Goal: Communication & Community: Answer question/provide support

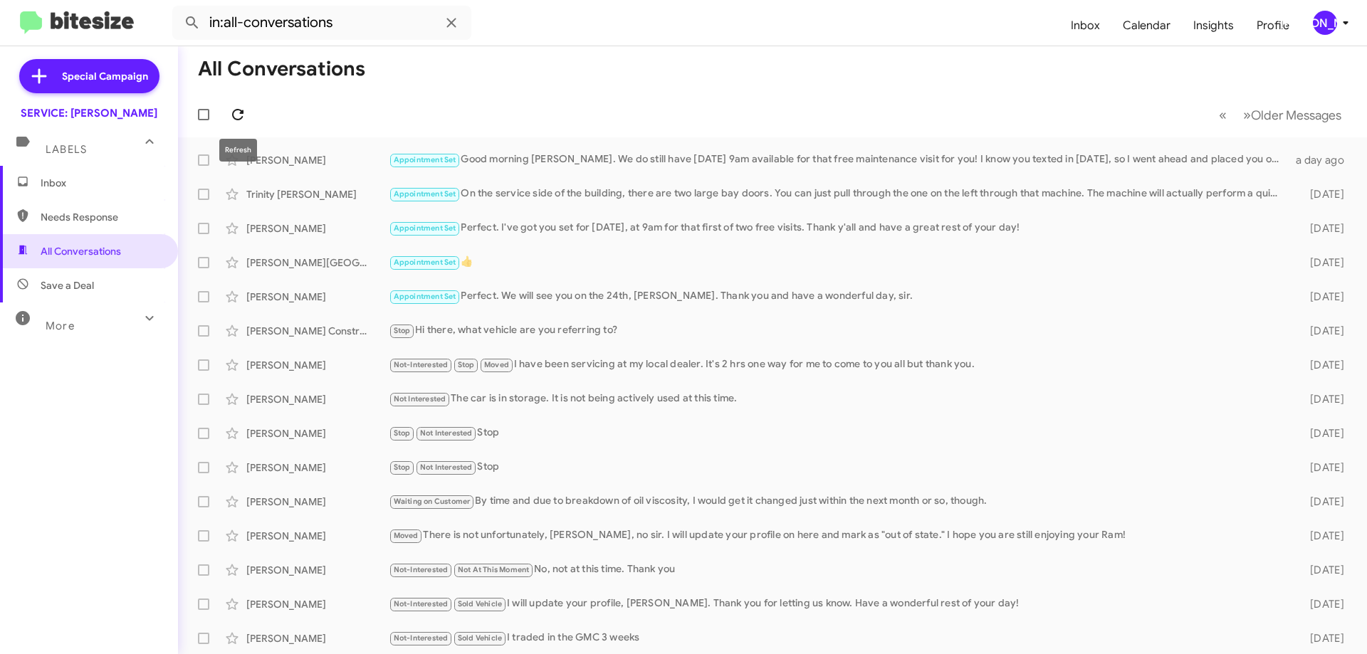
click at [231, 116] on icon at bounding box center [237, 114] width 17 height 17
click at [244, 110] on icon at bounding box center [237, 114] width 17 height 17
click at [235, 113] on icon at bounding box center [237, 114] width 17 height 17
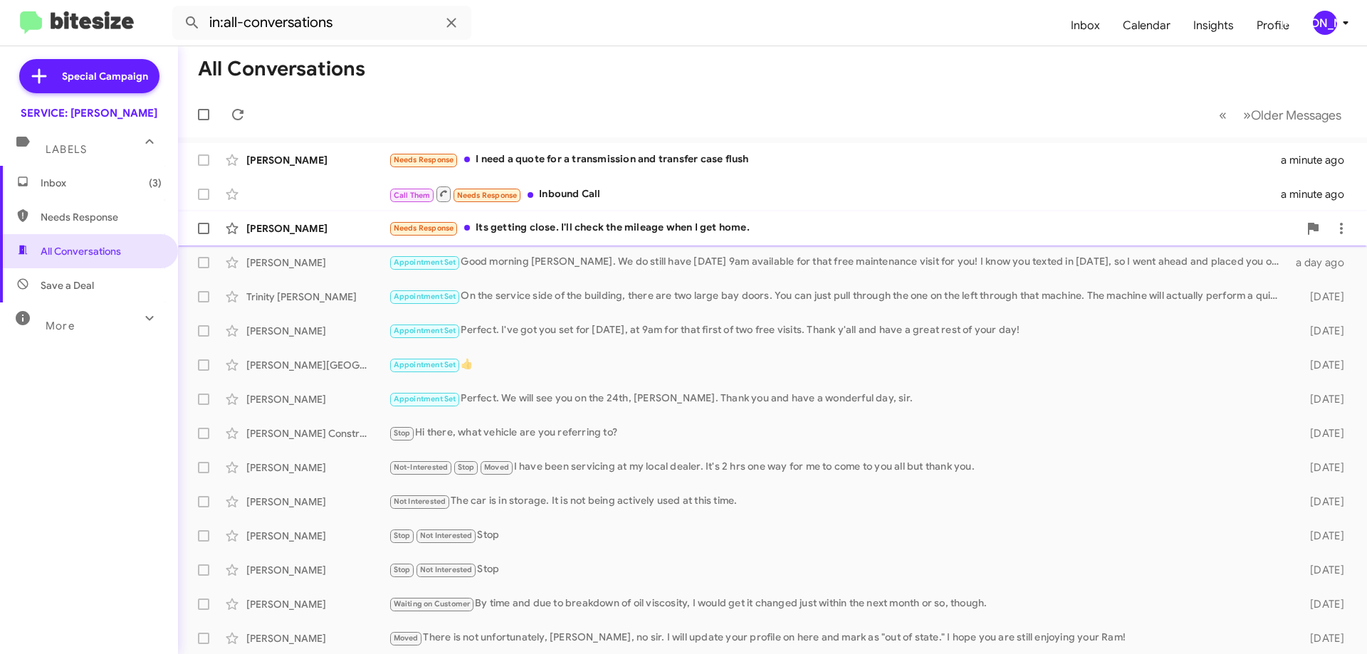
click at [672, 225] on div "Needs Response Its getting close. I'll check the mileage when I get home." at bounding box center [844, 228] width 910 height 16
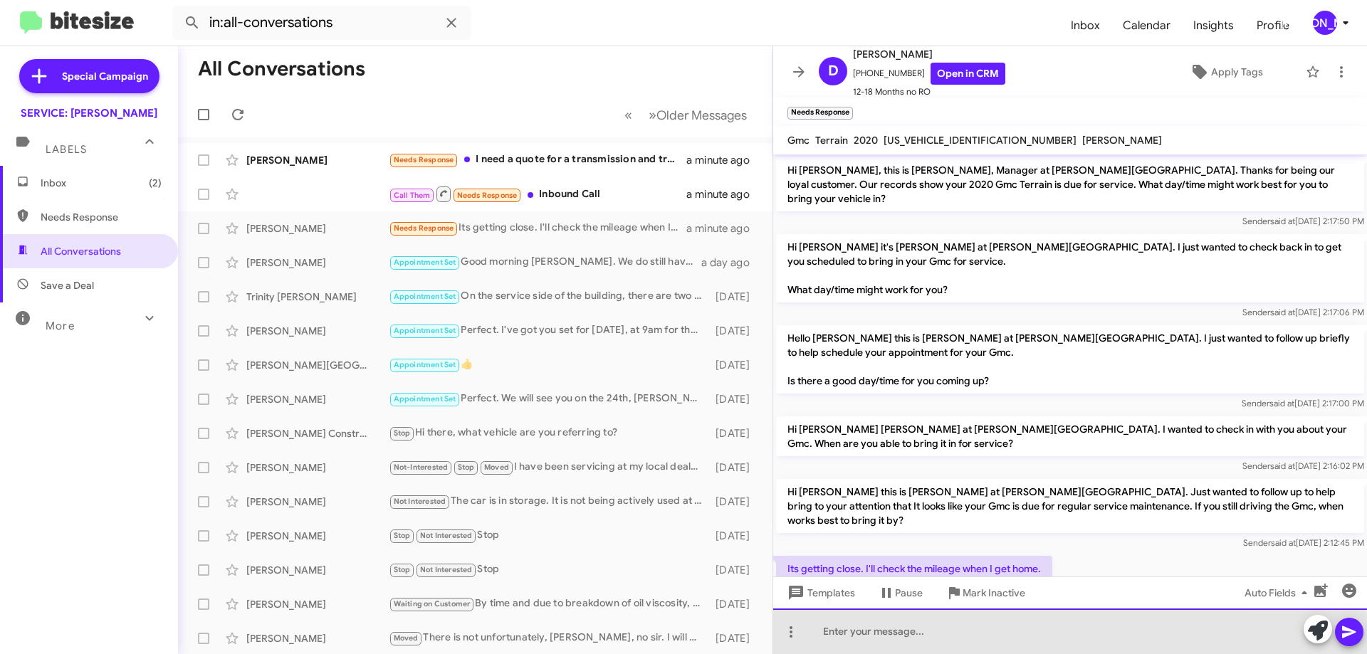
click at [948, 637] on div at bounding box center [1070, 632] width 594 height 46
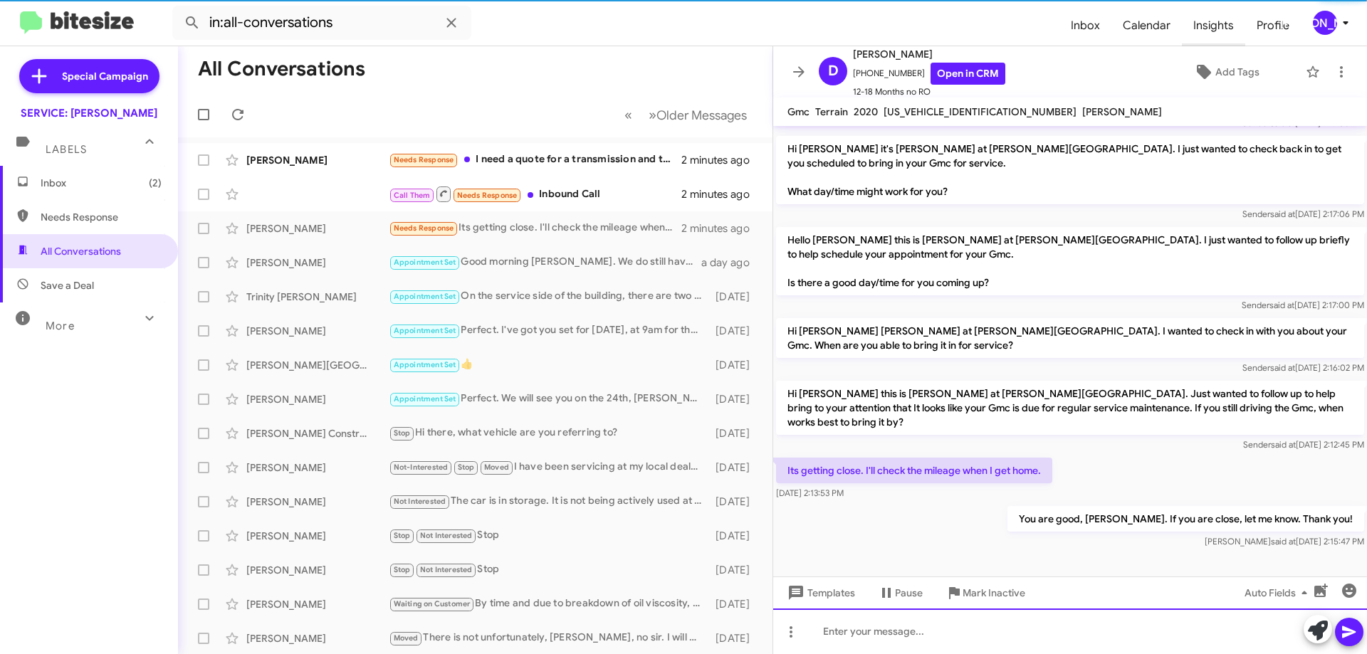
scroll to position [41, 0]
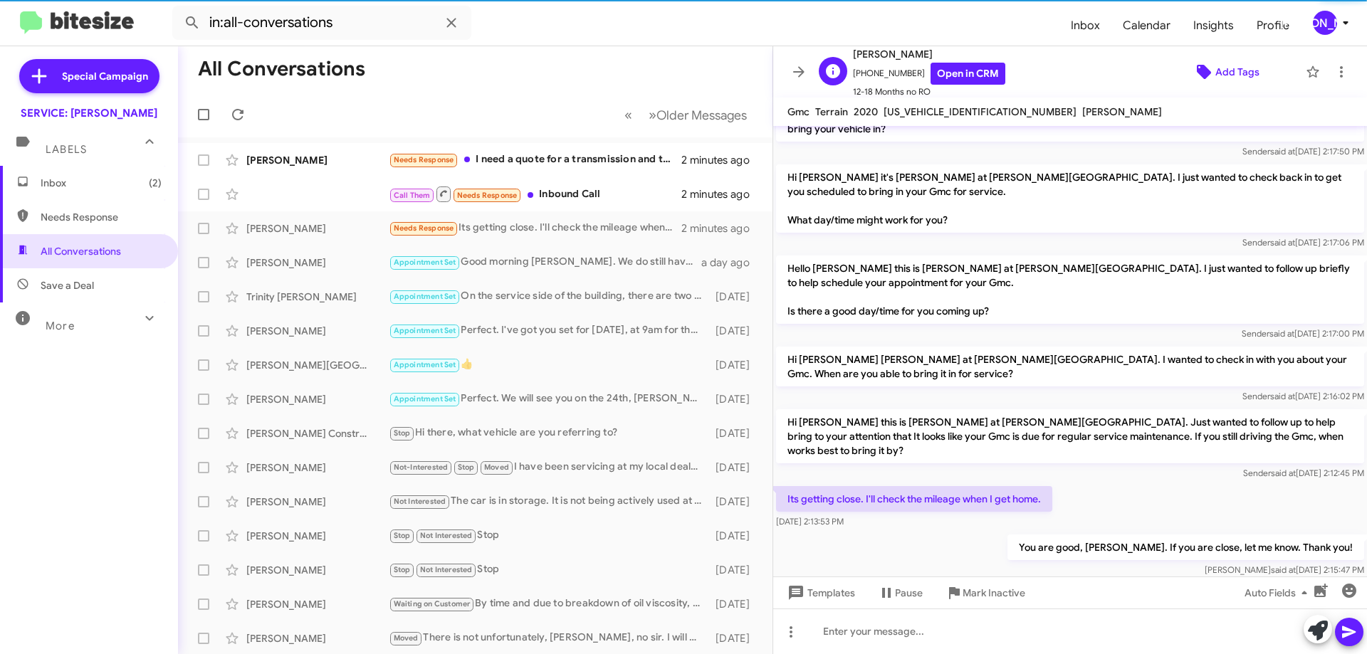
click at [1232, 74] on span "Add Tags" at bounding box center [1237, 72] width 44 height 26
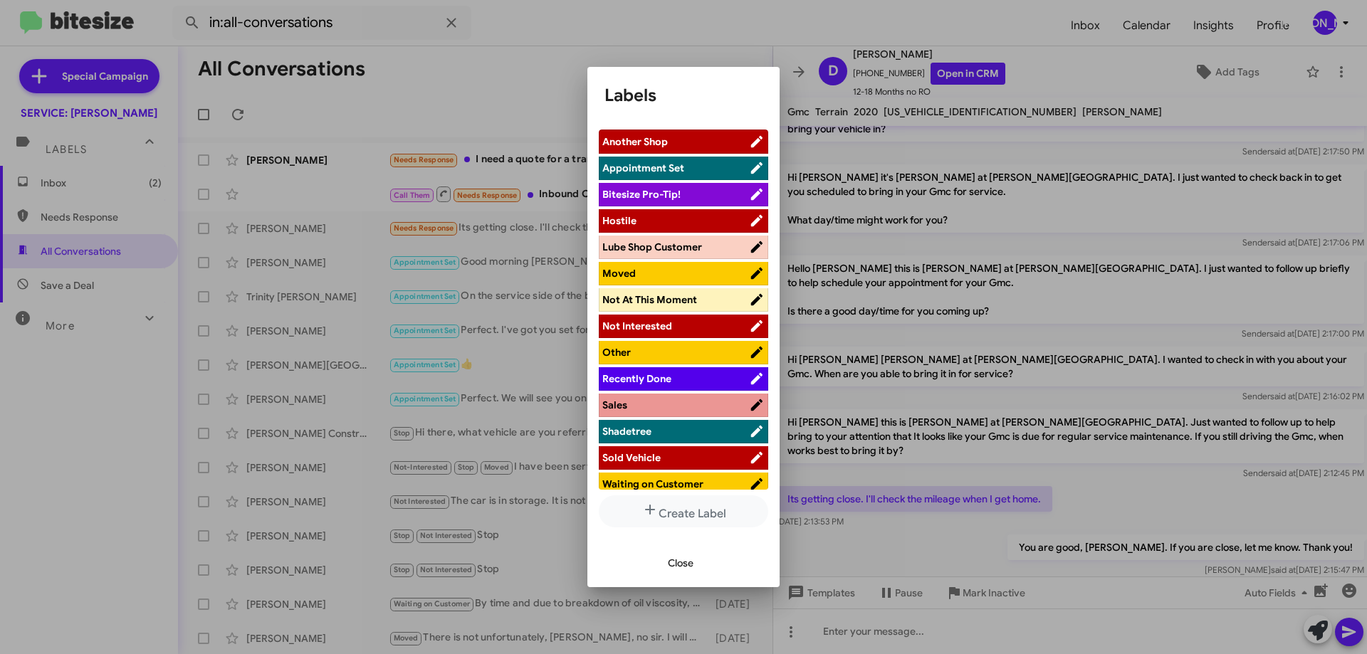
click at [660, 481] on span "Waiting on Customer" at bounding box center [652, 484] width 101 height 13
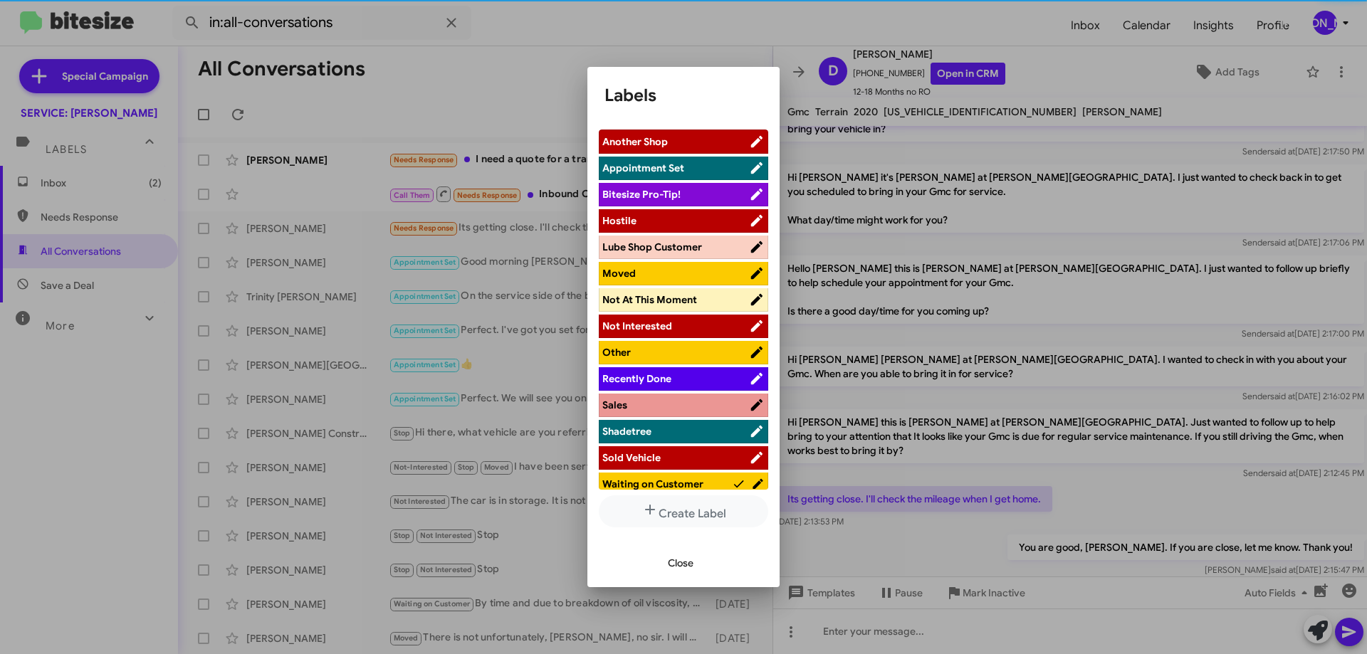
click at [685, 567] on span "Close" at bounding box center [681, 563] width 26 height 26
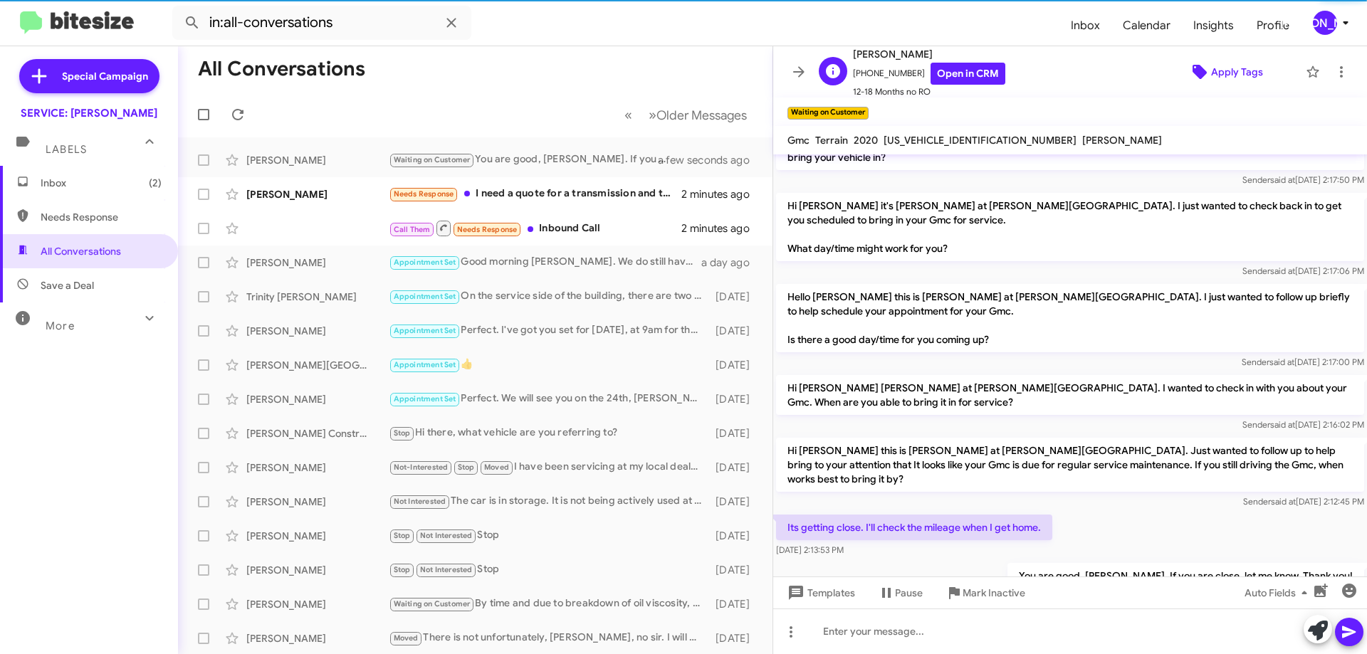
scroll to position [70, 0]
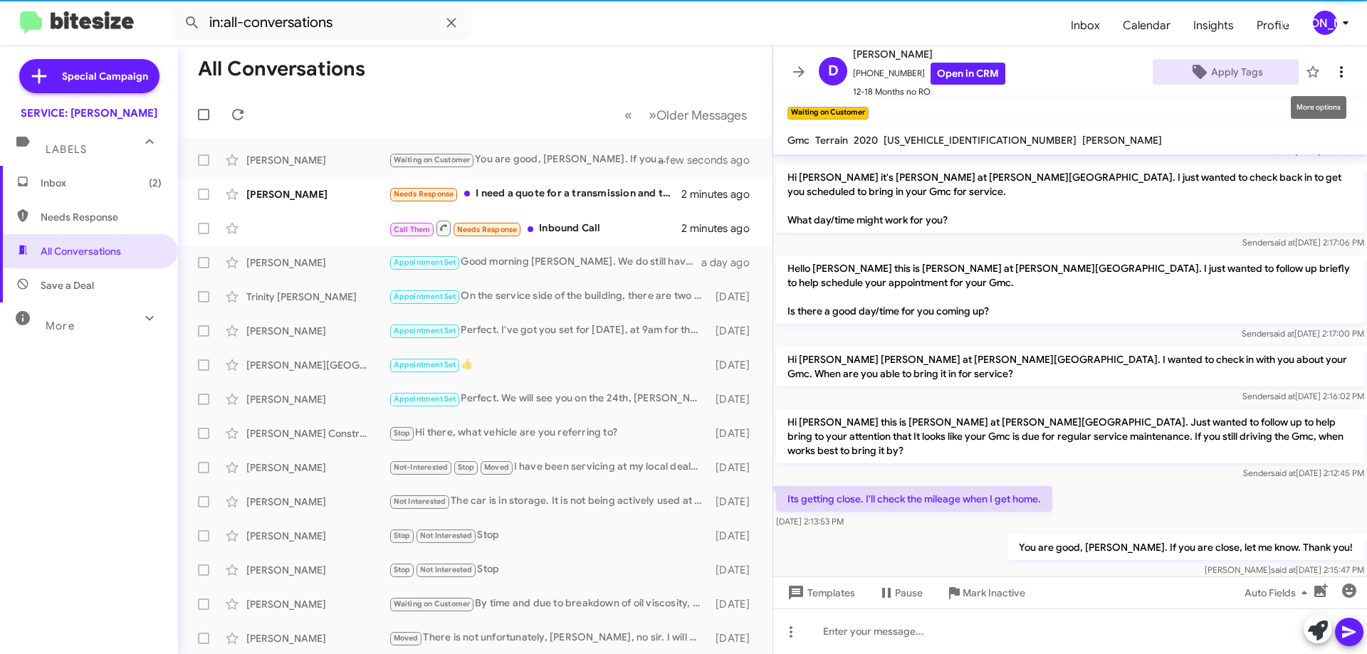
click at [1336, 71] on icon at bounding box center [1341, 71] width 17 height 17
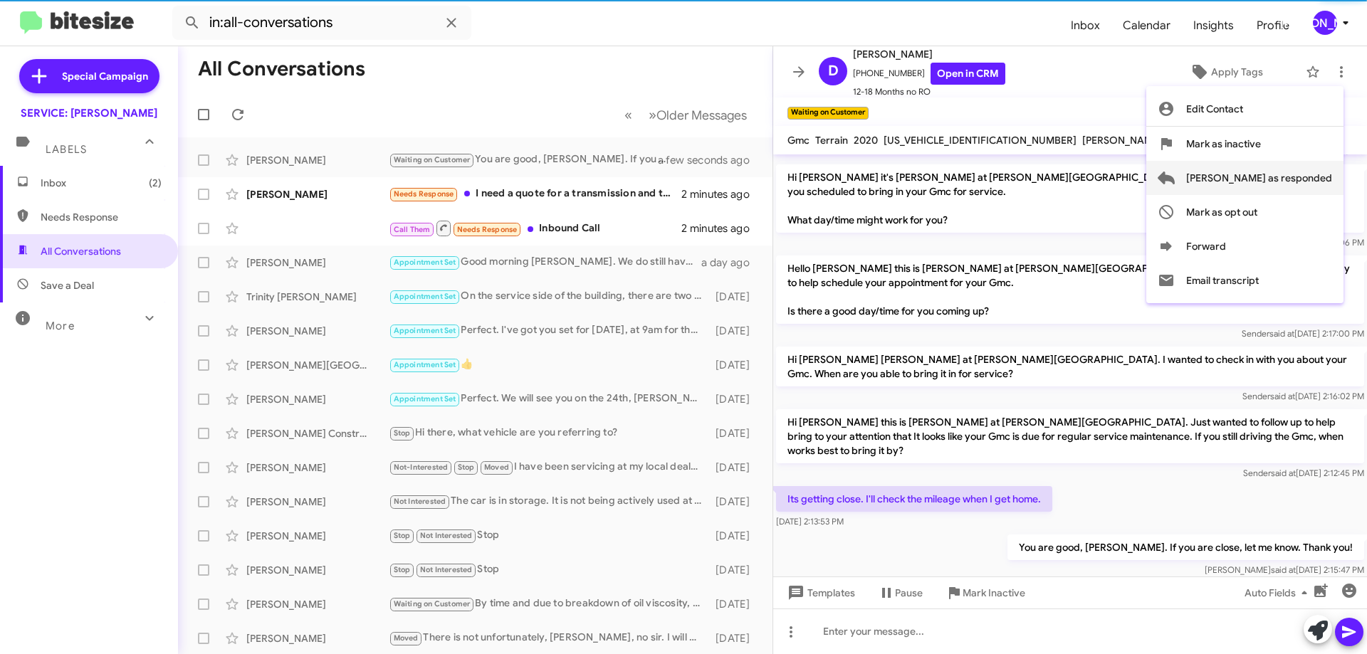
click at [1281, 177] on span "[PERSON_NAME] as responded" at bounding box center [1259, 178] width 146 height 34
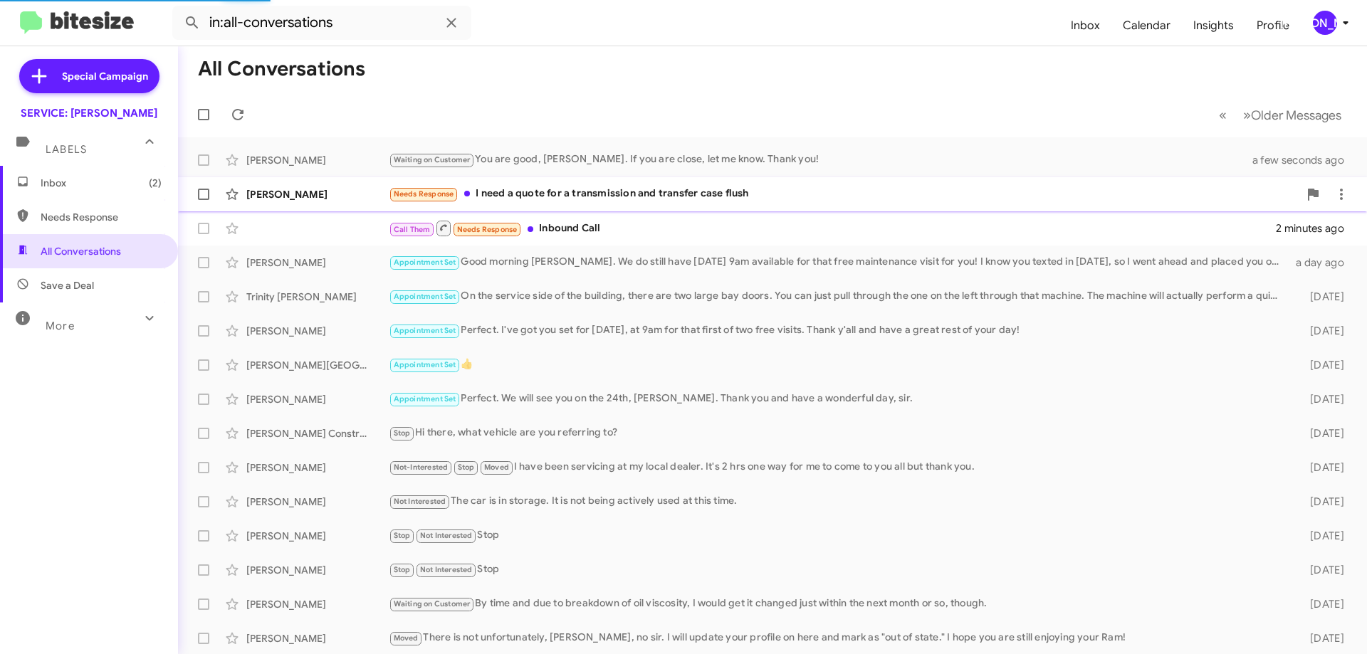
click at [728, 187] on div "Needs Response I need a quote for a transmission and transfer case flush" at bounding box center [844, 194] width 910 height 16
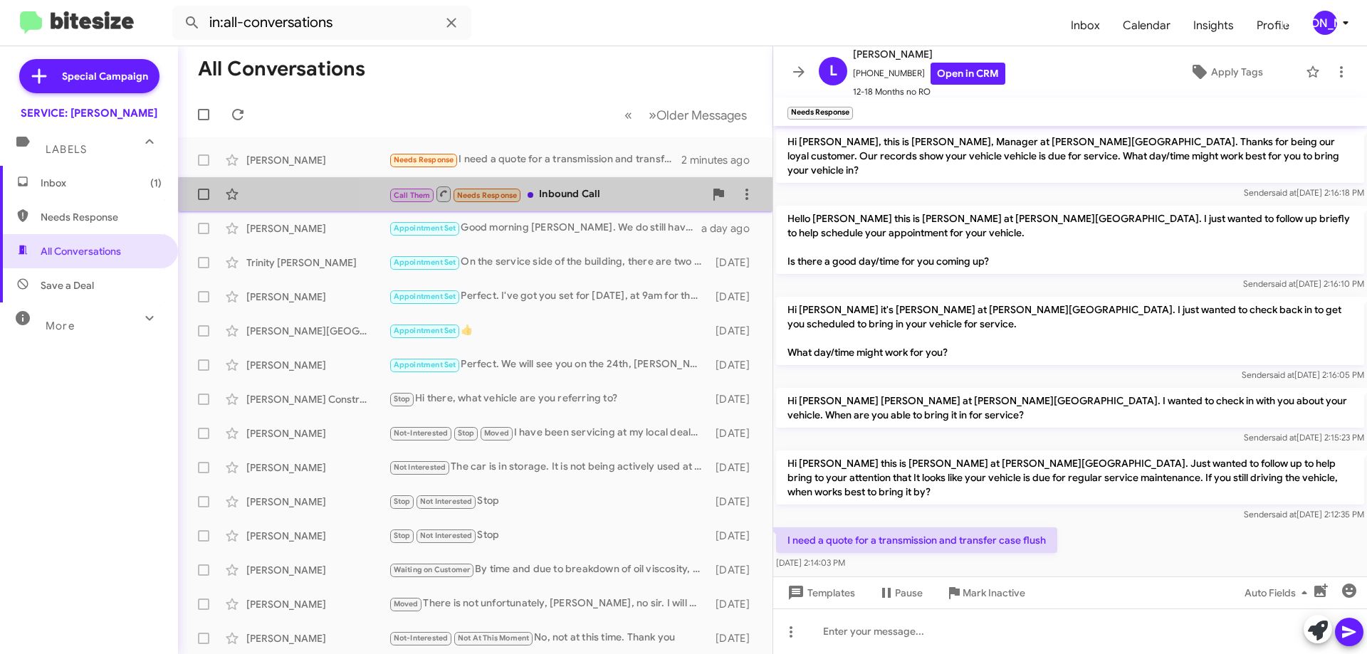
click at [577, 204] on div "Call Them Needs Response Inbound Call 2 minutes ago" at bounding box center [475, 194] width 572 height 28
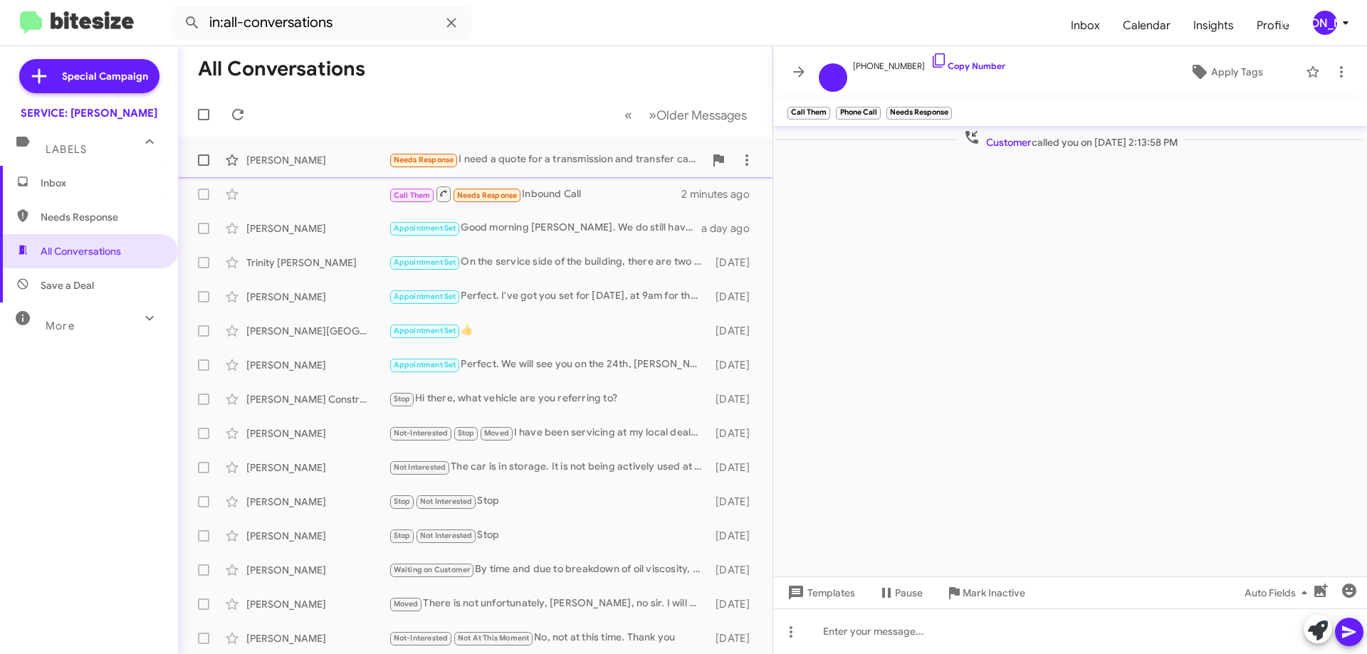
click at [527, 163] on div "Needs Response I need a quote for a transmission and transfer case flush" at bounding box center [546, 160] width 315 height 16
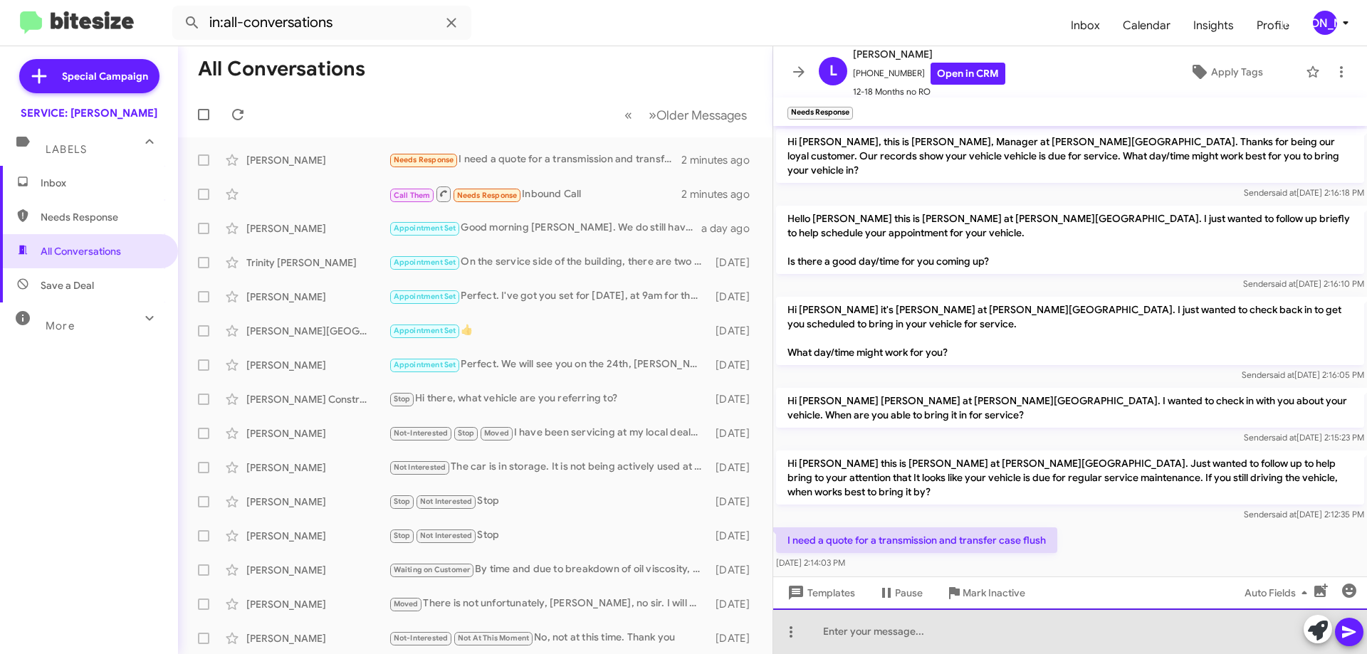
click at [913, 644] on div at bounding box center [1070, 632] width 594 height 46
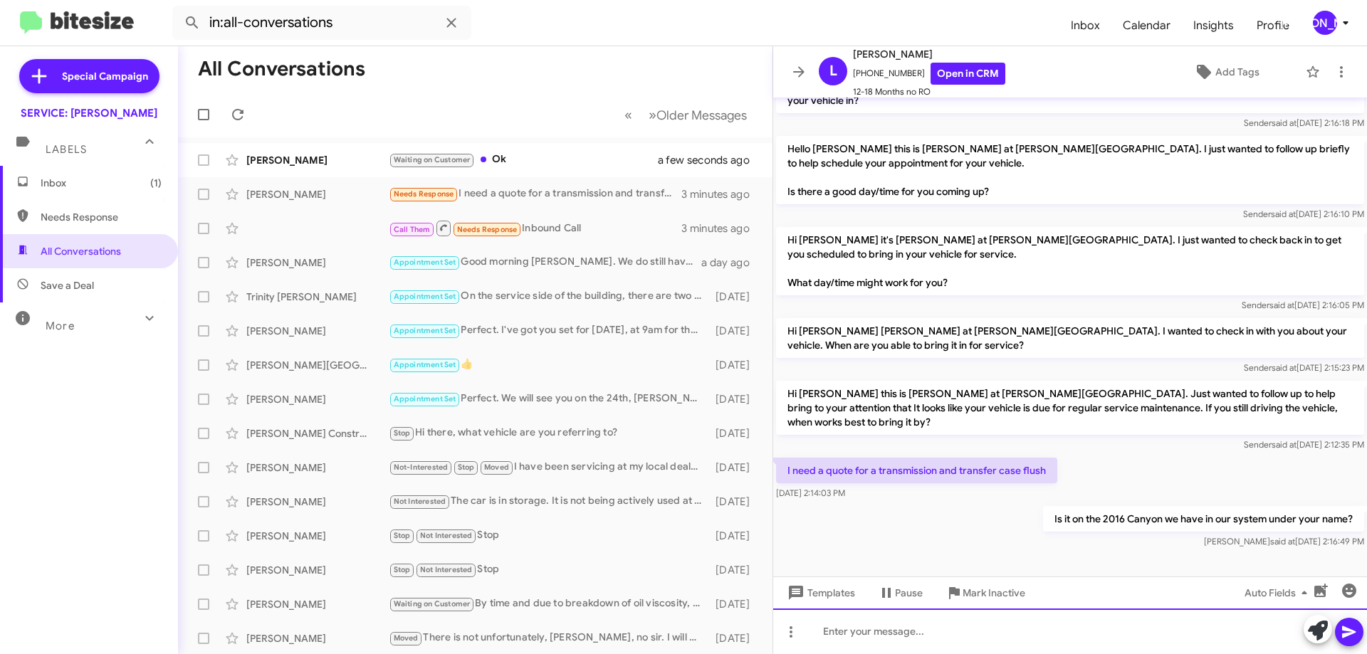
scroll to position [27, 0]
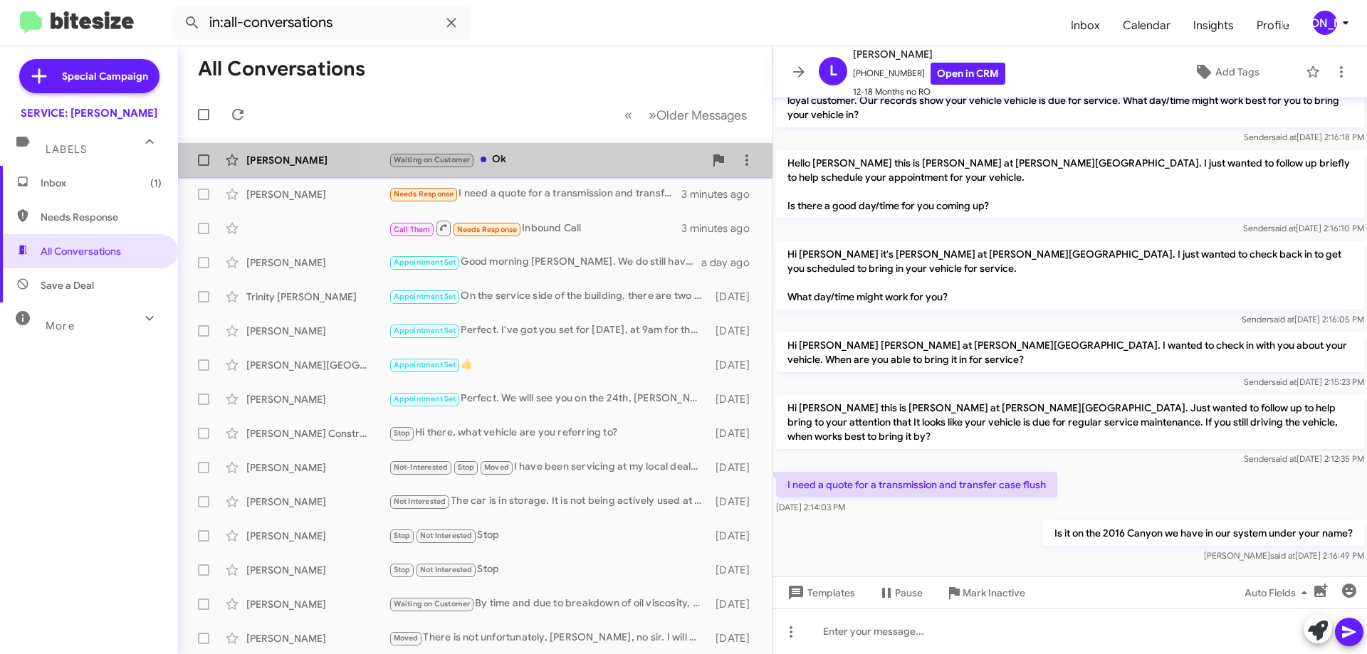
click at [538, 160] on div "Waiting on Customer Ok" at bounding box center [546, 160] width 315 height 16
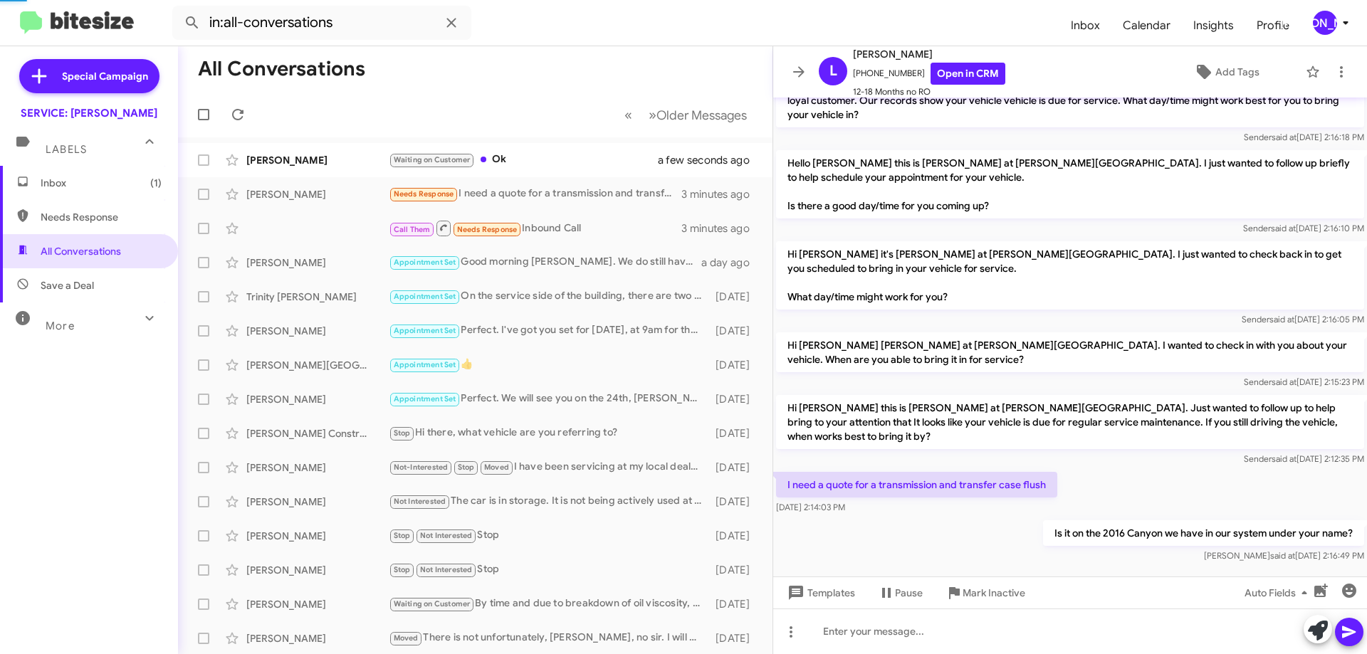
scroll to position [123, 0]
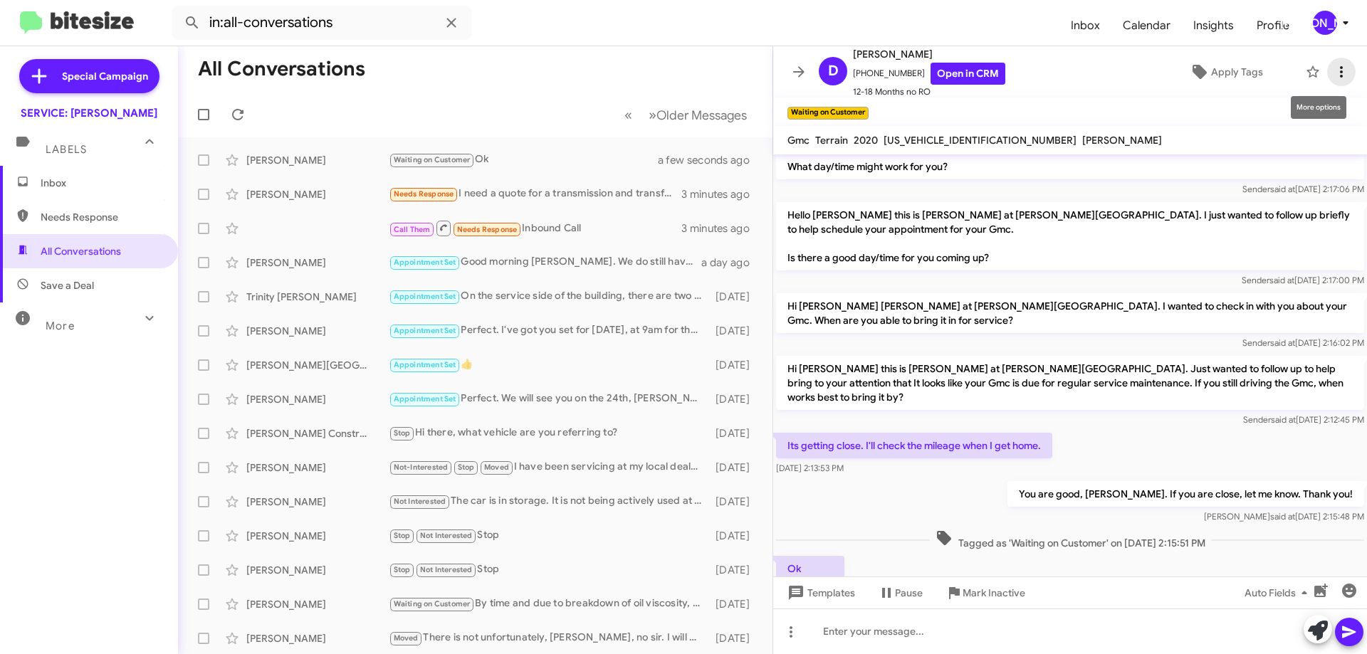
click at [1333, 78] on icon at bounding box center [1341, 71] width 17 height 17
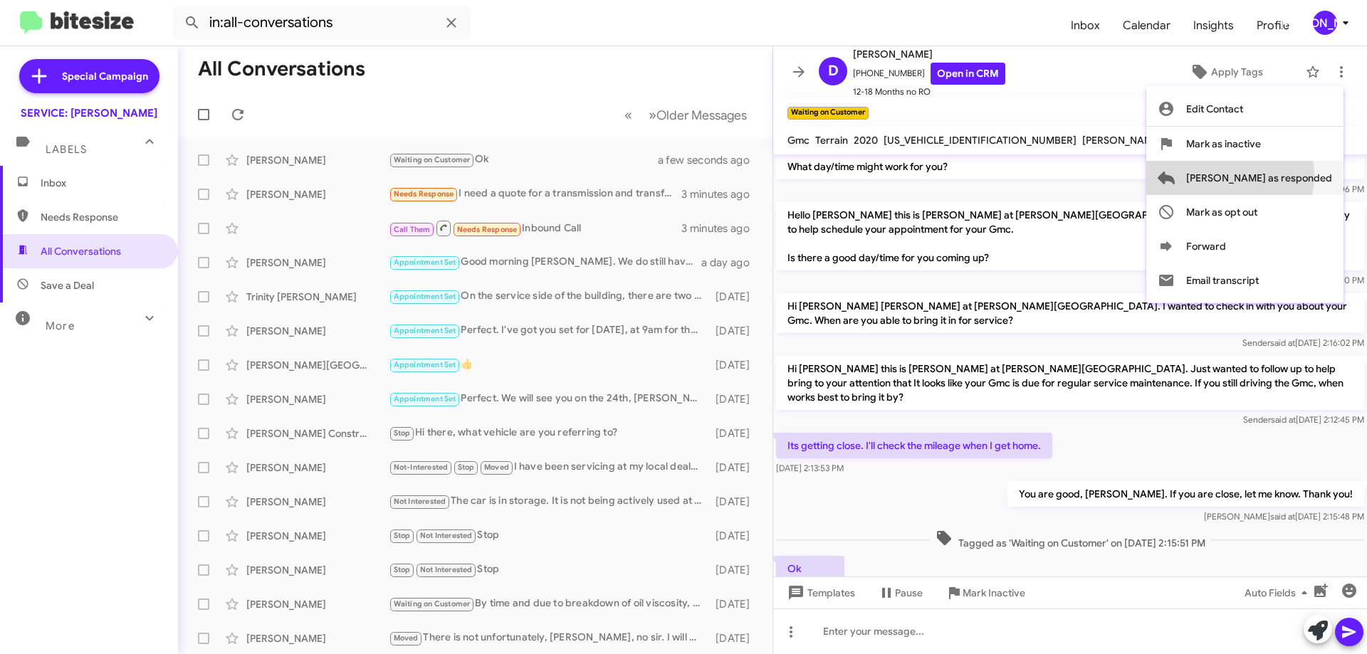
click at [1287, 175] on span "[PERSON_NAME] as responded" at bounding box center [1259, 178] width 146 height 34
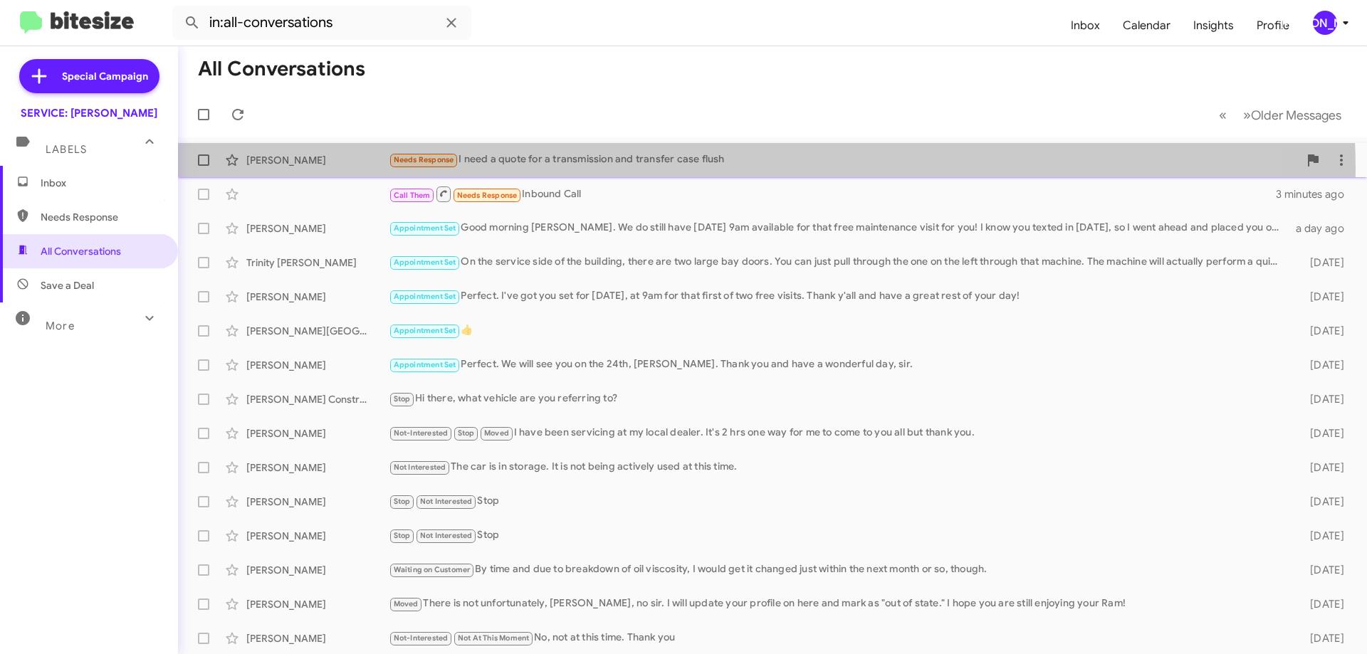
click at [686, 170] on div "Lisa Chafer-Yoakum Needs Response I need a quote for a transmission and transfe…" at bounding box center [772, 160] width 1166 height 28
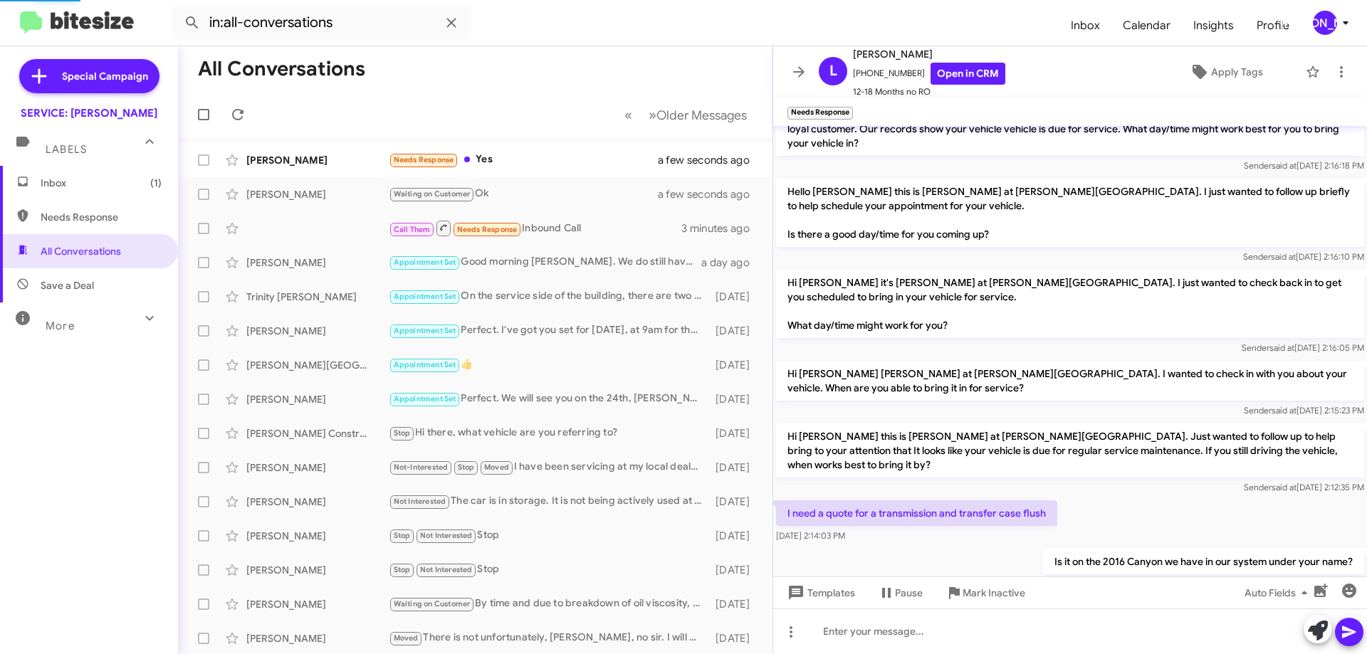
scroll to position [79, 0]
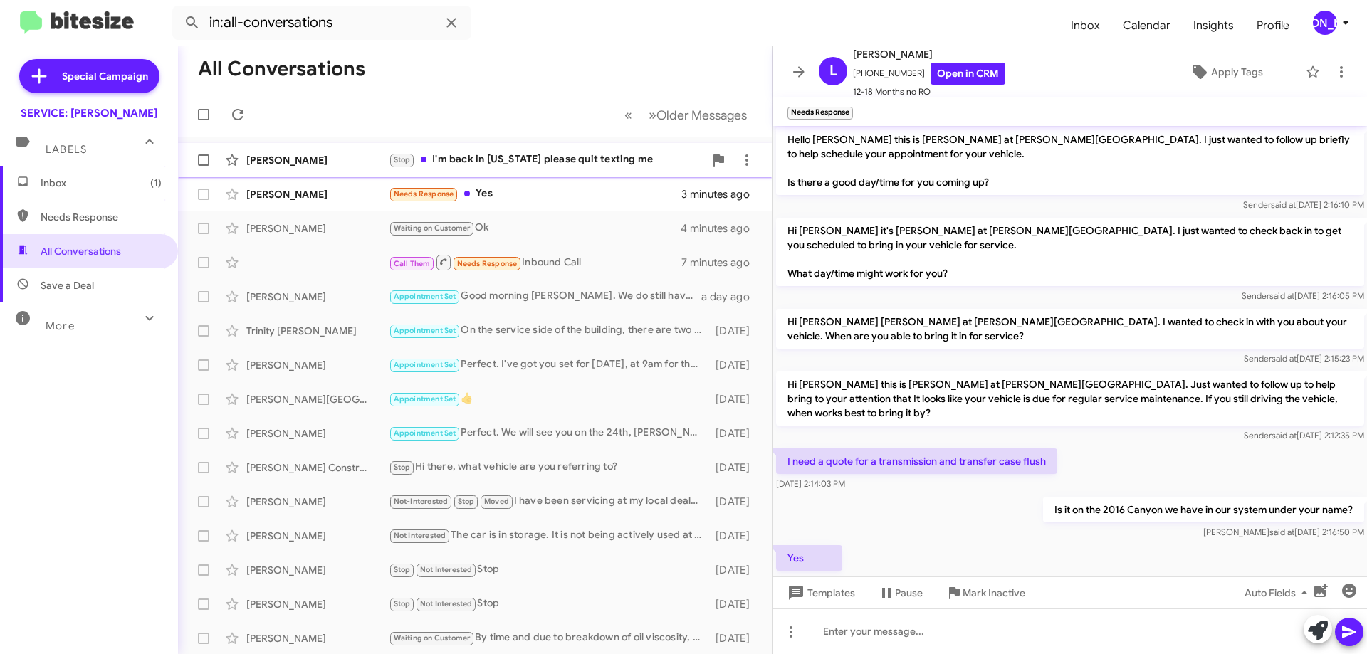
click at [579, 163] on div "Stop I'm back in Colorado please quit texting me" at bounding box center [546, 160] width 315 height 16
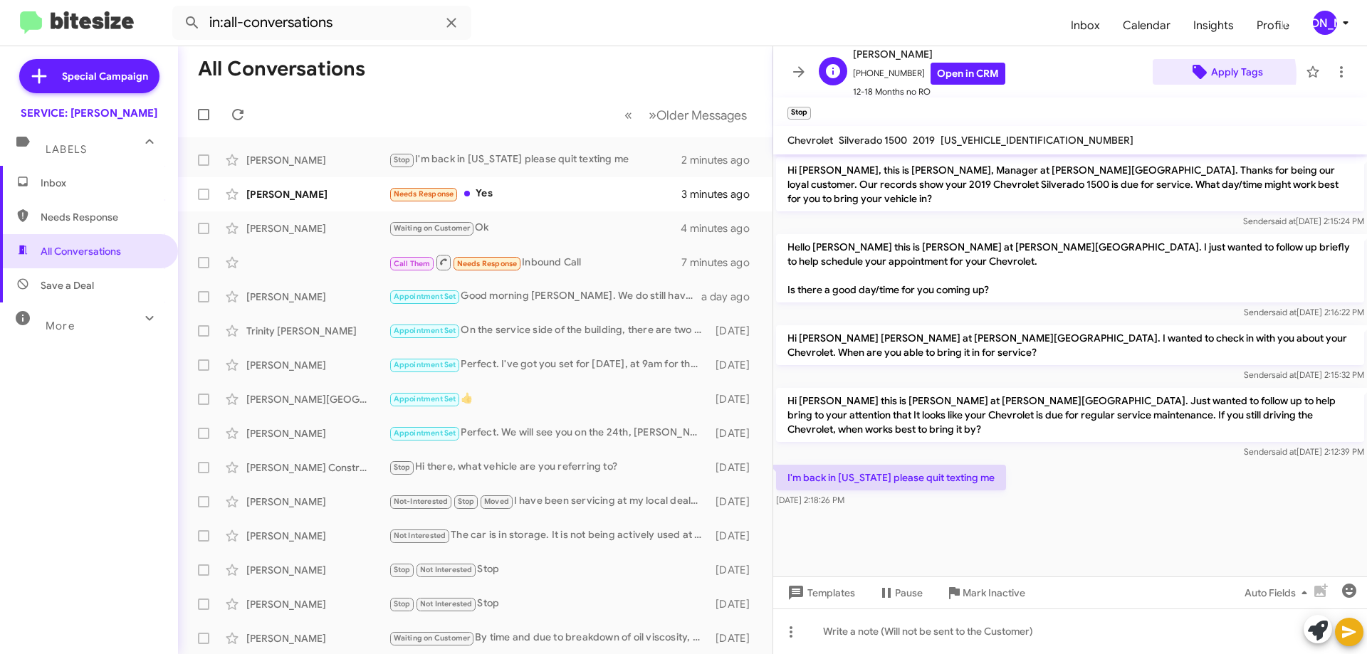
click at [1213, 73] on span "Apply Tags" at bounding box center [1237, 72] width 52 height 26
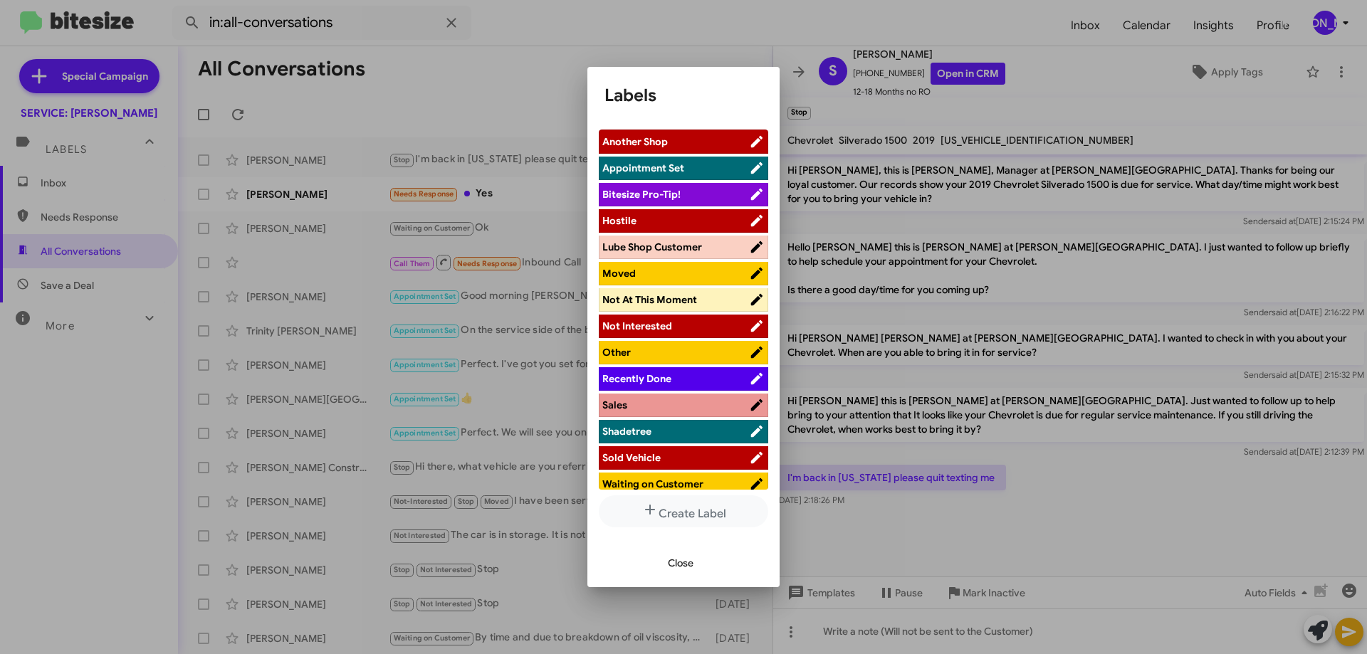
click at [642, 267] on span "Moved" at bounding box center [675, 273] width 147 height 14
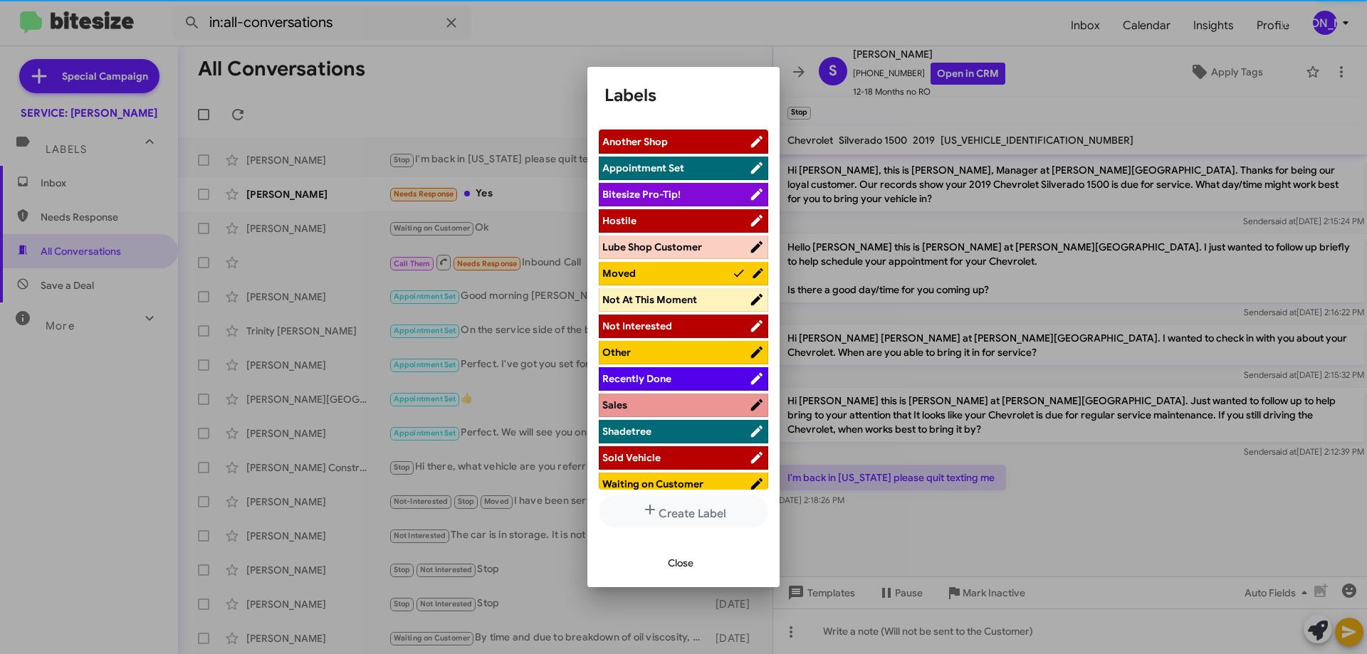
drag, startPoint x: 681, startPoint y: 565, endPoint x: 690, endPoint y: 555, distance: 12.6
click at [677, 565] on span "Close" at bounding box center [681, 563] width 26 height 26
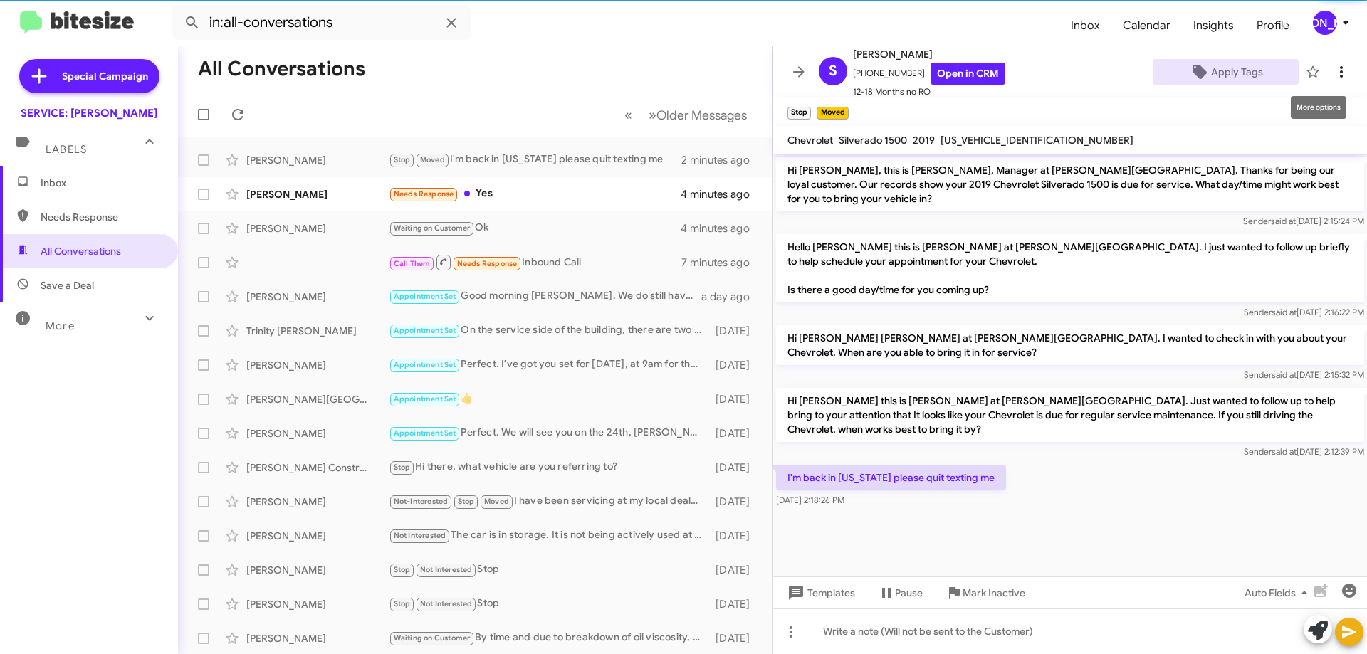
click at [1333, 78] on icon at bounding box center [1341, 71] width 17 height 17
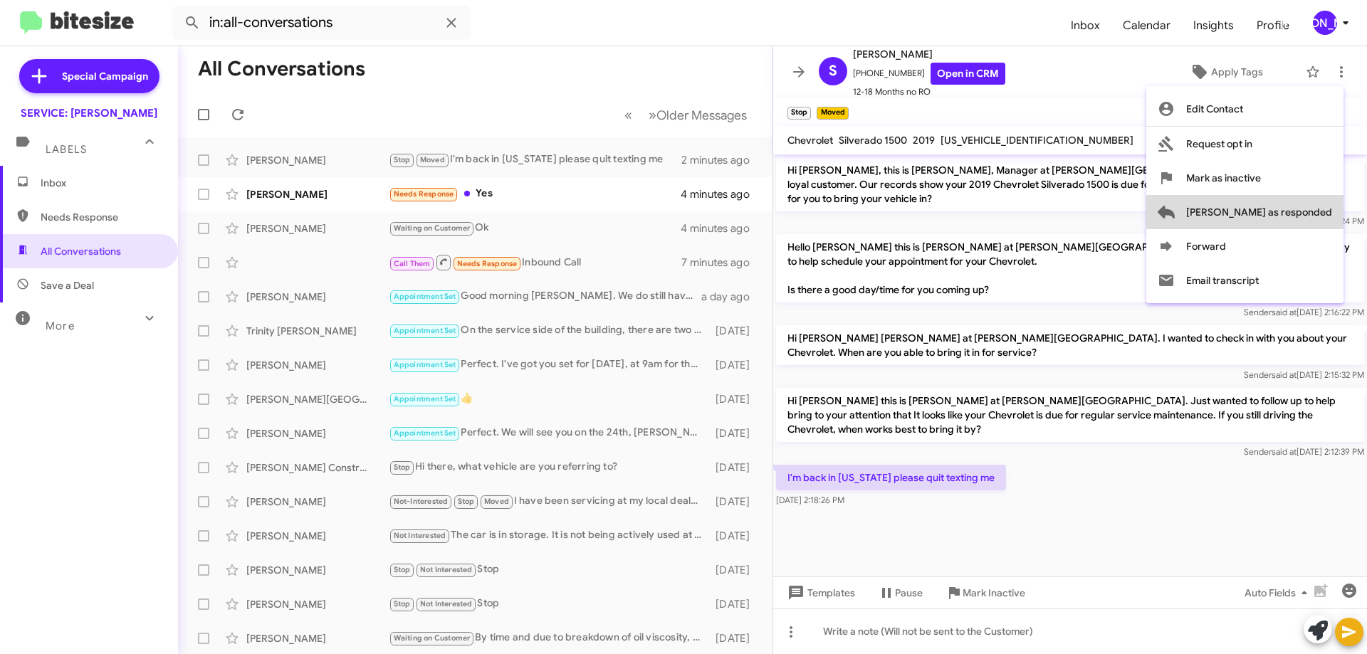
click at [1307, 215] on span "[PERSON_NAME] as responded" at bounding box center [1259, 212] width 146 height 34
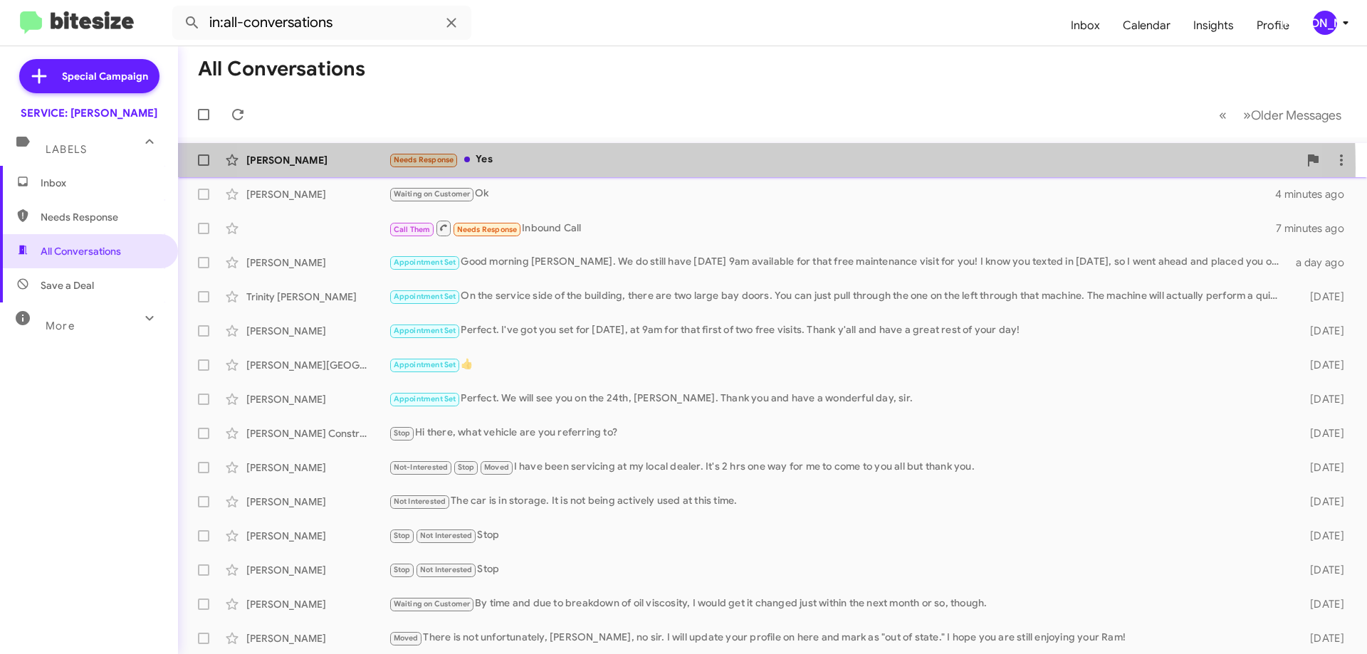
drag, startPoint x: 706, startPoint y: 168, endPoint x: 717, endPoint y: 168, distance: 11.4
click at [706, 167] on div "Needs Response Yes" at bounding box center [844, 160] width 910 height 16
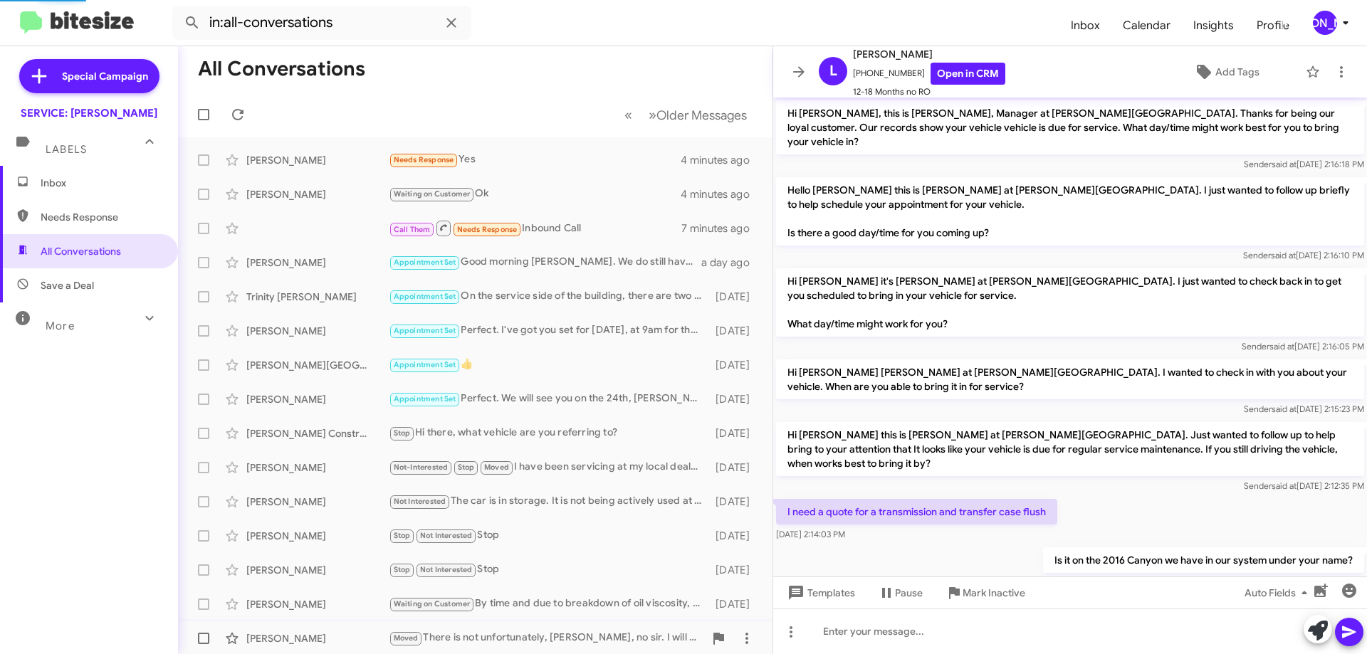
scroll to position [79, 0]
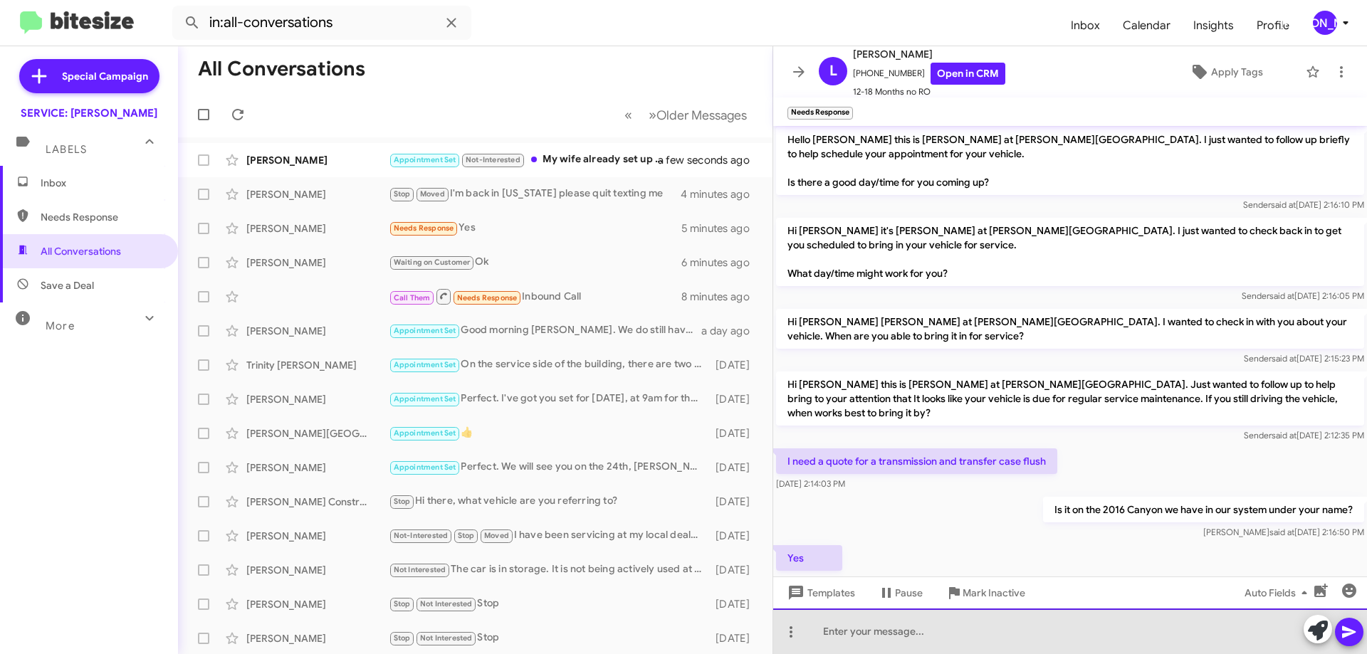
click at [889, 642] on div at bounding box center [1070, 632] width 594 height 46
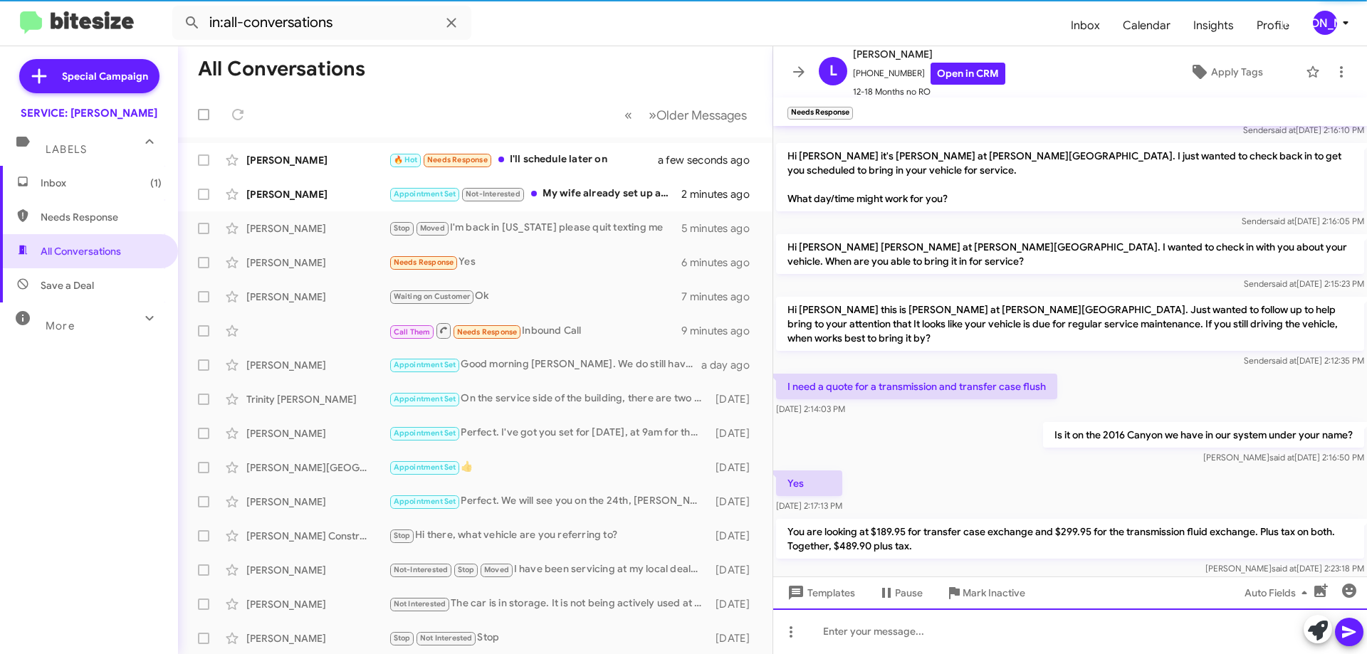
scroll to position [174, 0]
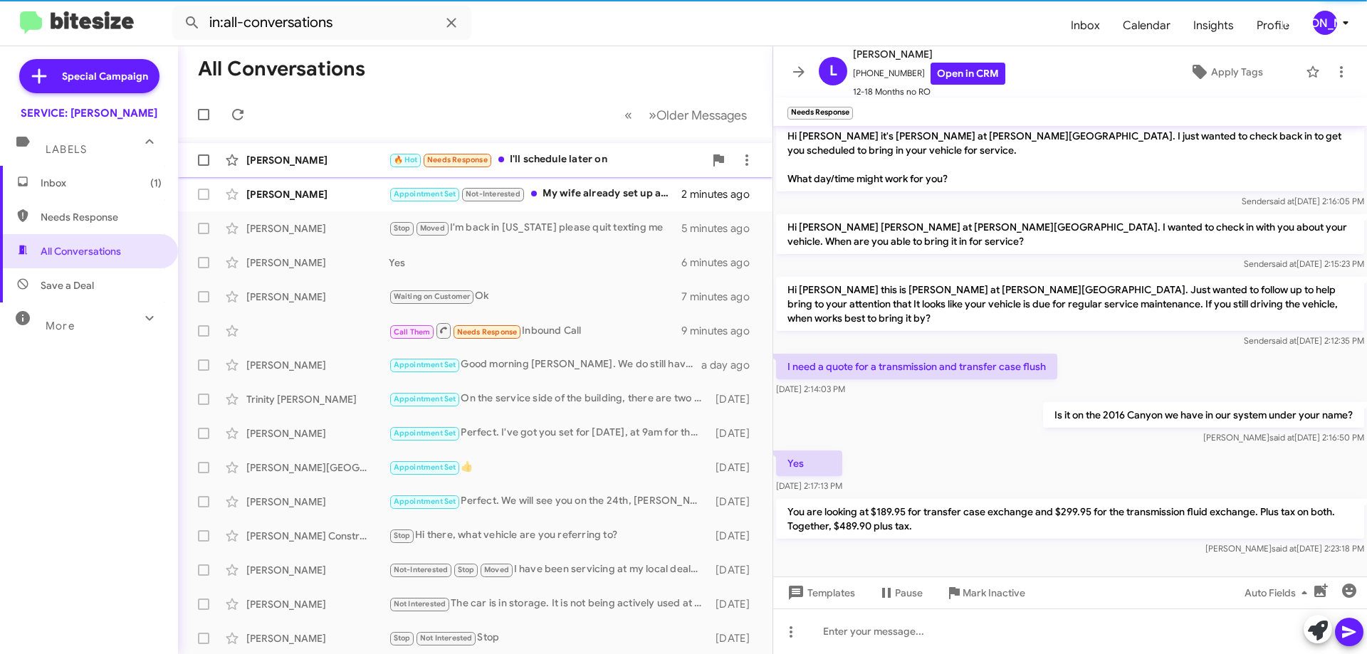
click at [584, 152] on div "🔥 Hot Needs Response I'll schedule later on" at bounding box center [546, 160] width 315 height 16
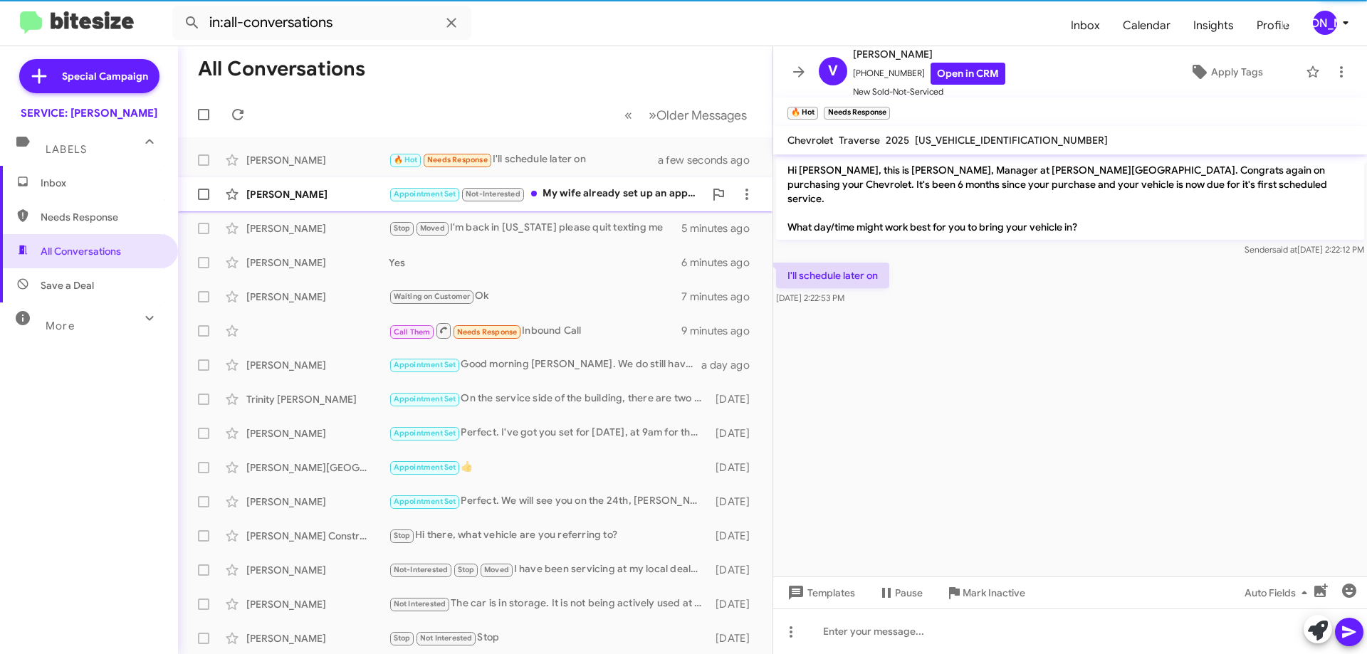
click at [569, 192] on div "Appointment Set Not-Interested My wife already set up an appointment. I think i…" at bounding box center [546, 194] width 315 height 16
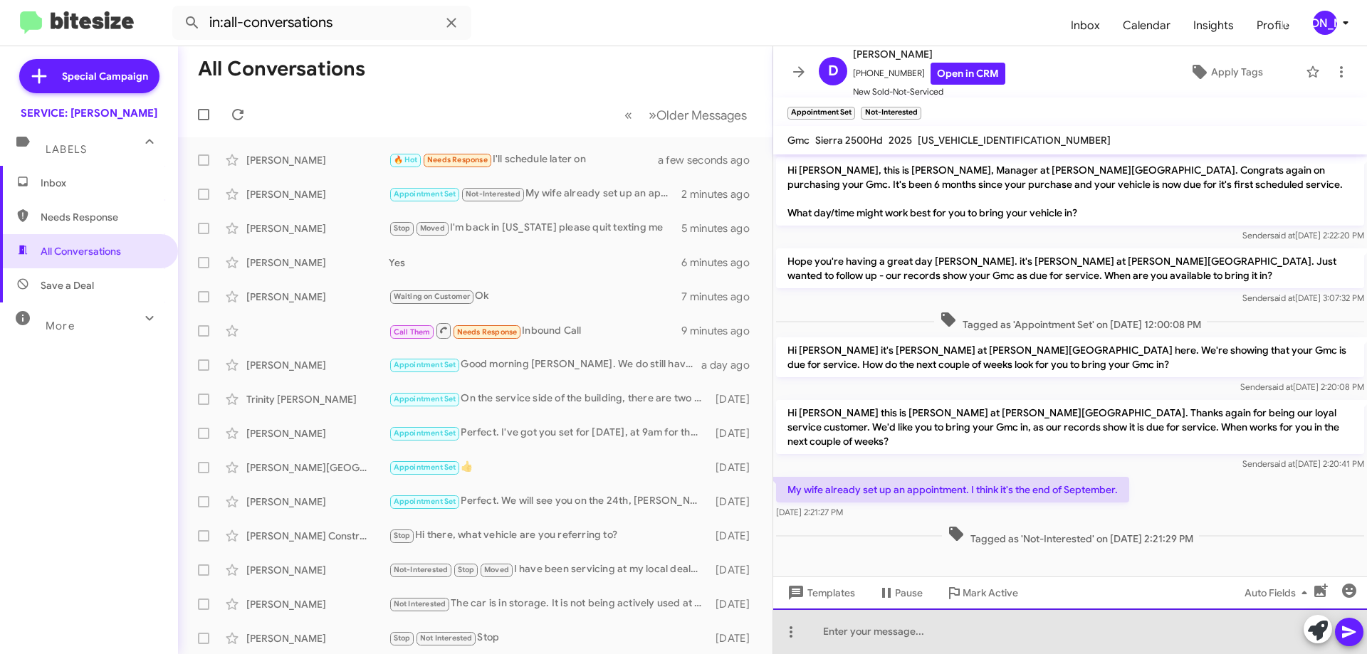
click at [1038, 637] on div at bounding box center [1070, 632] width 594 height 46
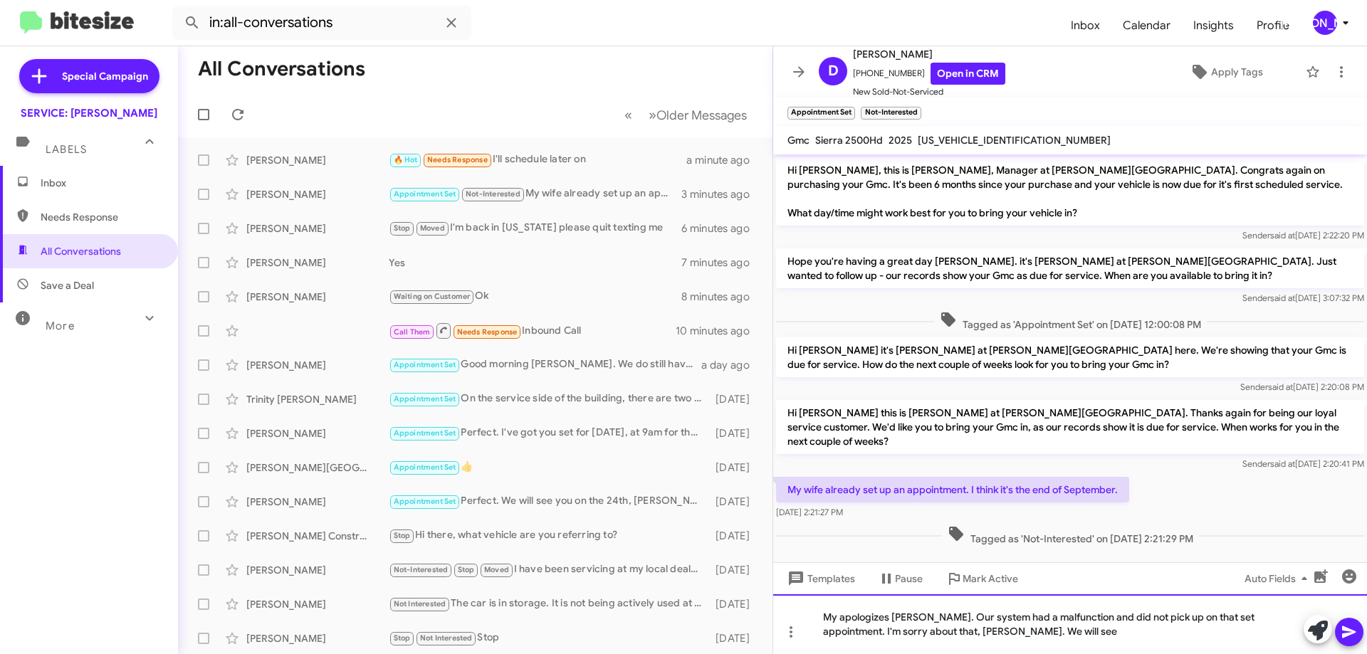
click at [1098, 628] on div "My apologizes Mr. Daniel. Our system had a malfunction and did not pick up on t…" at bounding box center [1070, 625] width 594 height 60
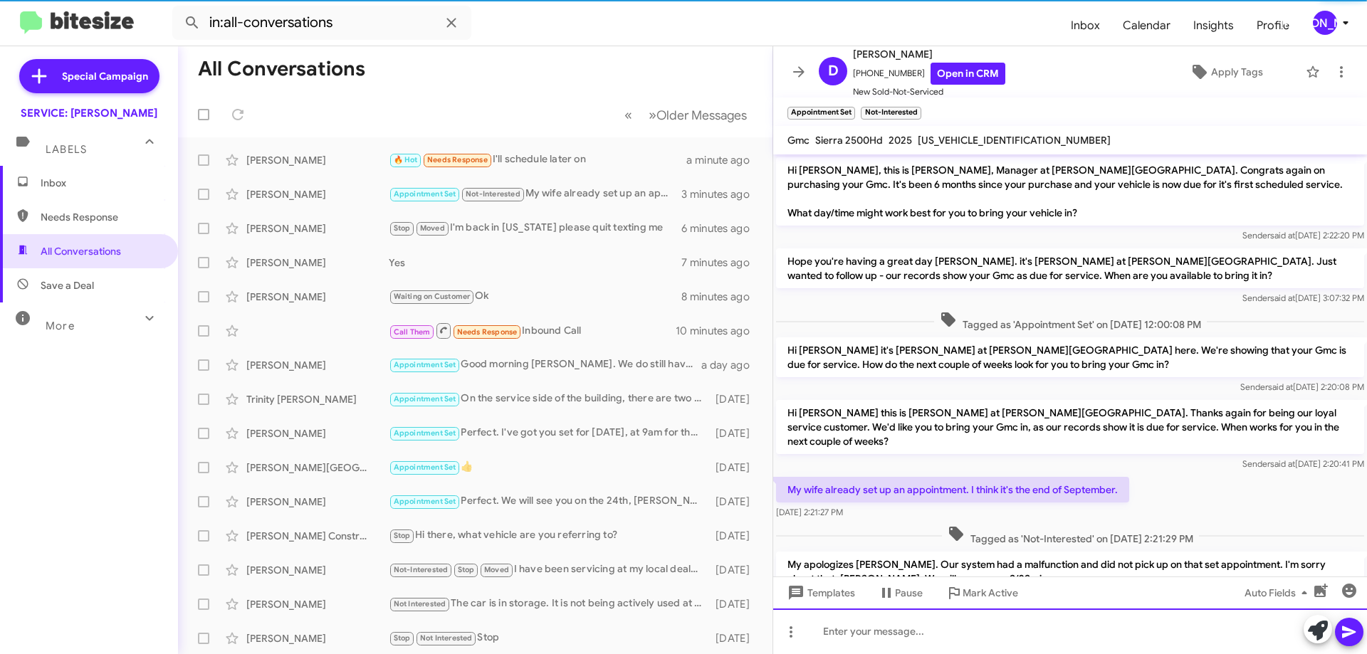
scroll to position [49, 0]
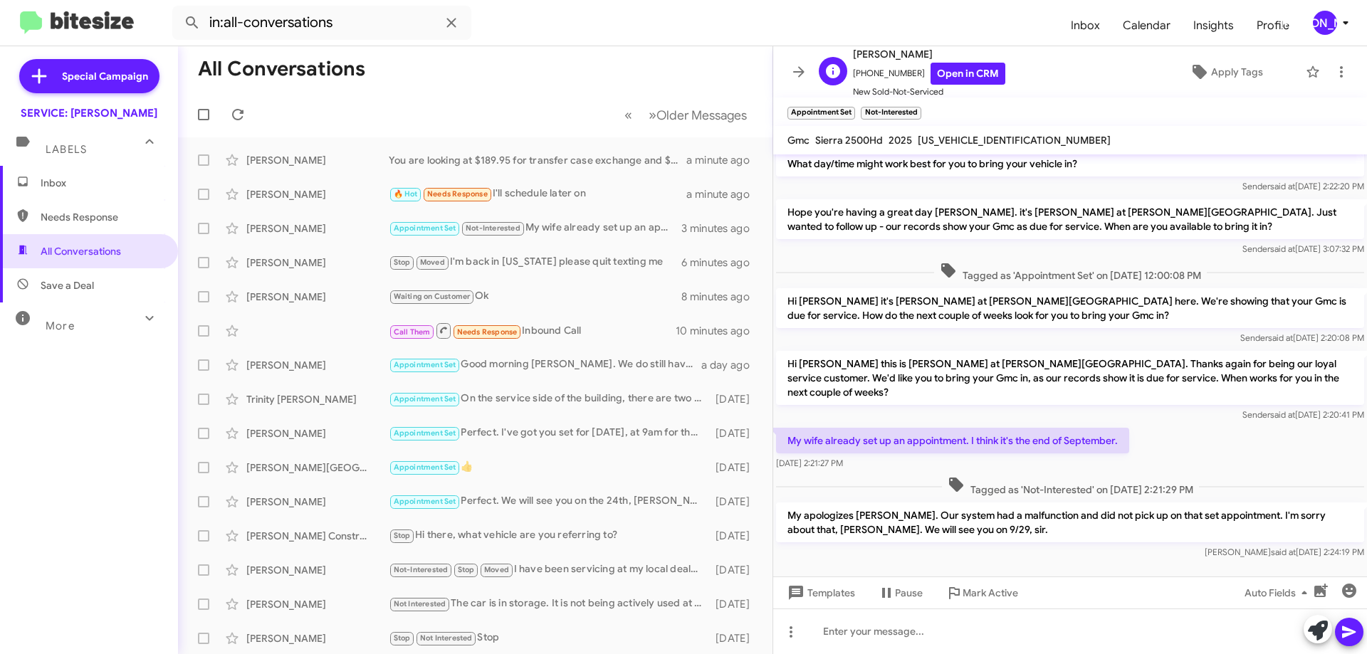
click at [1240, 58] on div "D Darryl Daniel +14236182278 Open in CRM New Sold-Not-Serviced Apply Tags" at bounding box center [1056, 72] width 486 height 53
click at [1229, 80] on span "Apply Tags" at bounding box center [1237, 72] width 52 height 26
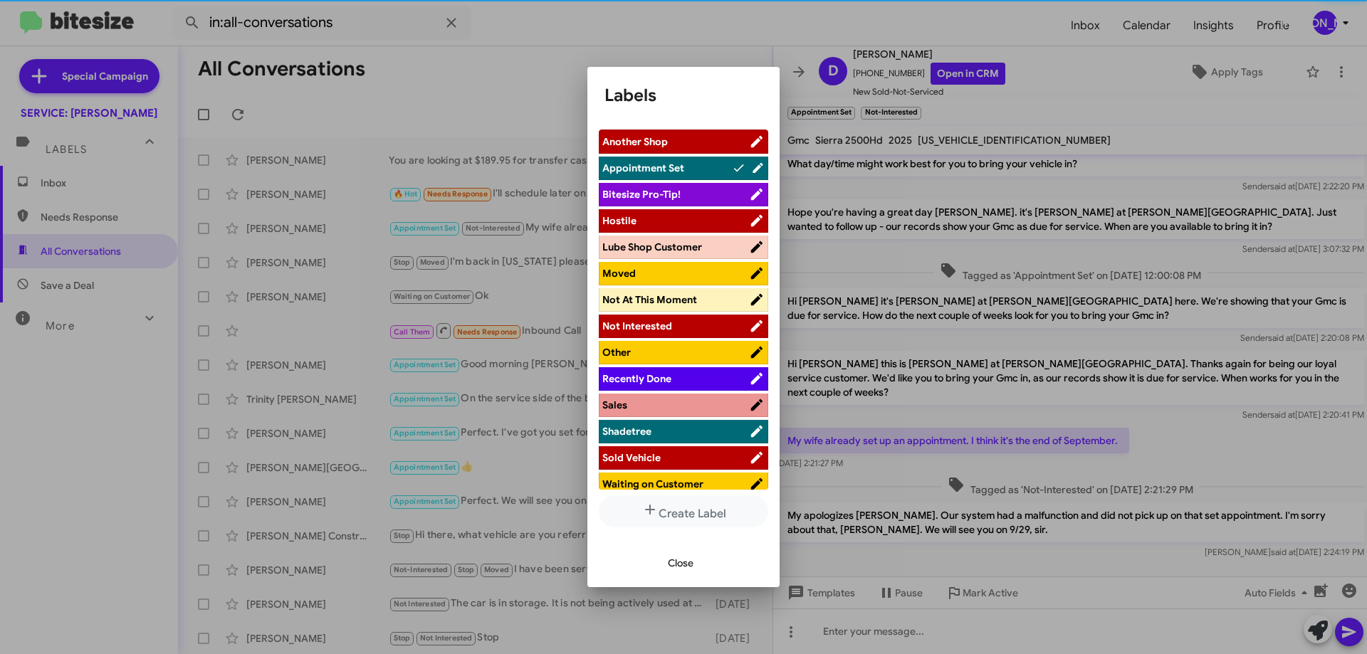
scroll to position [10, 0]
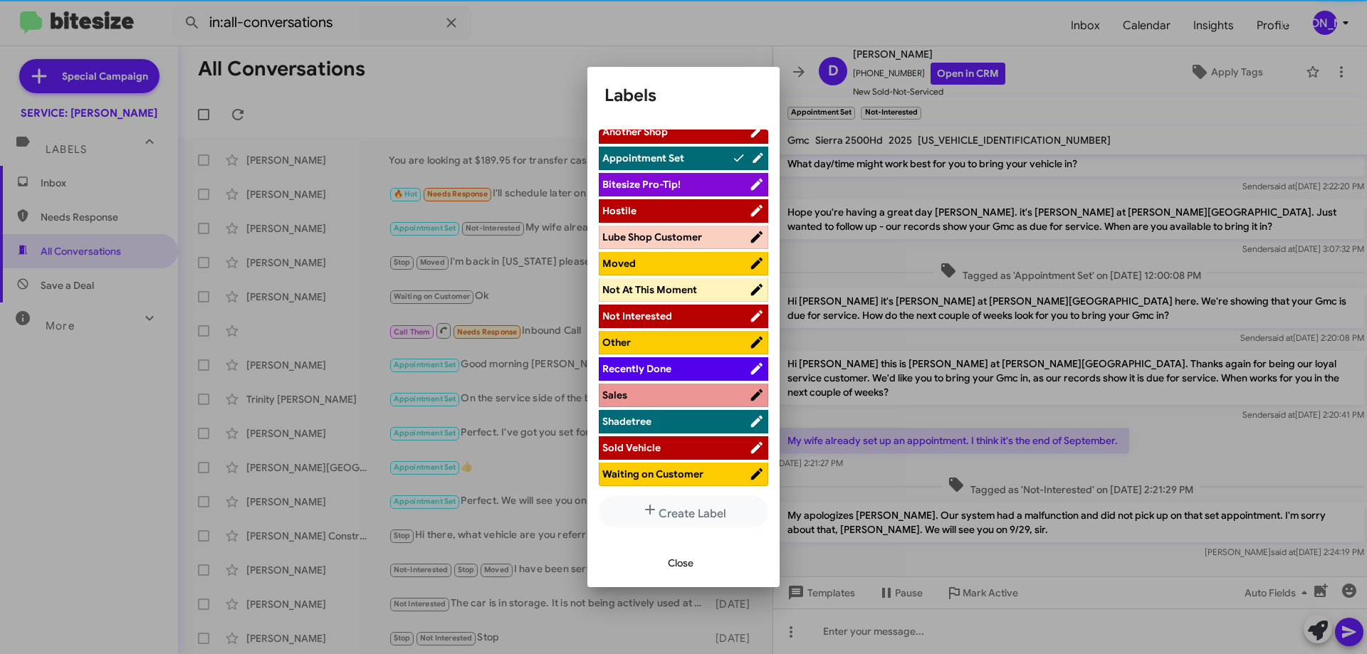
drag, startPoint x: 674, startPoint y: 164, endPoint x: 656, endPoint y: 572, distance: 408.4
click at [657, 560] on app-add-tag "Labels Another Shop Appointment Set Bitesize Pro-Tip! Hostile Lube Shop Custome…" at bounding box center [683, 335] width 158 height 503
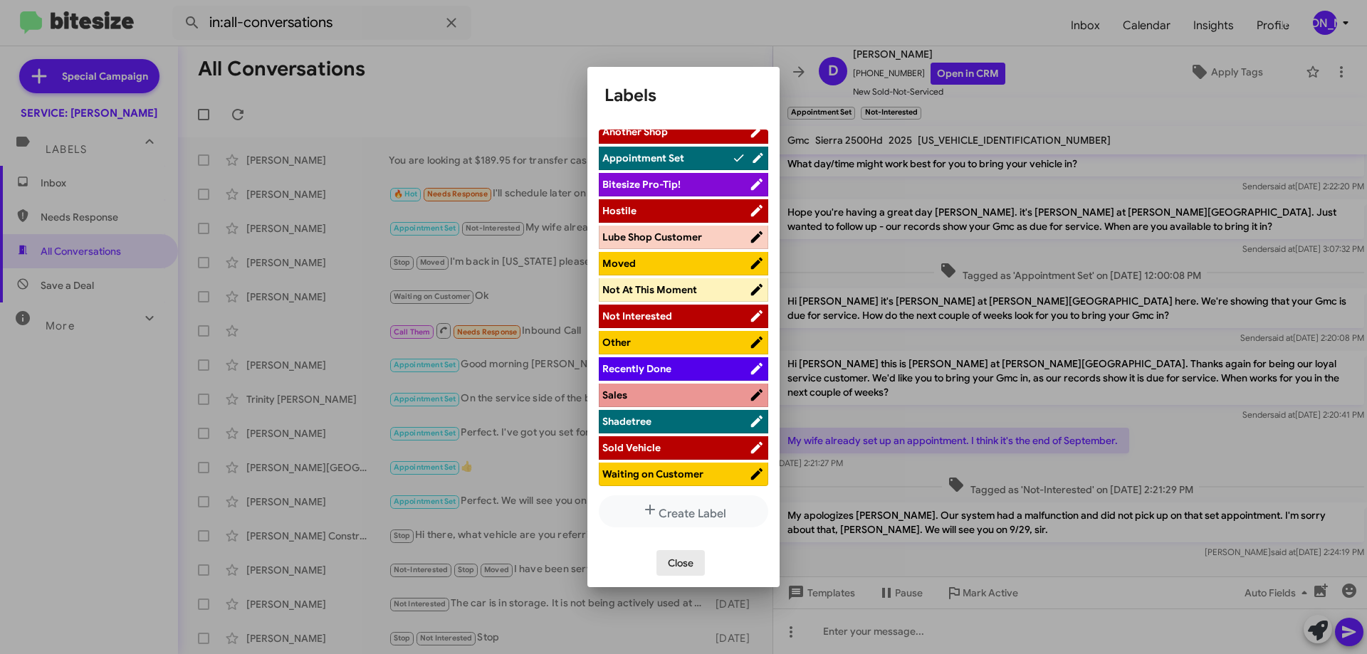
click at [676, 565] on span "Close" at bounding box center [681, 563] width 26 height 26
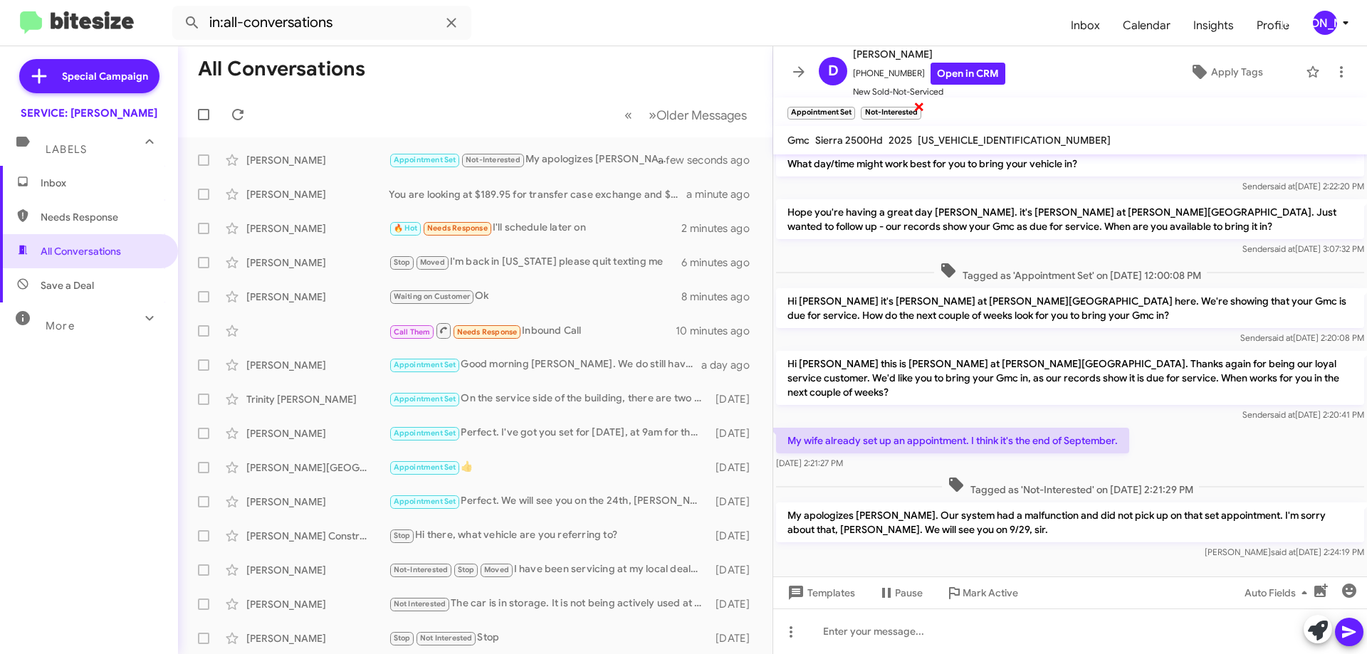
click at [921, 108] on span "×" at bounding box center [918, 106] width 11 height 17
click at [1333, 67] on icon at bounding box center [1341, 71] width 17 height 17
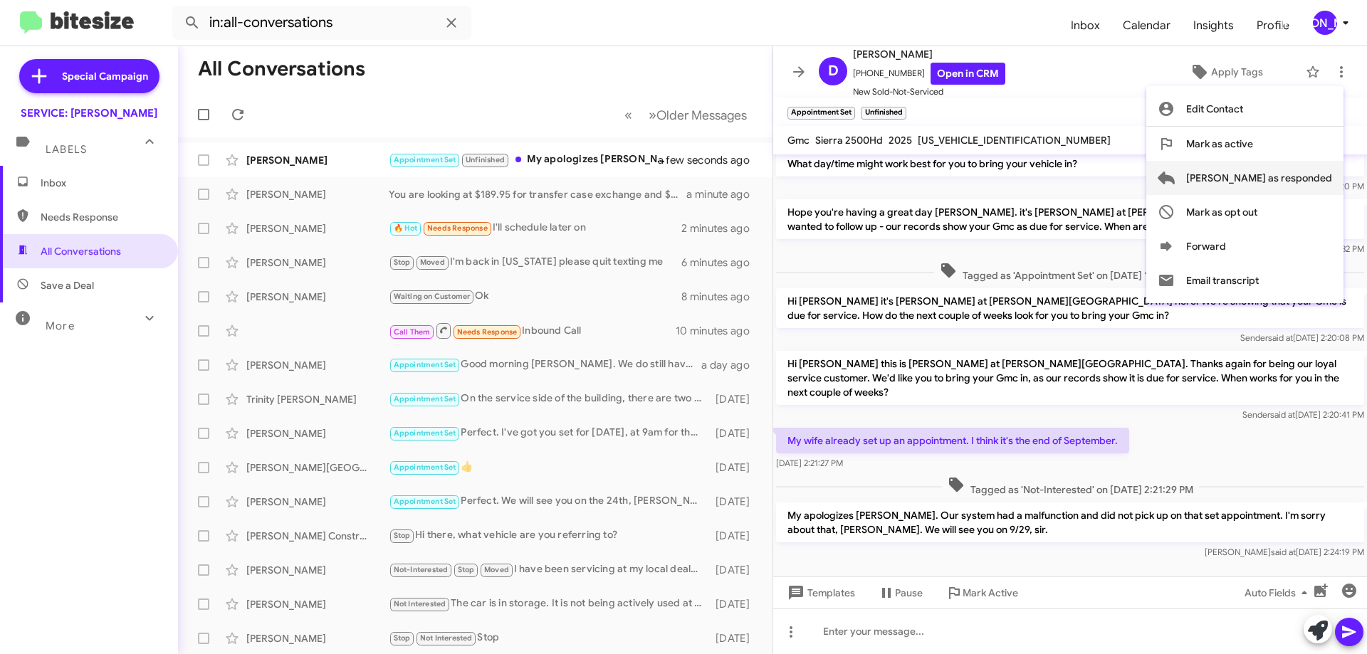
click at [1287, 183] on span "[PERSON_NAME] as responded" at bounding box center [1259, 178] width 146 height 34
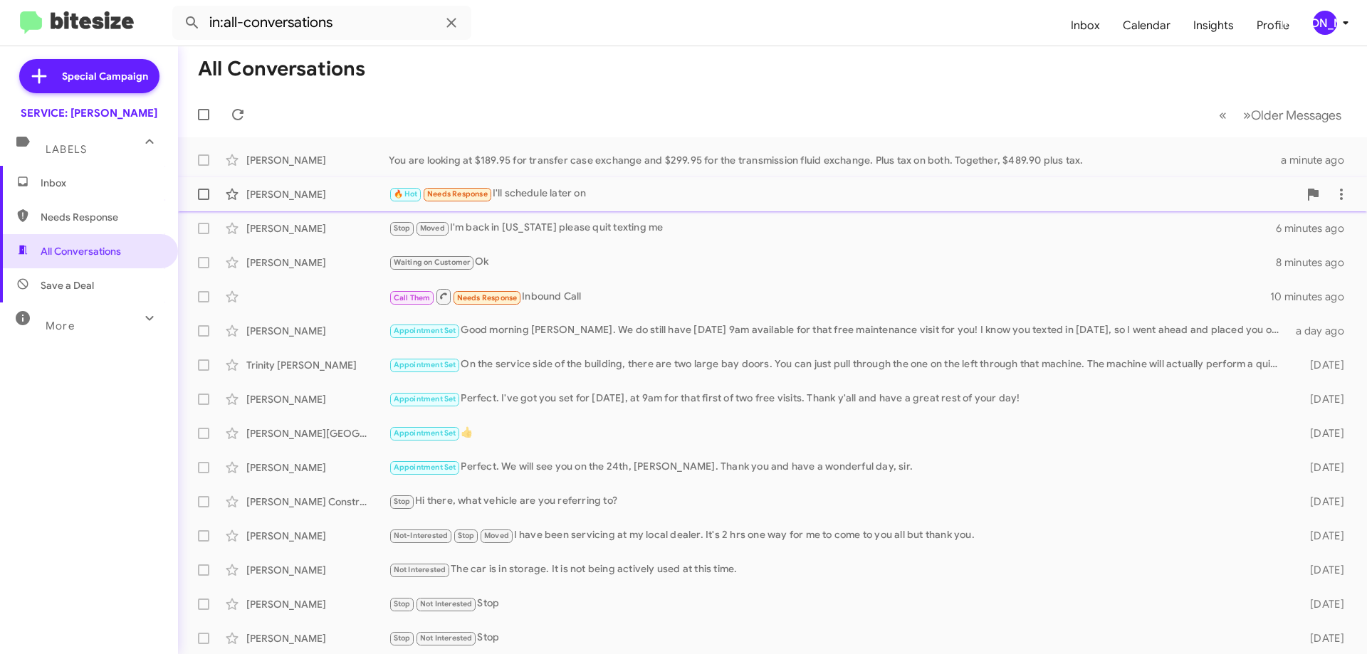
click at [614, 192] on div "🔥 Hot Needs Response I'll schedule later on" at bounding box center [844, 194] width 910 height 16
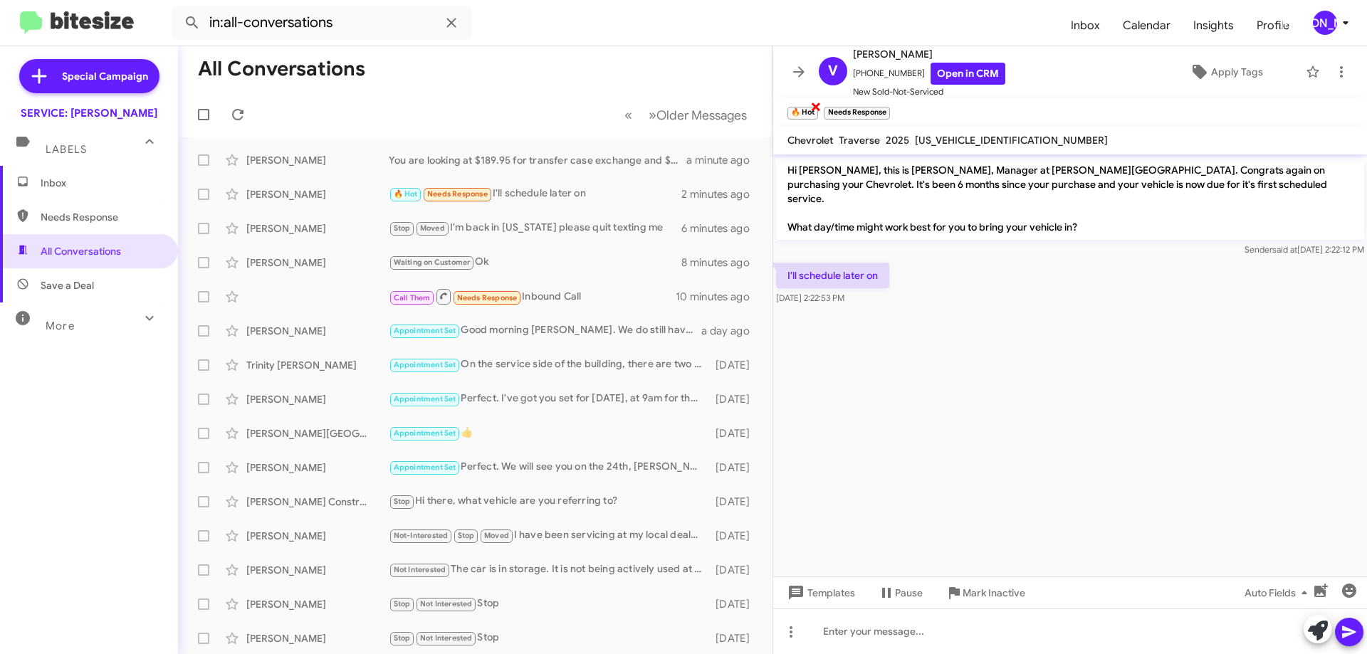
click at [815, 107] on span "×" at bounding box center [815, 106] width 11 height 17
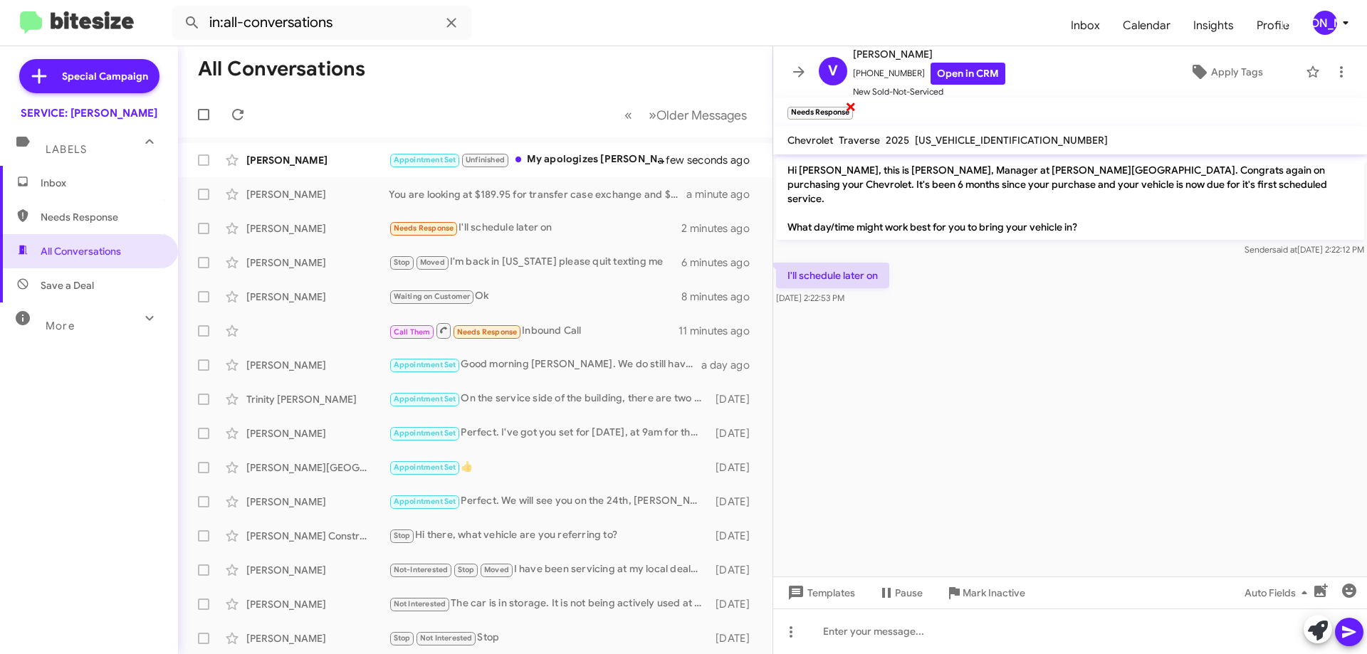
click at [850, 111] on span "×" at bounding box center [850, 106] width 11 height 17
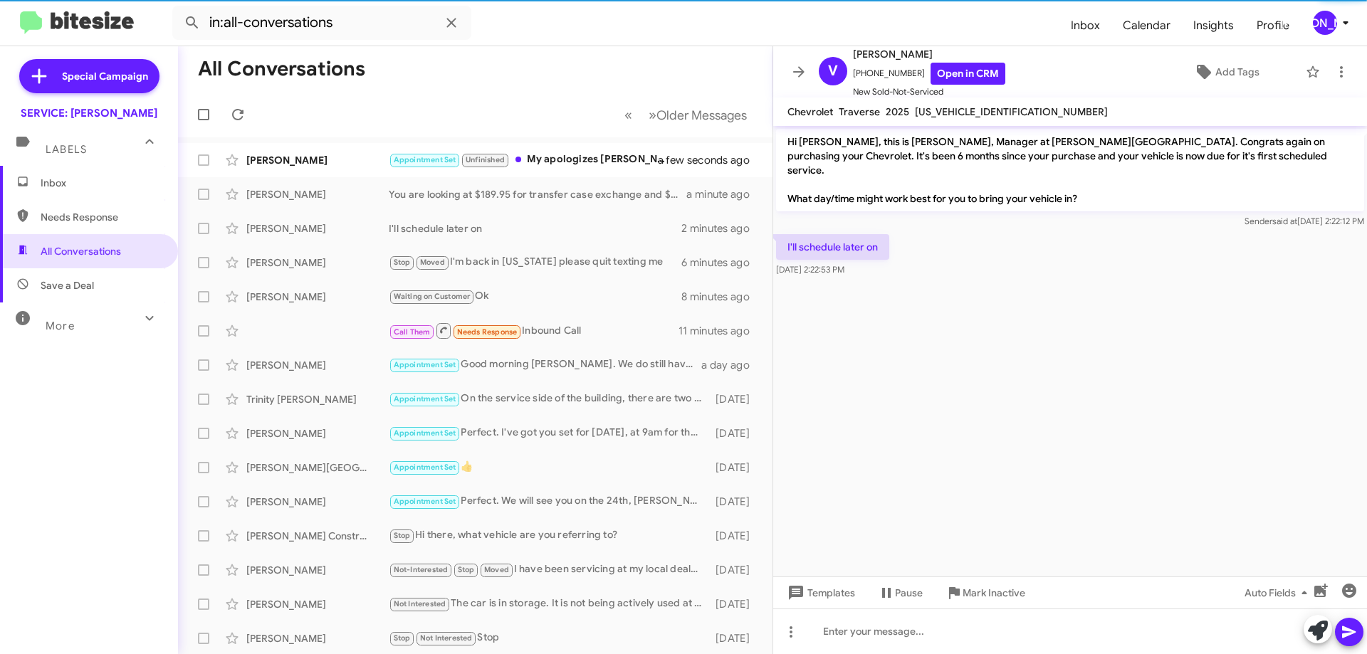
click at [960, 142] on p "Hi Victor, this is Jennifer Adams, Manager at Don Ledford Auto Center. Congrats…" at bounding box center [1070, 170] width 588 height 83
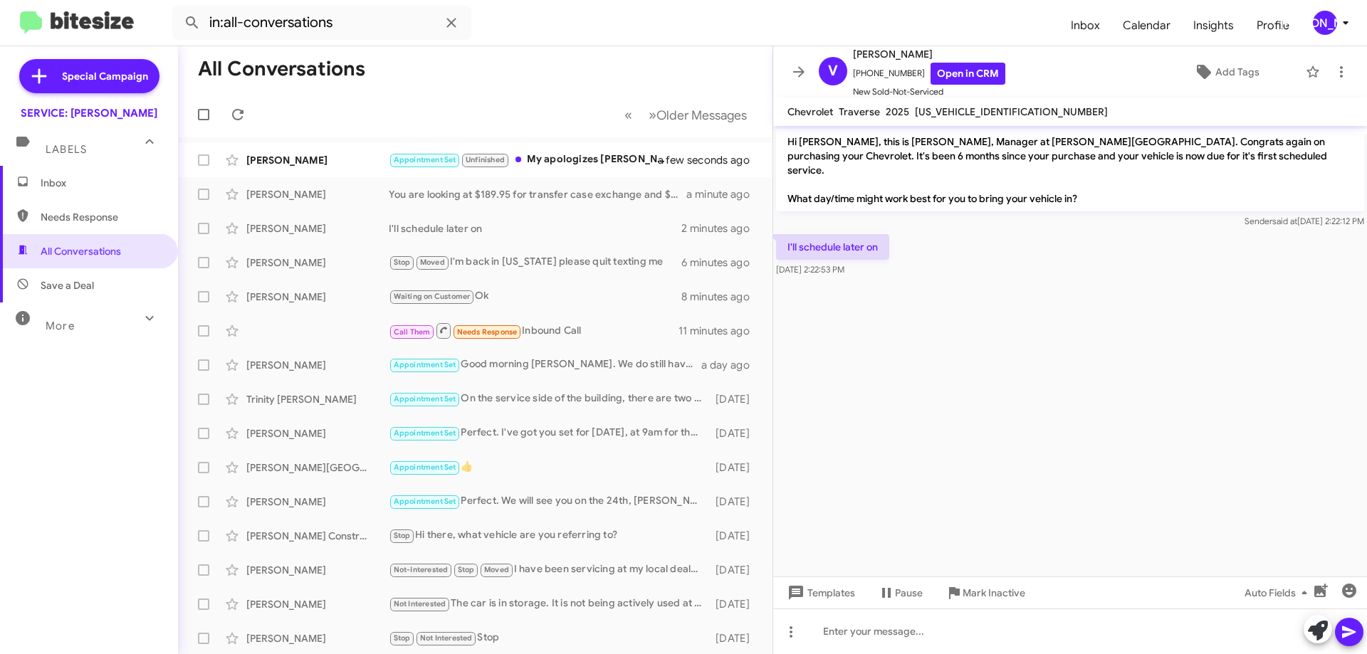
click at [962, 117] on span "1GNERGRS3SJ198666" at bounding box center [1011, 111] width 193 height 13
copy span "1GNERGRS3SJ198666"
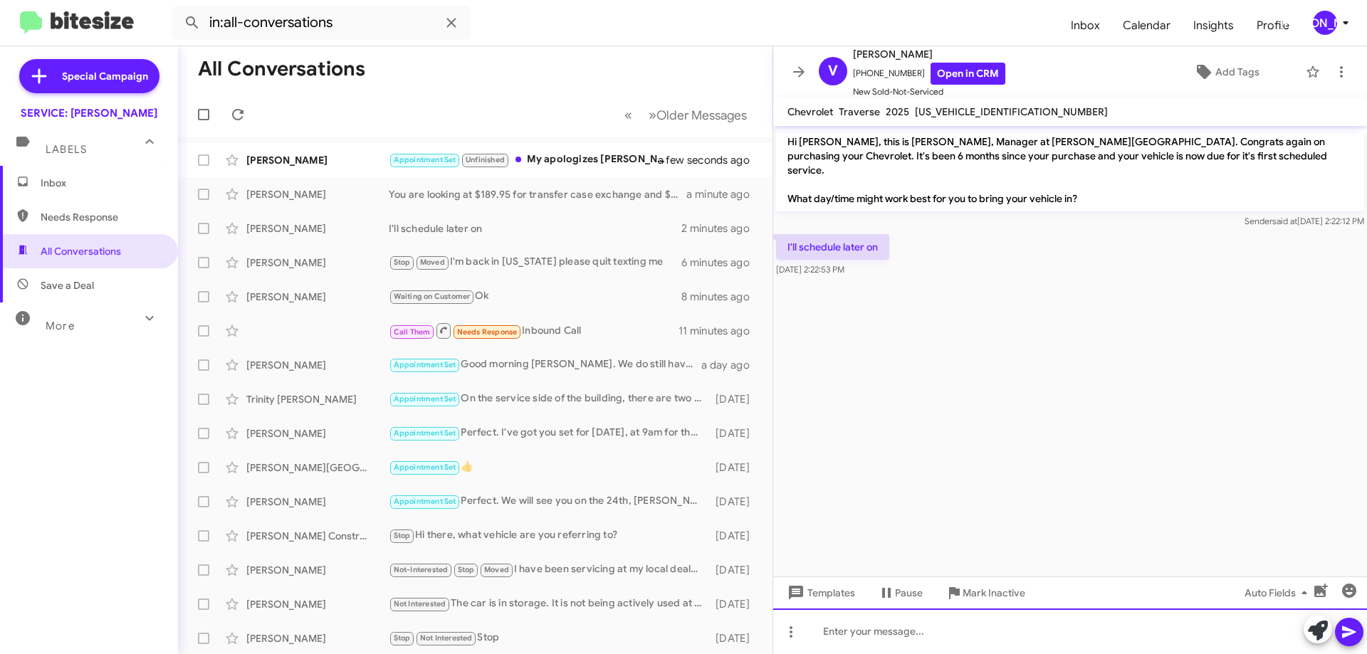
click at [932, 645] on div at bounding box center [1070, 632] width 594 height 46
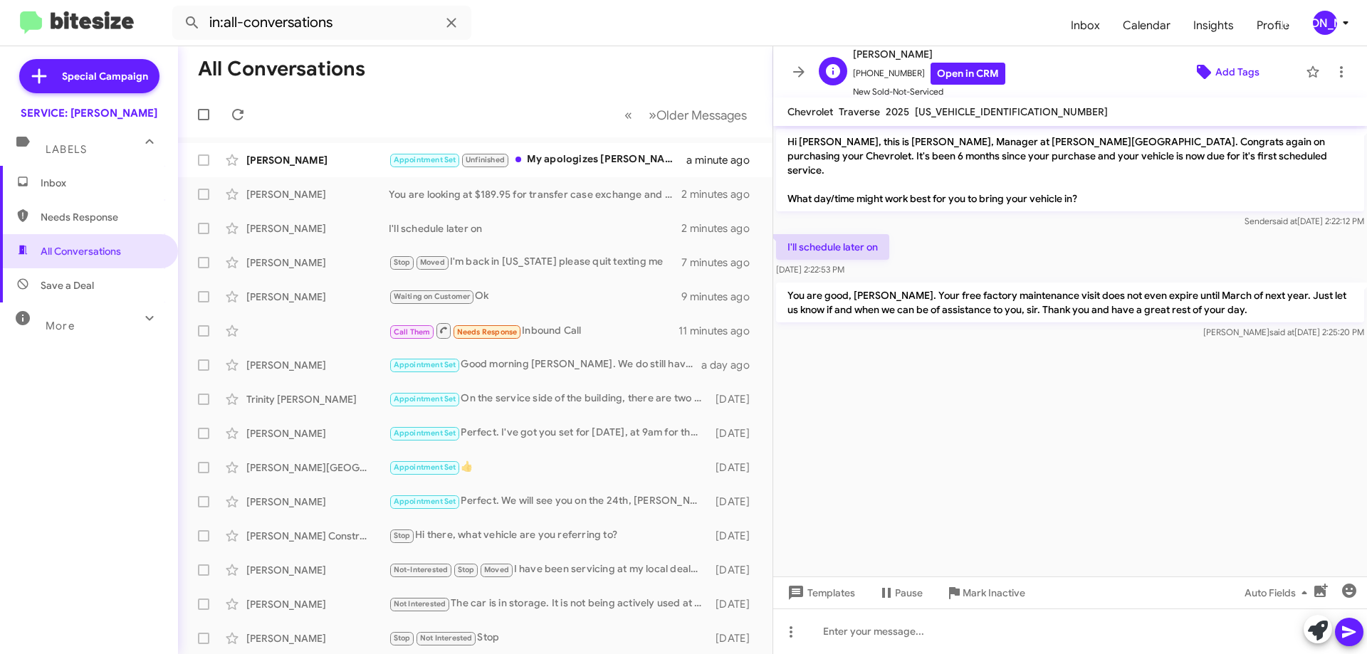
click at [1237, 75] on span "Add Tags" at bounding box center [1237, 72] width 44 height 26
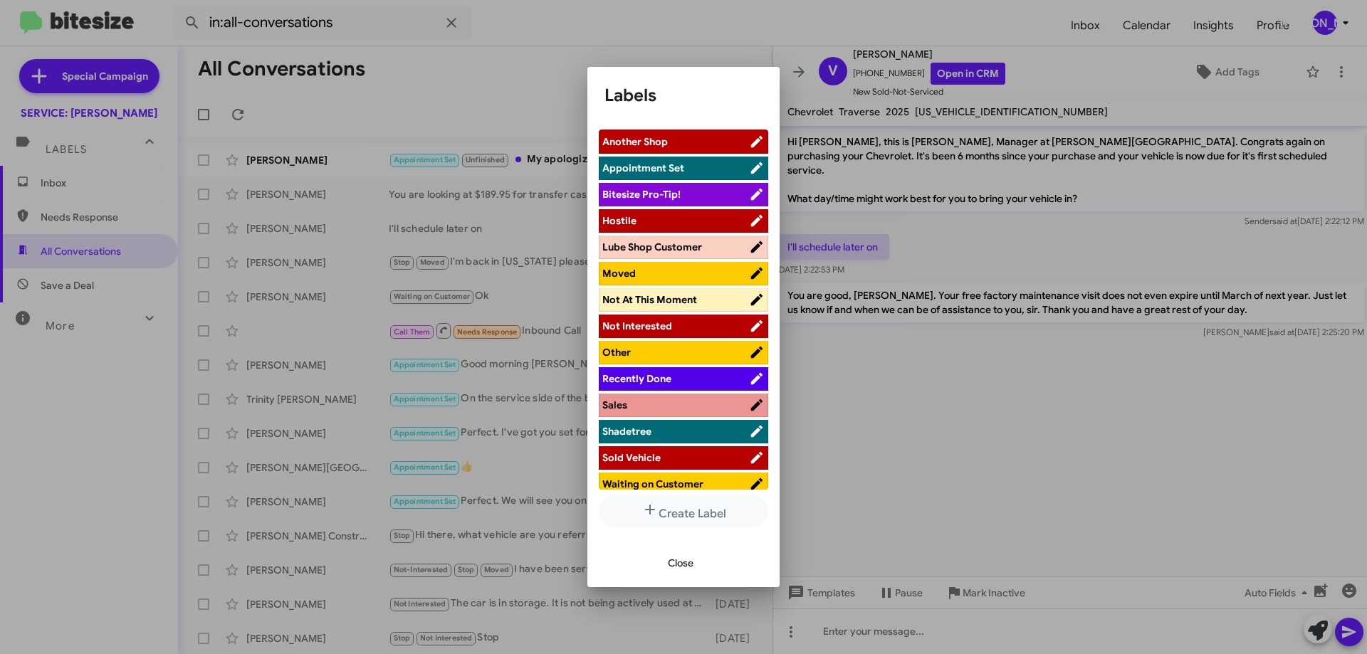
scroll to position [10, 0]
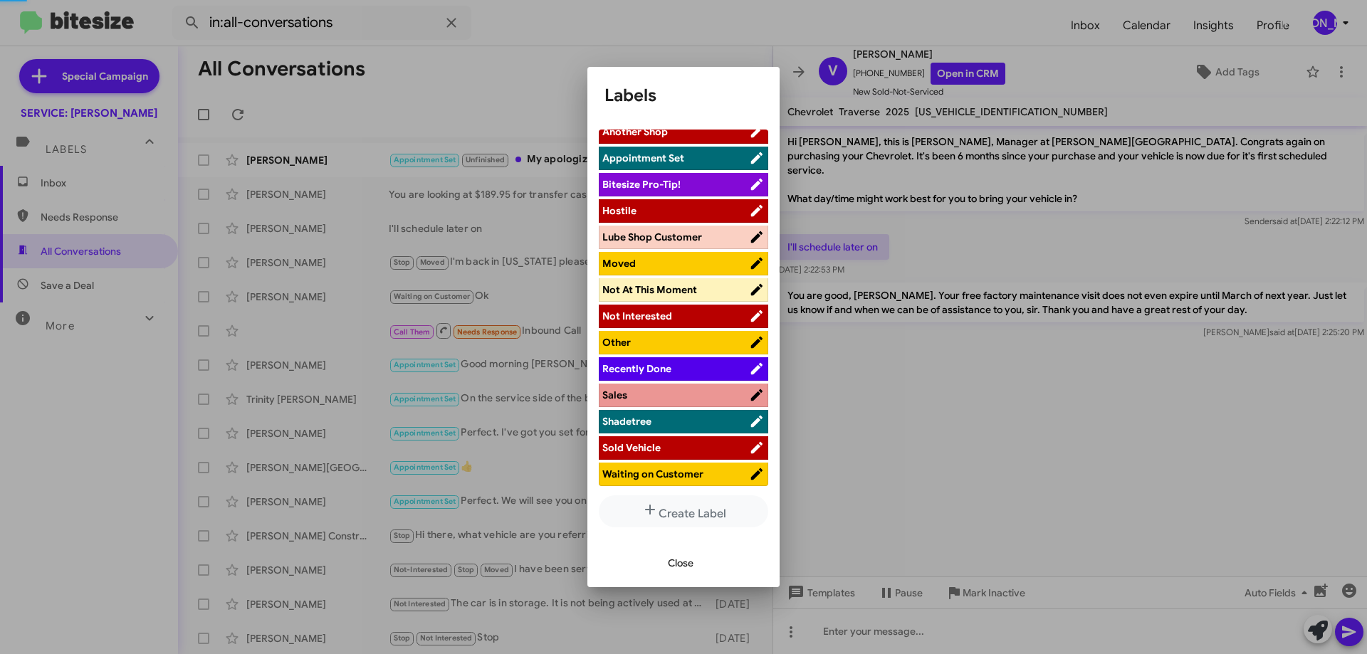
drag, startPoint x: 651, startPoint y: 476, endPoint x: 659, endPoint y: 481, distance: 9.6
click at [659, 481] on li "Waiting on Customer" at bounding box center [683, 474] width 169 height 23
click at [644, 290] on span "Not At This Moment" at bounding box center [649, 289] width 95 height 13
click at [690, 474] on span "Waiting on Customer" at bounding box center [652, 474] width 101 height 13
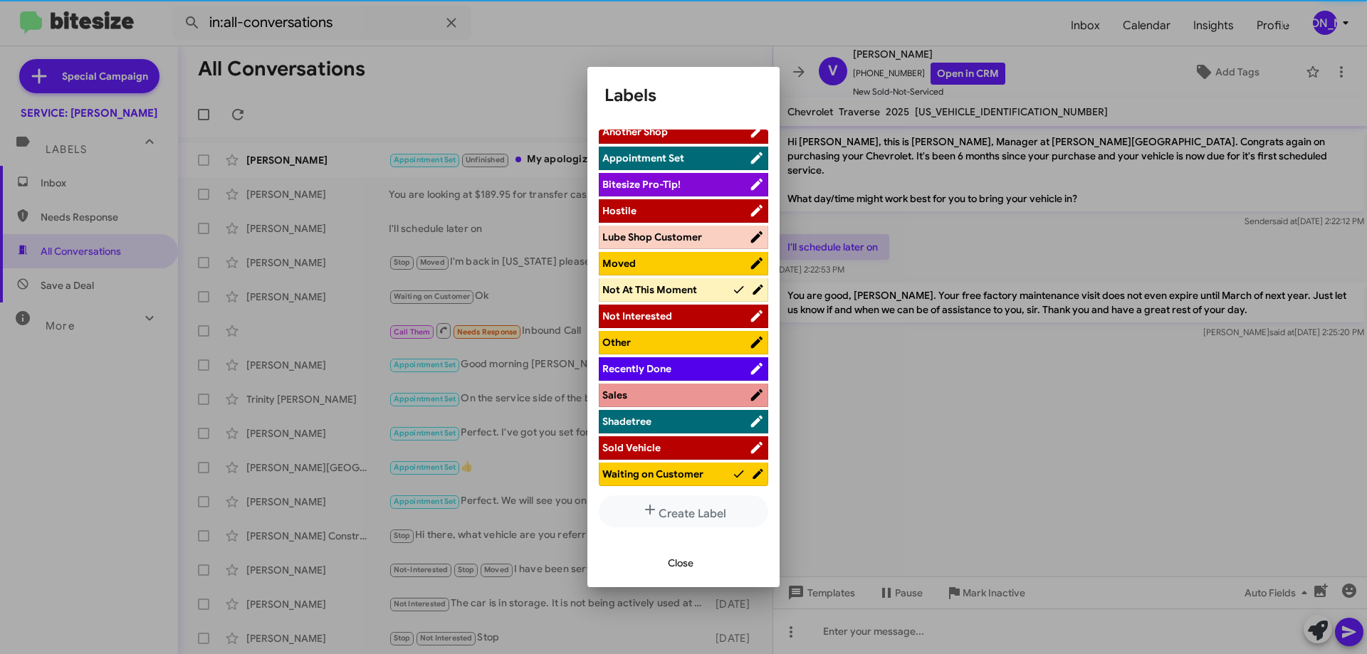
drag, startPoint x: 675, startPoint y: 567, endPoint x: 844, endPoint y: 444, distance: 209.3
click at [674, 567] on span "Close" at bounding box center [681, 563] width 26 height 26
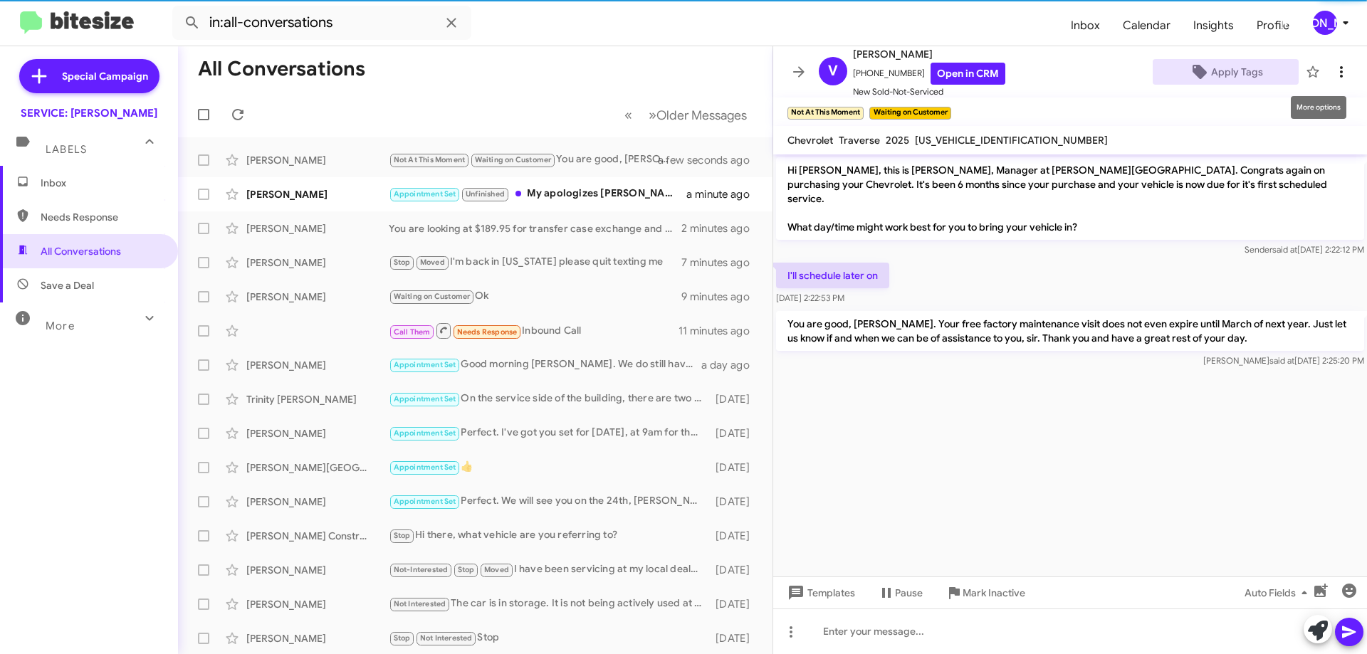
click at [1333, 78] on icon at bounding box center [1341, 71] width 17 height 17
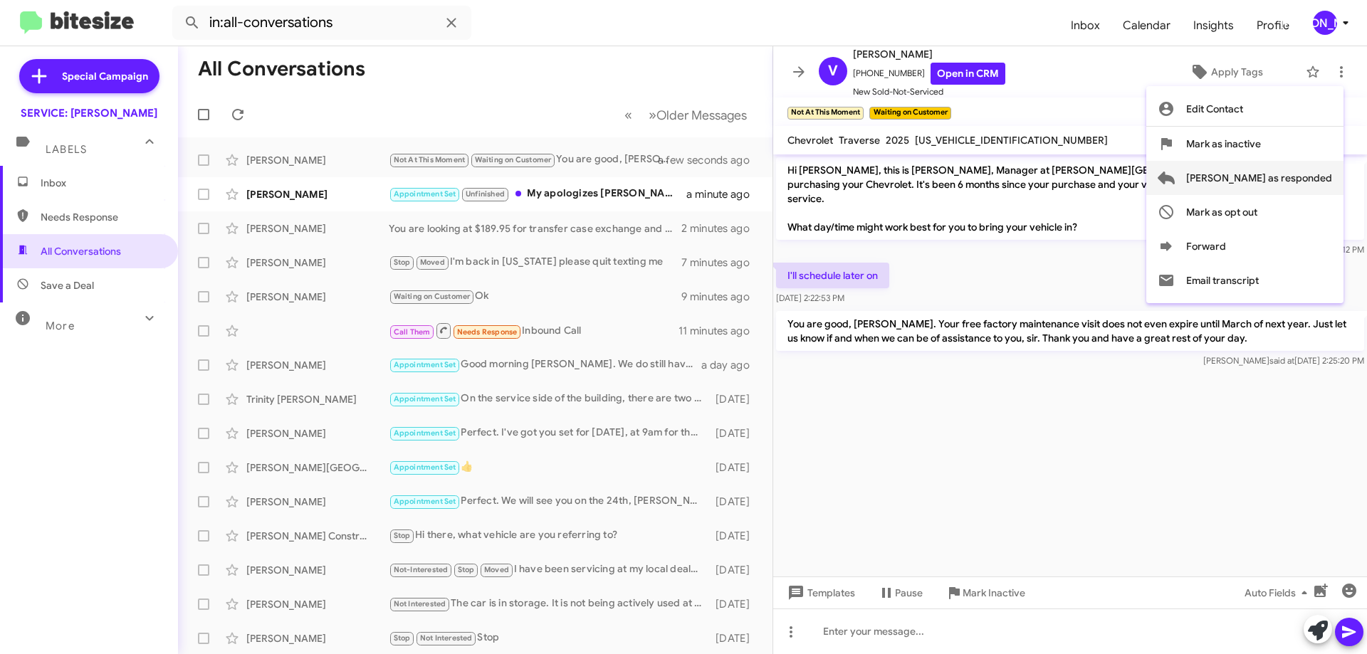
click at [1289, 182] on span "[PERSON_NAME] as responded" at bounding box center [1259, 178] width 146 height 34
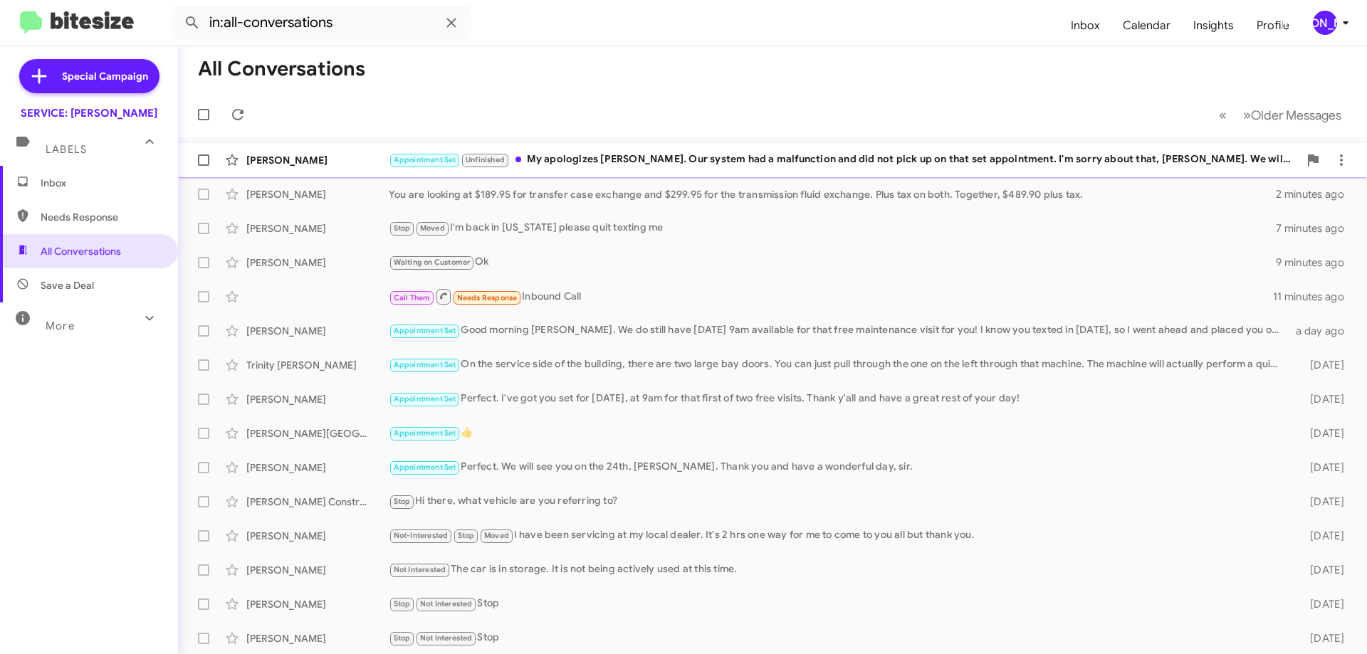
click at [794, 147] on div "Darryl Daniel Appointment Set Unfinished My apologizes Mr. Daniel. Our system h…" at bounding box center [772, 160] width 1166 height 28
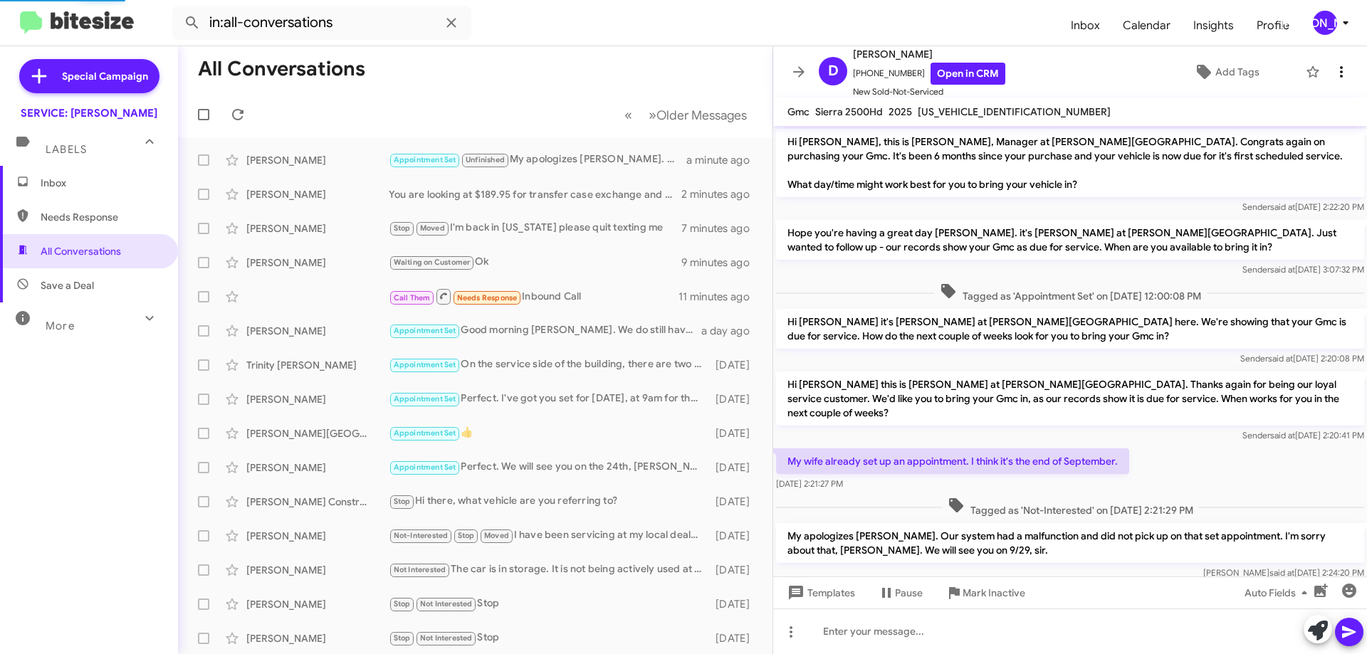
scroll to position [51, 0]
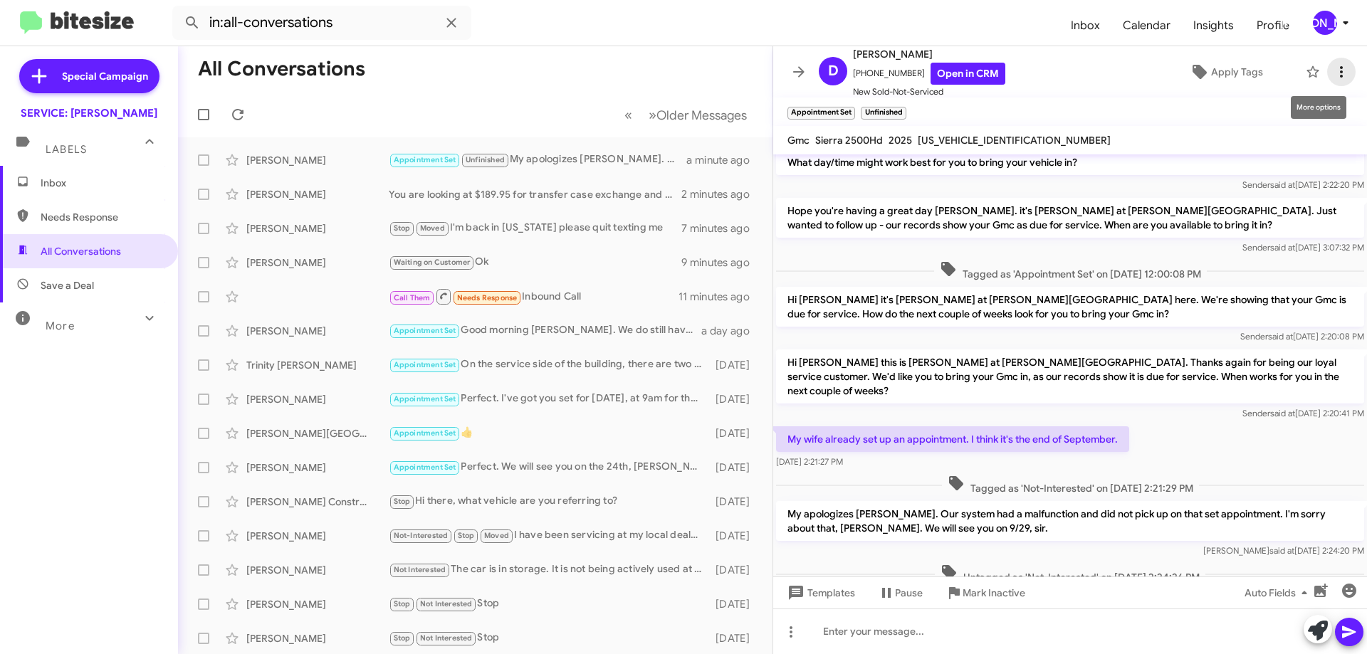
click at [1341, 71] on span at bounding box center [1341, 71] width 28 height 17
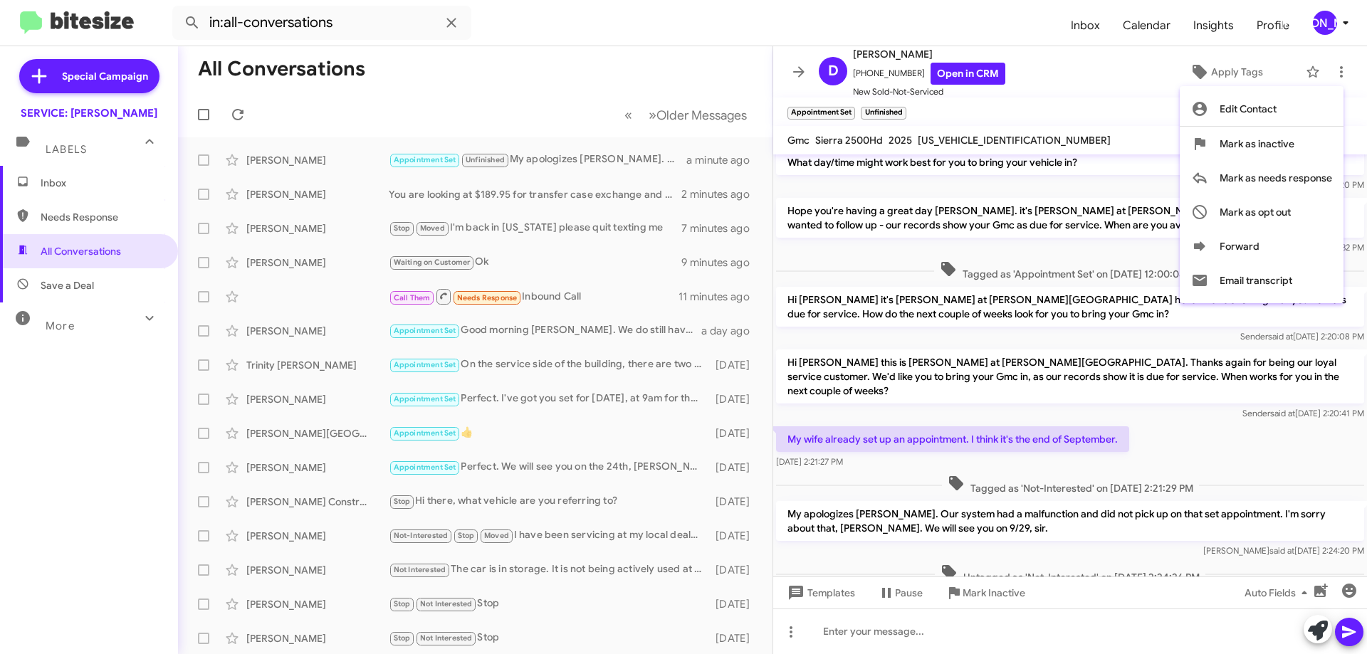
drag, startPoint x: 613, startPoint y: 77, endPoint x: 603, endPoint y: 80, distance: 10.4
click at [610, 77] on div at bounding box center [683, 327] width 1367 height 654
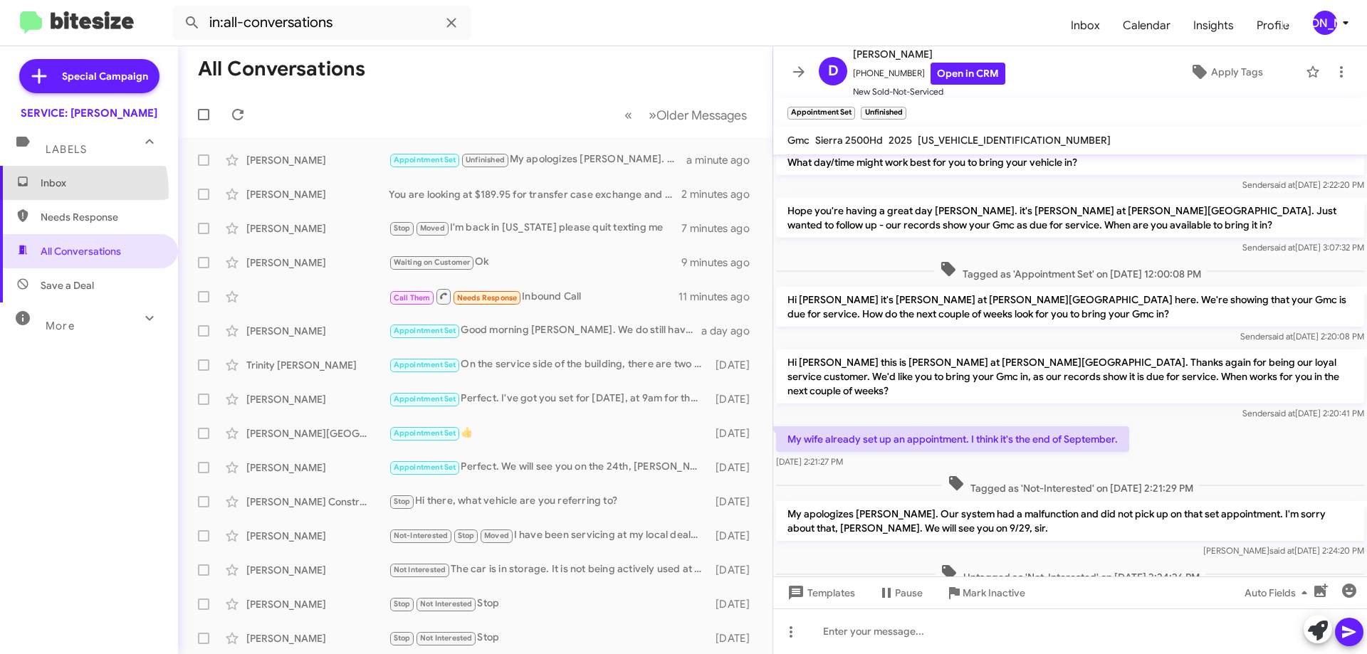
click at [55, 192] on span "Inbox" at bounding box center [89, 183] width 178 height 34
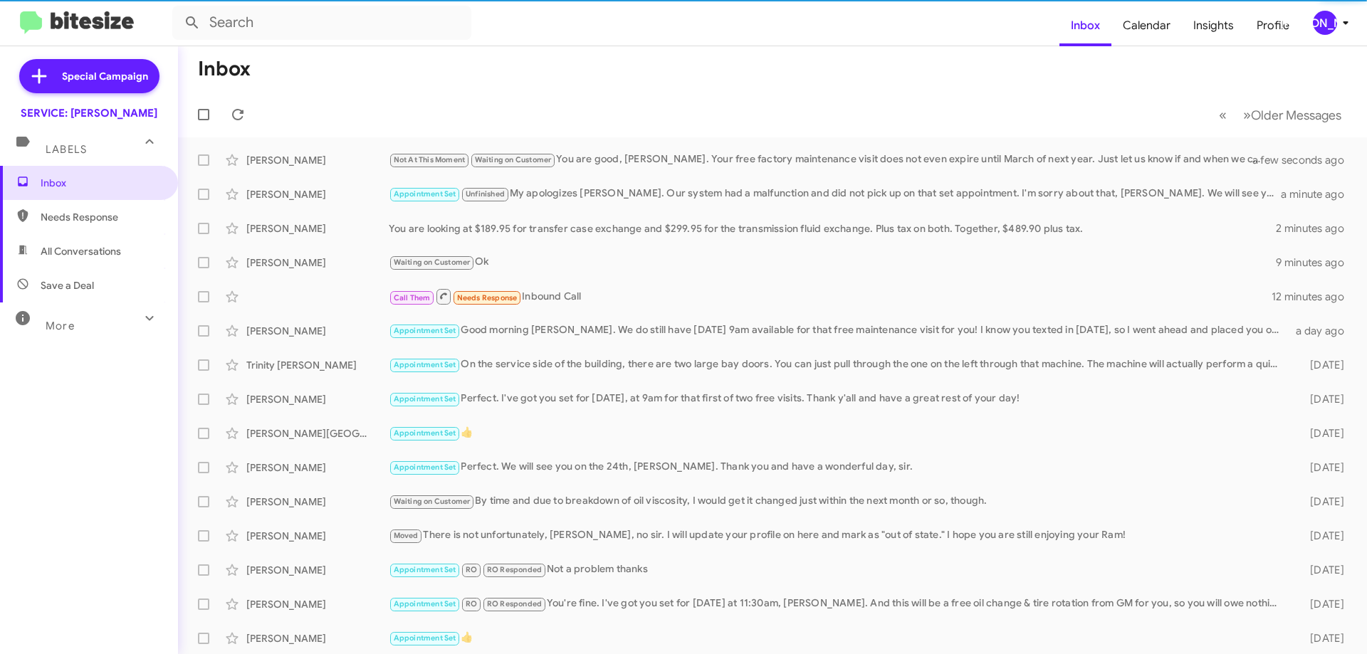
click at [69, 251] on span "All Conversations" at bounding box center [81, 251] width 80 height 14
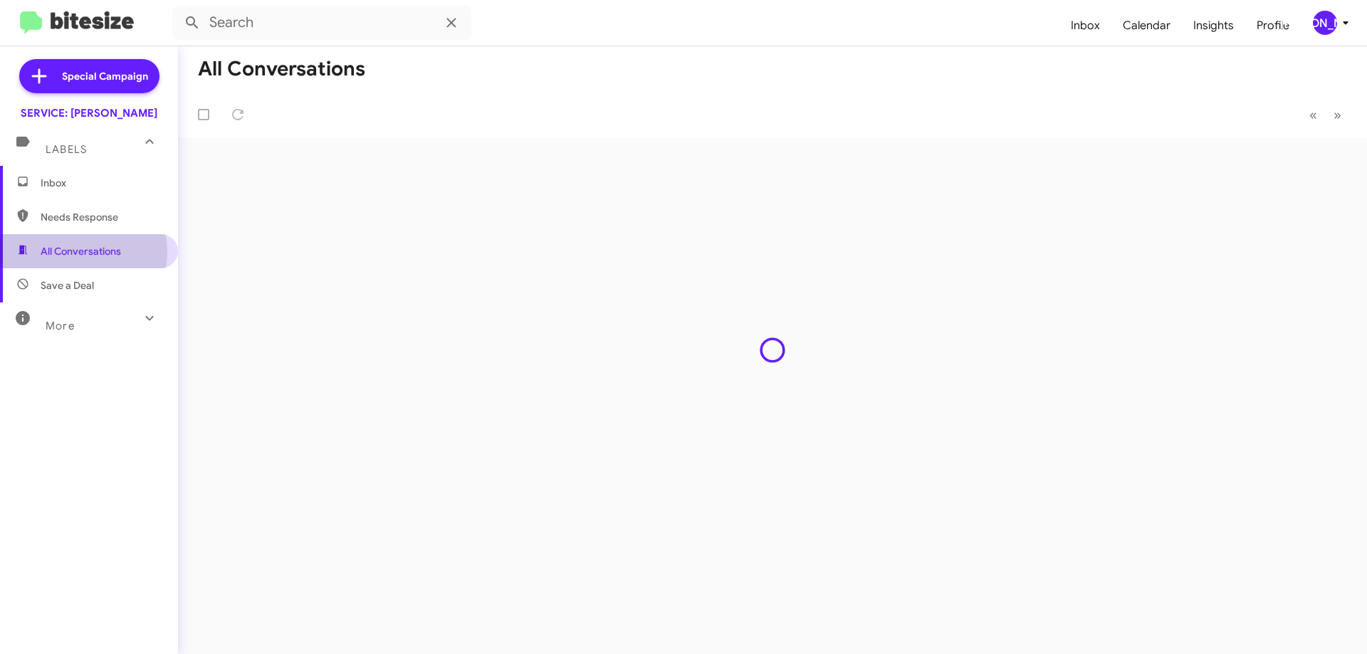
type input "in:all-conversations"
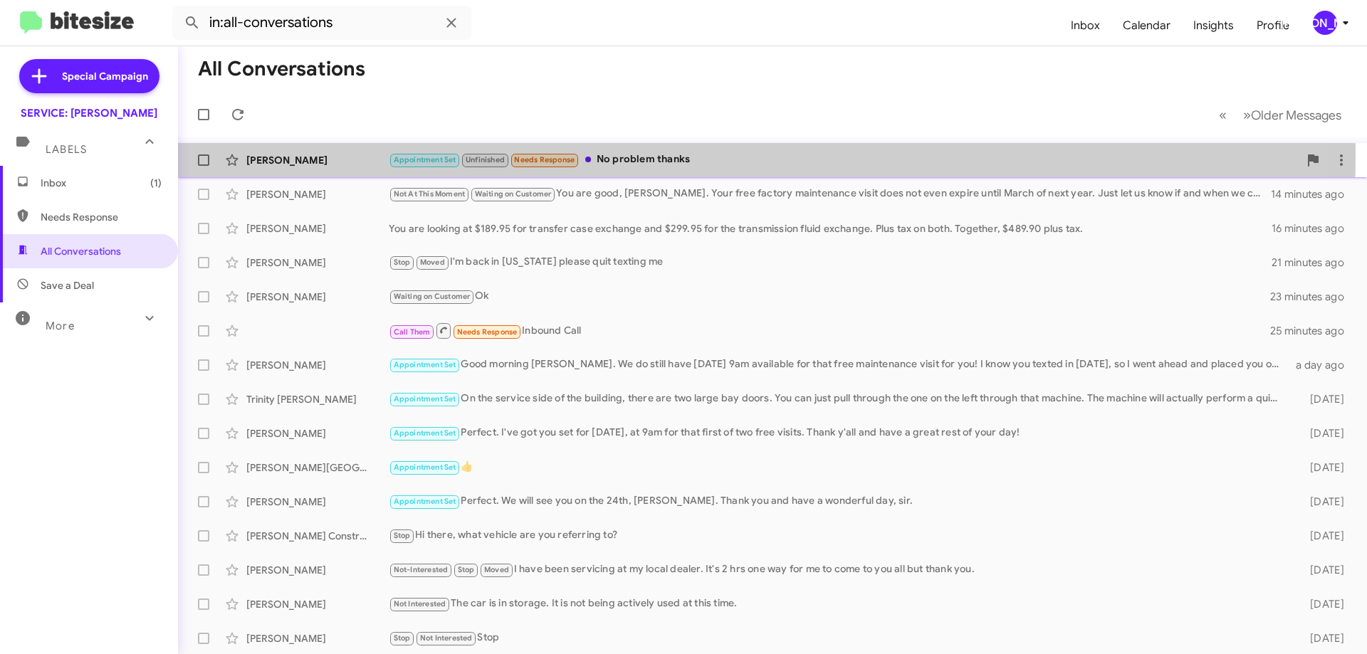
click at [617, 155] on div "Appointment Set Unfinished Needs Response No problem thanks" at bounding box center [844, 160] width 910 height 16
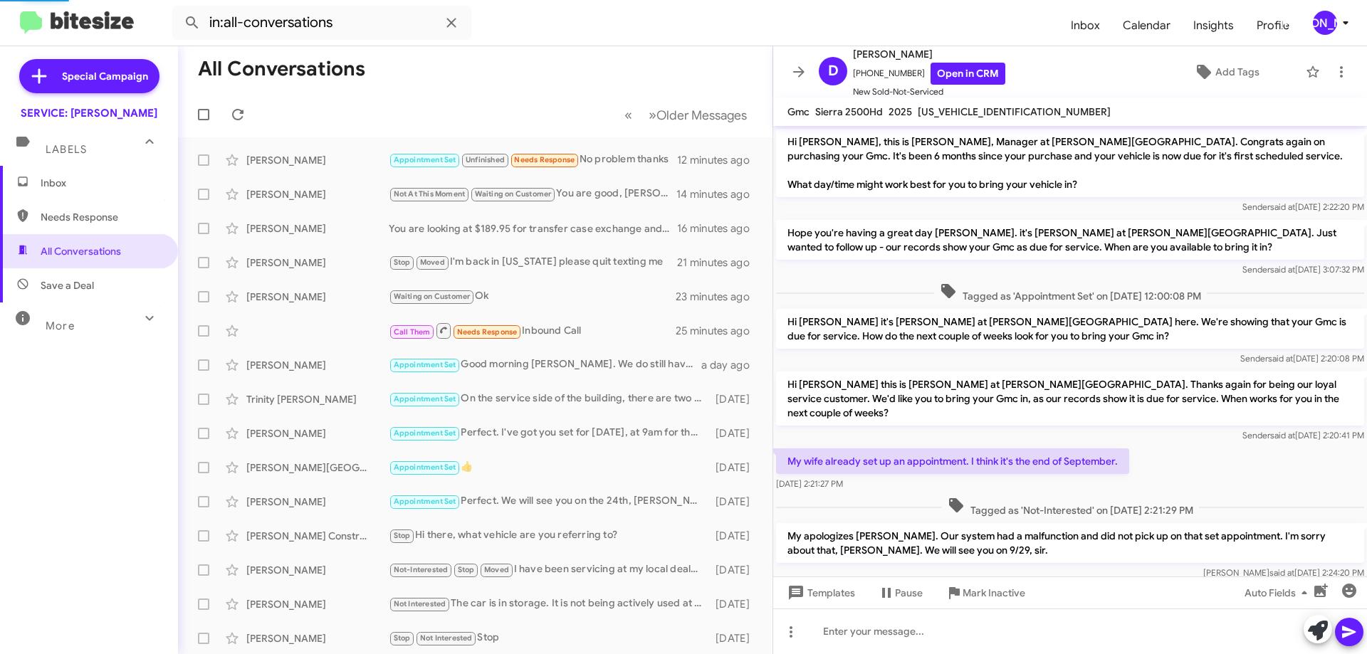
scroll to position [103, 0]
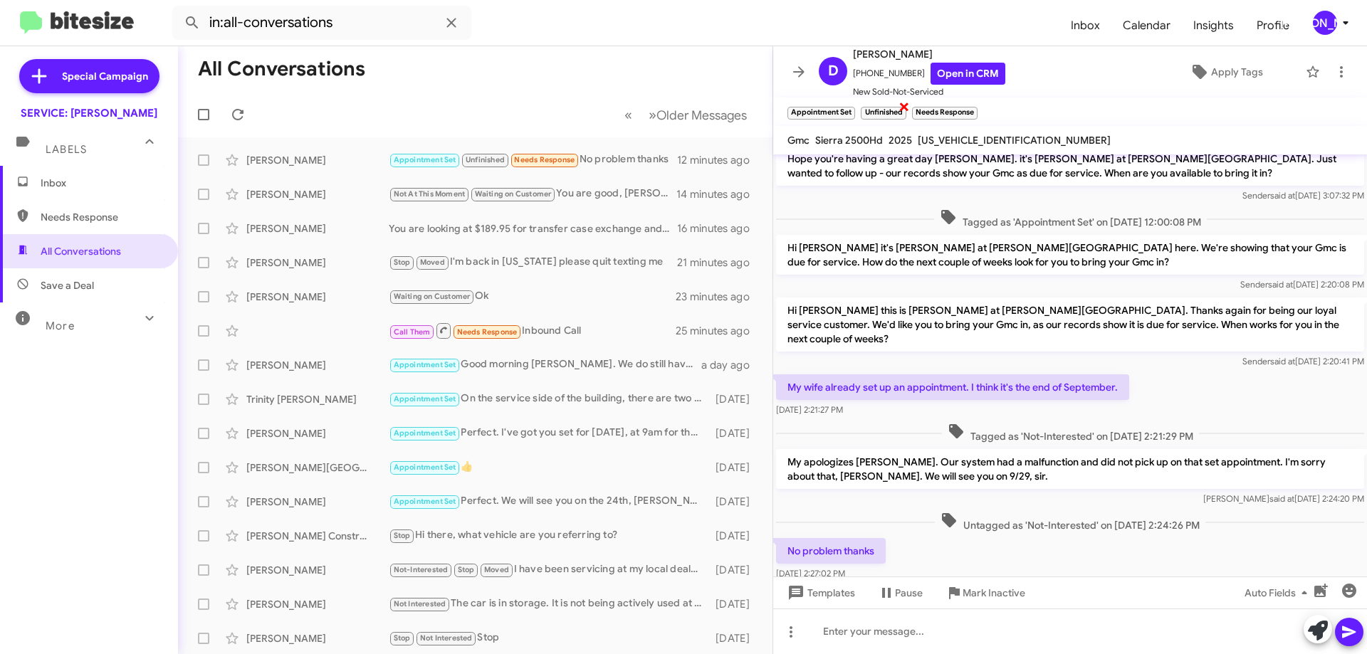
click at [902, 108] on span "×" at bounding box center [904, 106] width 11 height 17
click at [924, 105] on span "×" at bounding box center [924, 106] width 11 height 17
click at [1333, 73] on icon at bounding box center [1341, 71] width 17 height 17
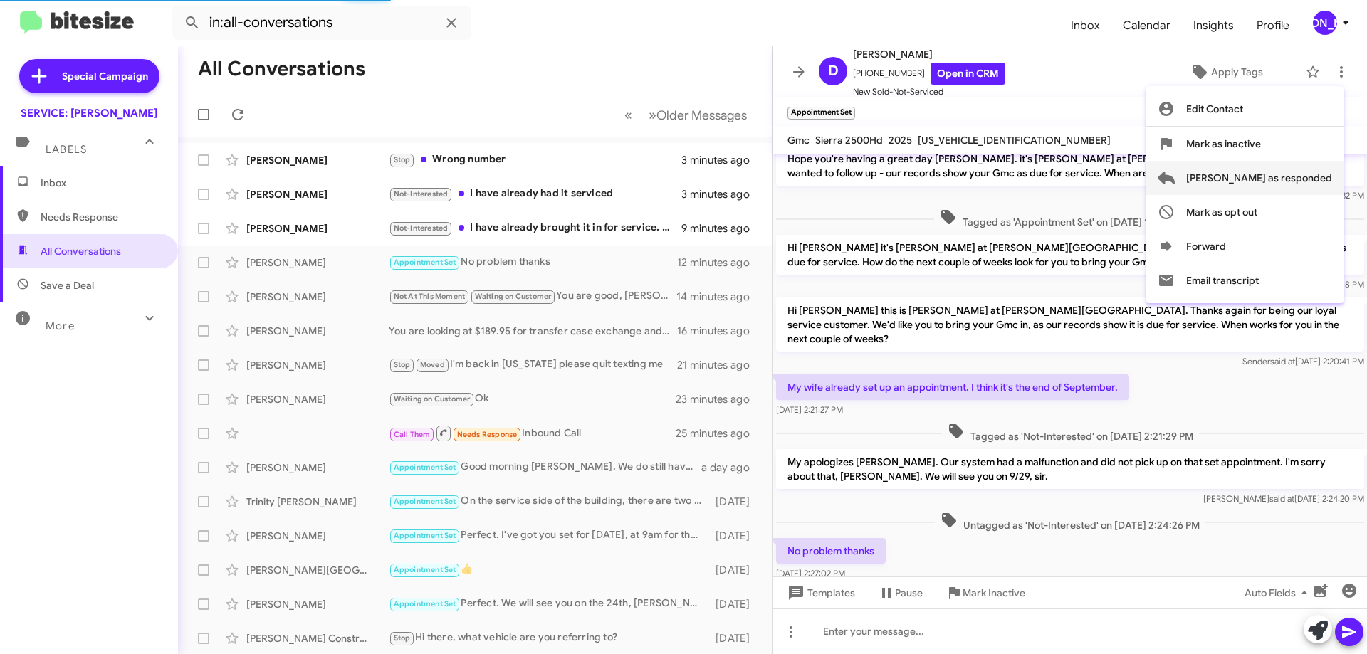
click at [1301, 178] on span "[PERSON_NAME] as responded" at bounding box center [1259, 178] width 146 height 34
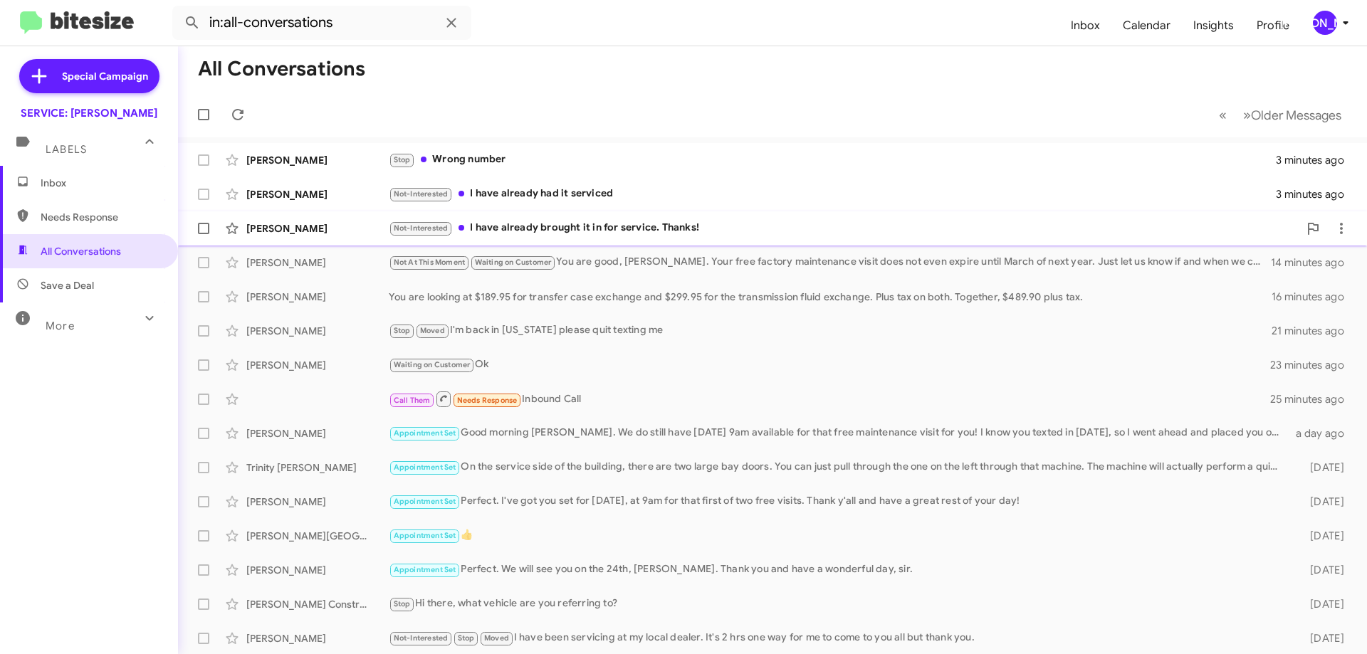
click at [591, 230] on div "Not-Interested I have already brought it in for service. Thanks!" at bounding box center [844, 228] width 910 height 16
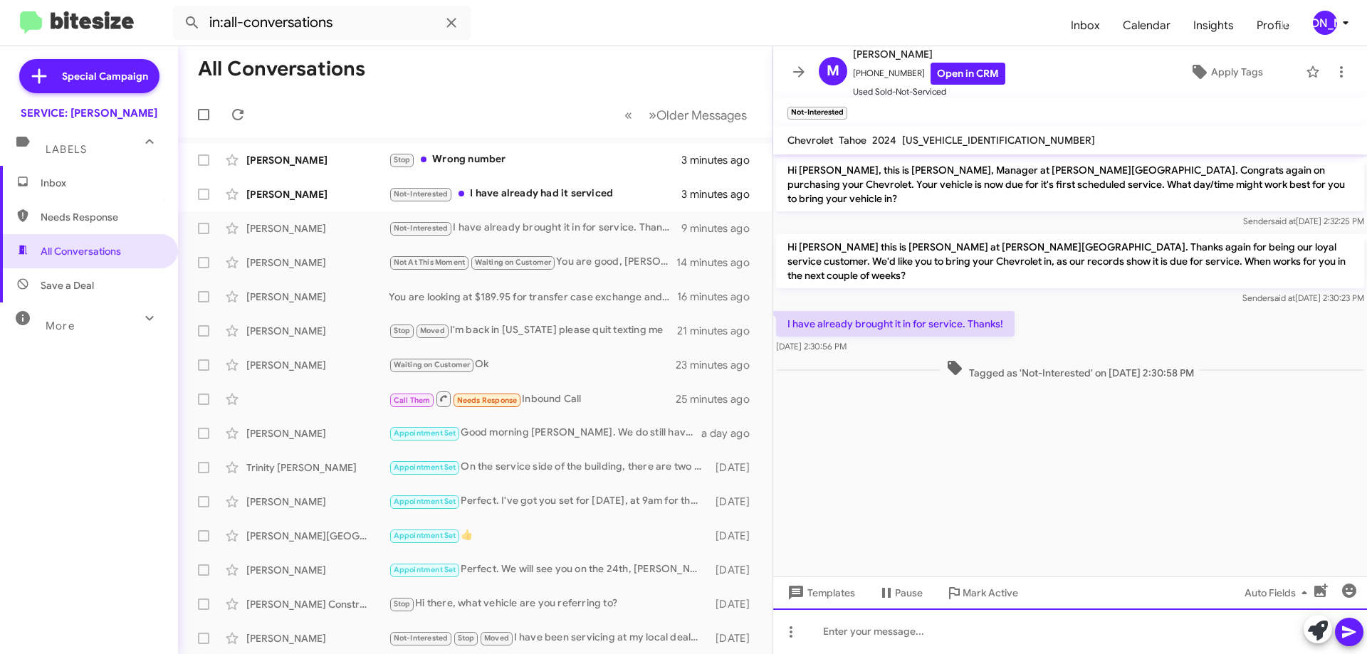
click at [988, 616] on div at bounding box center [1070, 632] width 594 height 46
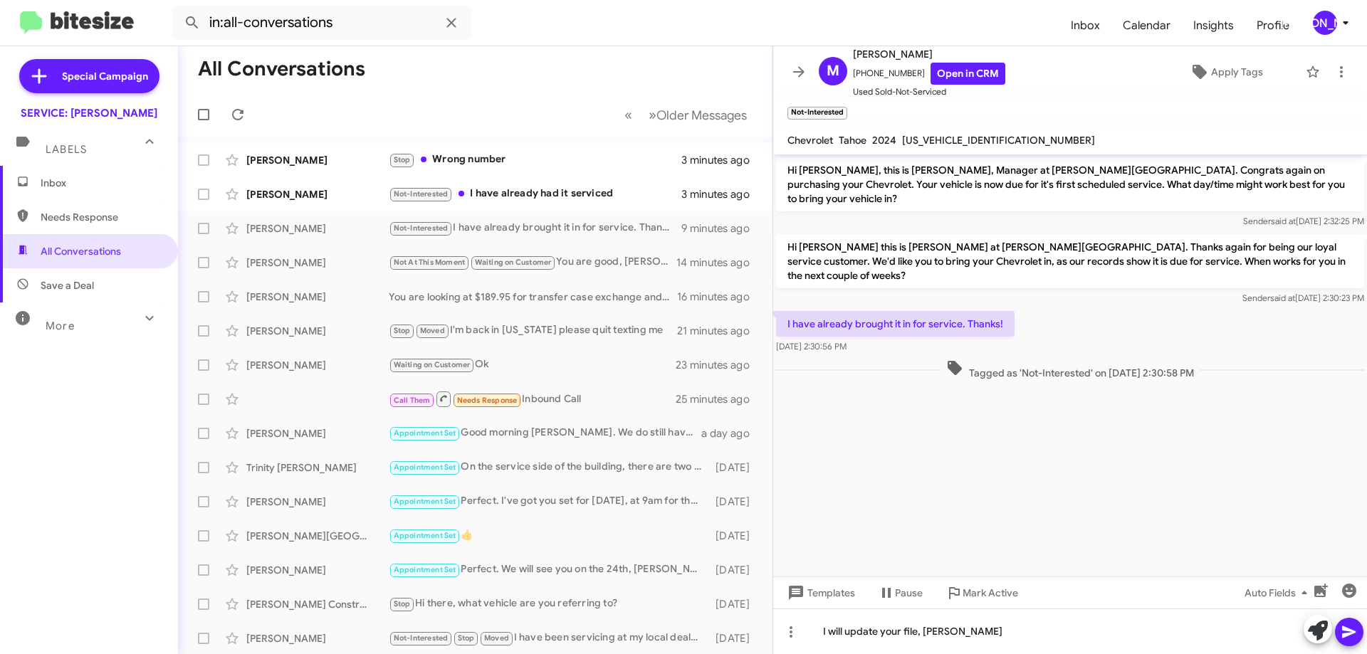
click at [939, 139] on span "[US_VEHICLE_IDENTIFICATION_NUMBER]" at bounding box center [998, 140] width 193 height 13
copy span "[US_VEHICLE_IDENTIFICATION_NUMBER]"
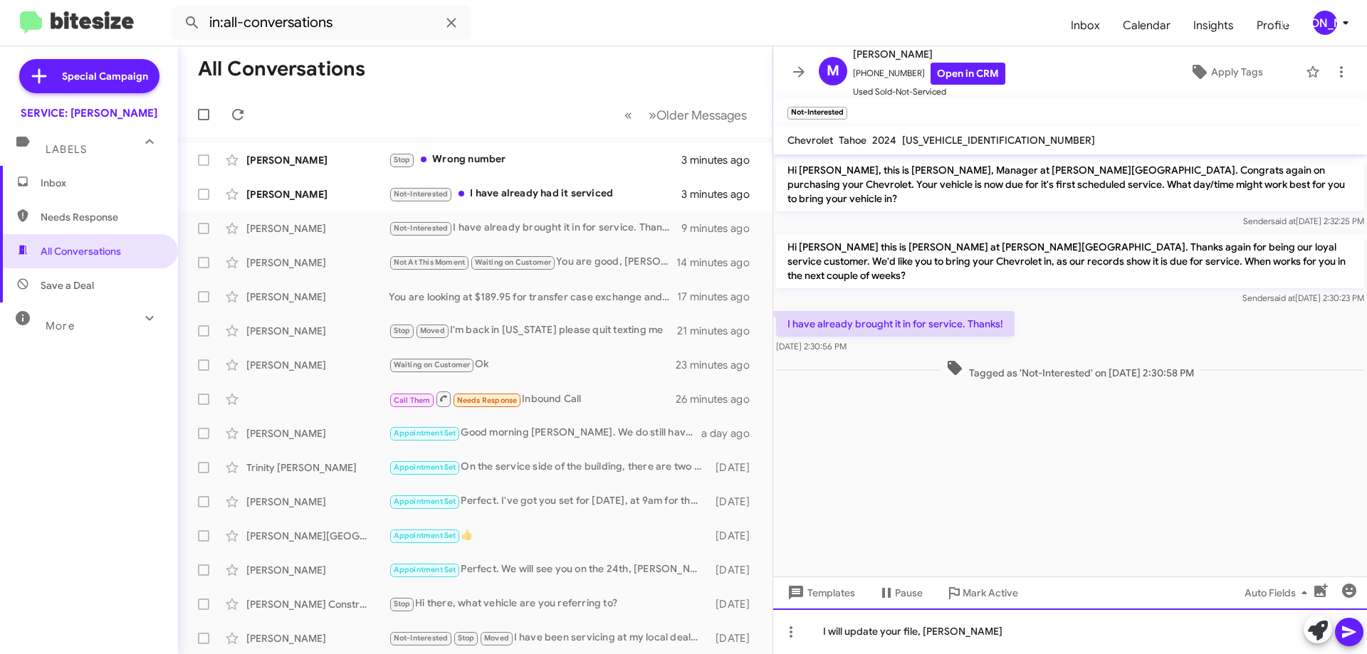
click at [1036, 637] on div "I will update your file, Ms. Brewer" at bounding box center [1070, 632] width 594 height 46
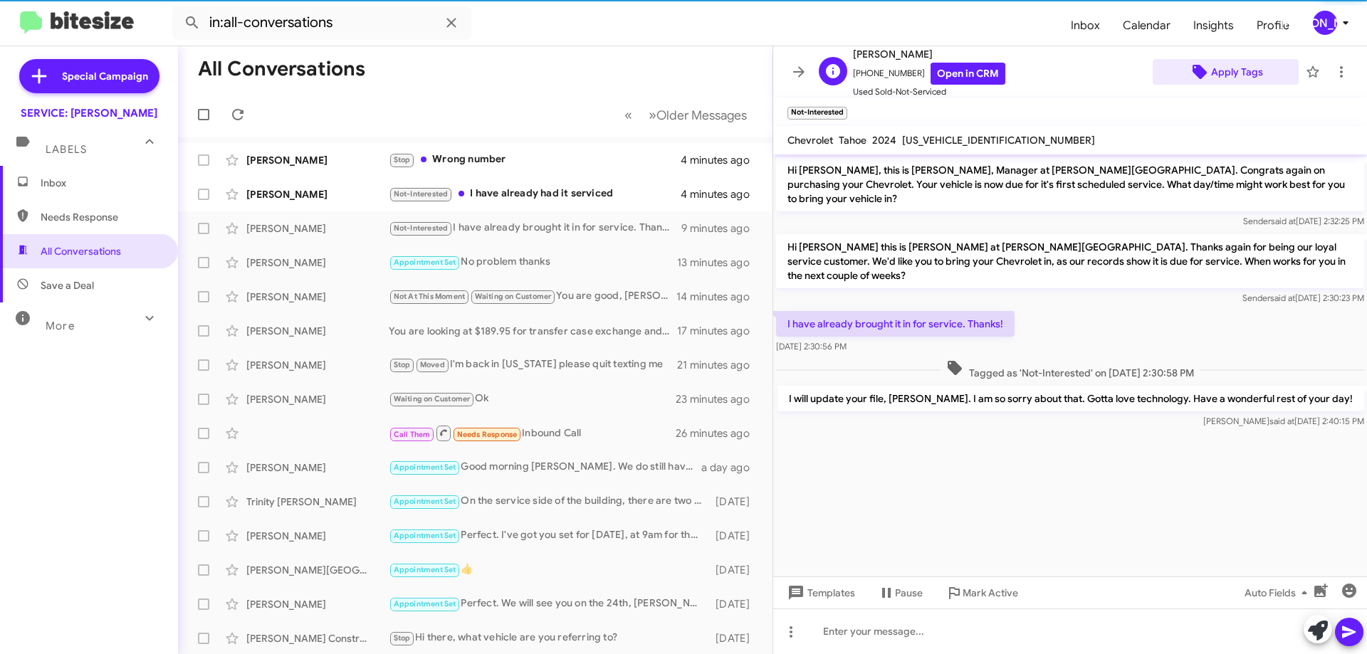
click at [1244, 61] on span "Apply Tags" at bounding box center [1237, 72] width 52 height 26
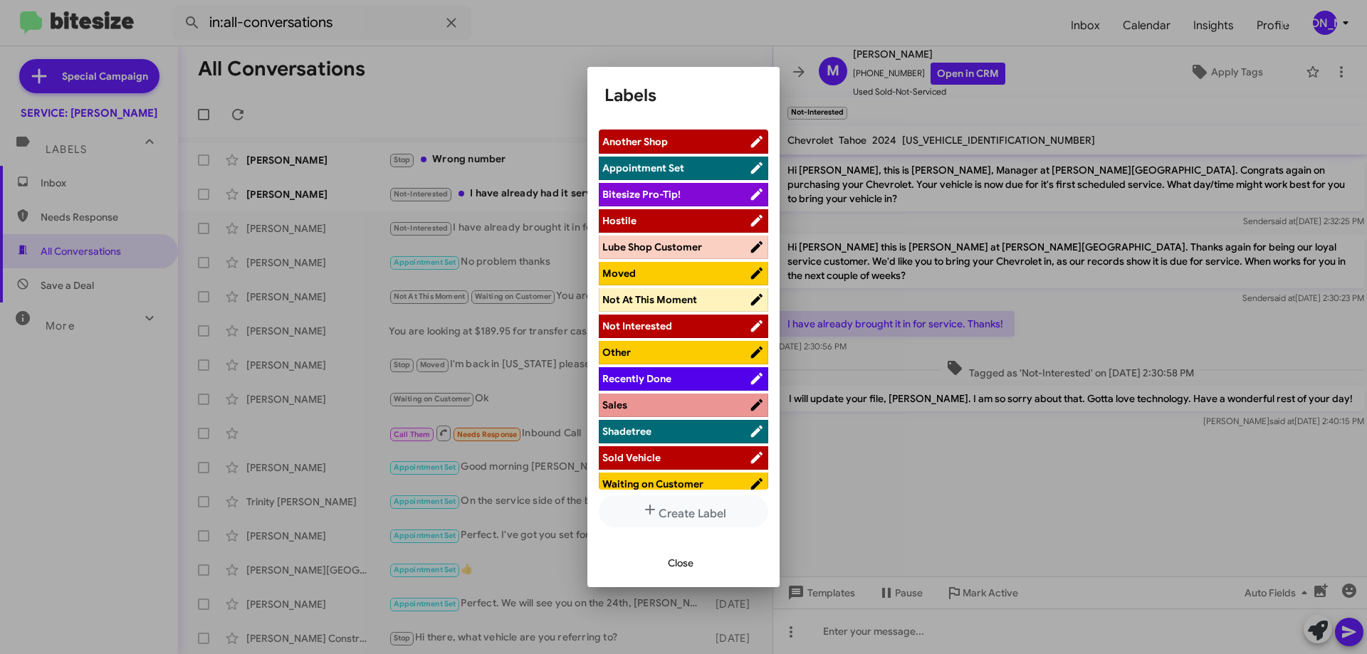
click at [664, 381] on span "Recently Done" at bounding box center [636, 378] width 69 height 13
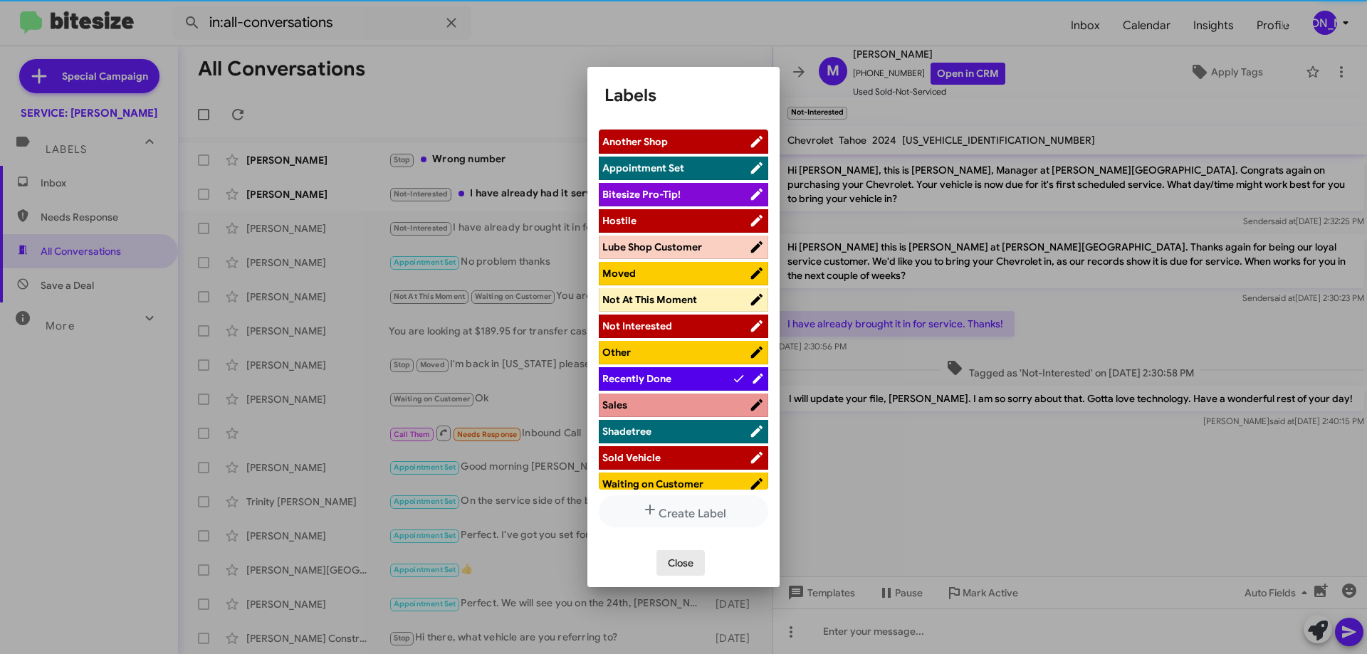
drag, startPoint x: 685, startPoint y: 564, endPoint x: 732, endPoint y: 552, distance: 48.5
click at [684, 564] on span "Close" at bounding box center [681, 563] width 26 height 26
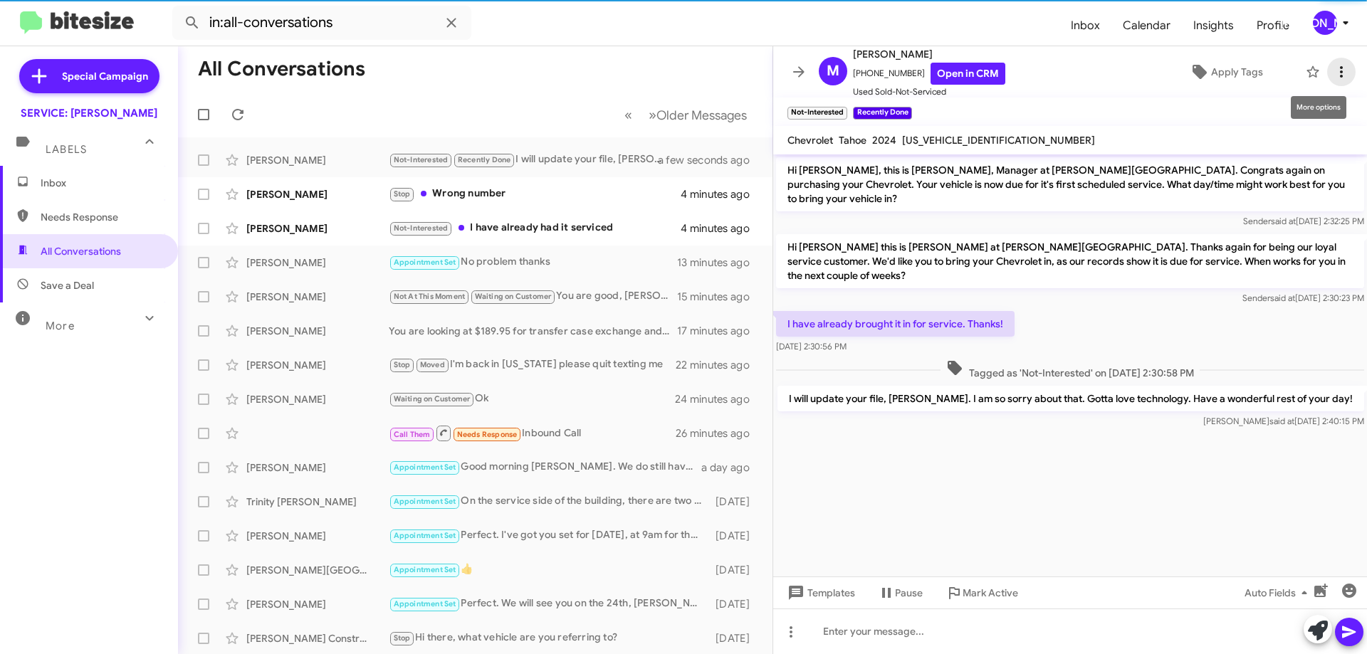
click at [1333, 78] on icon at bounding box center [1341, 71] width 17 height 17
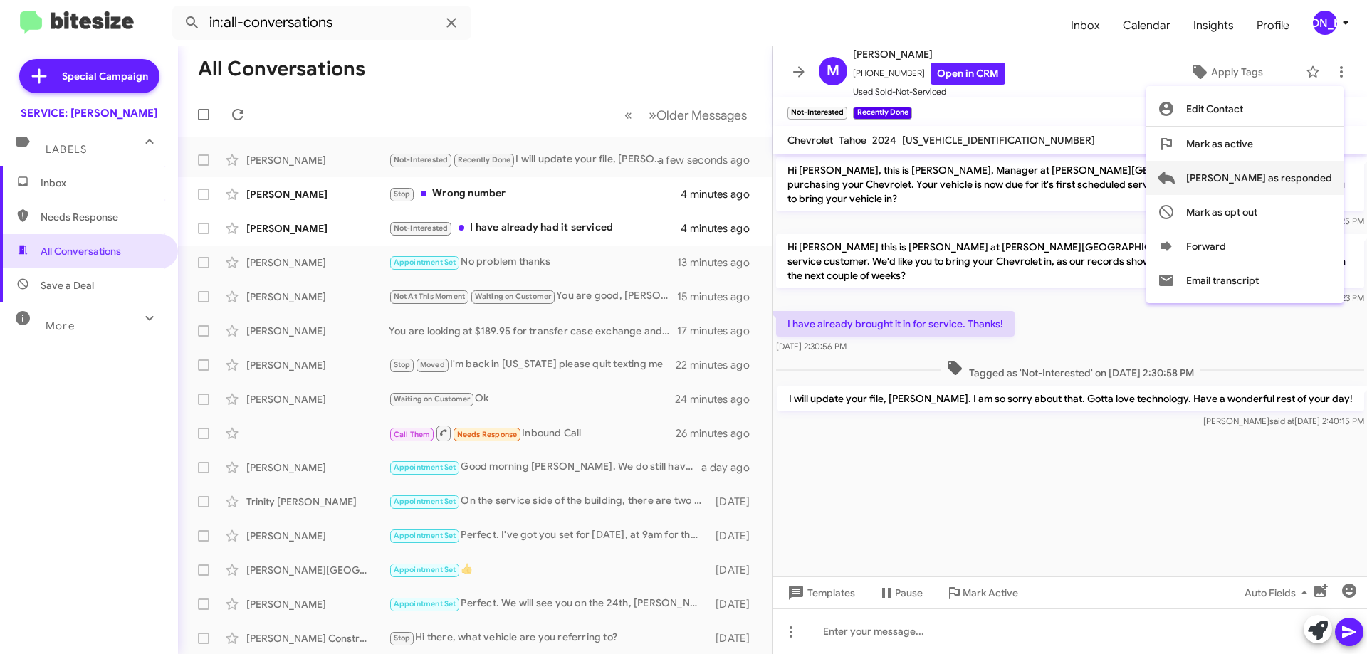
click at [1291, 182] on span "[PERSON_NAME] as responded" at bounding box center [1259, 178] width 146 height 34
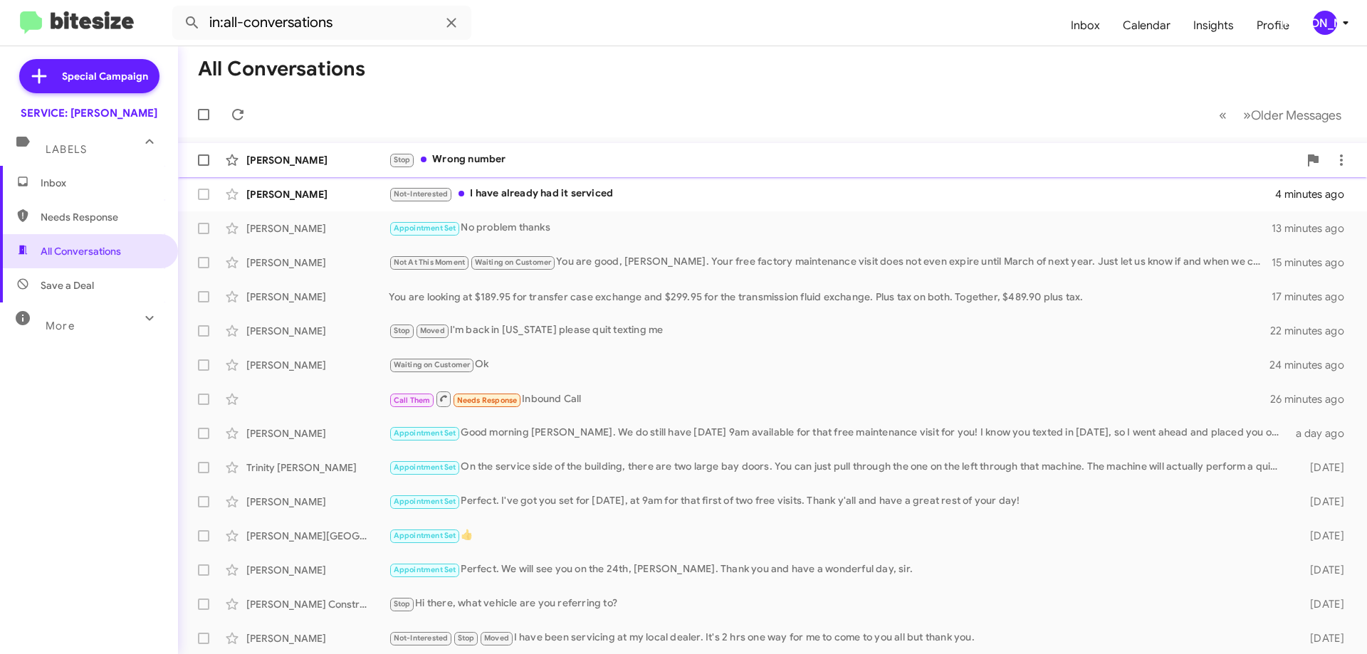
click at [590, 152] on div "Stop Wrong number" at bounding box center [844, 160] width 910 height 16
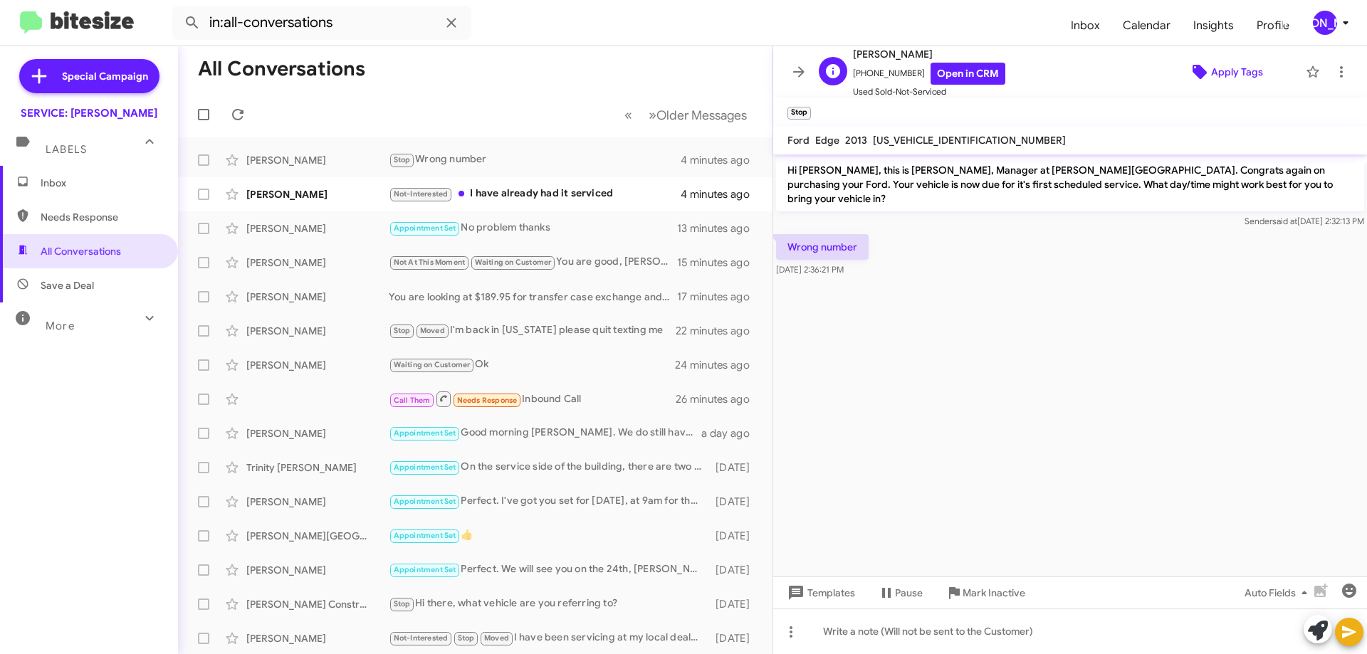
click at [1232, 68] on span "Apply Tags" at bounding box center [1237, 72] width 52 height 26
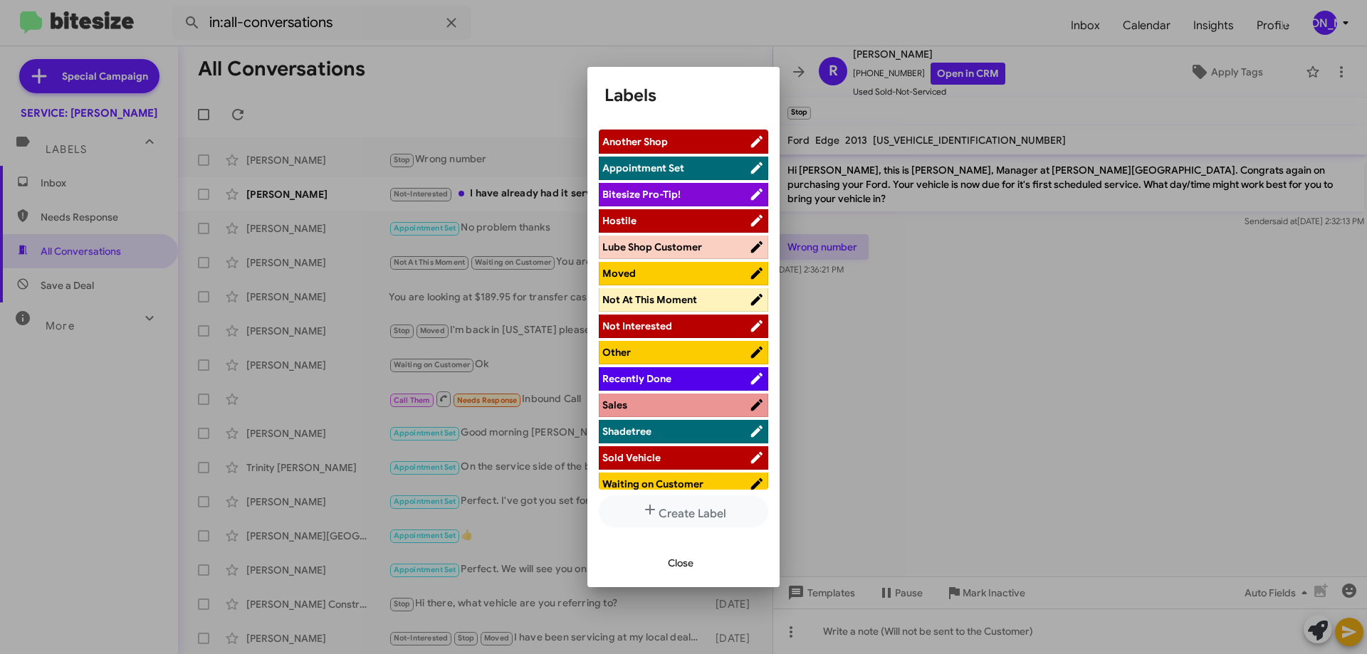
click at [644, 350] on span "Other" at bounding box center [675, 352] width 147 height 14
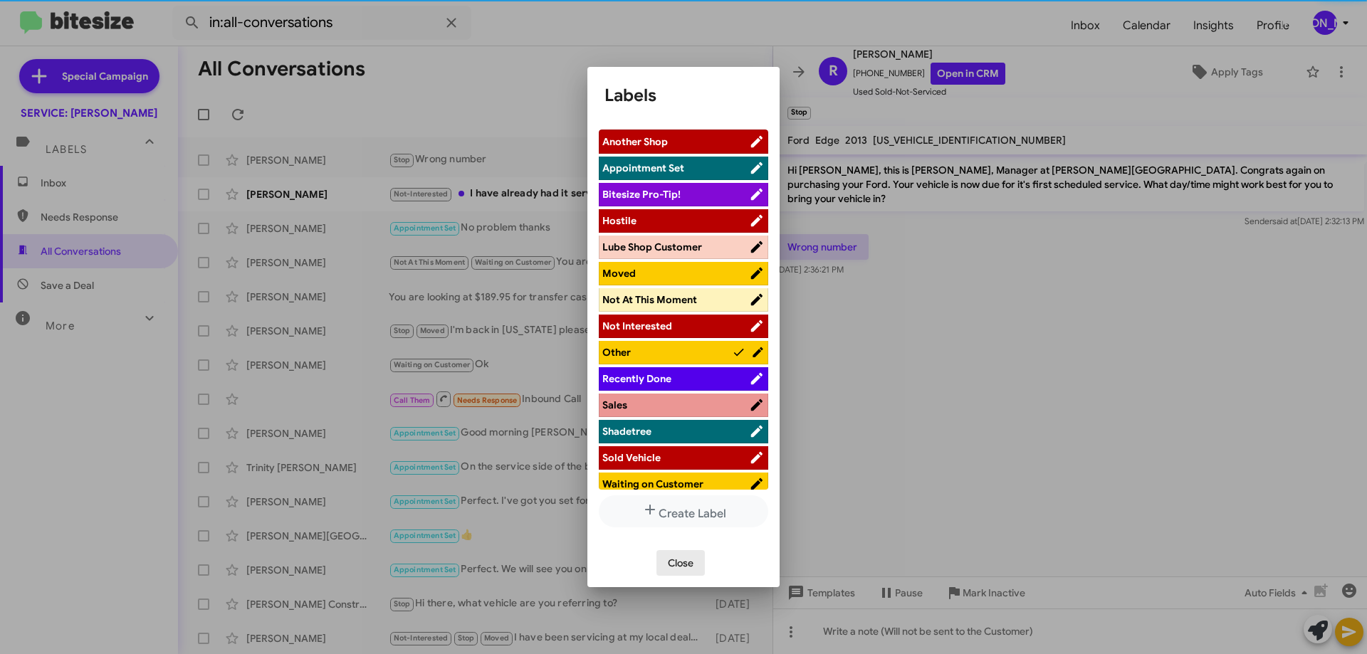
click at [683, 562] on span "Close" at bounding box center [681, 563] width 26 height 26
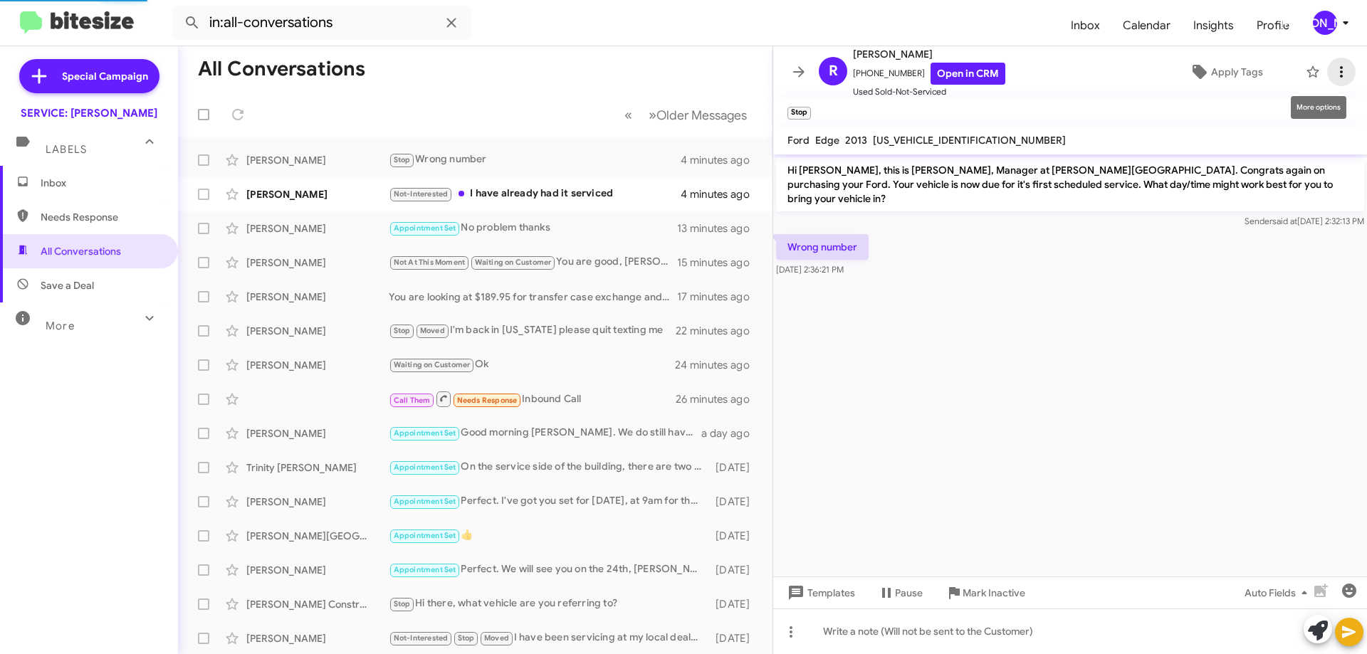
click at [1340, 68] on icon at bounding box center [1341, 71] width 3 height 11
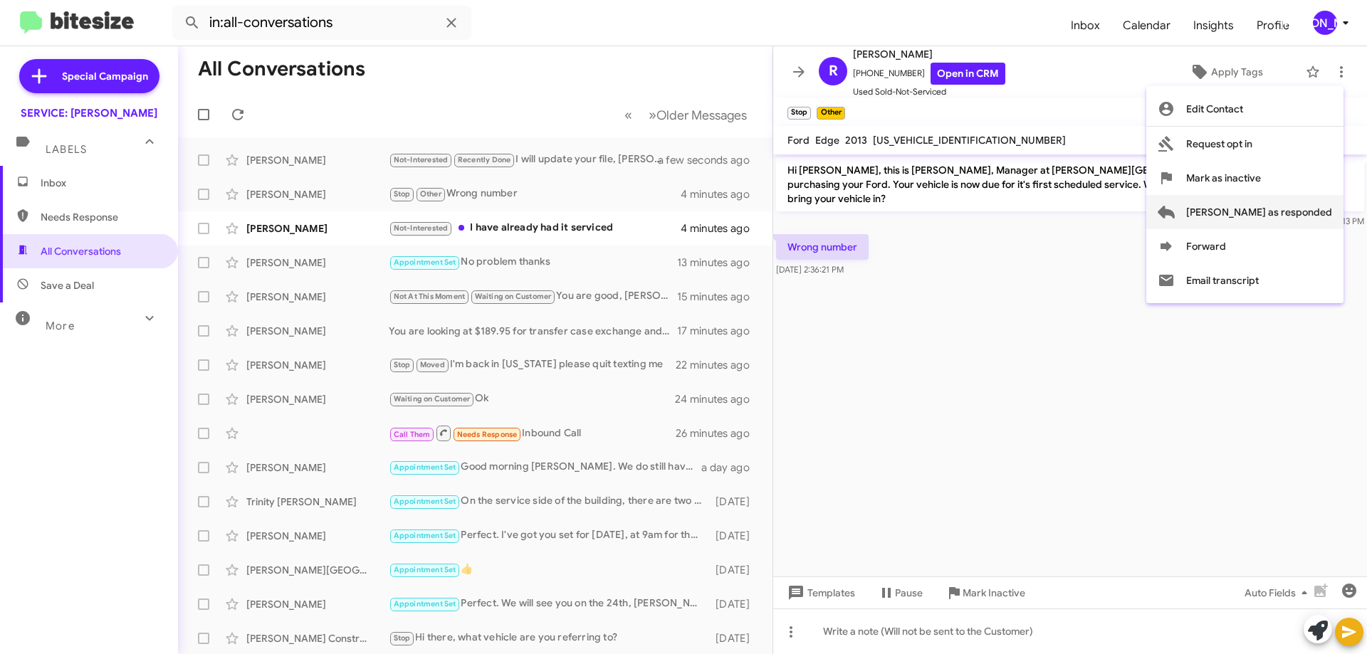
click at [1296, 214] on span "[PERSON_NAME] as responded" at bounding box center [1259, 212] width 146 height 34
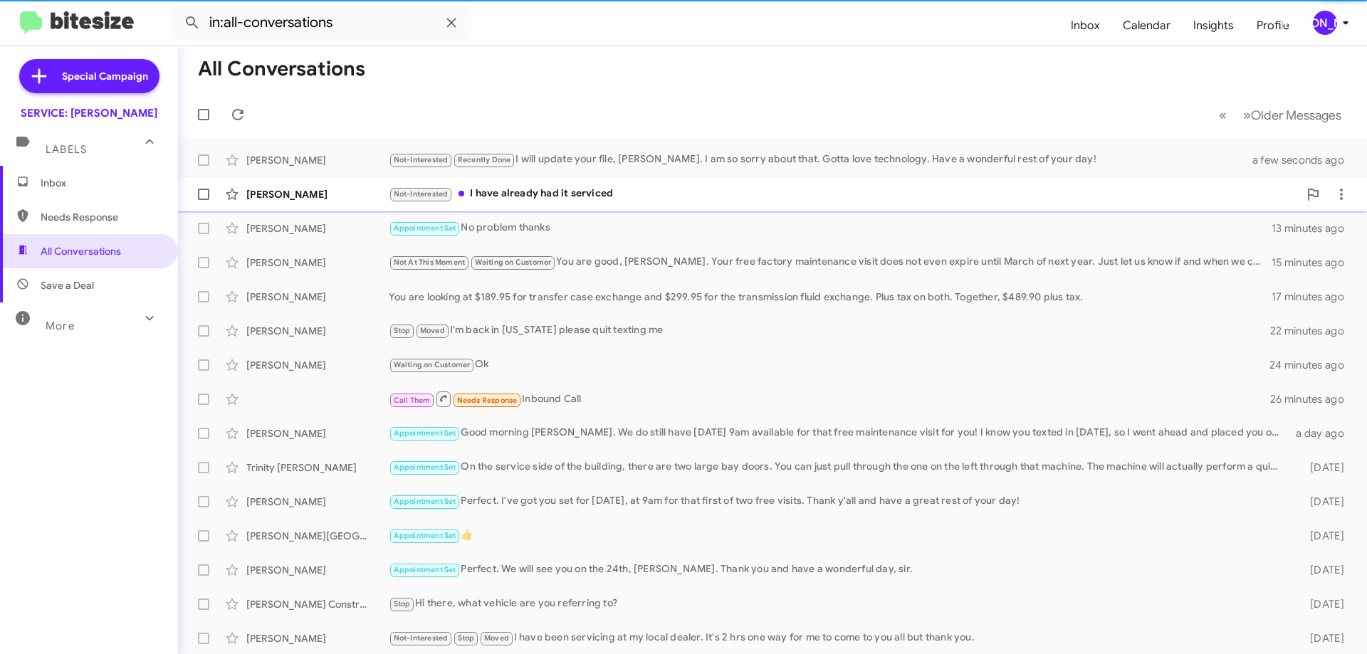
click at [698, 189] on div "Not-Interested I have already had it serviced" at bounding box center [844, 194] width 910 height 16
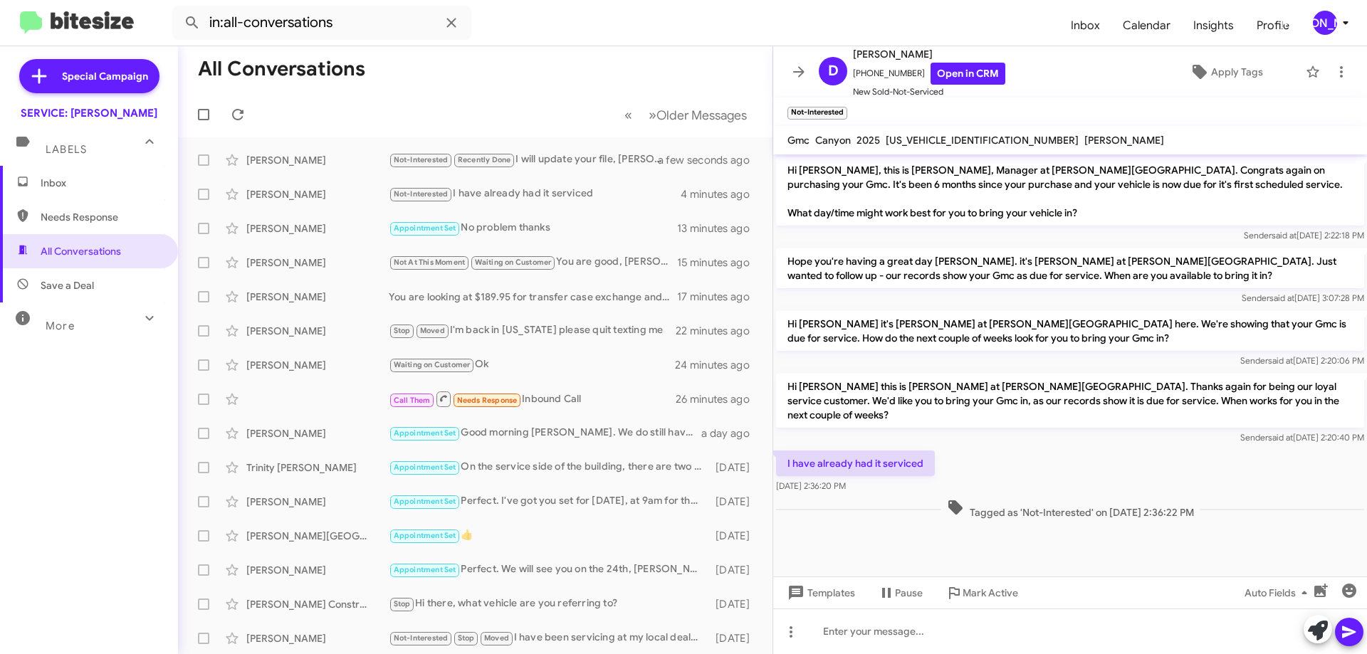
click at [915, 130] on mat-toolbar "Gmc Canyon 2025 1GTP2DEK6S1137970 Kayla Ledford" at bounding box center [1070, 140] width 594 height 28
click at [919, 137] on span "[US_VEHICLE_IDENTIFICATION_NUMBER]" at bounding box center [982, 140] width 193 height 13
copy span "[US_VEHICLE_IDENTIFICATION_NUMBER]"
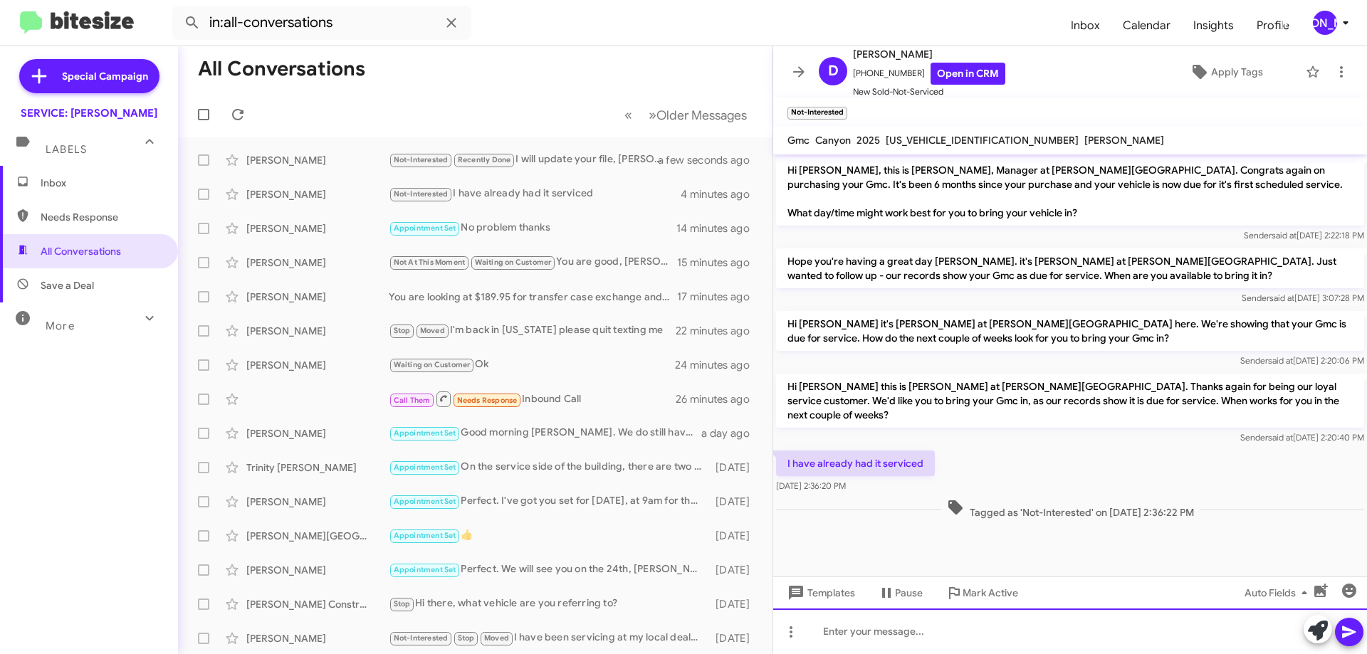
drag, startPoint x: 948, startPoint y: 642, endPoint x: 931, endPoint y: 632, distance: 20.4
click at [941, 637] on div at bounding box center [1070, 632] width 594 height 46
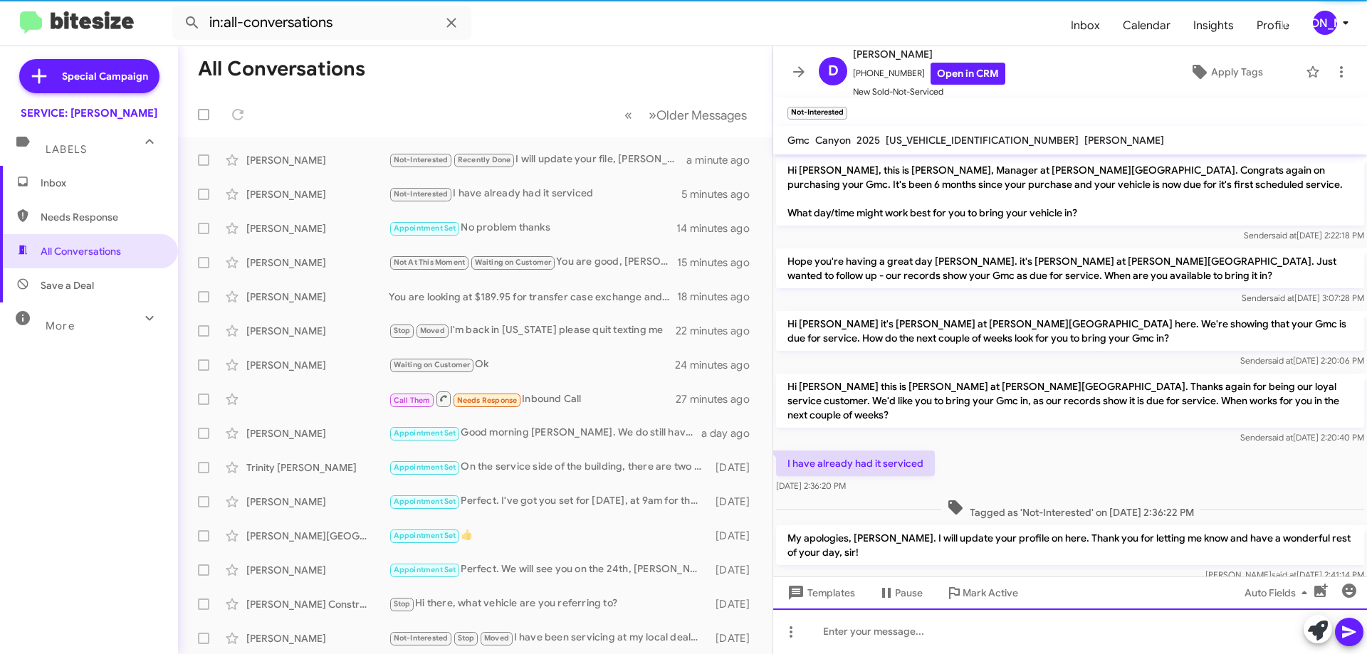
scroll to position [19, 0]
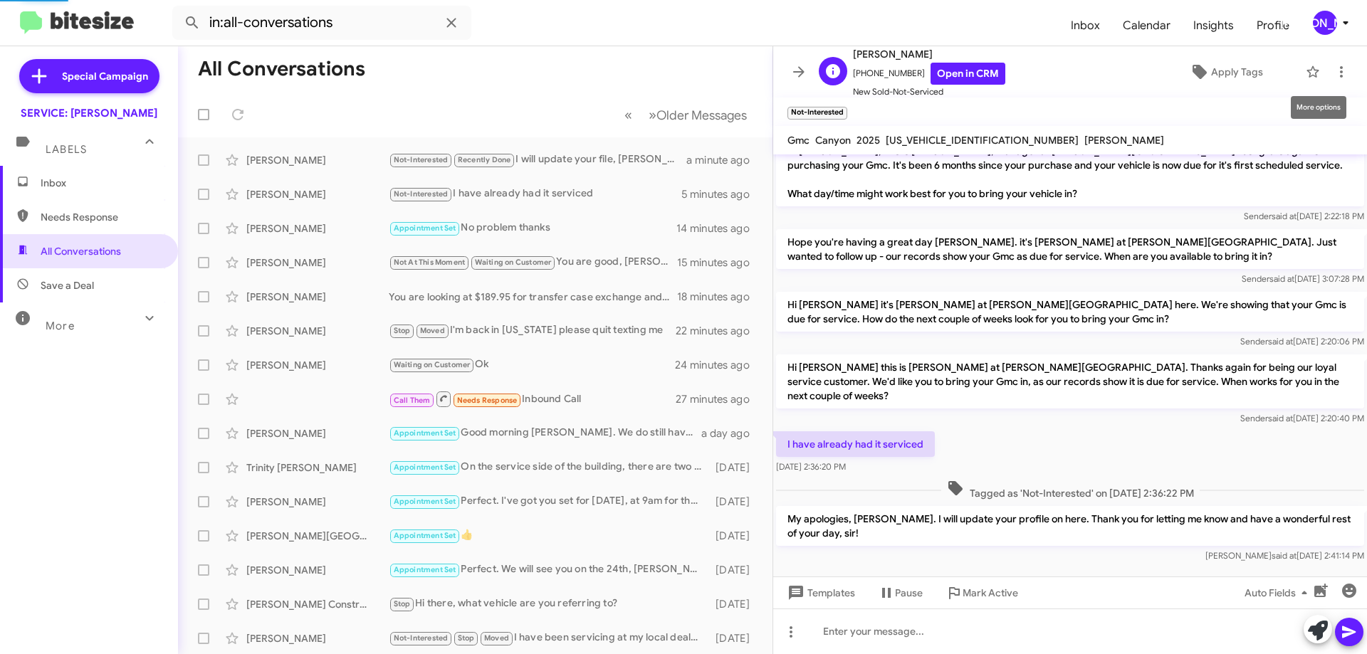
click at [1236, 58] on div "D Dennis Yates +18658160033 Open in CRM New Sold-Not-Serviced Apply Tags" at bounding box center [1056, 72] width 486 height 53
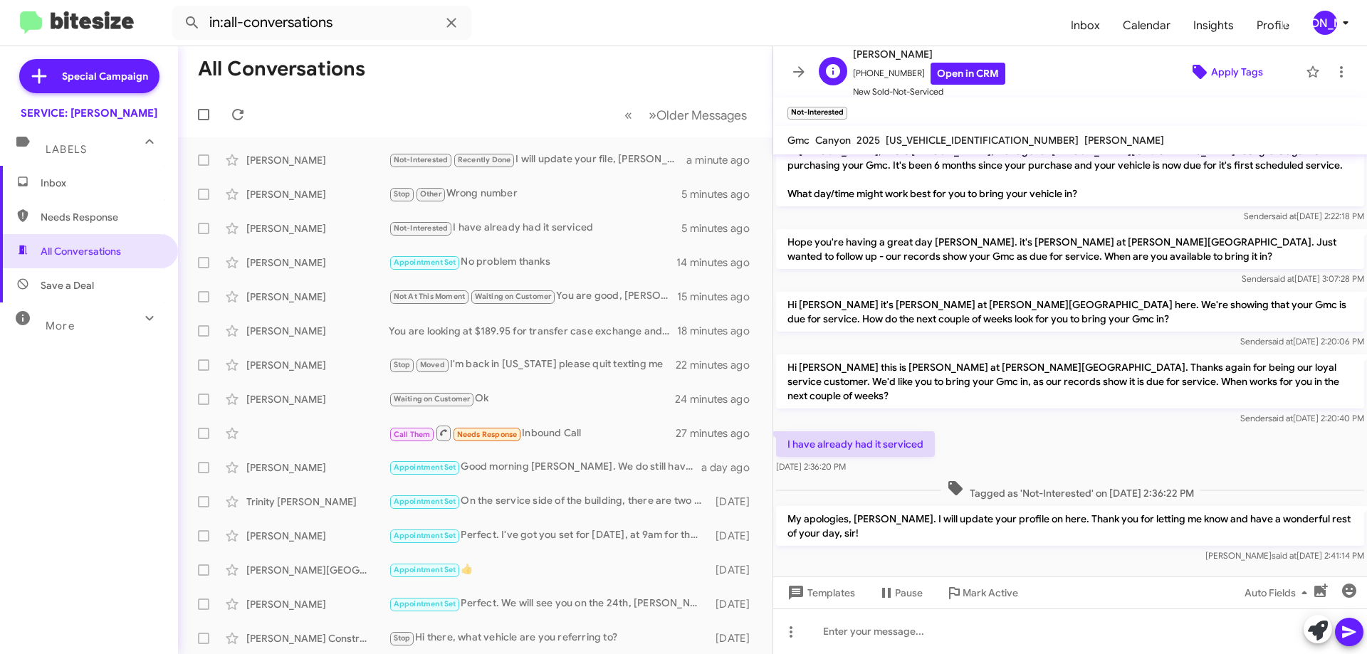
click at [1223, 76] on span "Apply Tags" at bounding box center [1237, 72] width 52 height 26
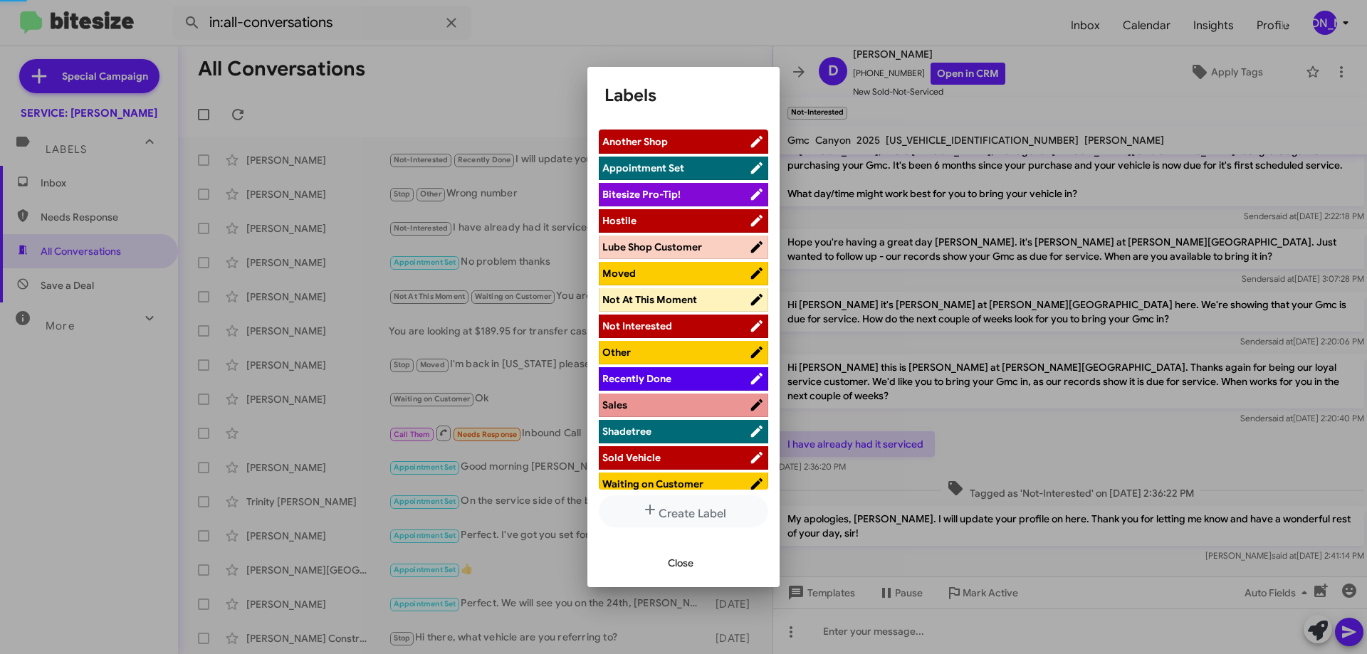
click at [673, 384] on span "Recently Done" at bounding box center [675, 379] width 147 height 14
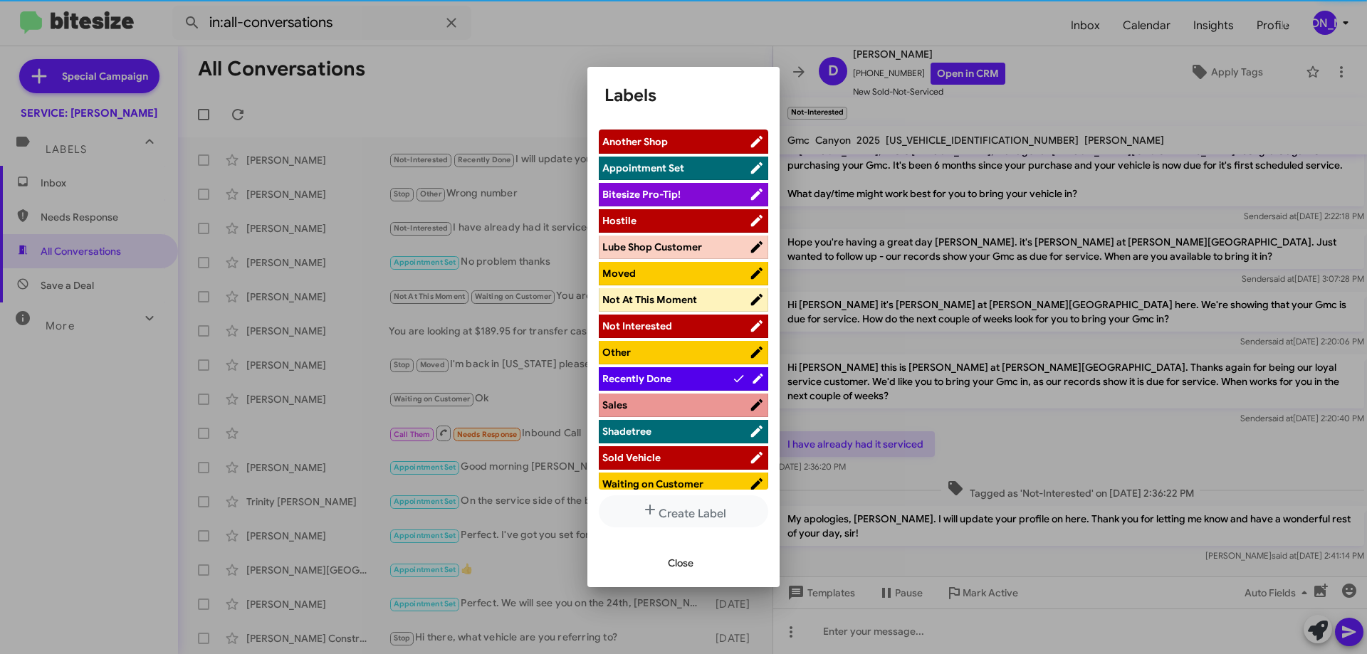
drag, startPoint x: 681, startPoint y: 559, endPoint x: 1038, endPoint y: 305, distance: 438.0
click at [681, 559] on span "Close" at bounding box center [681, 563] width 26 height 26
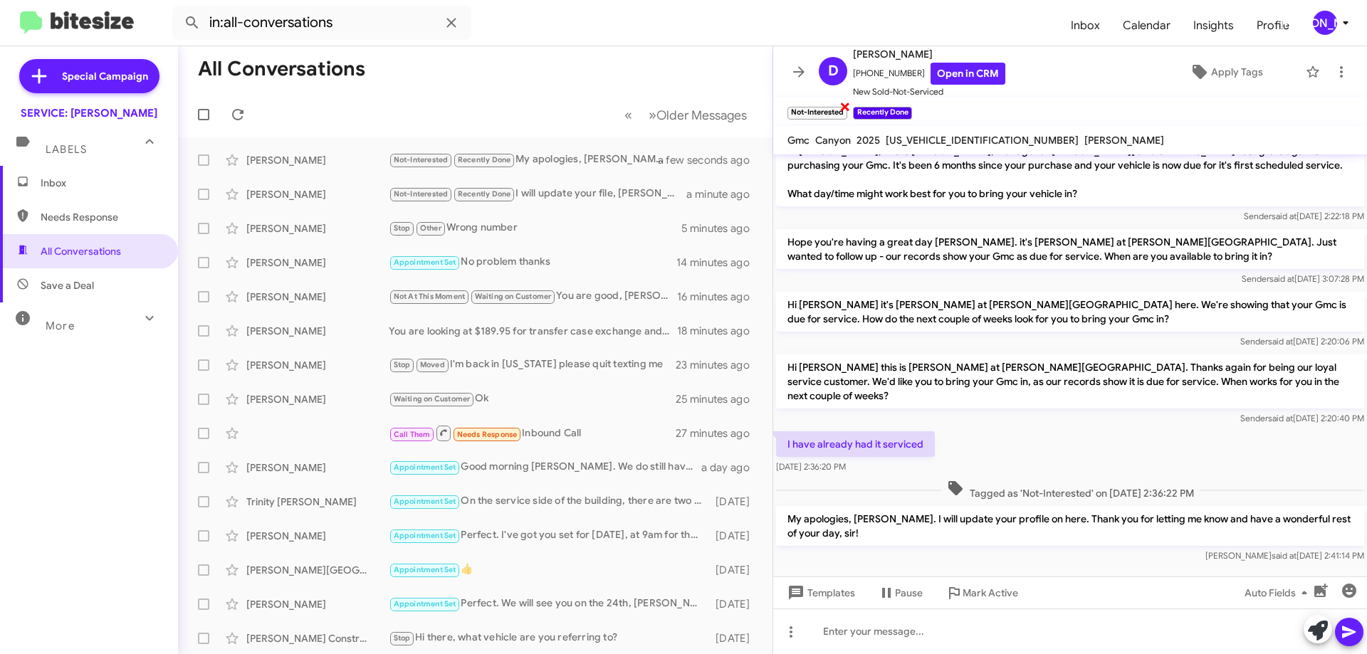
click at [842, 108] on span "×" at bounding box center [844, 106] width 11 height 17
click at [1333, 75] on icon at bounding box center [1341, 71] width 17 height 17
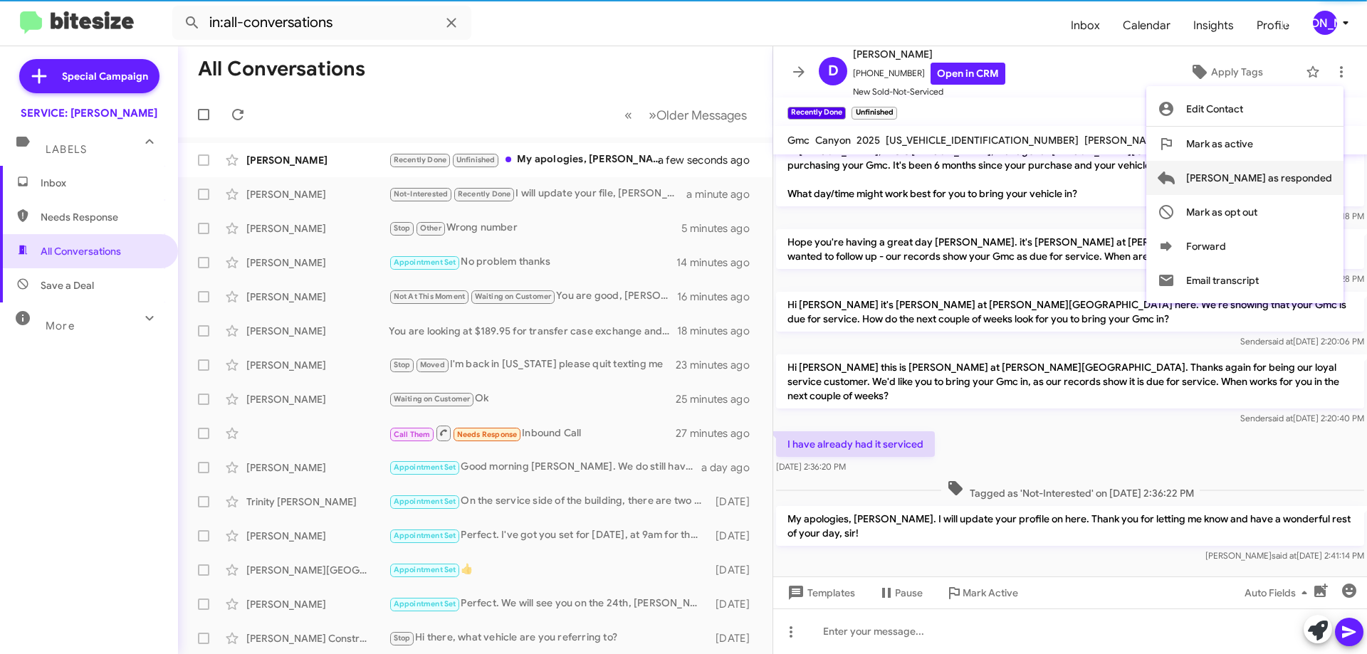
click at [1277, 176] on span "[PERSON_NAME] as responded" at bounding box center [1259, 178] width 146 height 34
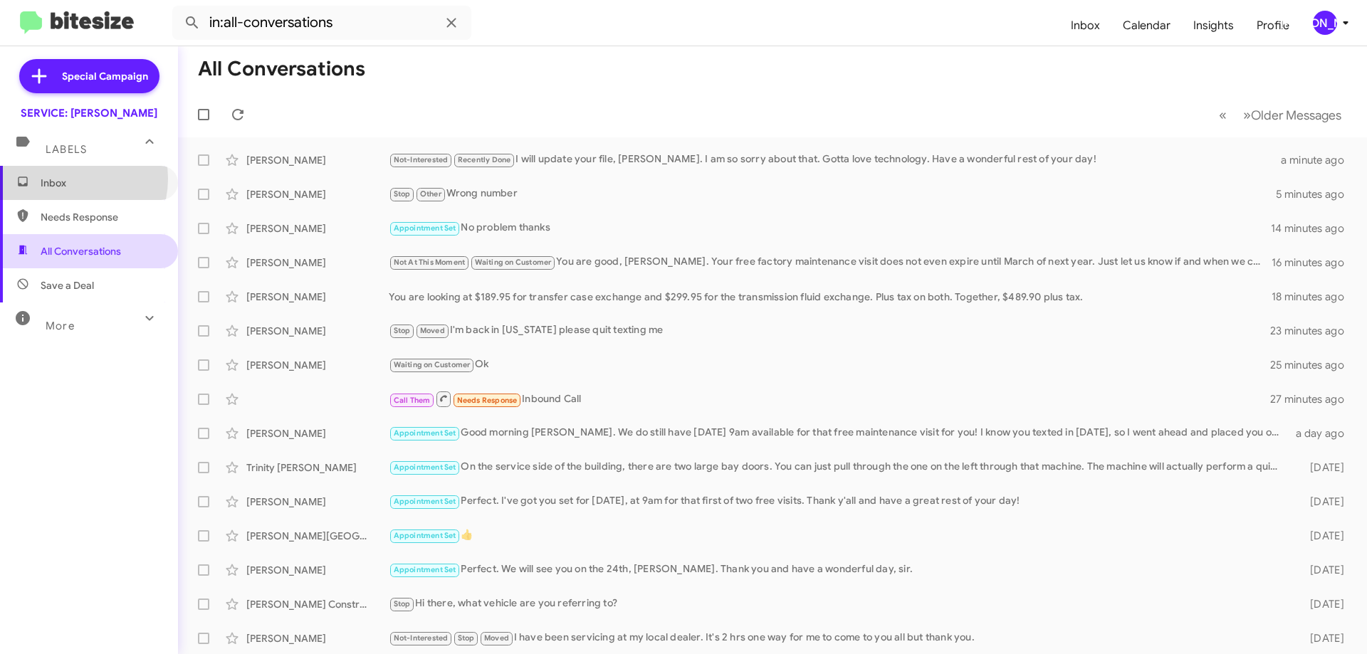
drag, startPoint x: 66, startPoint y: 179, endPoint x: 70, endPoint y: 258, distance: 79.1
click at [65, 177] on span "Inbox" at bounding box center [101, 183] width 121 height 14
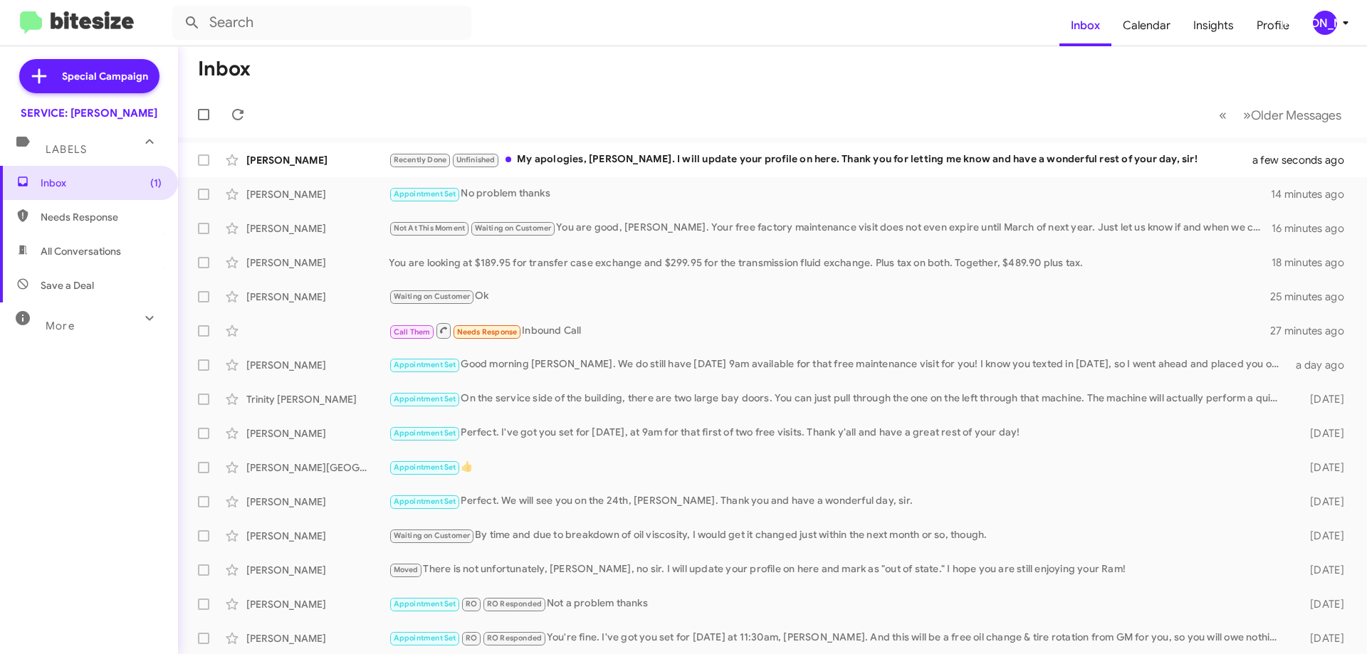
click at [69, 257] on span "All Conversations" at bounding box center [81, 251] width 80 height 14
type input "in:all-conversations"
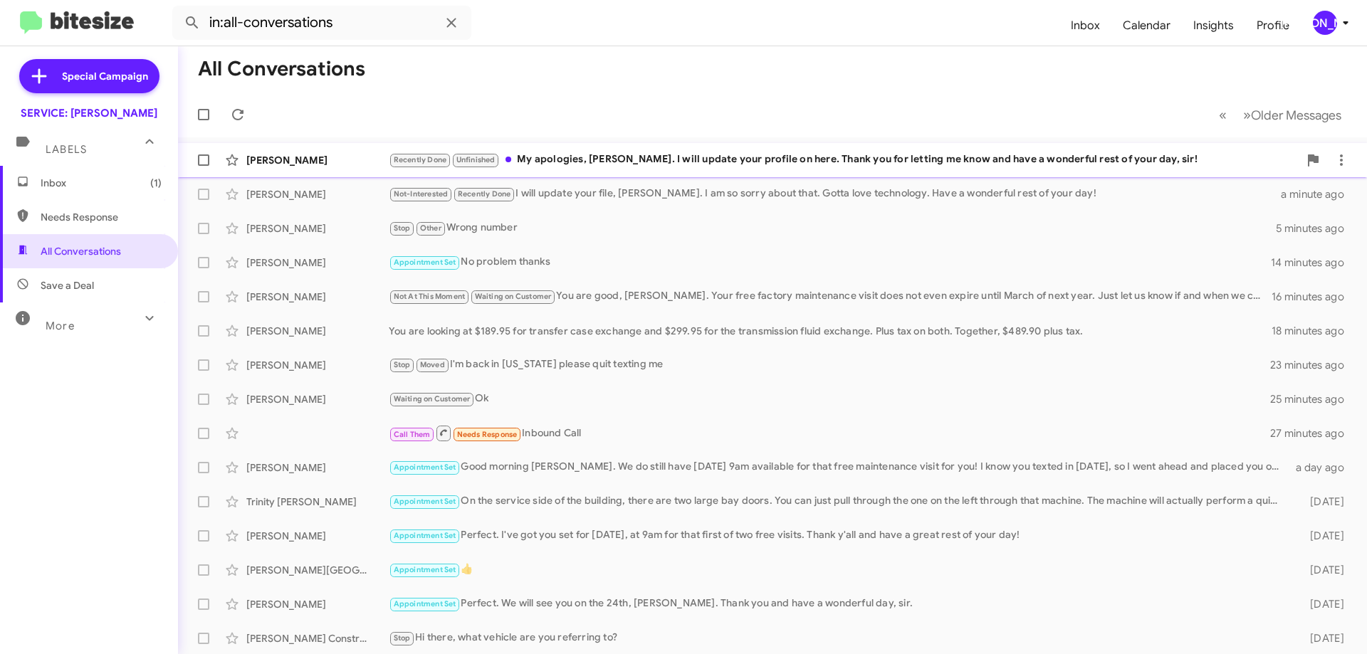
click at [647, 149] on div "Dennis Yates Recently Done Unfinished My apologies, Mr. Yates. I will update yo…" at bounding box center [772, 160] width 1166 height 28
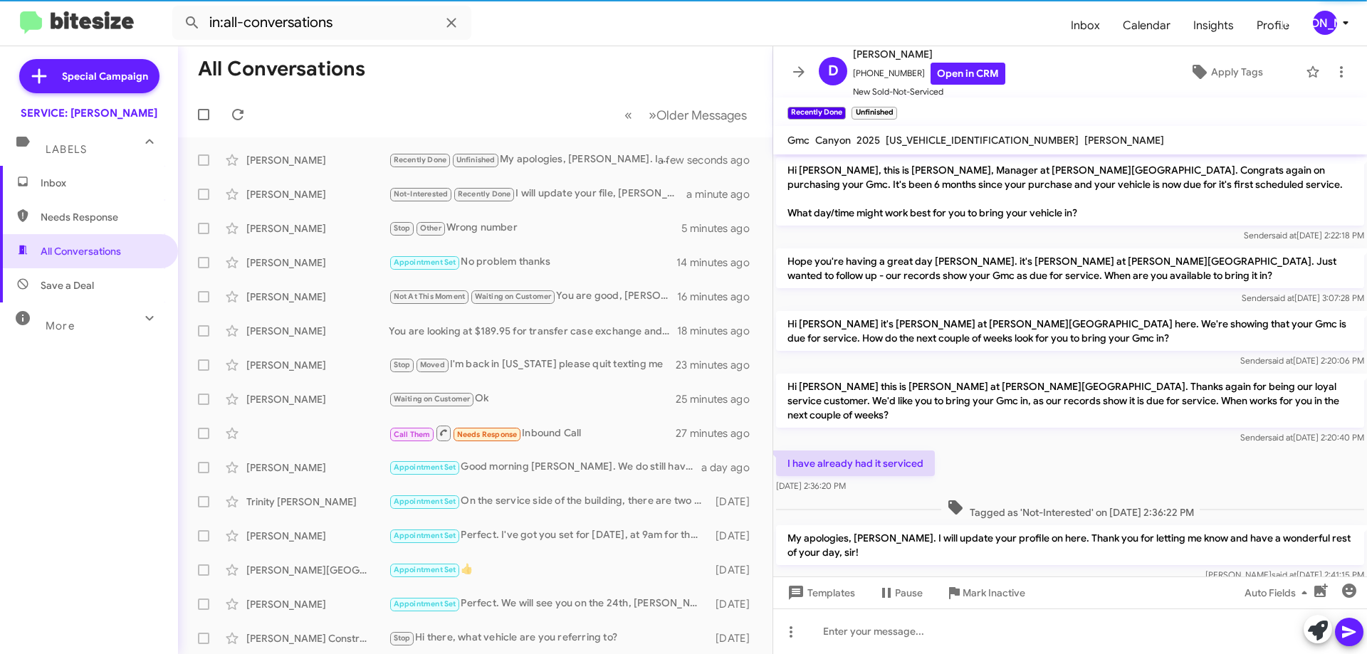
scroll to position [79, 0]
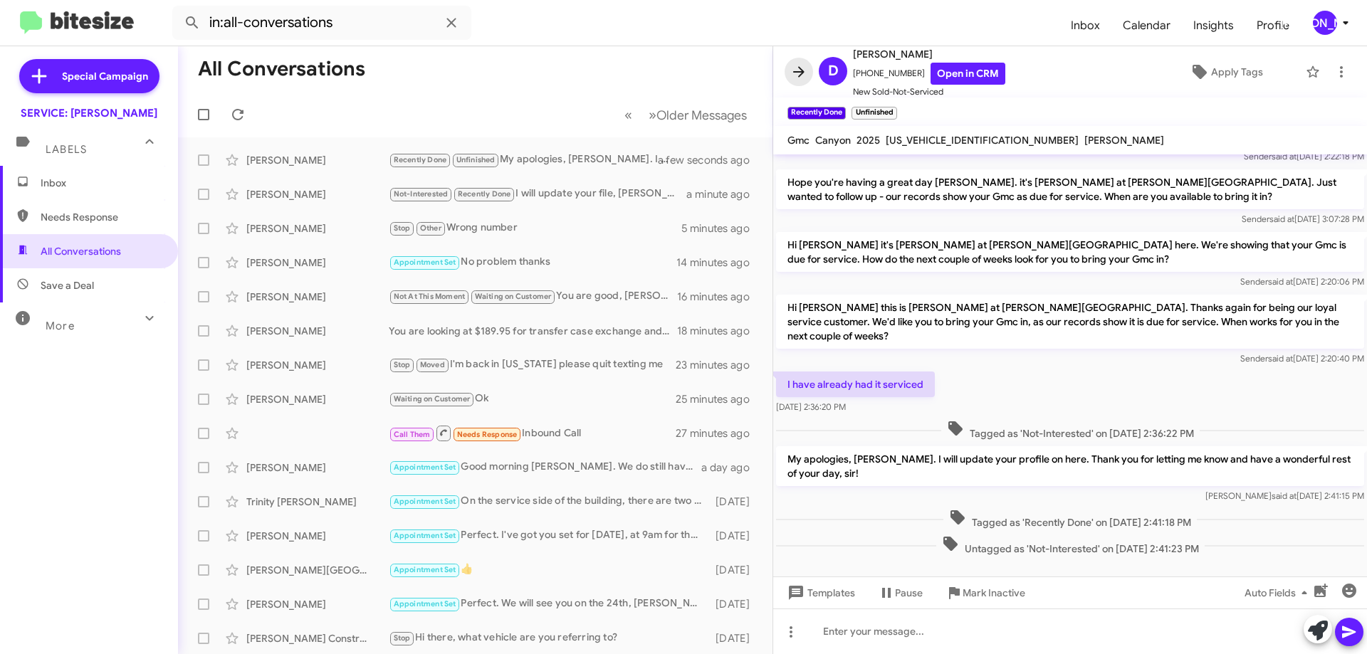
click at [799, 68] on icon at bounding box center [798, 71] width 11 height 11
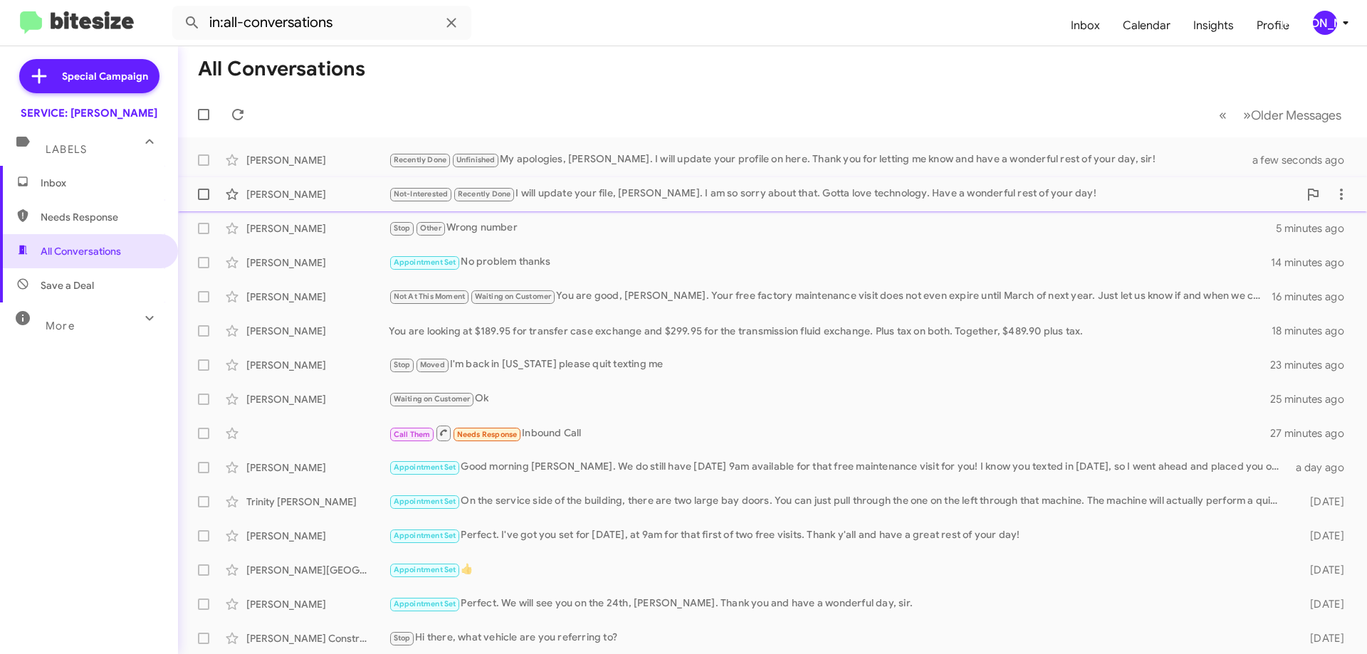
click at [597, 194] on div "Not-Interested Recently Done I will update your file, Ms. Brewer. I am so sorry…" at bounding box center [844, 194] width 910 height 16
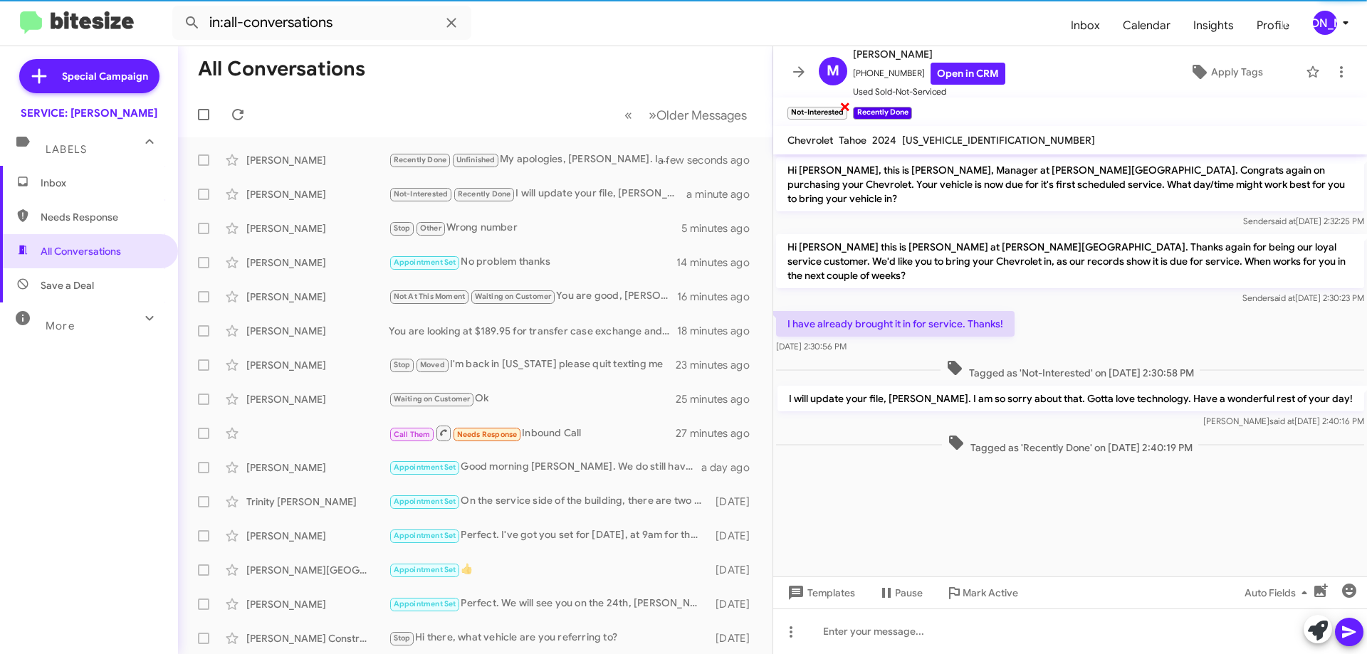
click at [847, 107] on span "×" at bounding box center [844, 106] width 11 height 17
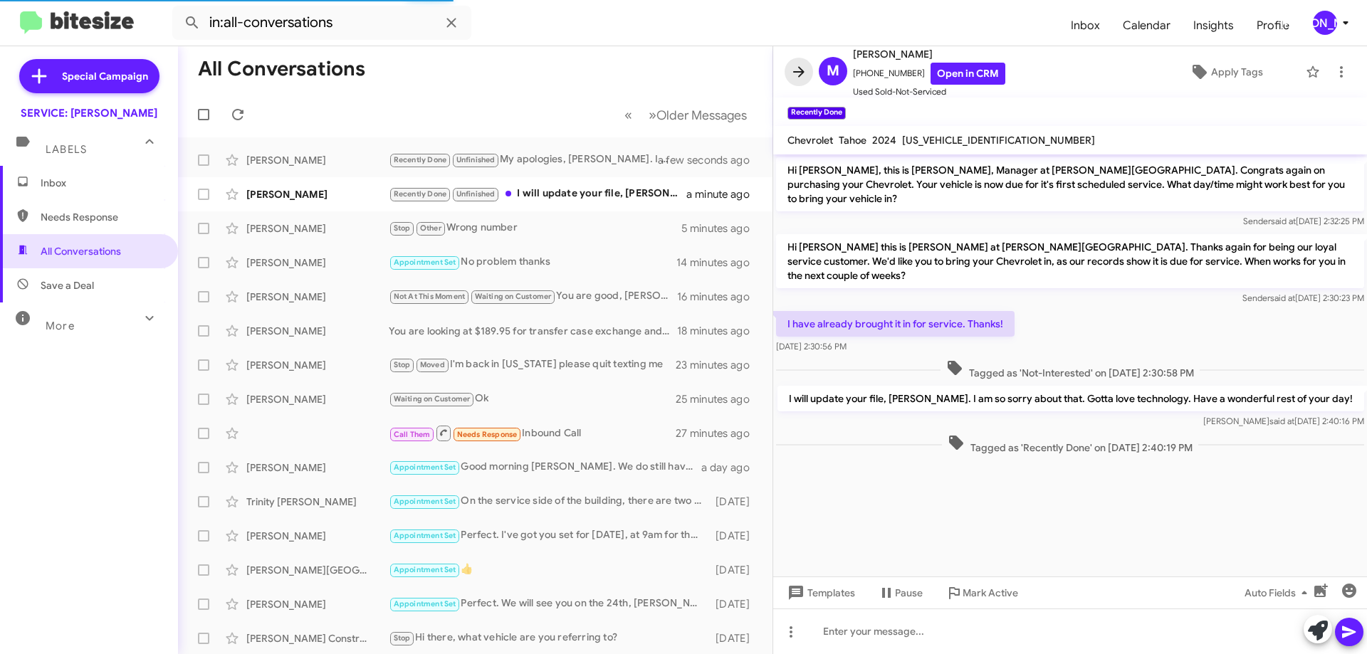
click at [805, 73] on icon at bounding box center [798, 71] width 17 height 17
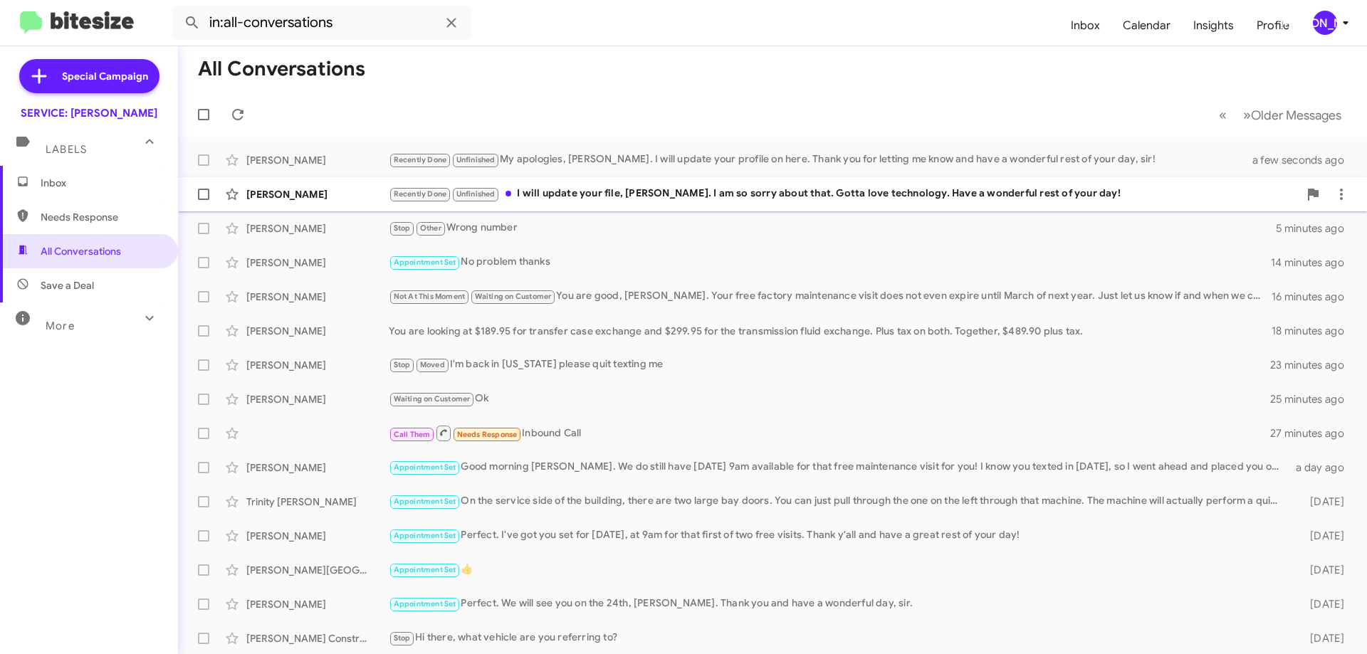
click at [616, 193] on div "Recently Done Unfinished I will update your file, Ms. Brewer. I am so sorry abo…" at bounding box center [844, 194] width 910 height 16
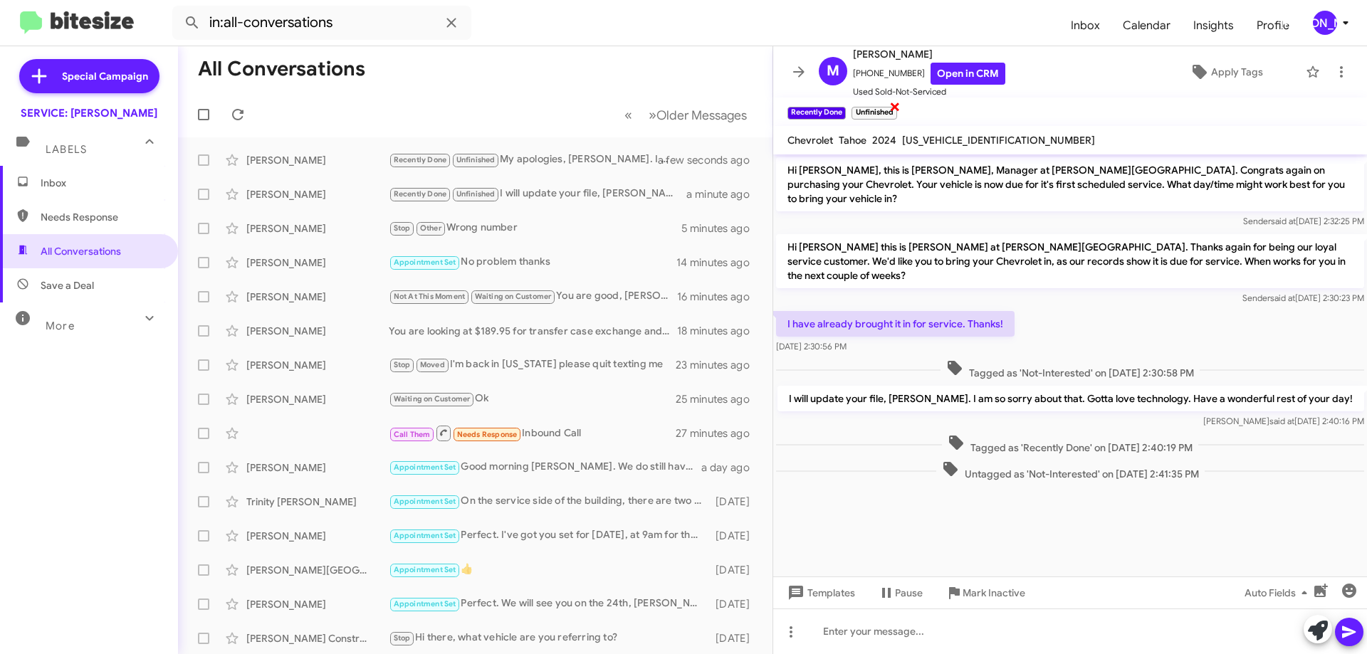
click at [895, 104] on span "×" at bounding box center [894, 106] width 11 height 17
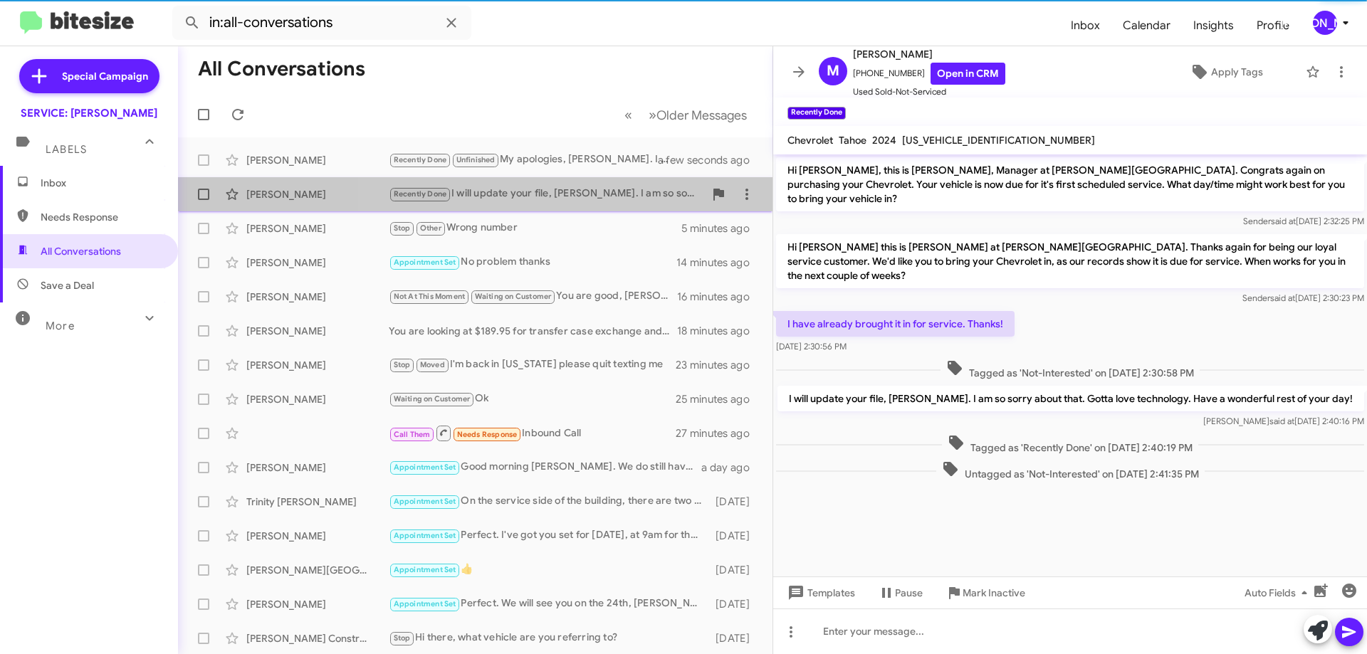
click at [567, 178] on span "Mary Brewer Recently Done I will update your file, Ms. Brewer. I am so sorry ab…" at bounding box center [475, 194] width 595 height 34
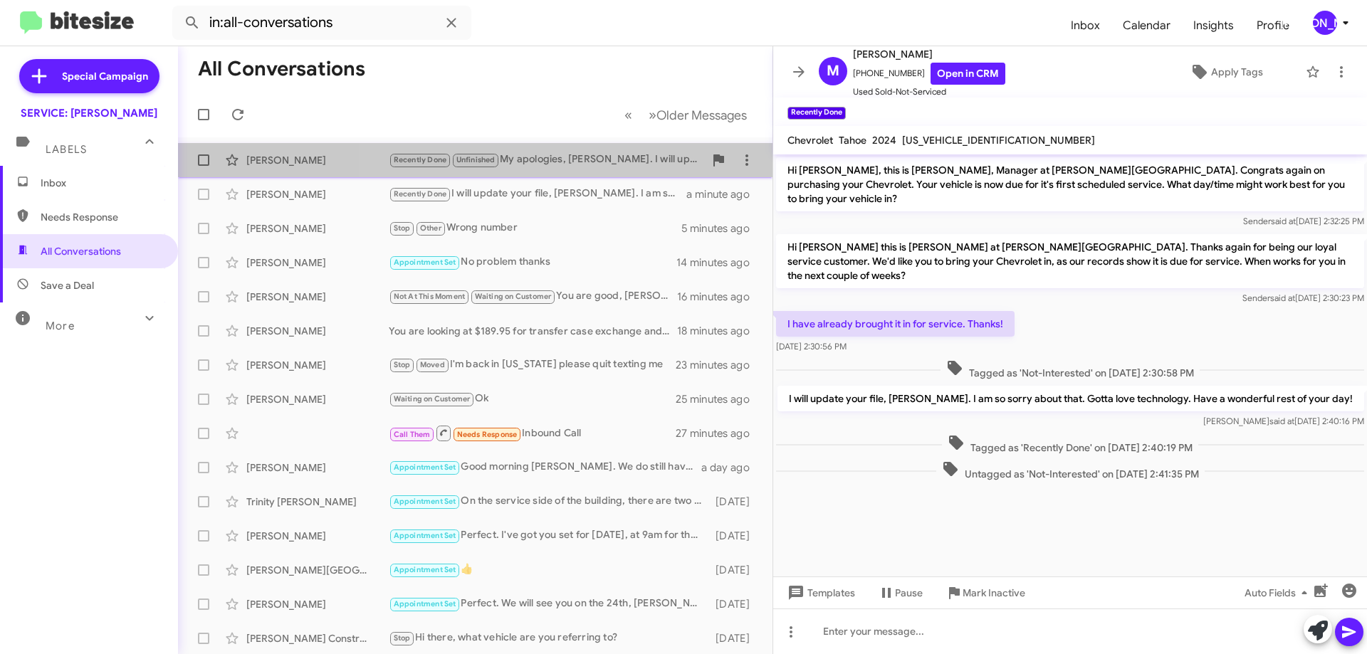
click at [581, 166] on div "Recently Done Unfinished My apologies, Mr. Yates. I will update your profile on…" at bounding box center [546, 160] width 315 height 16
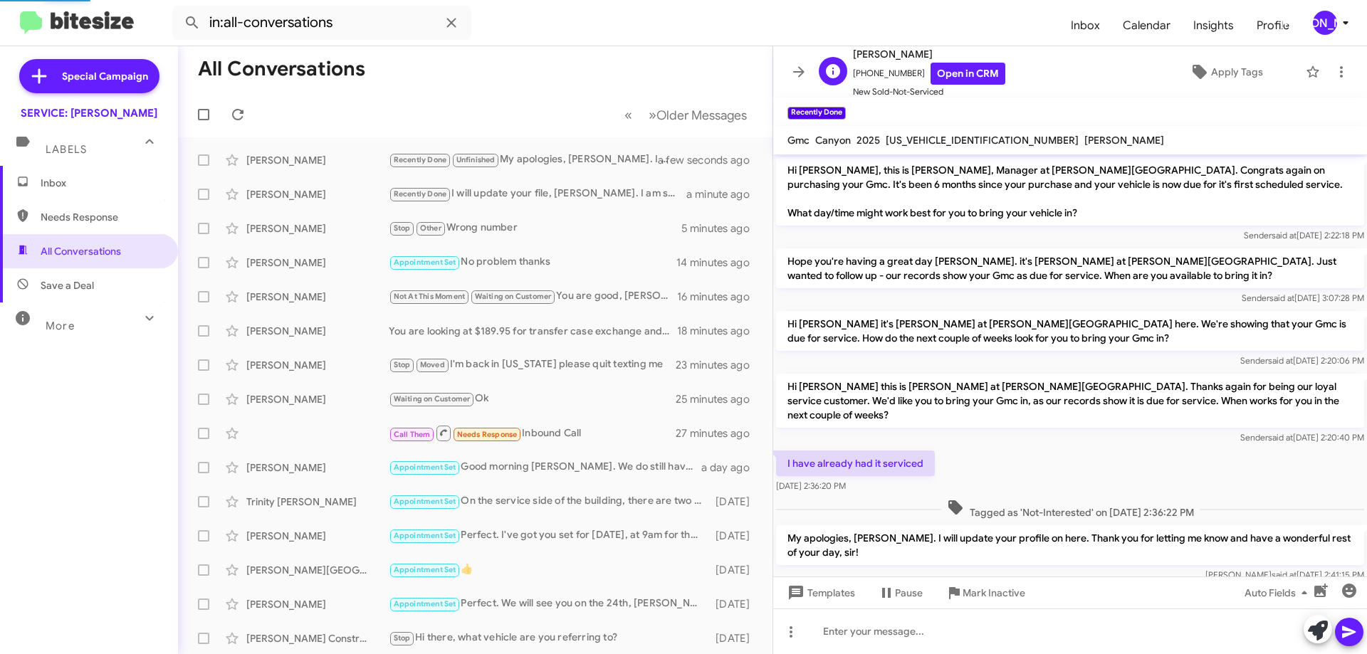
scroll to position [79, 0]
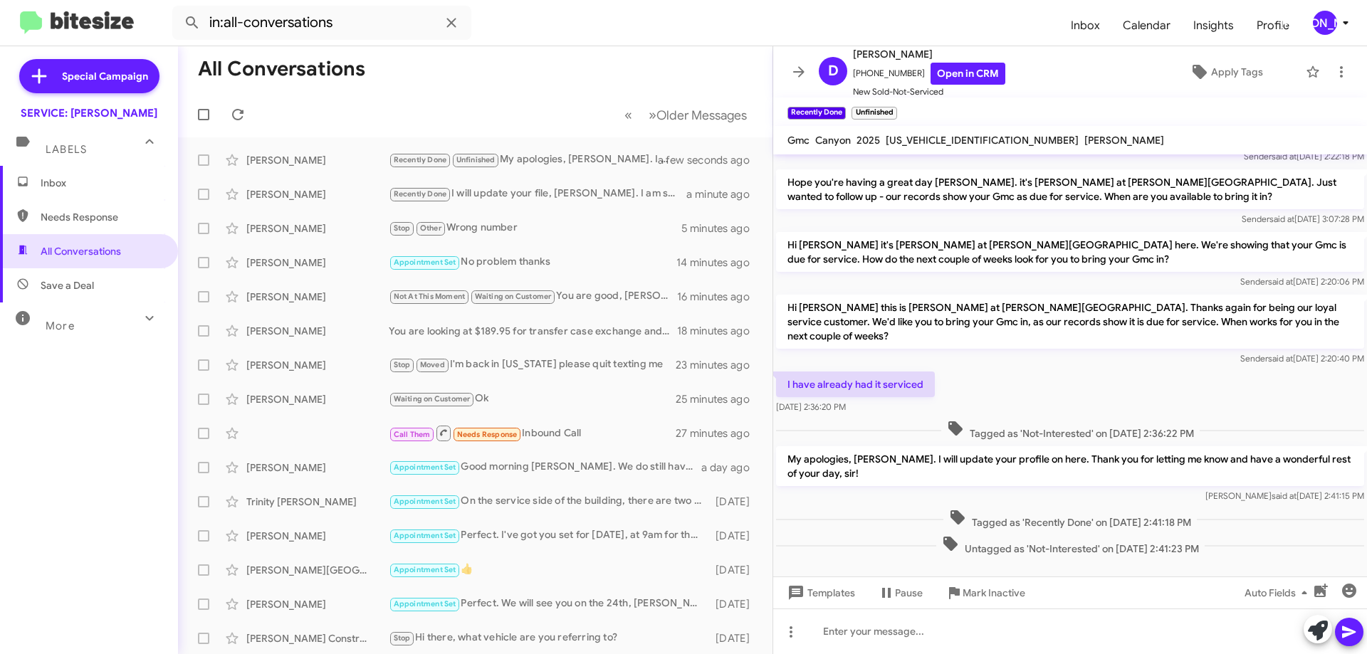
click at [902, 105] on mat-toolbar "Recently Done × Unfinished ×" at bounding box center [1070, 112] width 594 height 28
click at [893, 105] on span "×" at bounding box center [894, 106] width 11 height 17
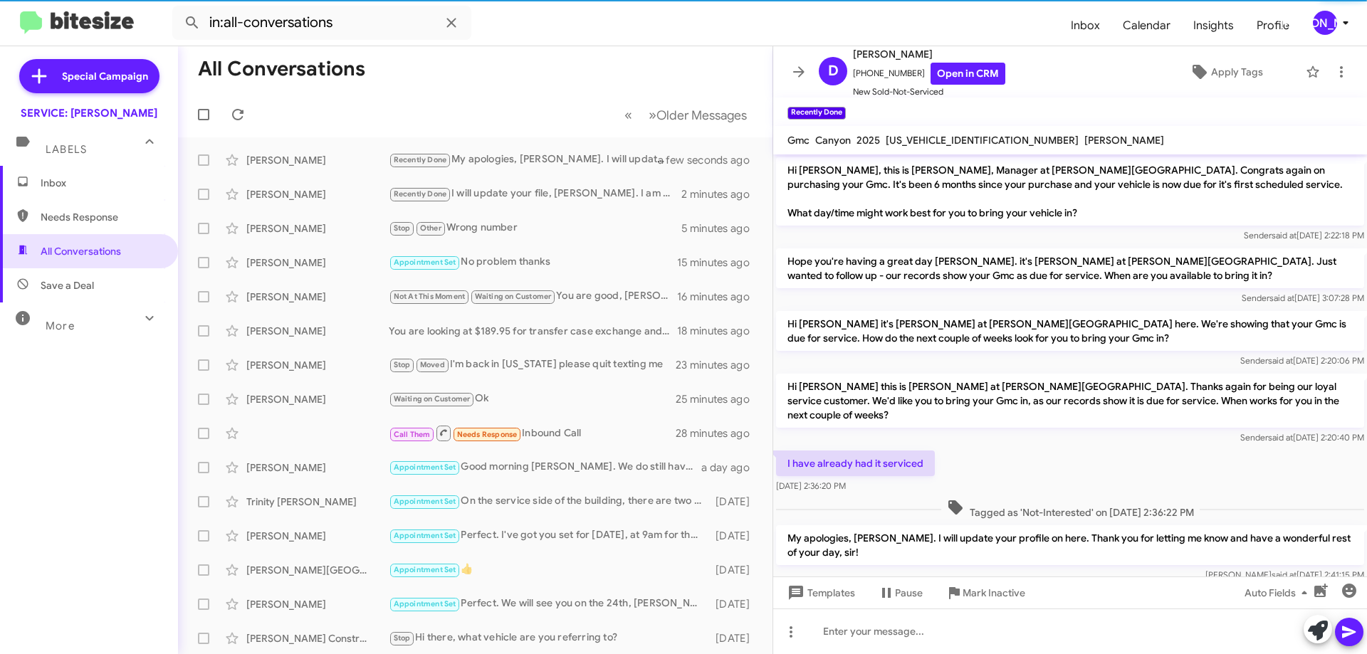
scroll to position [80, 0]
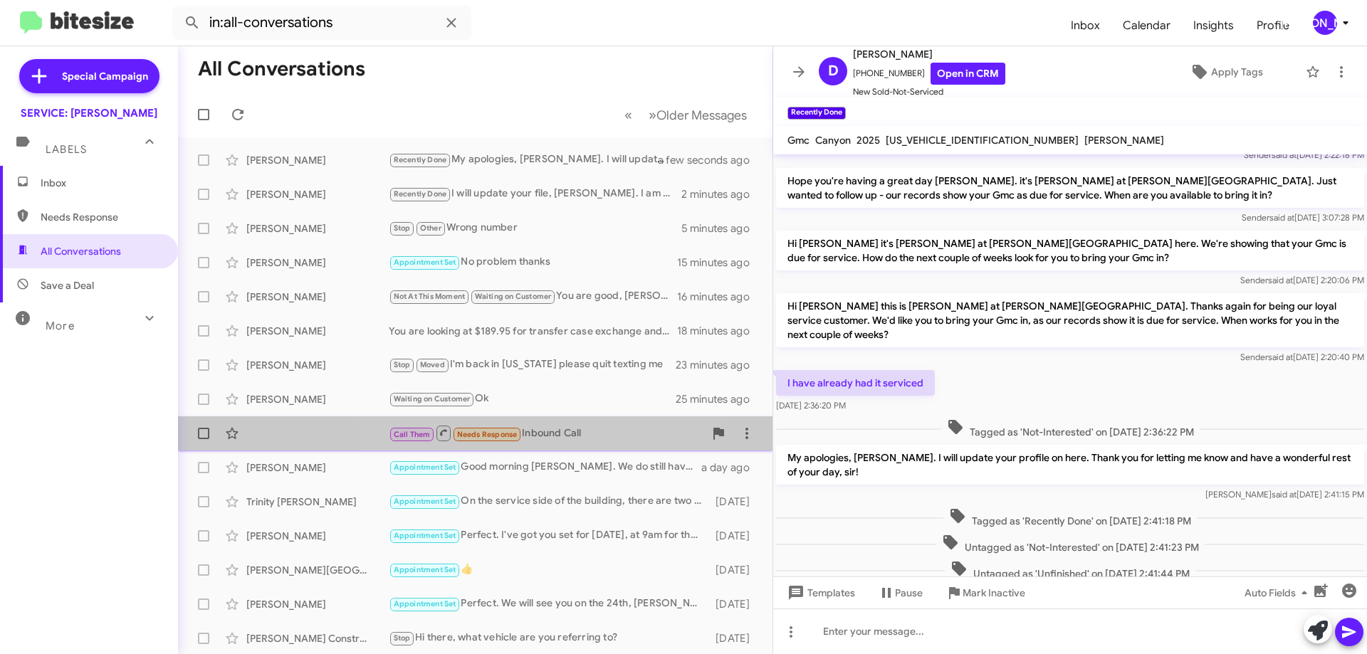
click at [555, 432] on div "Call Them Needs Response Inbound Call" at bounding box center [546, 433] width 315 height 18
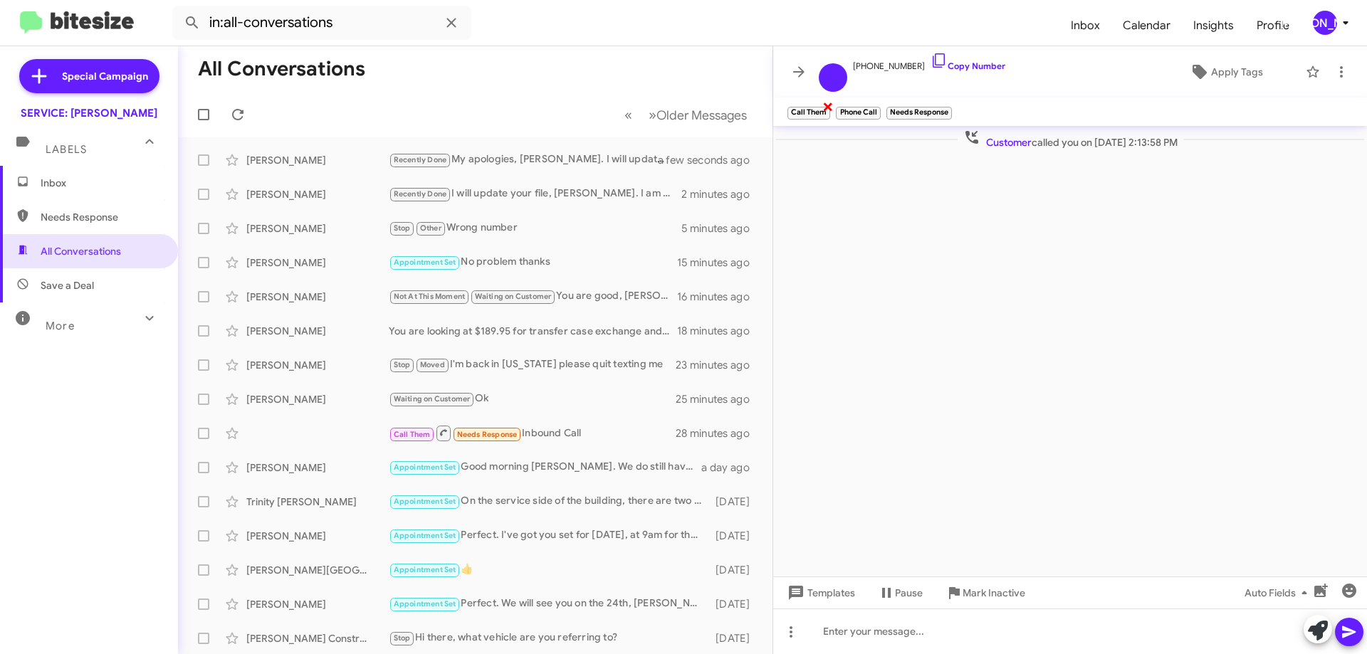
click at [827, 108] on span "×" at bounding box center [827, 106] width 11 height 17
click at [899, 104] on span "×" at bounding box center [901, 106] width 11 height 17
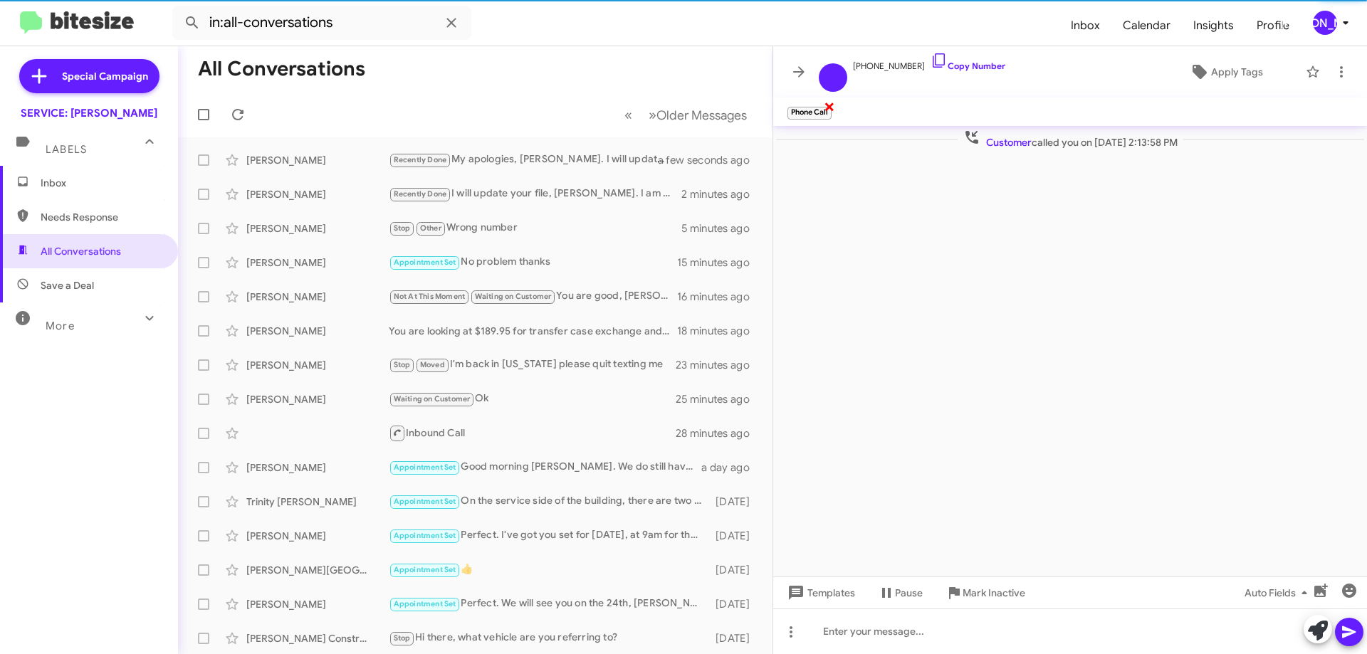
click at [829, 109] on span "×" at bounding box center [829, 106] width 11 height 17
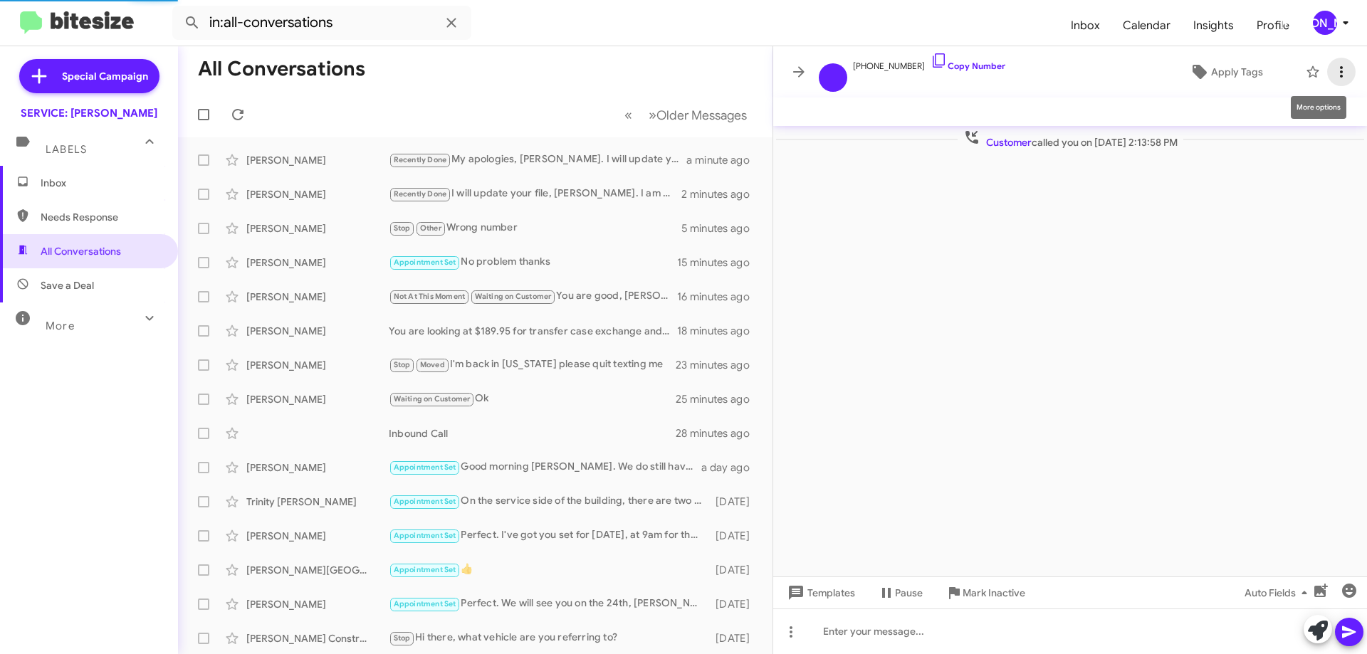
click at [1346, 73] on icon at bounding box center [1341, 71] width 17 height 17
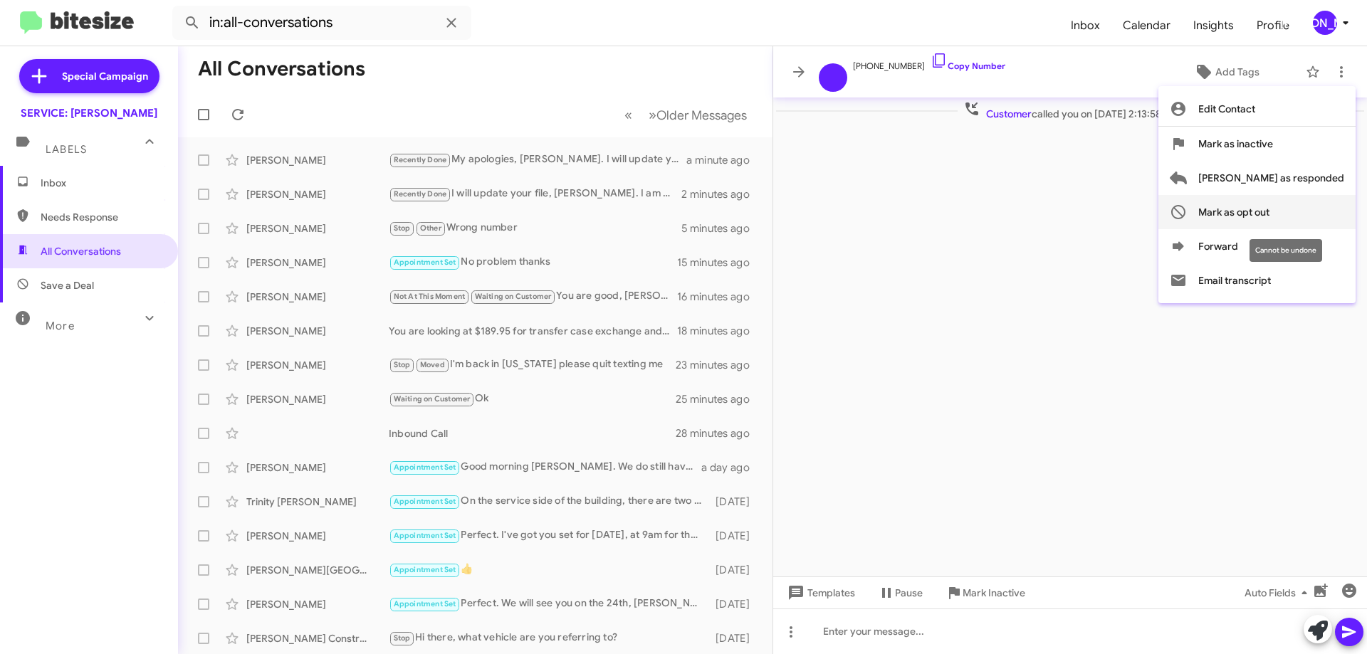
click at [1269, 209] on span "Mark as opt out" at bounding box center [1233, 212] width 71 height 34
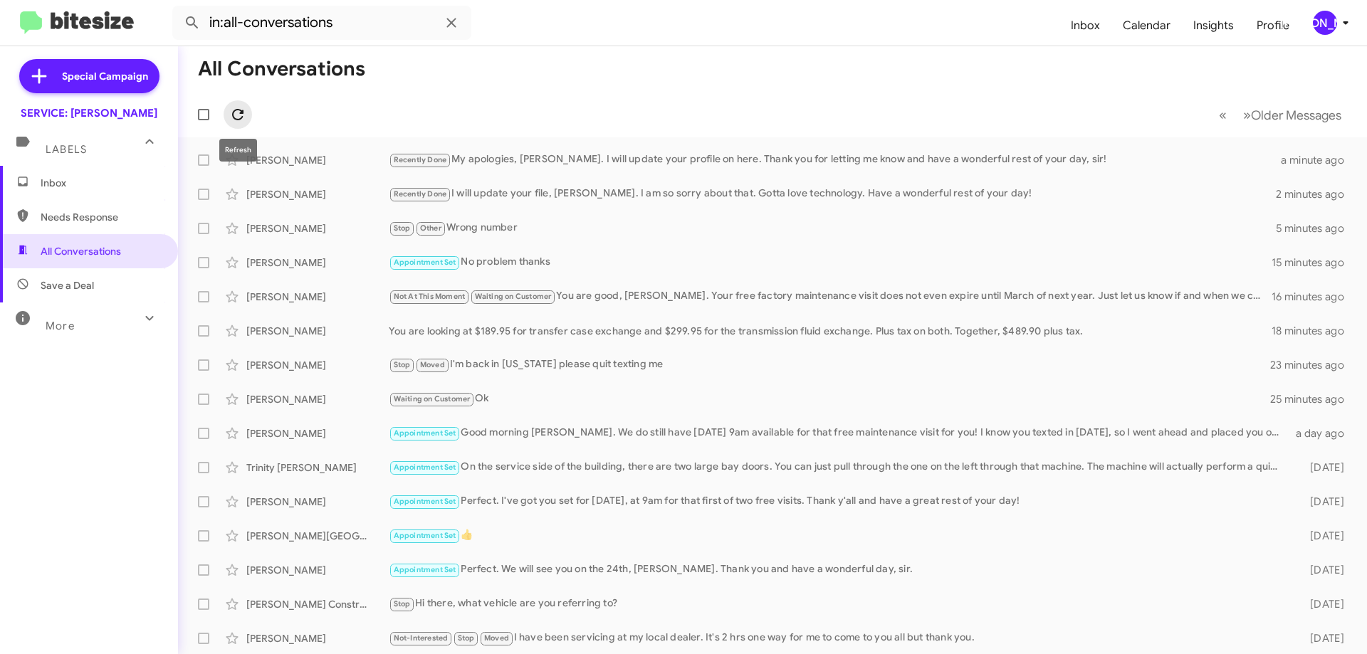
click at [239, 110] on icon at bounding box center [237, 114] width 11 height 11
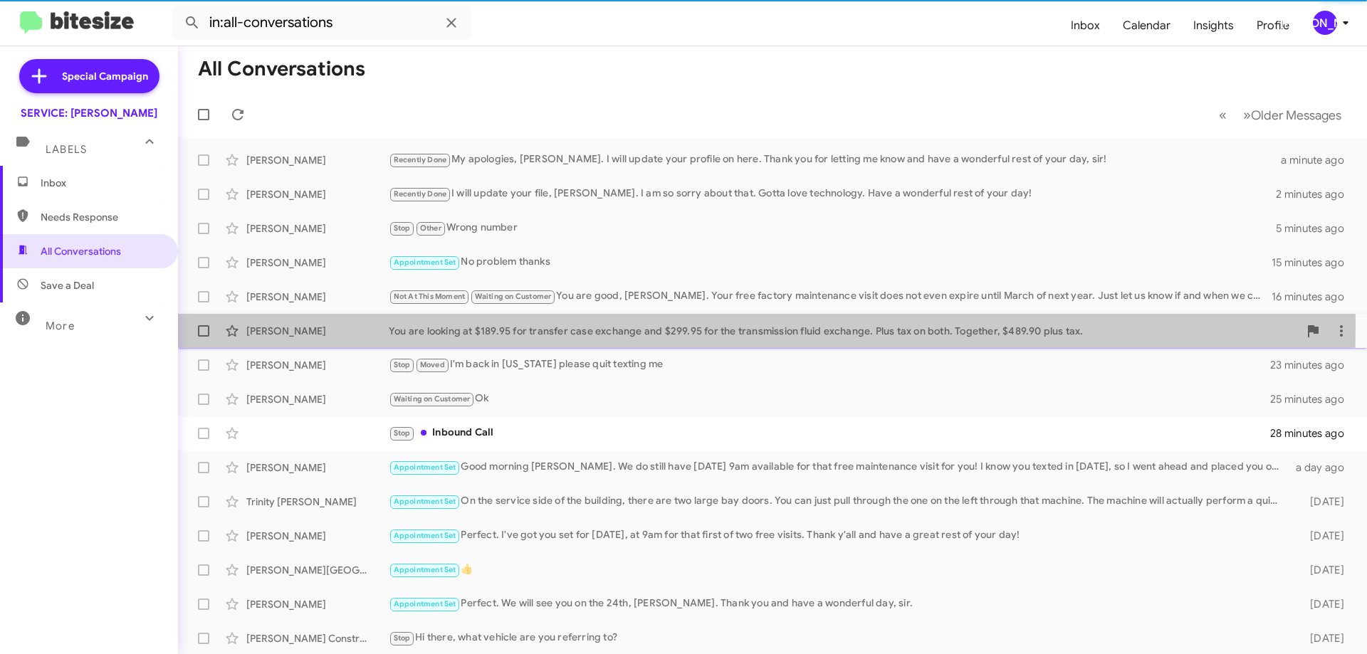
click at [521, 324] on div "You are looking at $189.95 for transfer case exchange and $299.95 for the trans…" at bounding box center [844, 331] width 910 height 14
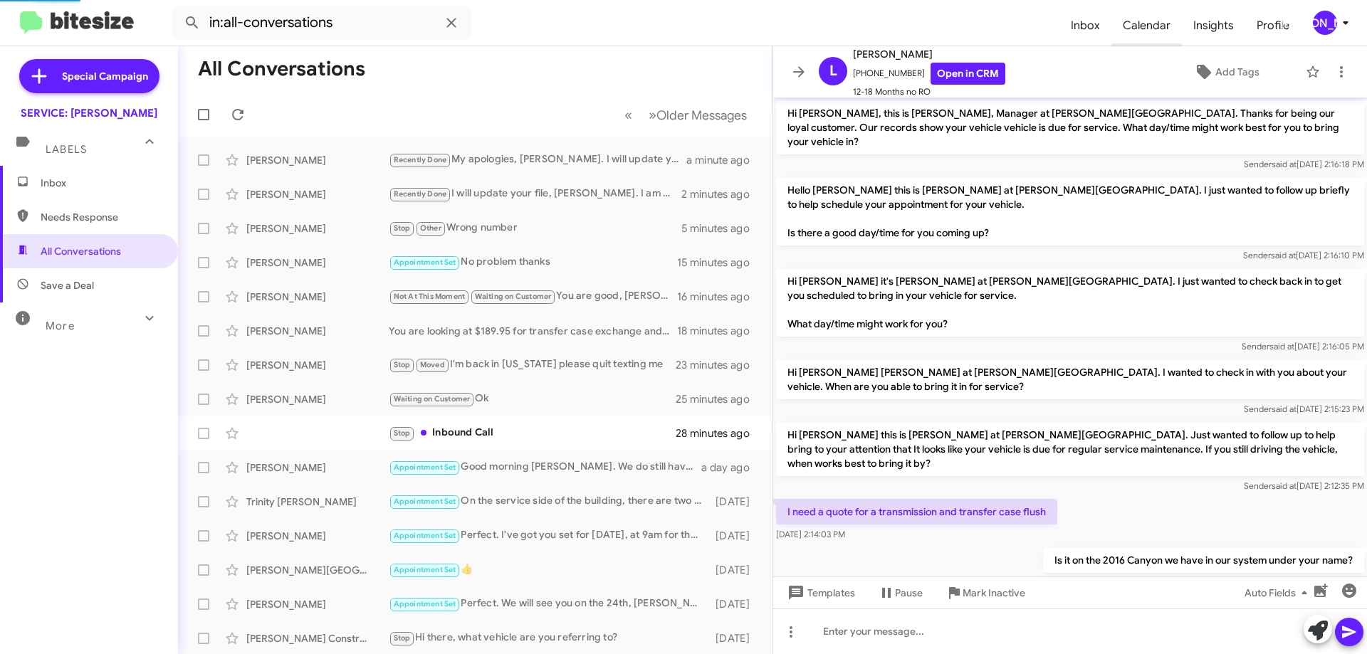
scroll to position [145, 0]
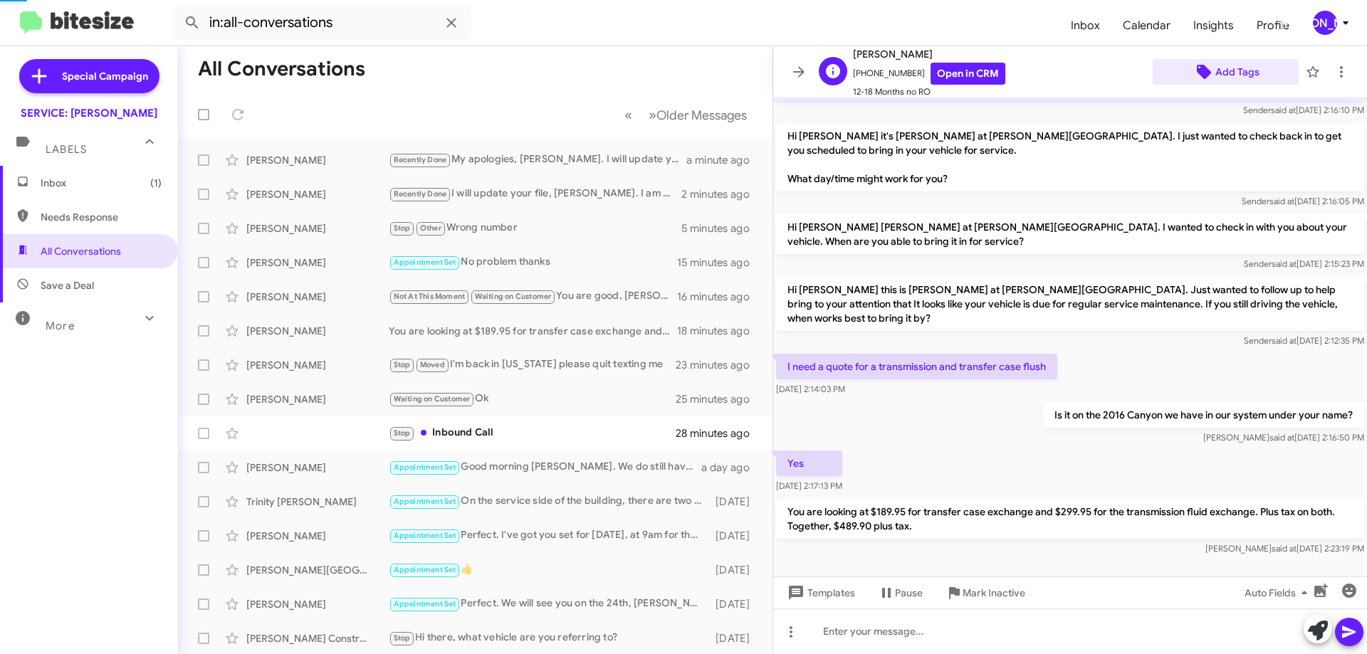
click at [1240, 71] on span "Add Tags" at bounding box center [1237, 72] width 44 height 26
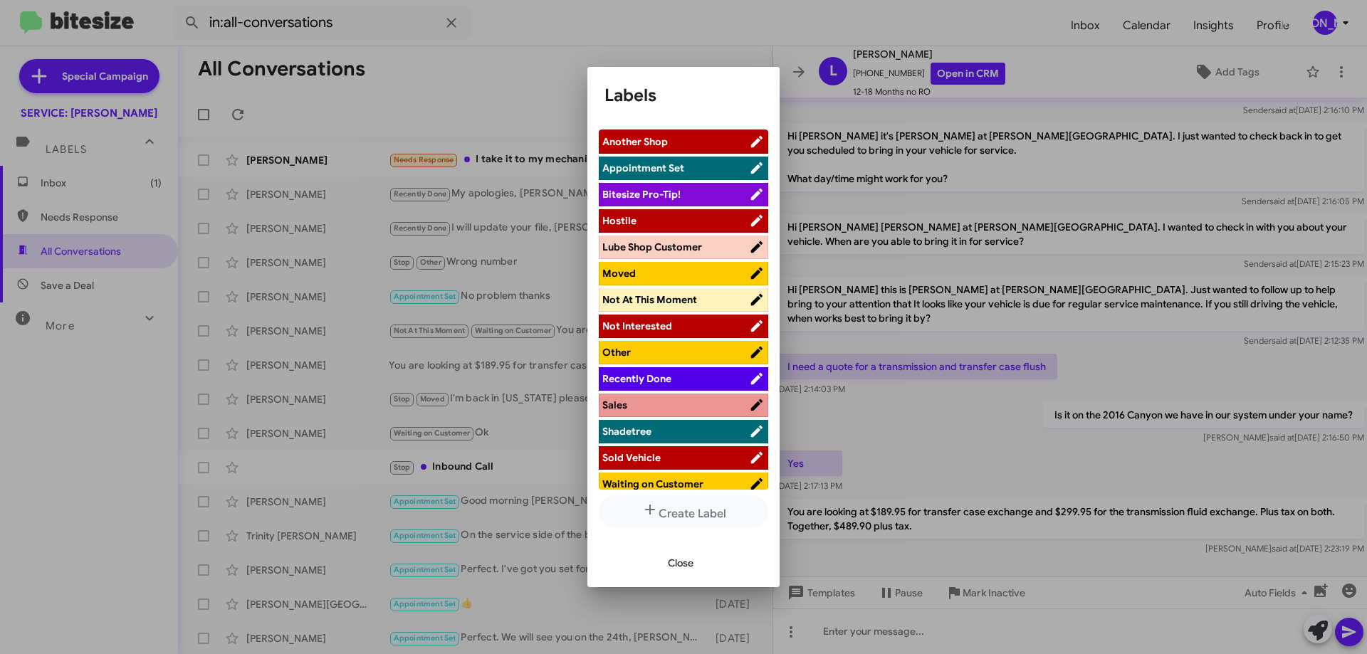
click at [660, 479] on span "Waiting on Customer" at bounding box center [652, 484] width 101 height 13
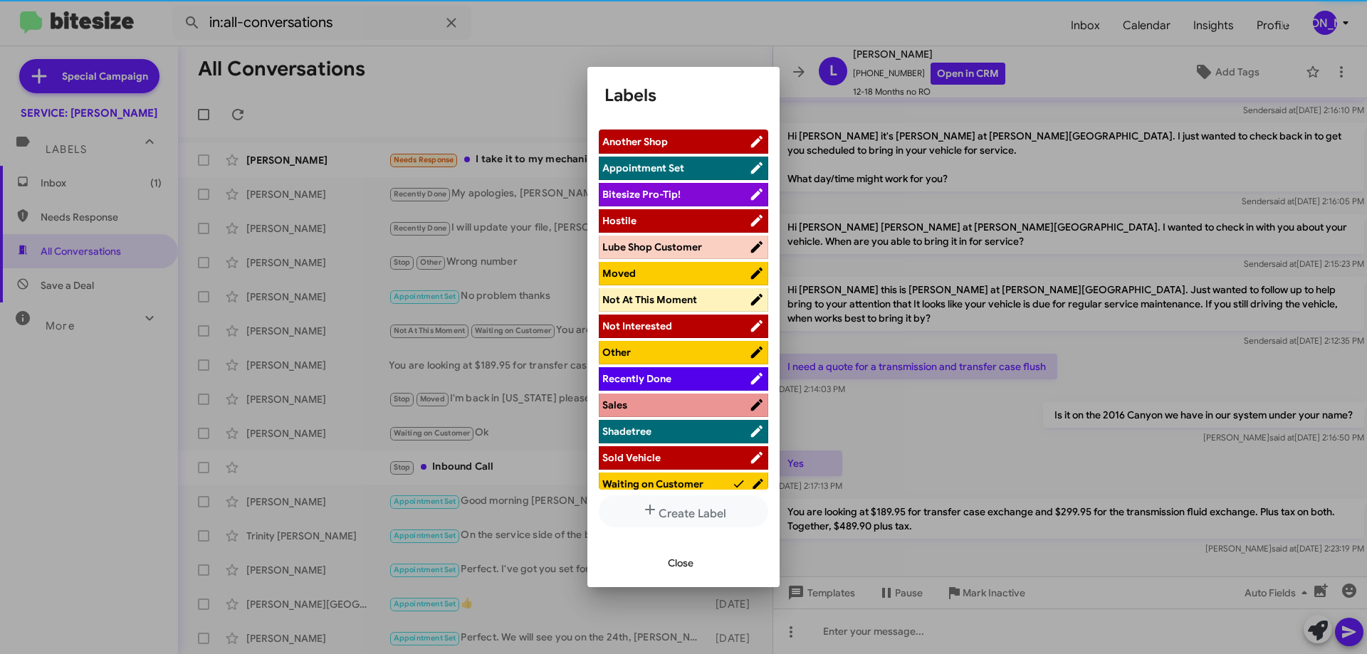
click at [684, 571] on span "Close" at bounding box center [681, 563] width 26 height 26
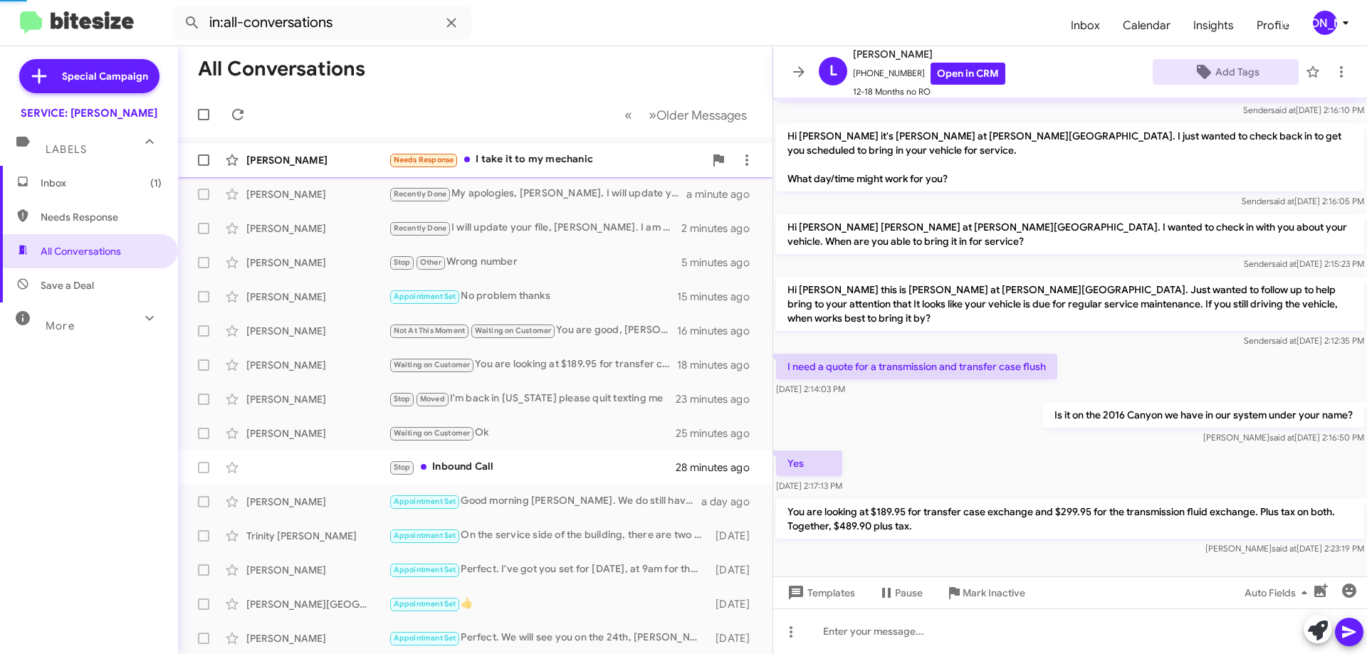
click at [560, 161] on div "Needs Response I take it to my mechanic" at bounding box center [546, 160] width 315 height 16
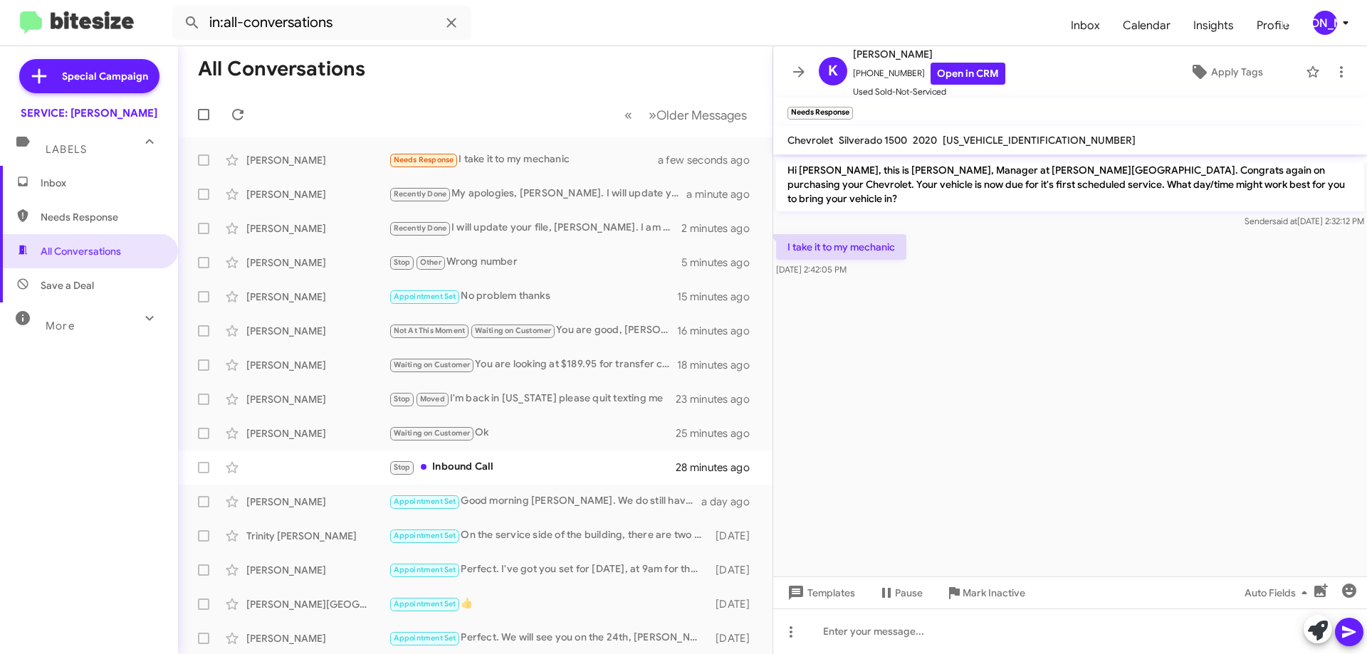
click at [1000, 138] on span "[US_VEHICLE_IDENTIFICATION_NUMBER]" at bounding box center [1039, 140] width 193 height 13
copy span "[US_VEHICLE_IDENTIFICATION_NUMBER]"
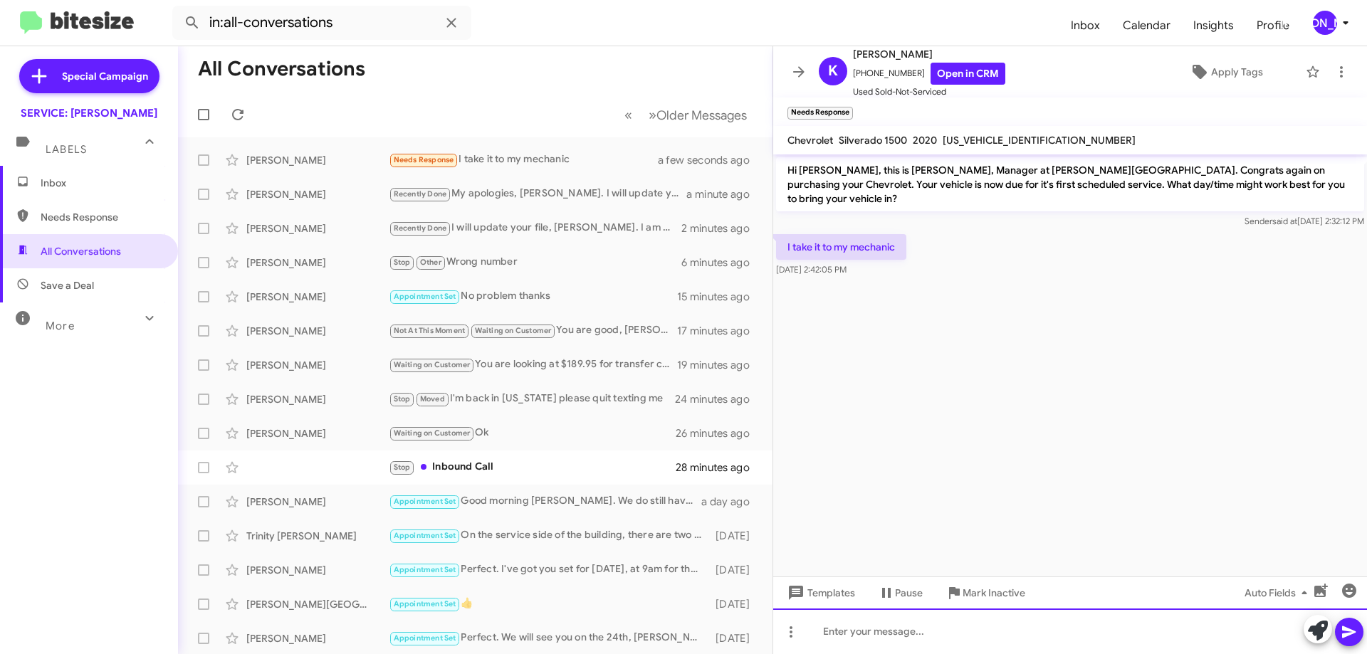
drag, startPoint x: 1121, startPoint y: 624, endPoint x: 1094, endPoint y: 616, distance: 28.4
click at [1102, 620] on div at bounding box center [1070, 632] width 594 height 46
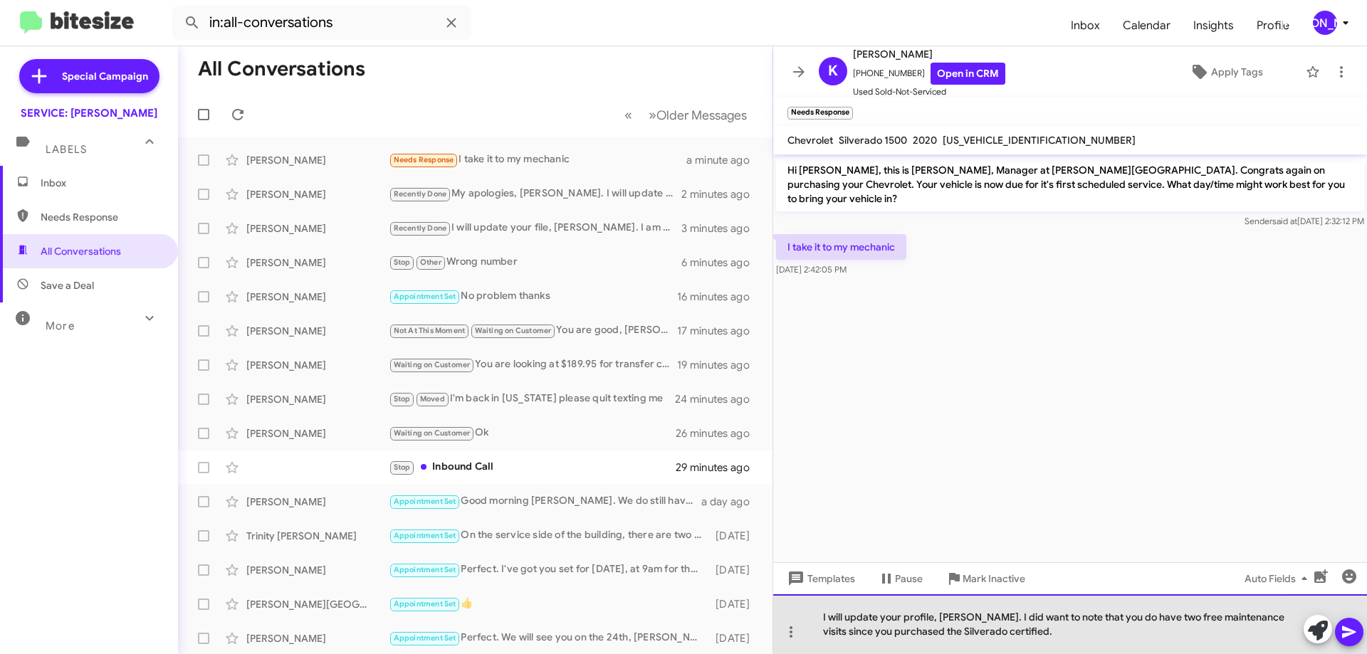
click at [1054, 642] on div "I will update your profile, [PERSON_NAME]. I did want to note that you do have …" at bounding box center [1070, 625] width 594 height 60
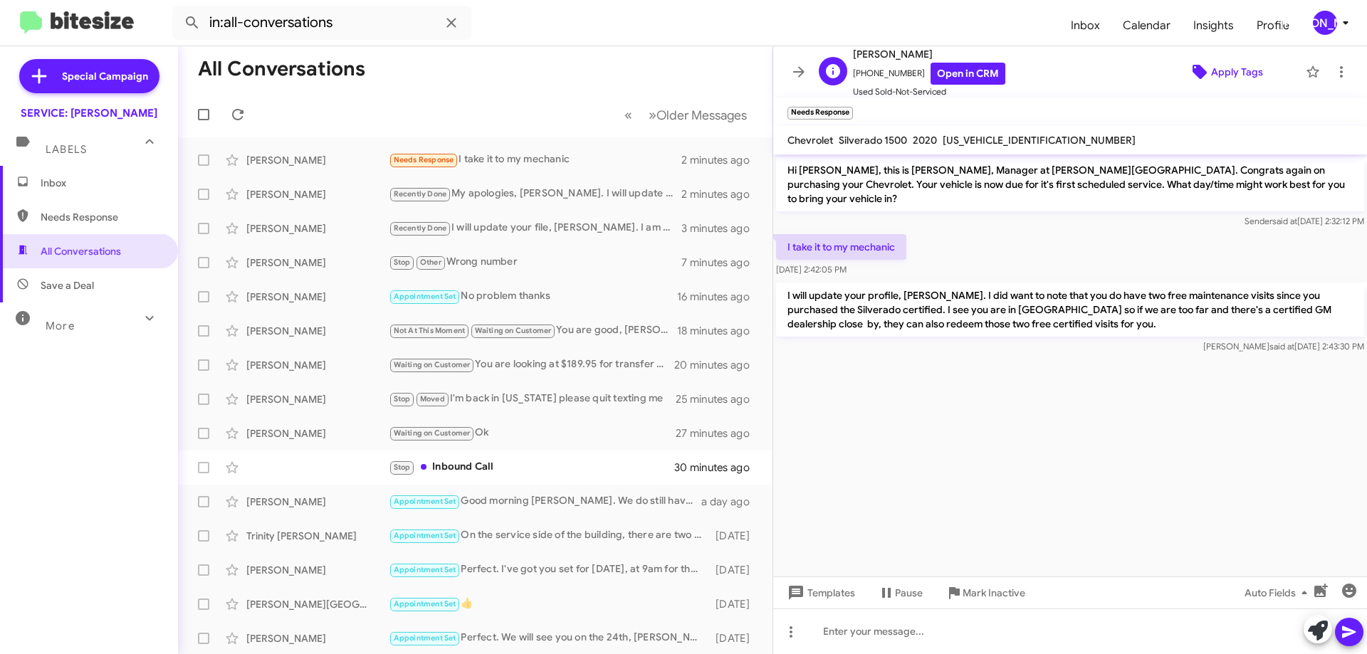
click at [1211, 69] on span "Apply Tags" at bounding box center [1237, 72] width 52 height 26
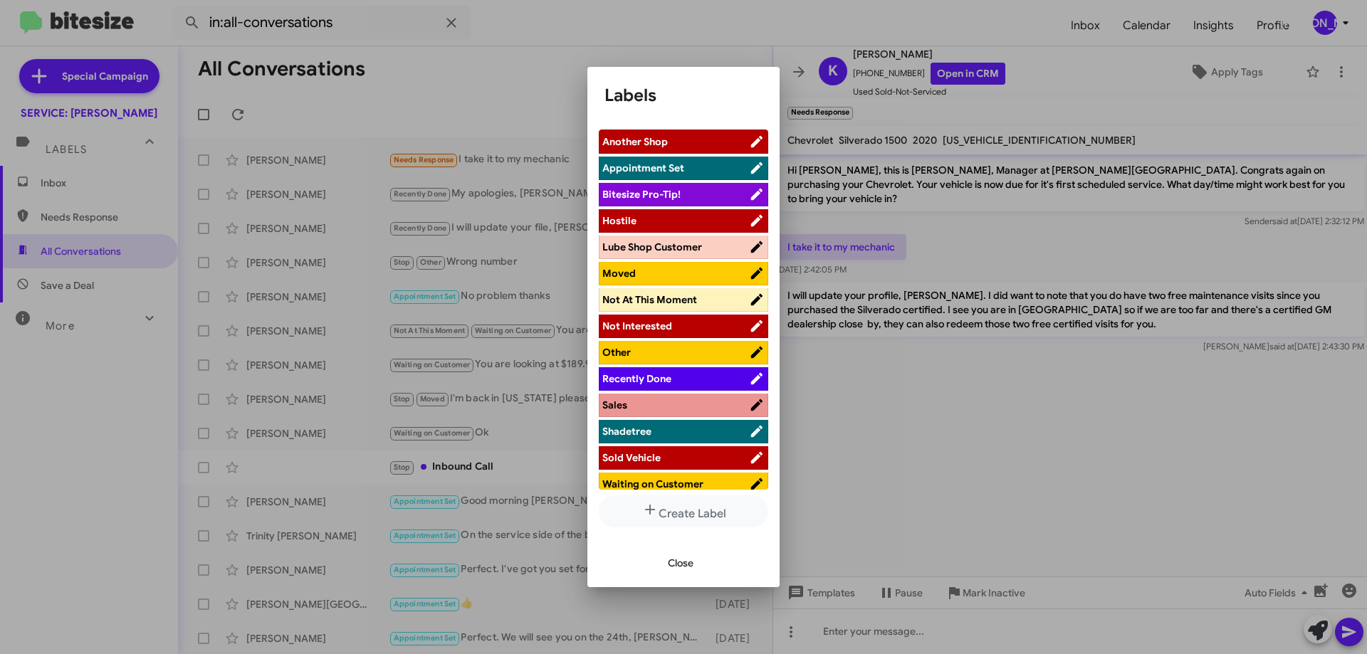
scroll to position [9, 0]
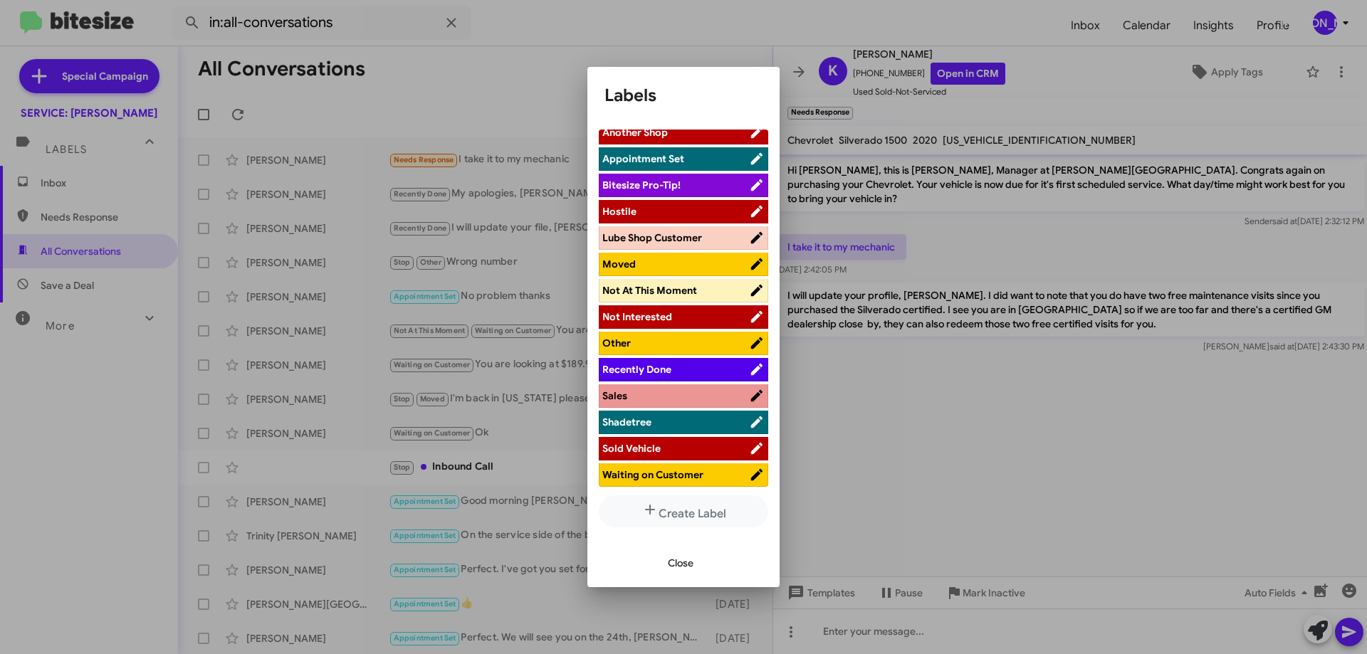
click at [692, 236] on span "Lube Shop Customer" at bounding box center [652, 237] width 100 height 13
click at [666, 570] on button "Close" at bounding box center [680, 563] width 48 height 26
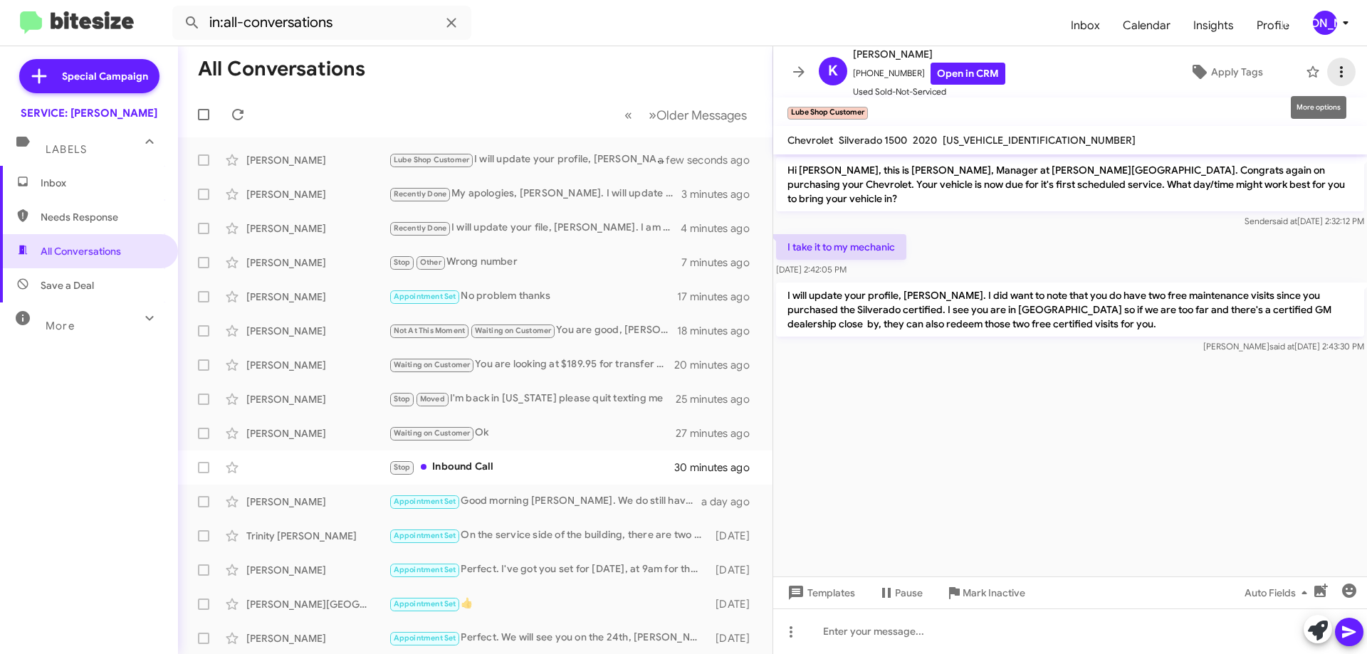
click at [1341, 72] on span at bounding box center [1341, 71] width 28 height 17
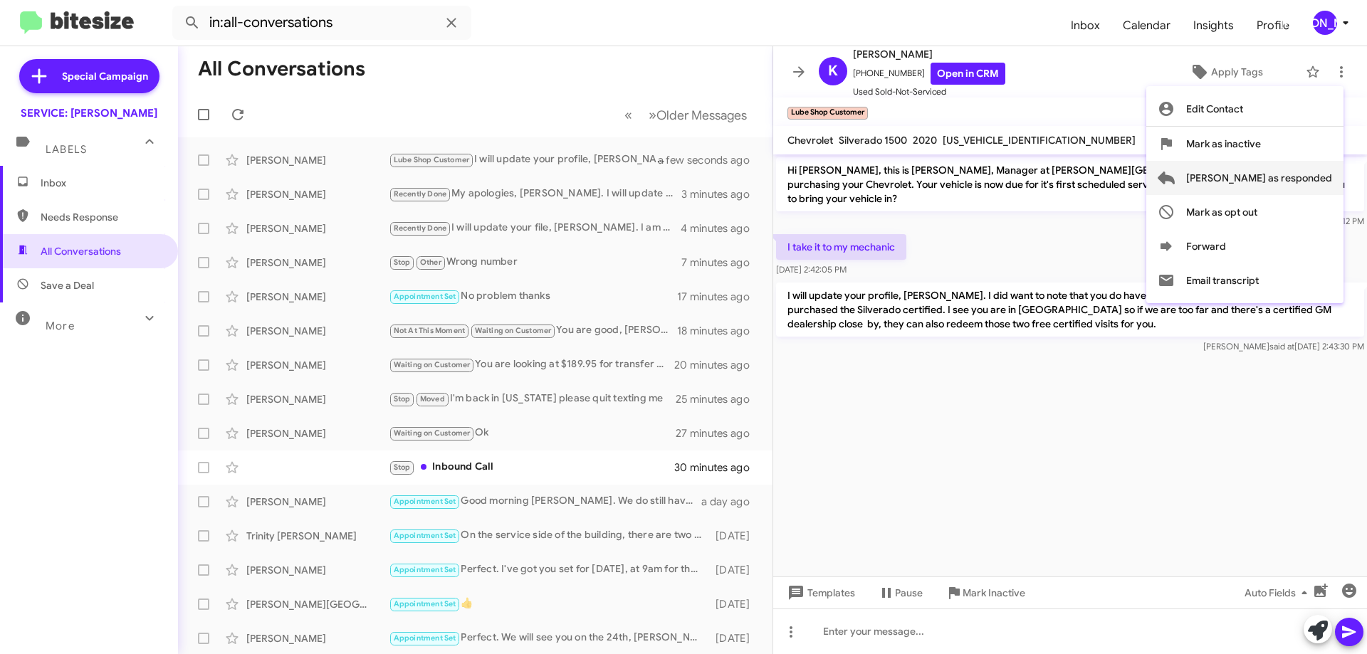
click at [1304, 178] on span "[PERSON_NAME] as responded" at bounding box center [1259, 178] width 146 height 34
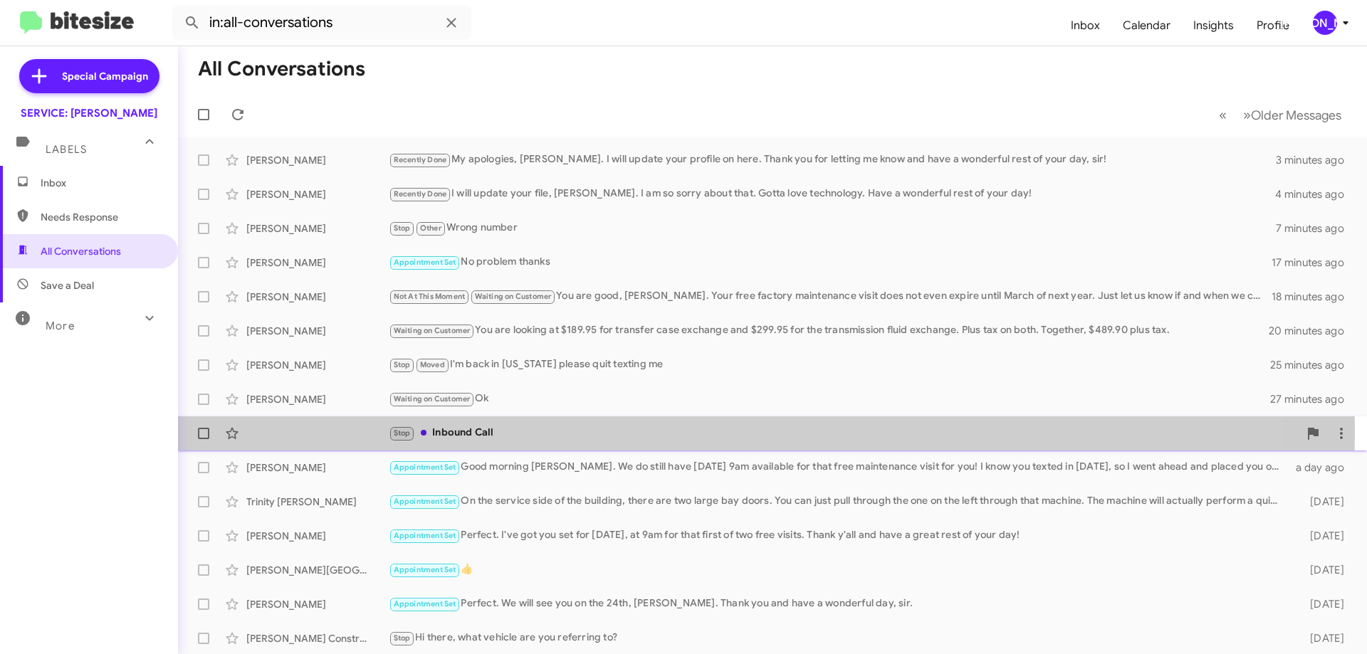
click at [504, 431] on div "Stop Inbound Call" at bounding box center [844, 433] width 910 height 16
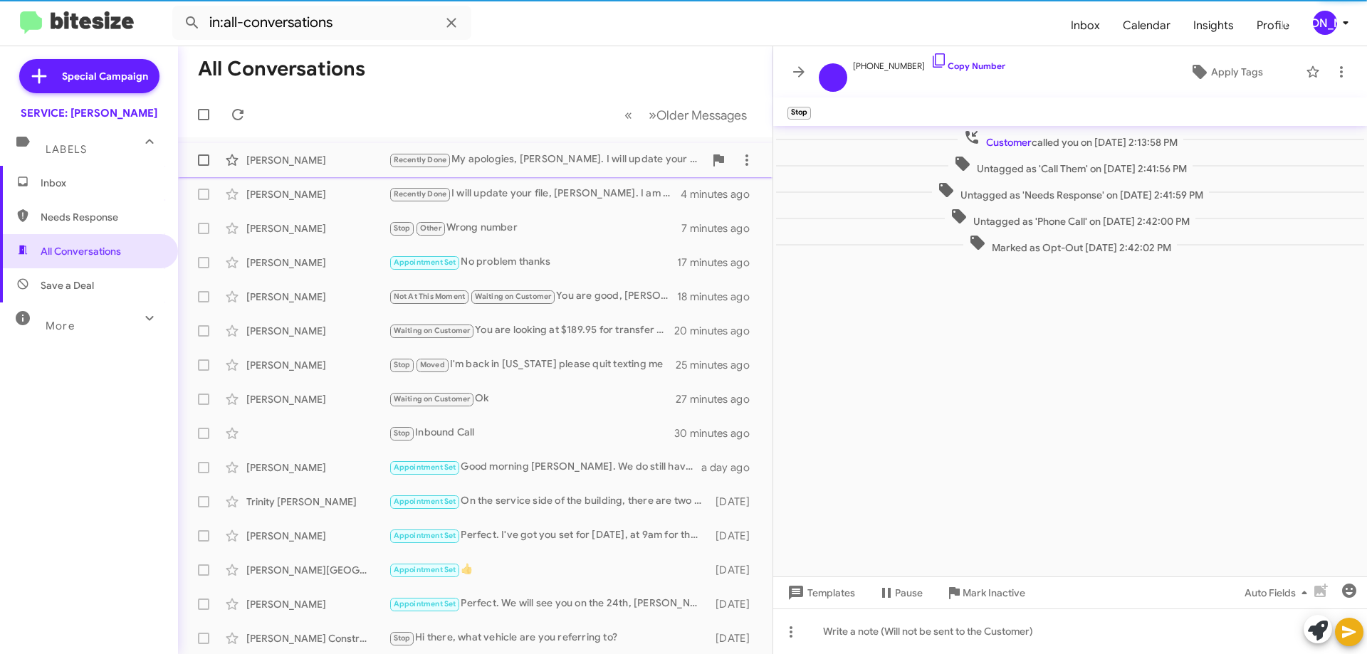
click at [518, 161] on div "Recently Done My apologies, [PERSON_NAME]. I will update your profile on here. …" at bounding box center [546, 160] width 315 height 16
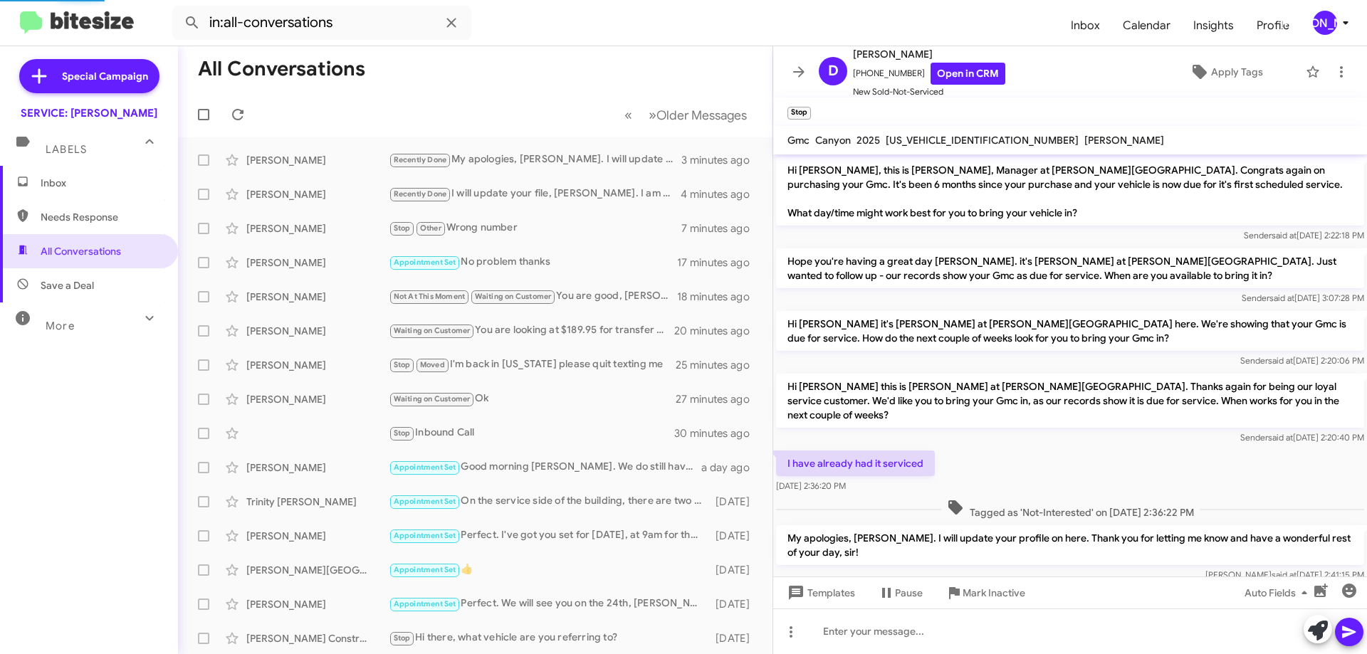
scroll to position [109, 0]
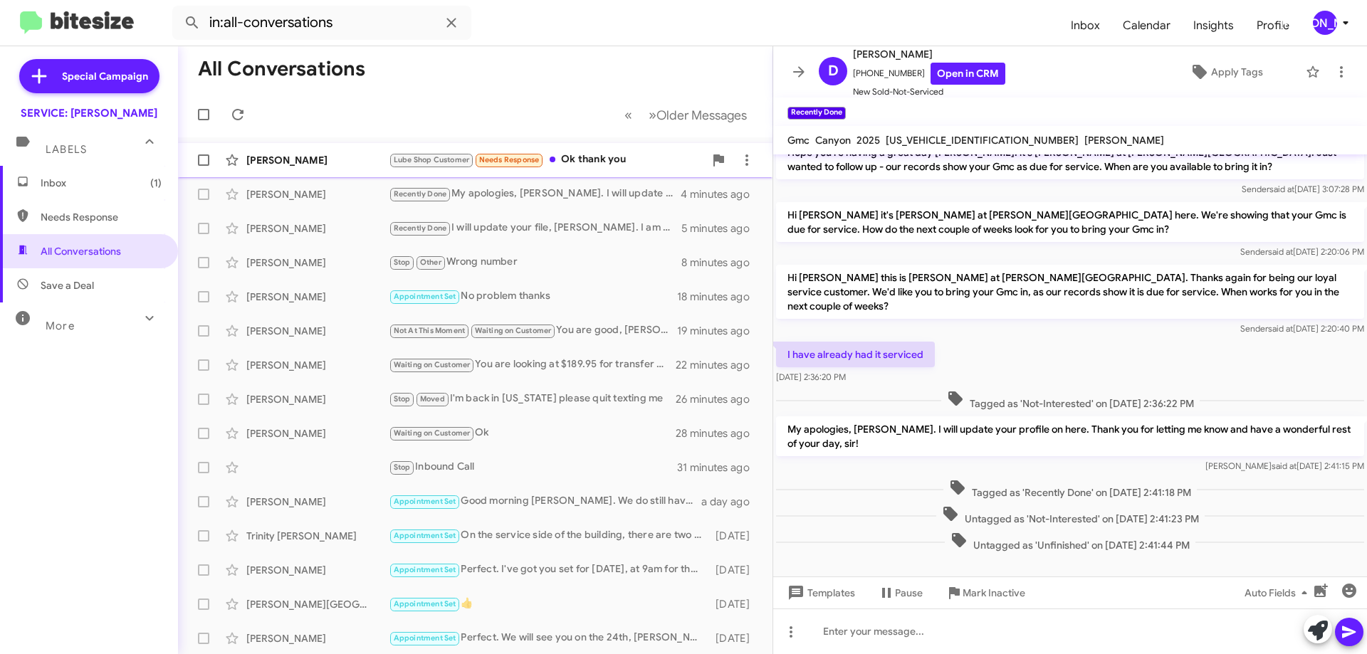
click at [580, 152] on div "Lube Shop Customer Needs Response Ok thank you" at bounding box center [546, 160] width 315 height 16
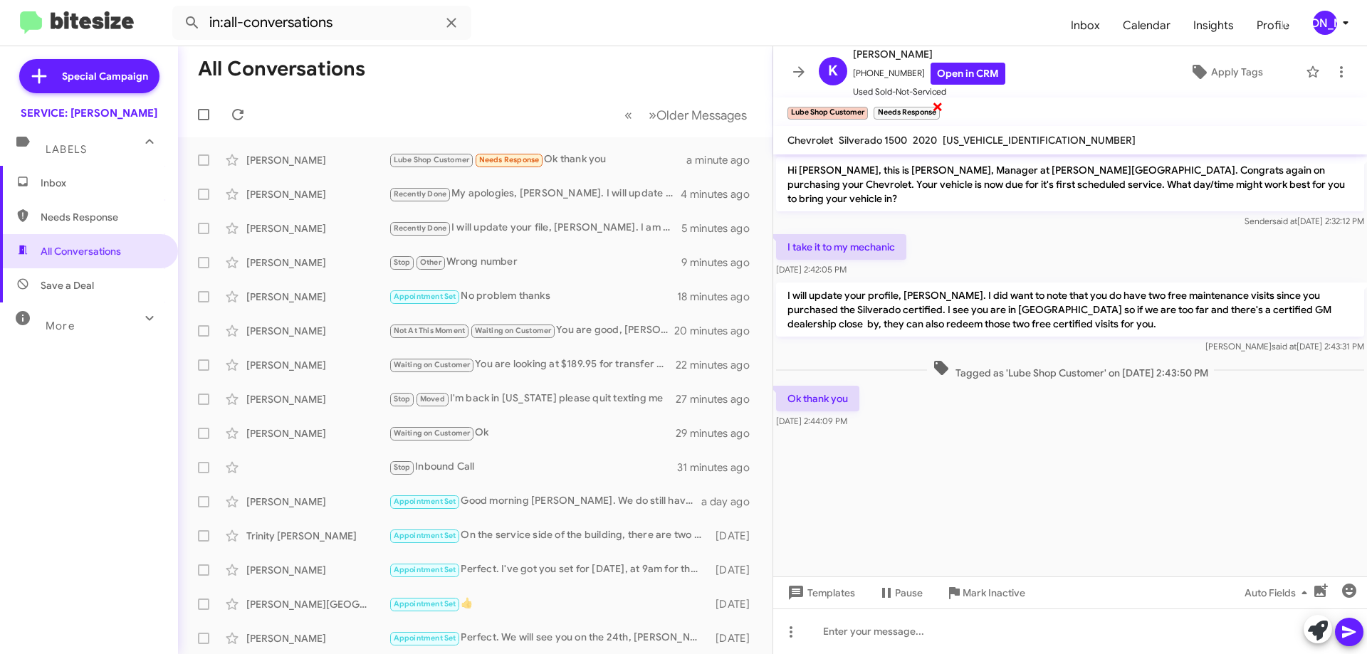
click at [938, 105] on span "×" at bounding box center [937, 106] width 11 height 17
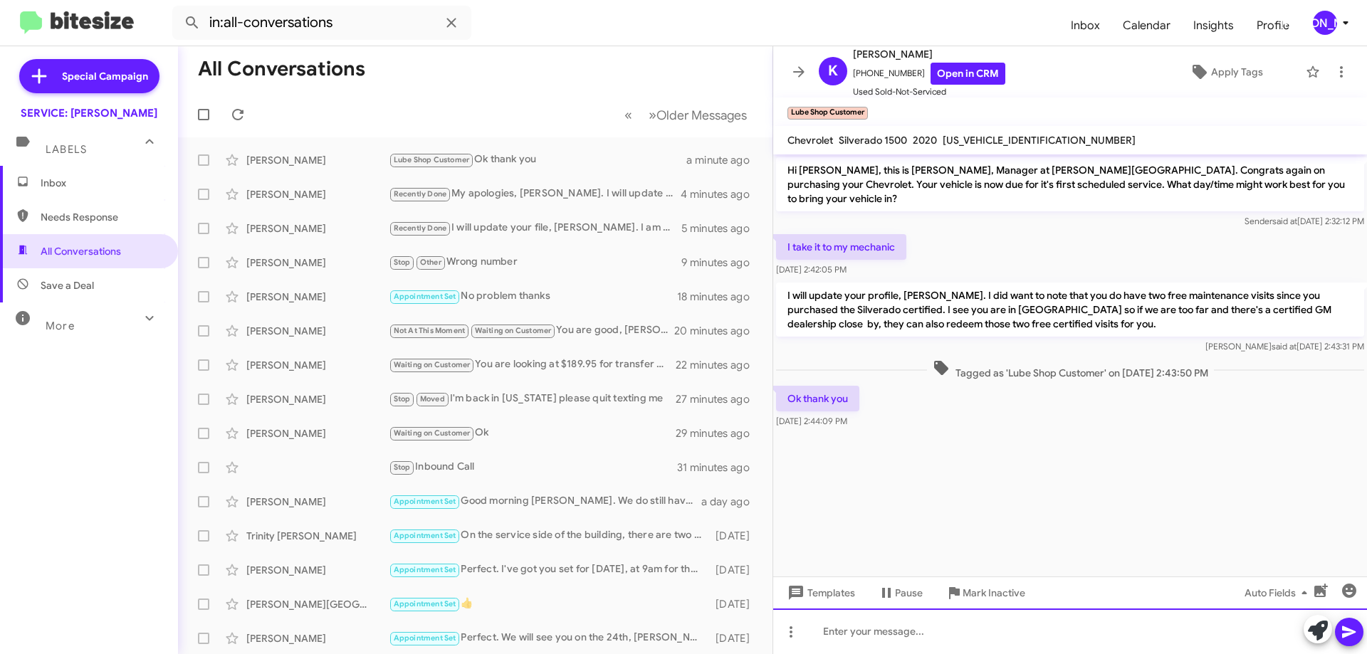
click at [1086, 635] on div at bounding box center [1070, 632] width 594 height 46
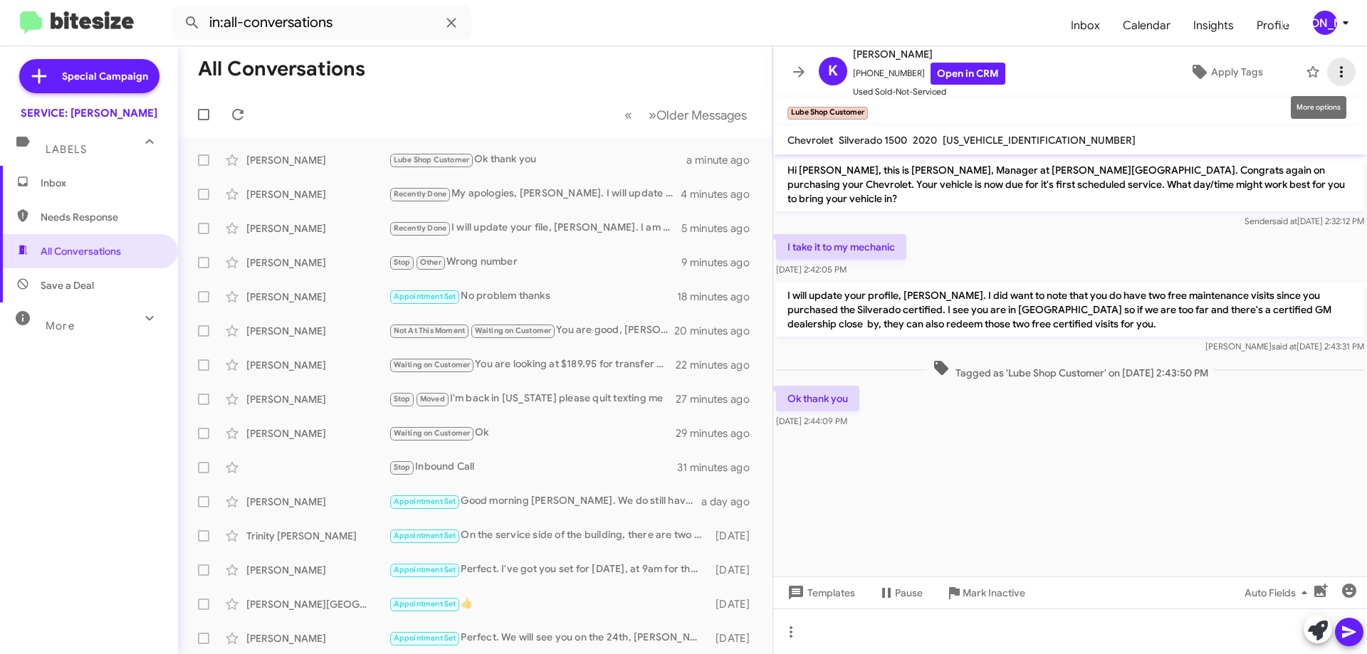
click at [1341, 69] on span at bounding box center [1341, 71] width 28 height 17
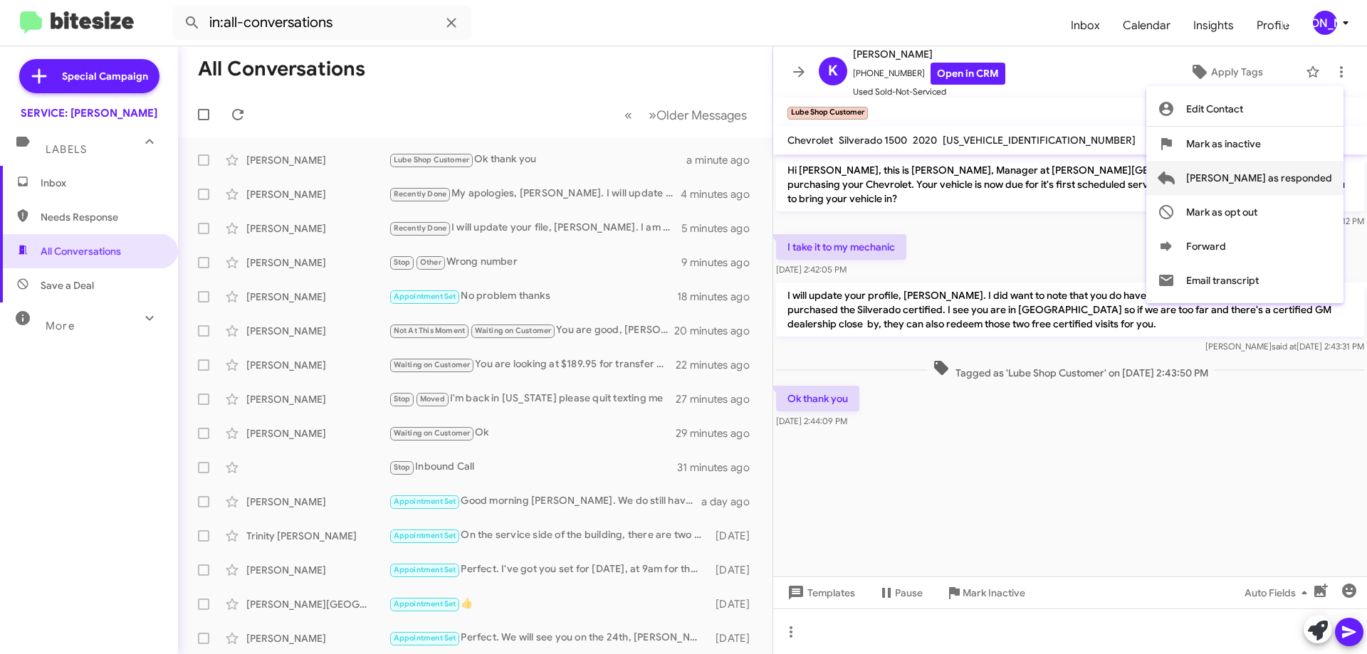
click at [1296, 185] on span "[PERSON_NAME] as responded" at bounding box center [1259, 178] width 146 height 34
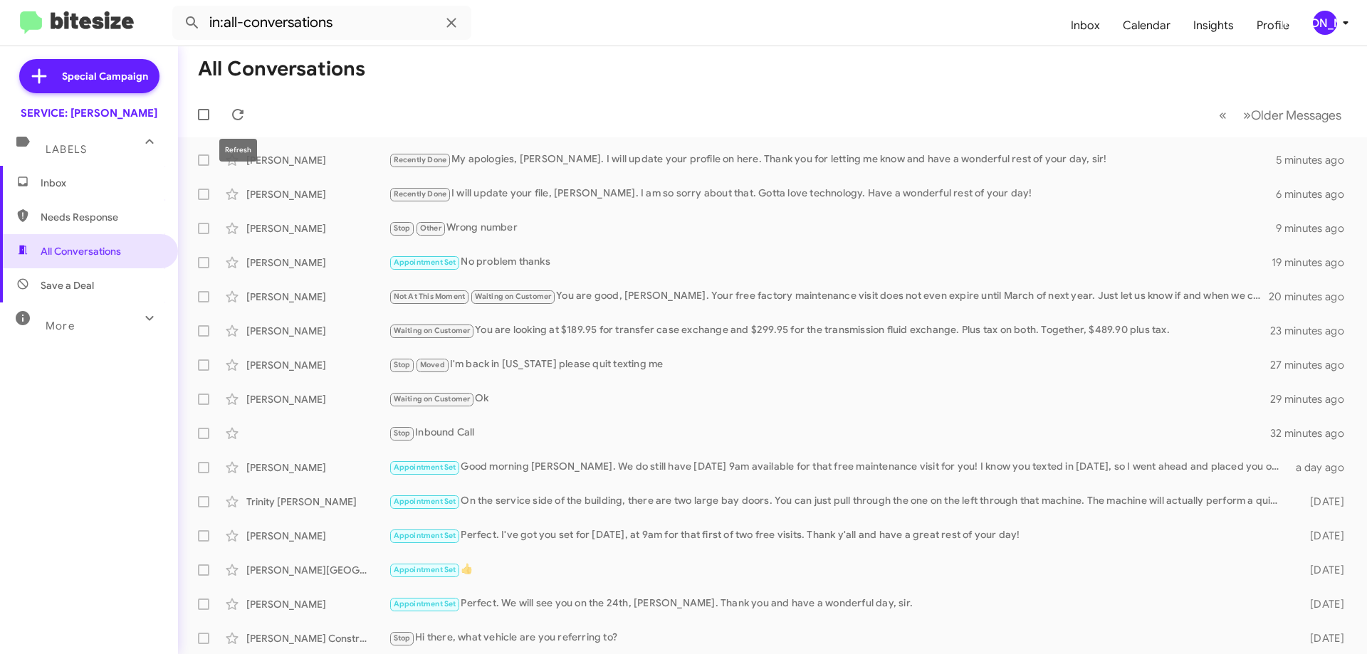
drag, startPoint x: 234, startPoint y: 121, endPoint x: 246, endPoint y: 83, distance: 39.6
click at [234, 120] on icon at bounding box center [237, 114] width 17 height 17
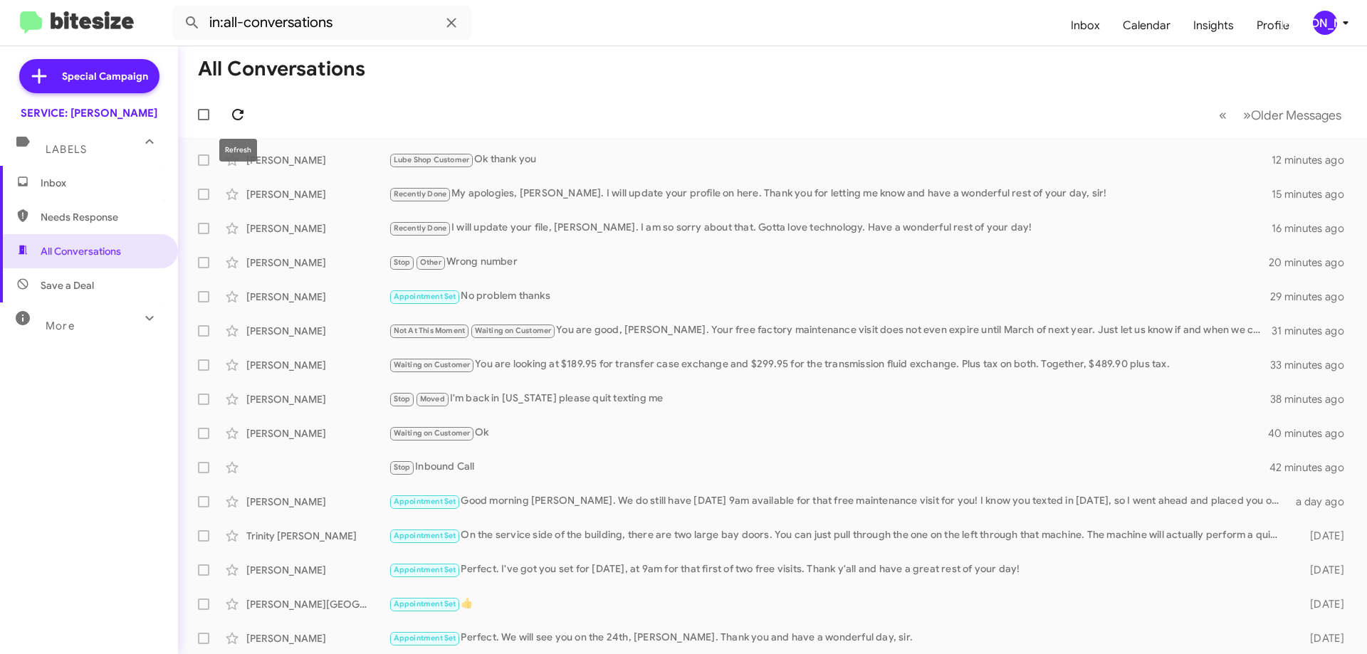
click at [240, 104] on button at bounding box center [238, 114] width 28 height 28
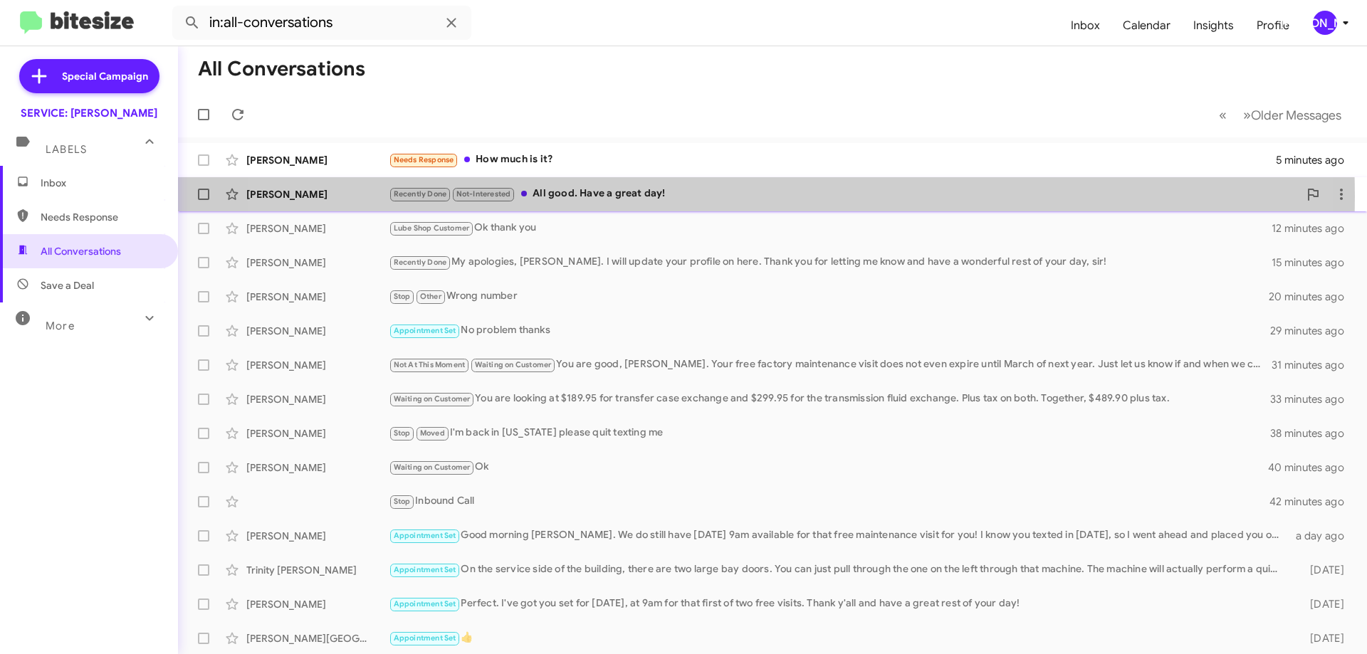
click at [711, 197] on div "Recently Done Not-Interested All good. Have a great day!" at bounding box center [844, 194] width 910 height 16
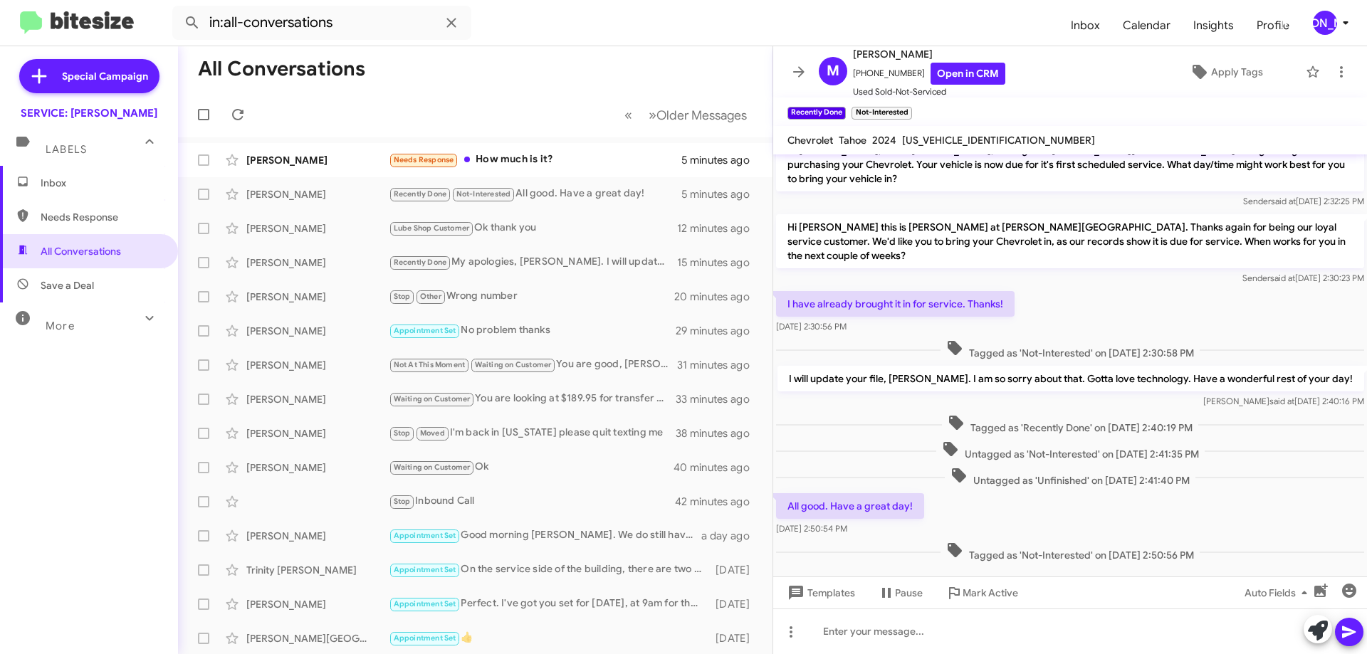
scroll to position [30, 0]
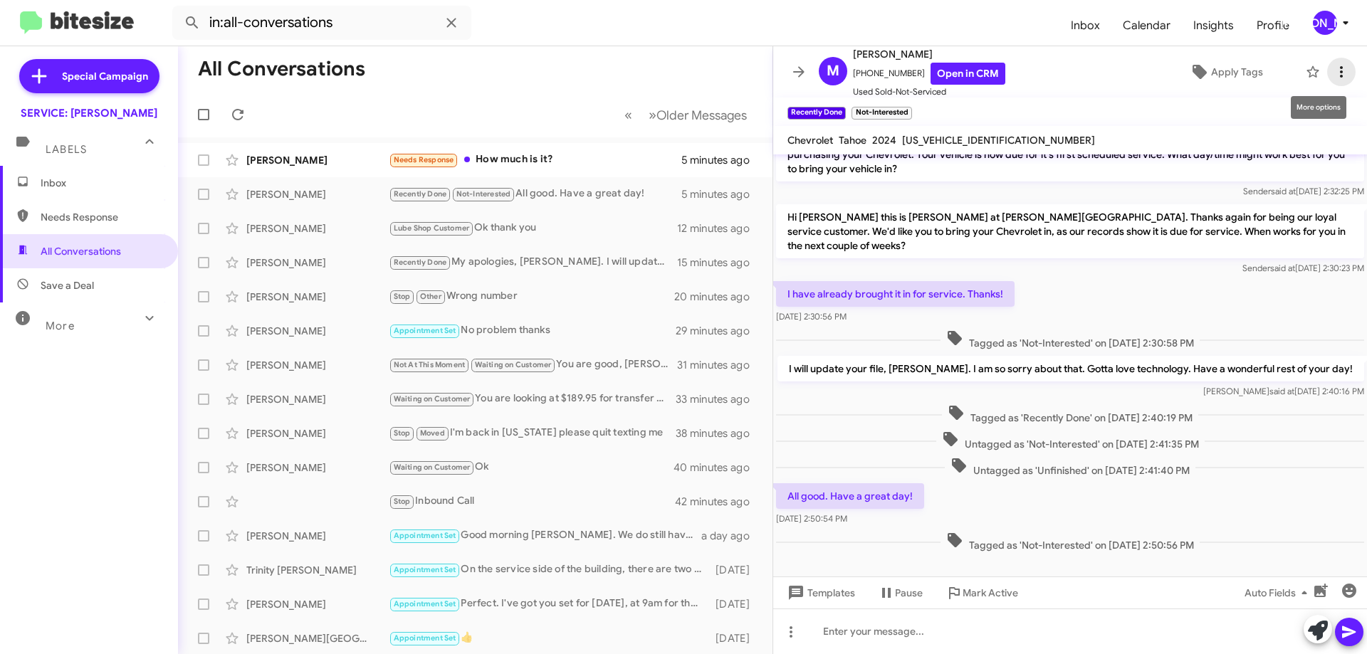
click at [1335, 78] on icon at bounding box center [1341, 71] width 17 height 17
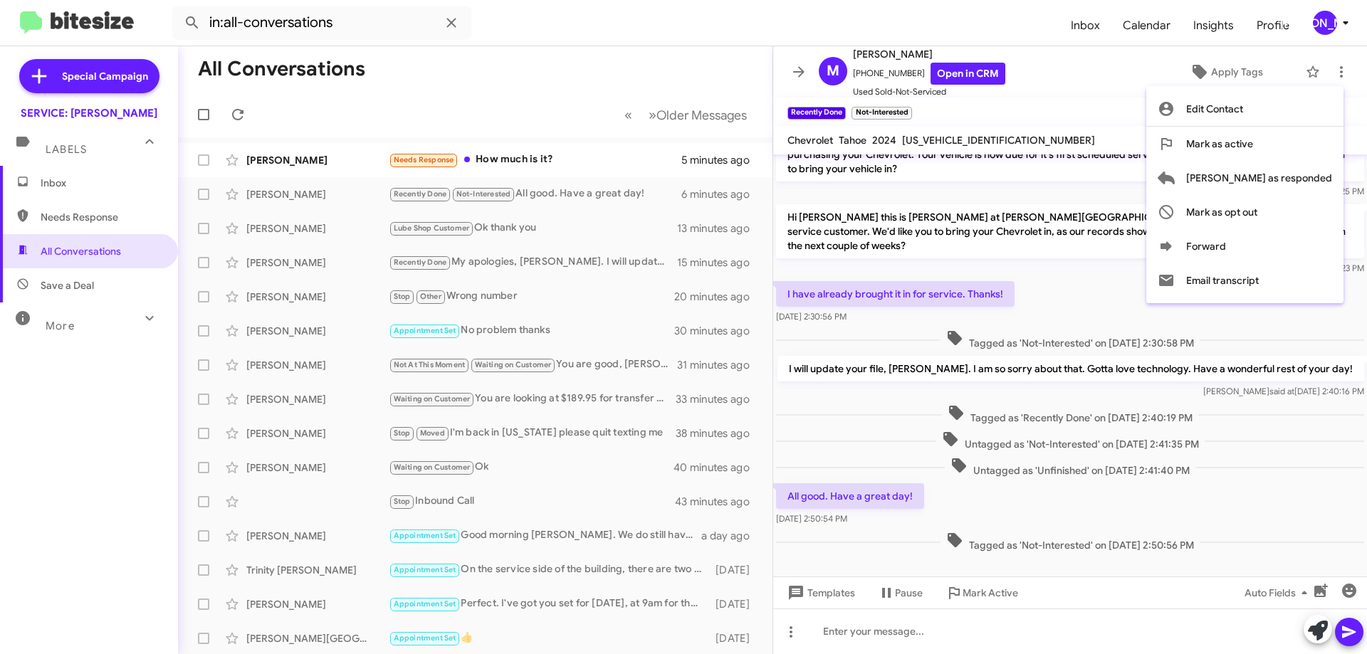
click at [1063, 104] on div at bounding box center [683, 327] width 1367 height 654
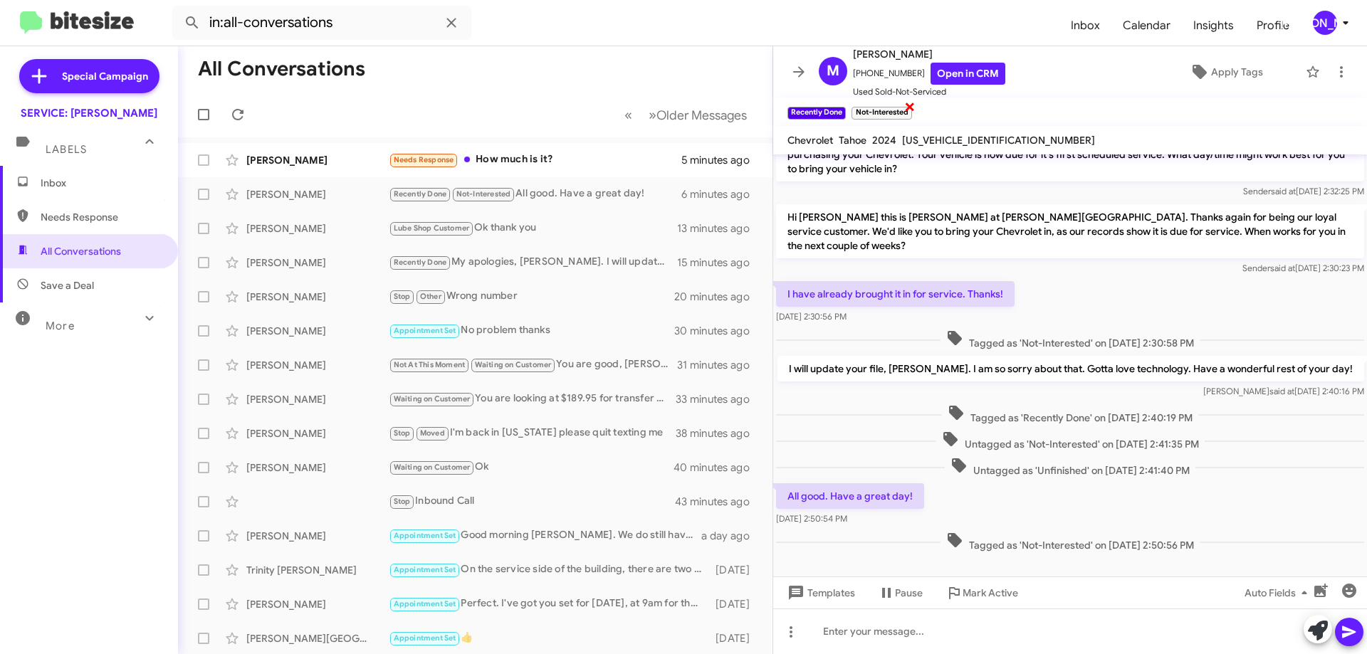
click at [912, 108] on span "×" at bounding box center [909, 106] width 11 height 17
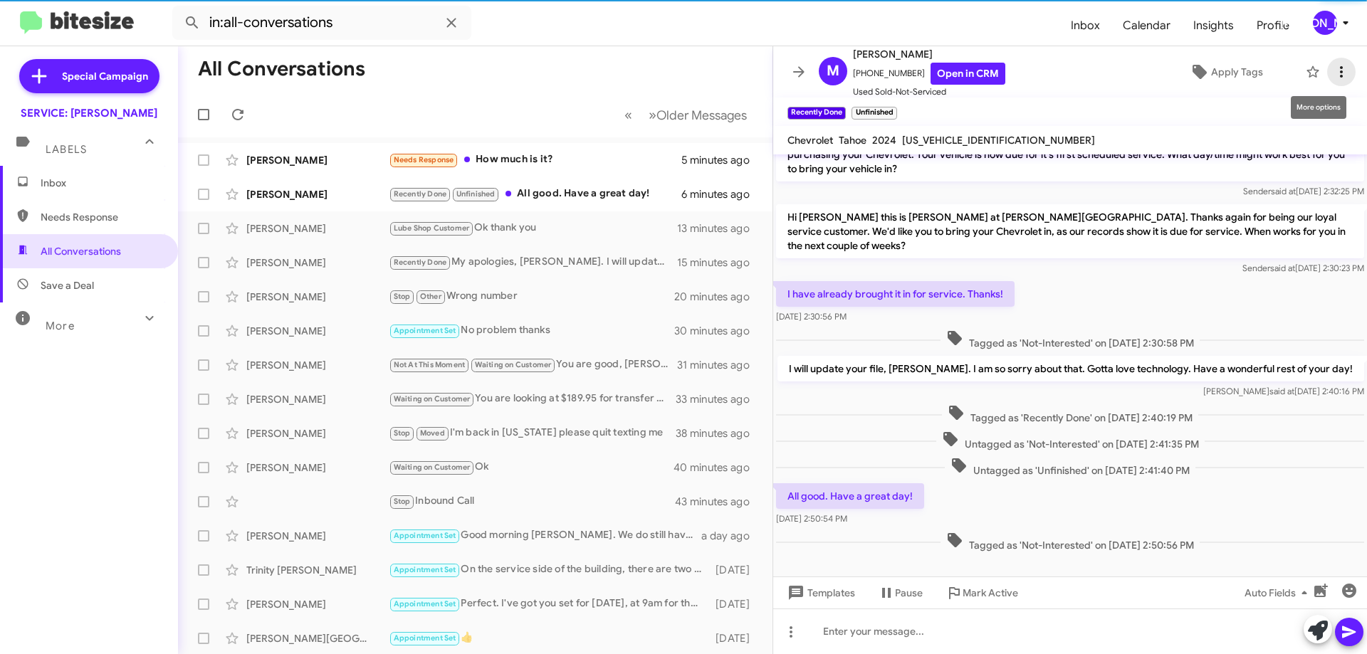
click at [1333, 69] on icon at bounding box center [1341, 71] width 17 height 17
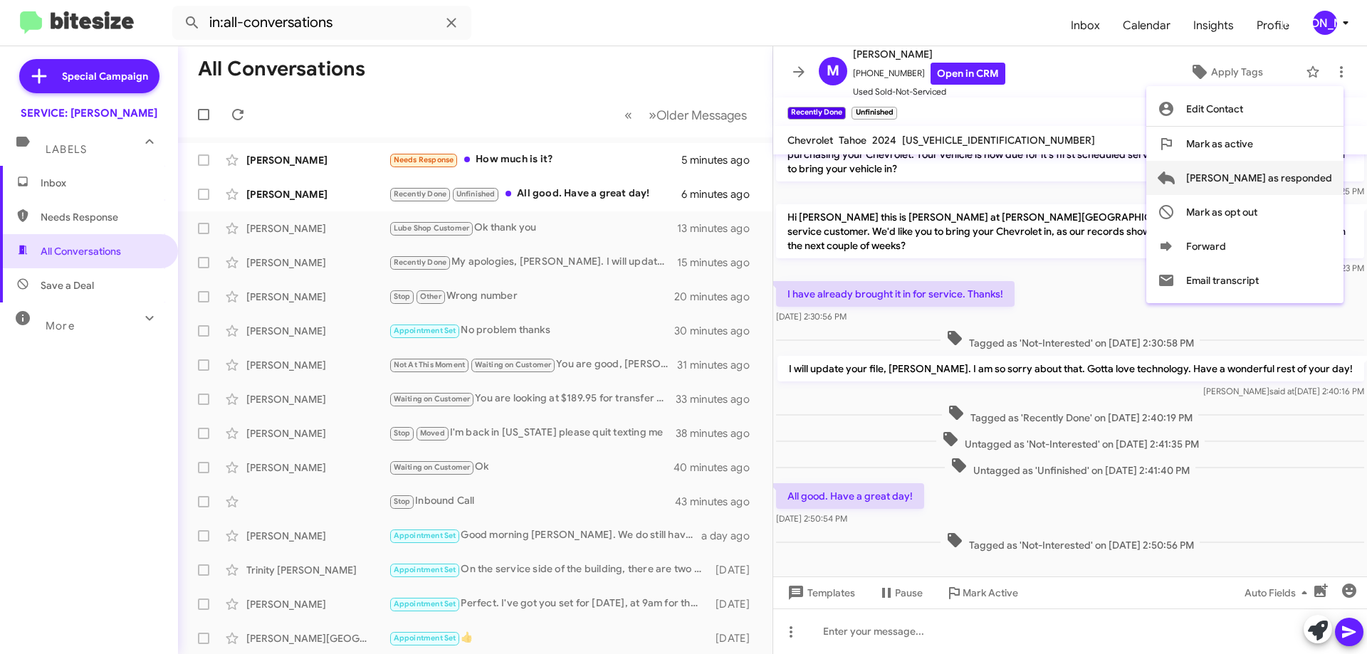
click at [1294, 177] on span "[PERSON_NAME] as responded" at bounding box center [1259, 178] width 146 height 34
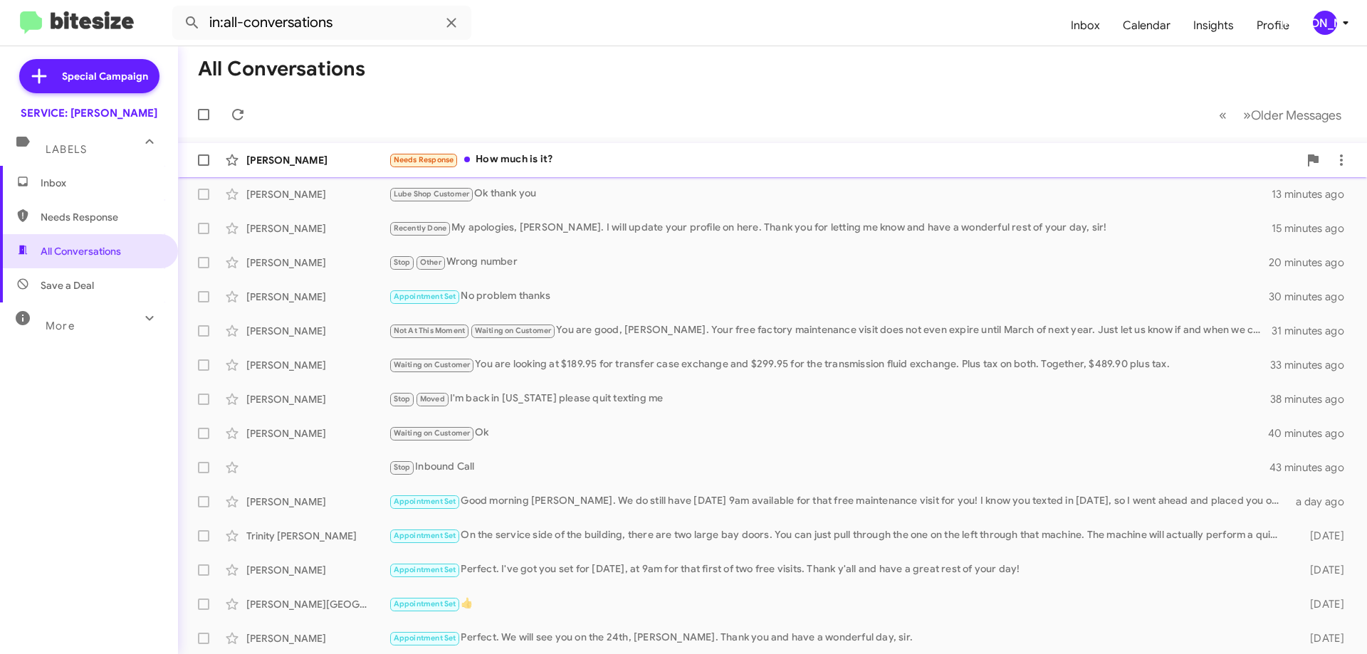
click at [644, 163] on div "Needs Response How much is it?" at bounding box center [844, 160] width 910 height 16
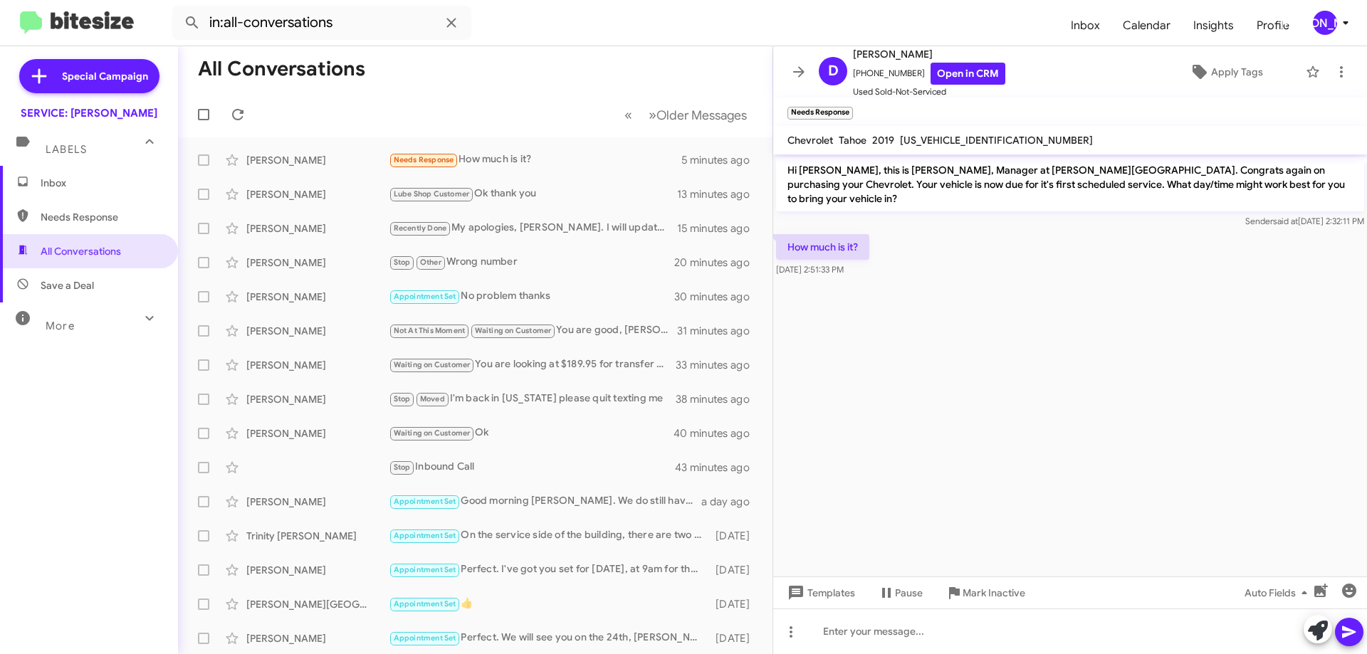
click at [927, 138] on span "[US_VEHICLE_IDENTIFICATION_NUMBER]" at bounding box center [996, 140] width 193 height 13
copy span "[US_VEHICLE_IDENTIFICATION_NUMBER]"
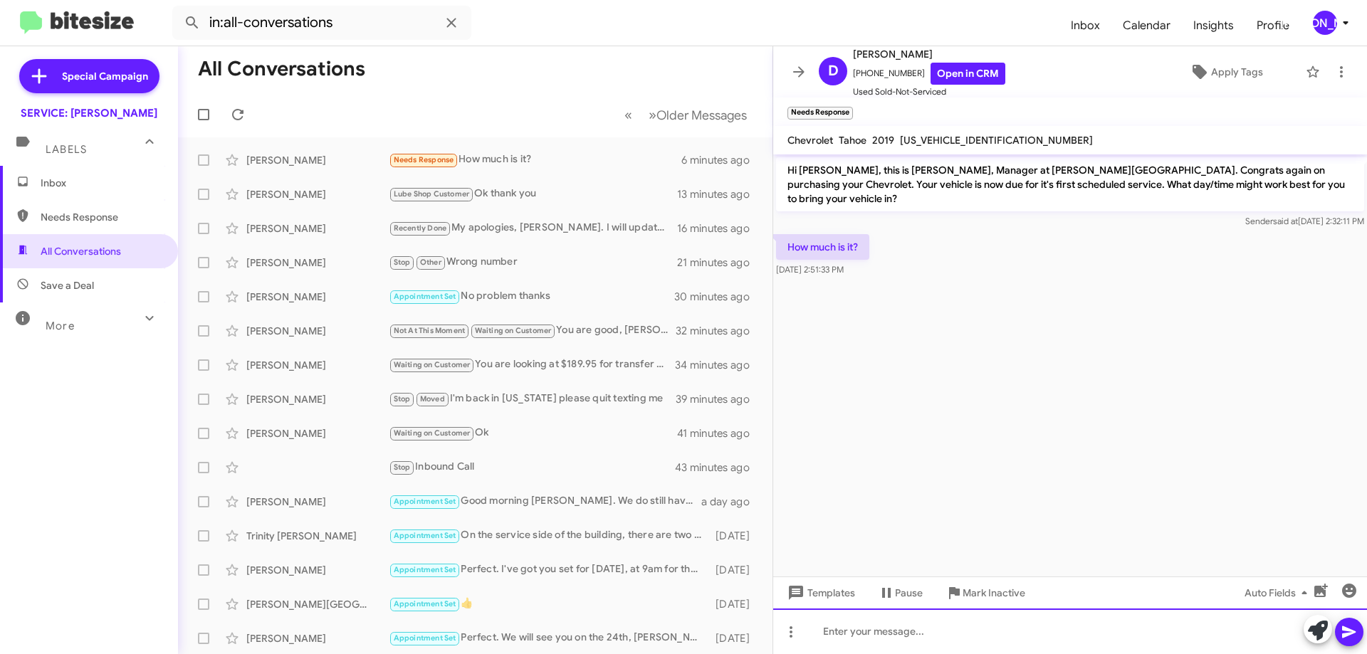
click at [874, 628] on div at bounding box center [1070, 632] width 594 height 46
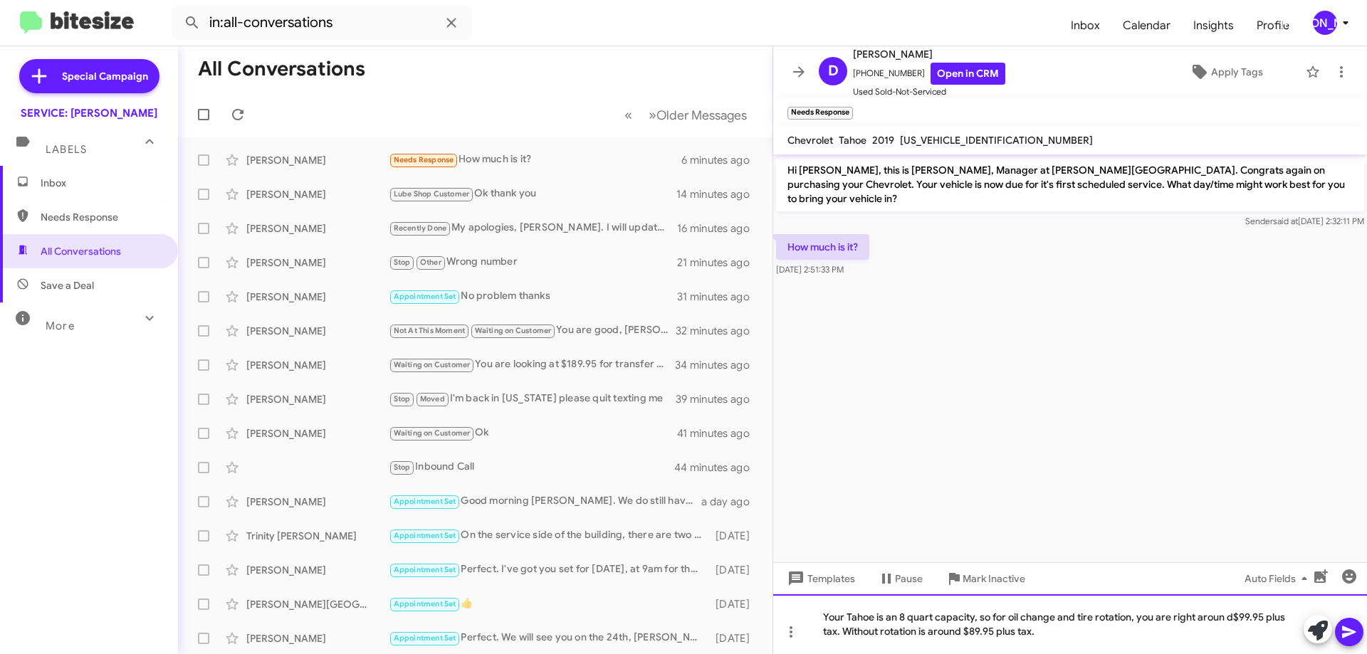
click at [1219, 617] on div "Your Tahoe is an 8 quart capacity, so for oil change and tire rotation, you are…" at bounding box center [1070, 625] width 594 height 60
click at [1226, 620] on div "Your Tahoe is an 8 quart capacity, so for oil change and tire rotation, you are…" at bounding box center [1070, 625] width 594 height 60
click at [1136, 639] on div "Your Tahoe is an 8 quart capacity, so for oil change and tire rotation, you are…" at bounding box center [1070, 625] width 594 height 60
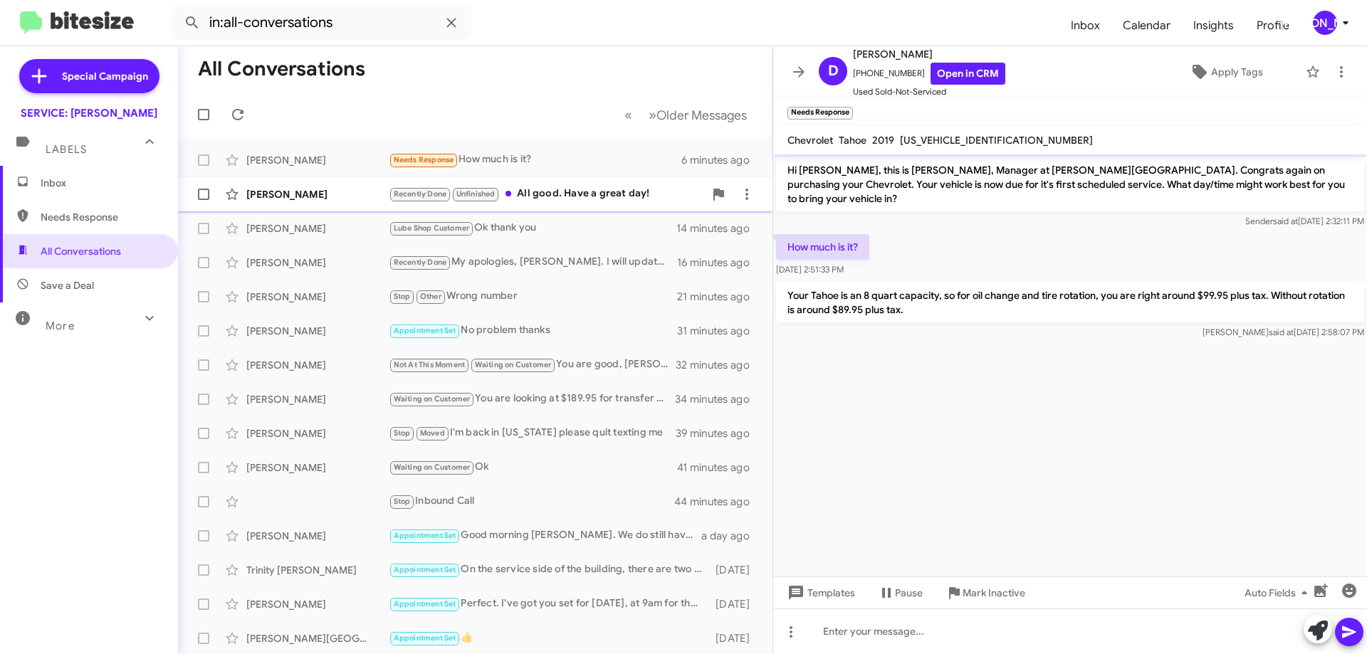
click at [605, 200] on div "Recently Done Unfinished All good. Have a great day!" at bounding box center [546, 194] width 315 height 16
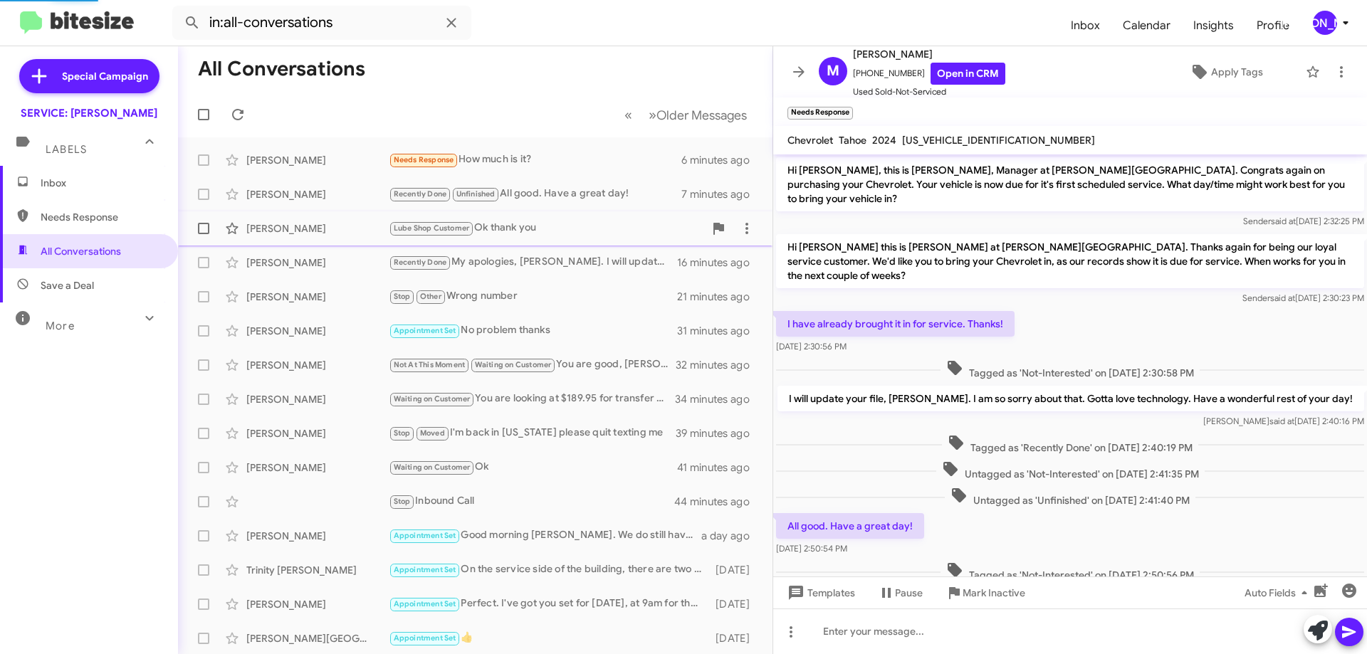
scroll to position [60, 0]
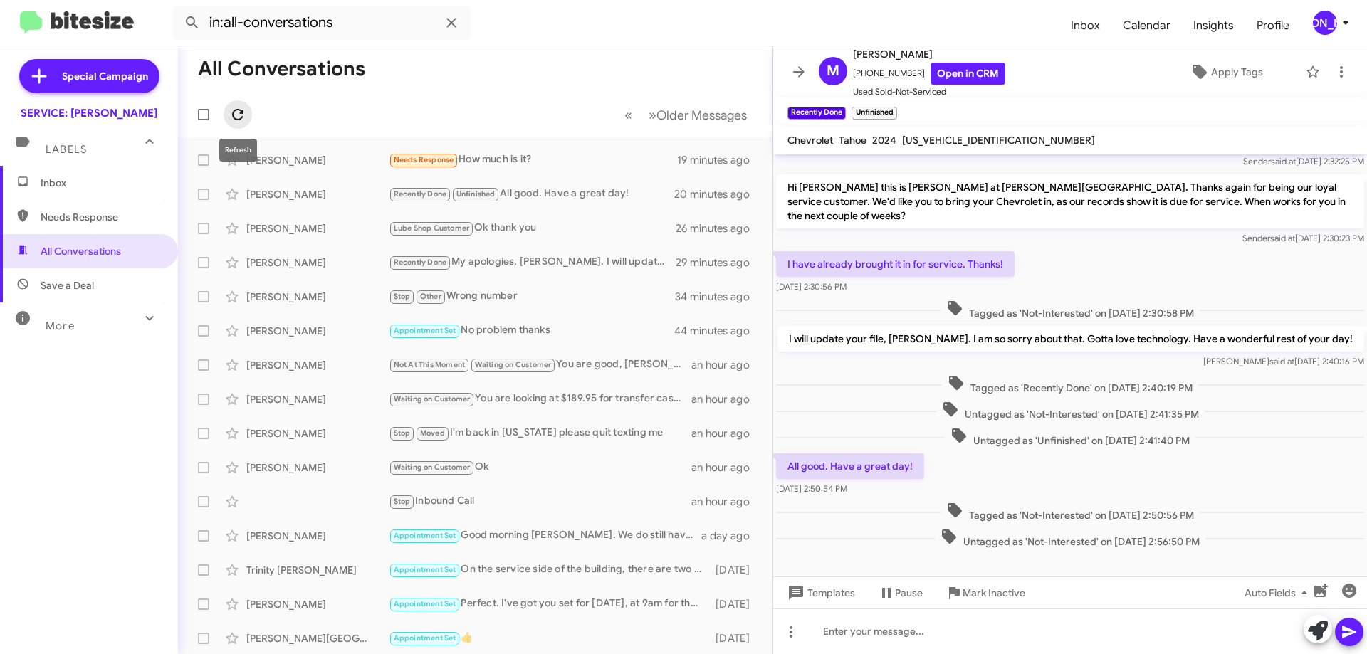
click at [241, 106] on icon at bounding box center [237, 114] width 17 height 17
click at [798, 75] on icon at bounding box center [798, 71] width 17 height 17
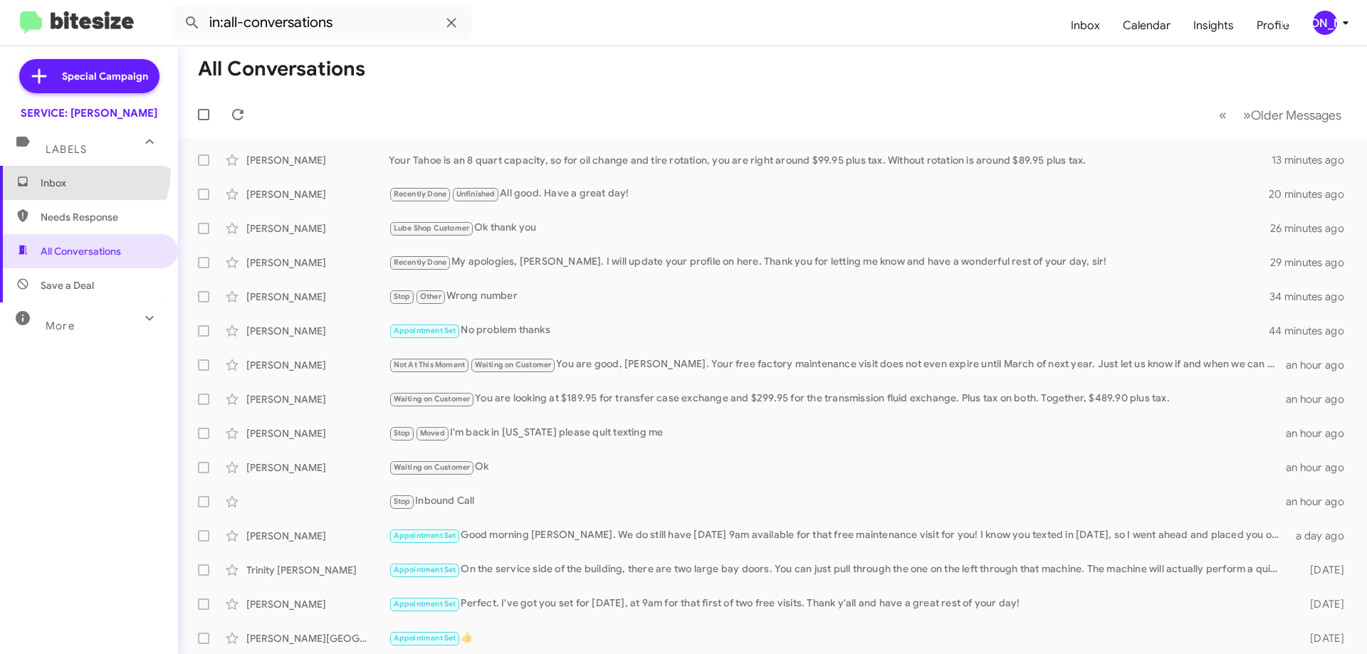
click at [63, 169] on span "Inbox" at bounding box center [89, 183] width 178 height 34
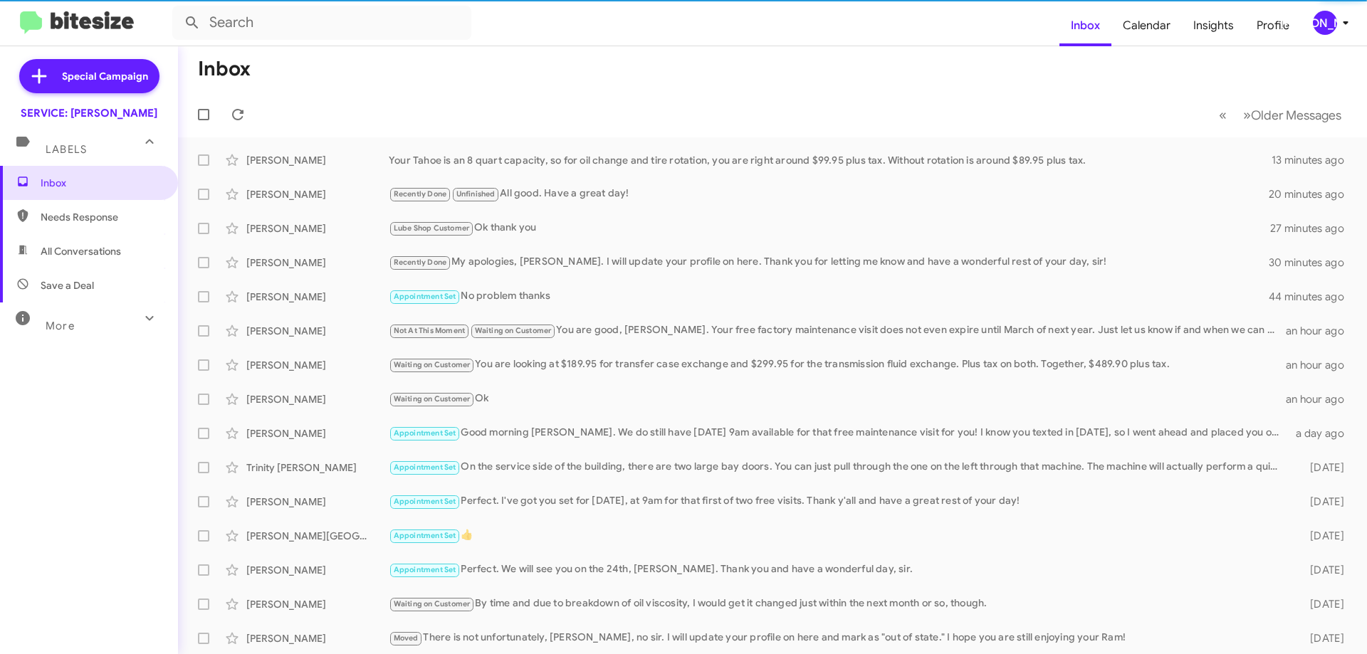
click at [80, 253] on span "All Conversations" at bounding box center [81, 251] width 80 height 14
type input "in:all-conversations"
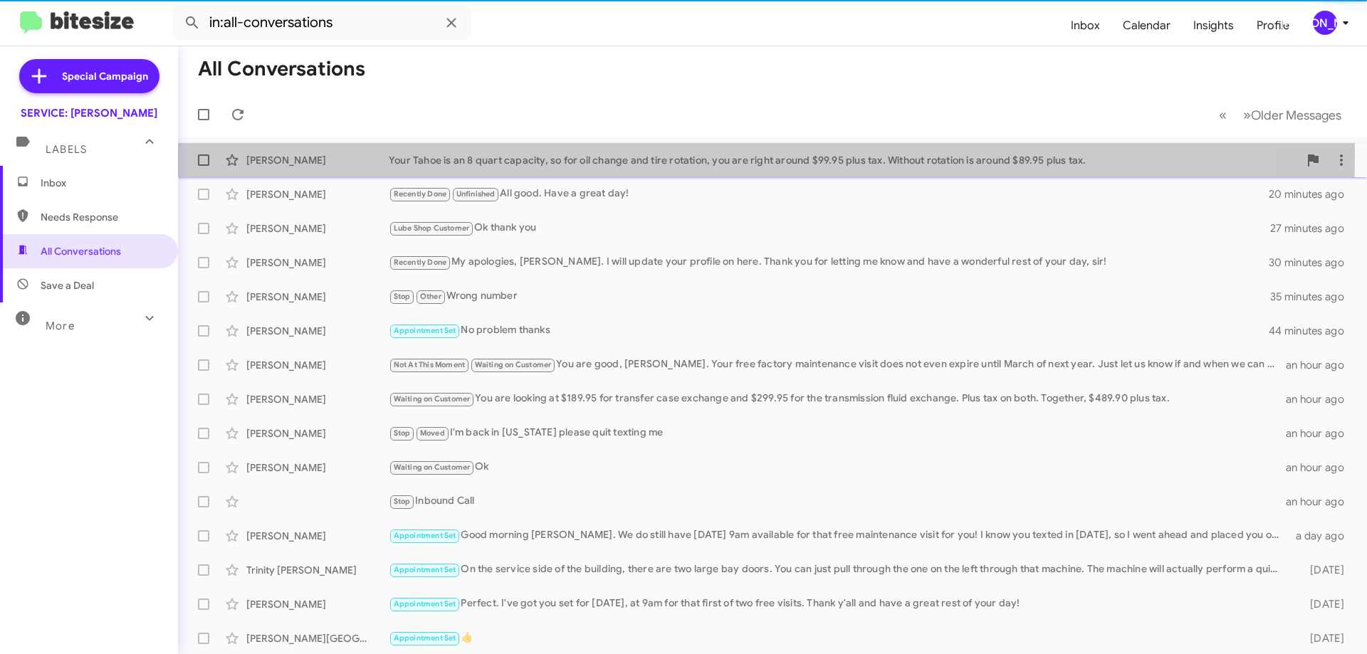
click at [501, 155] on div "Your Tahoe is an 8 quart capacity, so for oil change and tire rotation, you are…" at bounding box center [844, 160] width 910 height 14
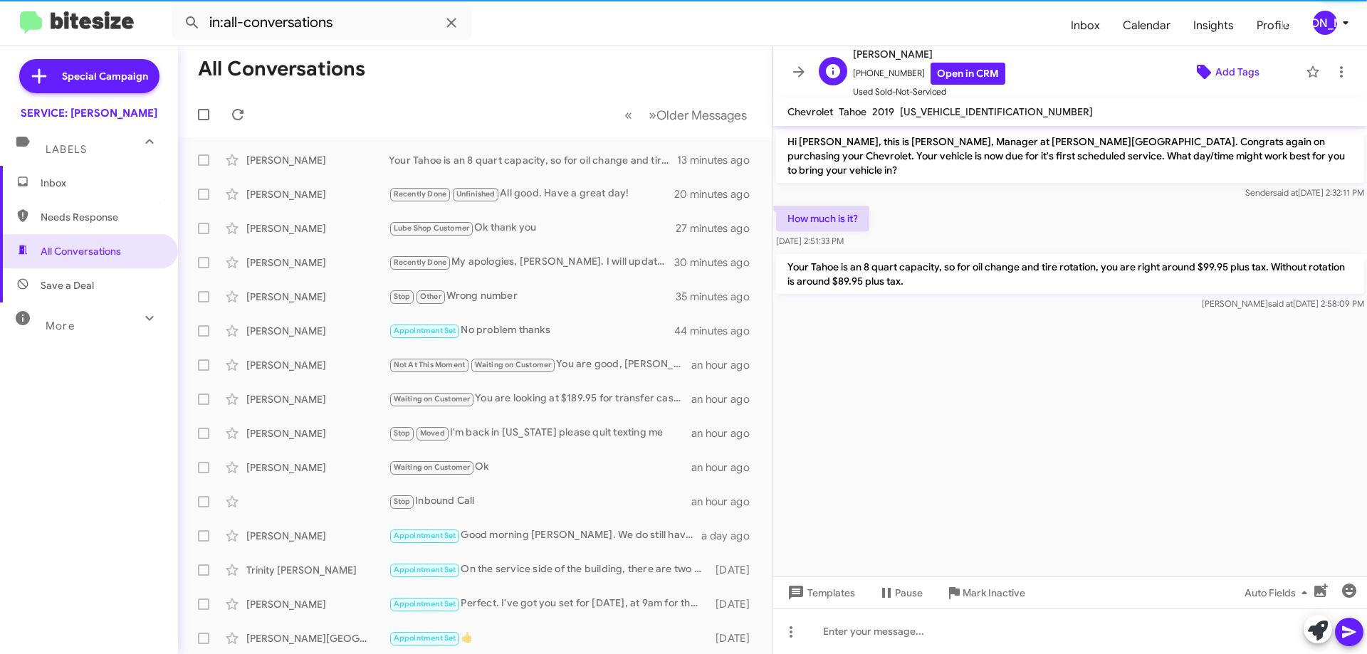
click at [1215, 75] on span "Add Tags" at bounding box center [1237, 72] width 44 height 26
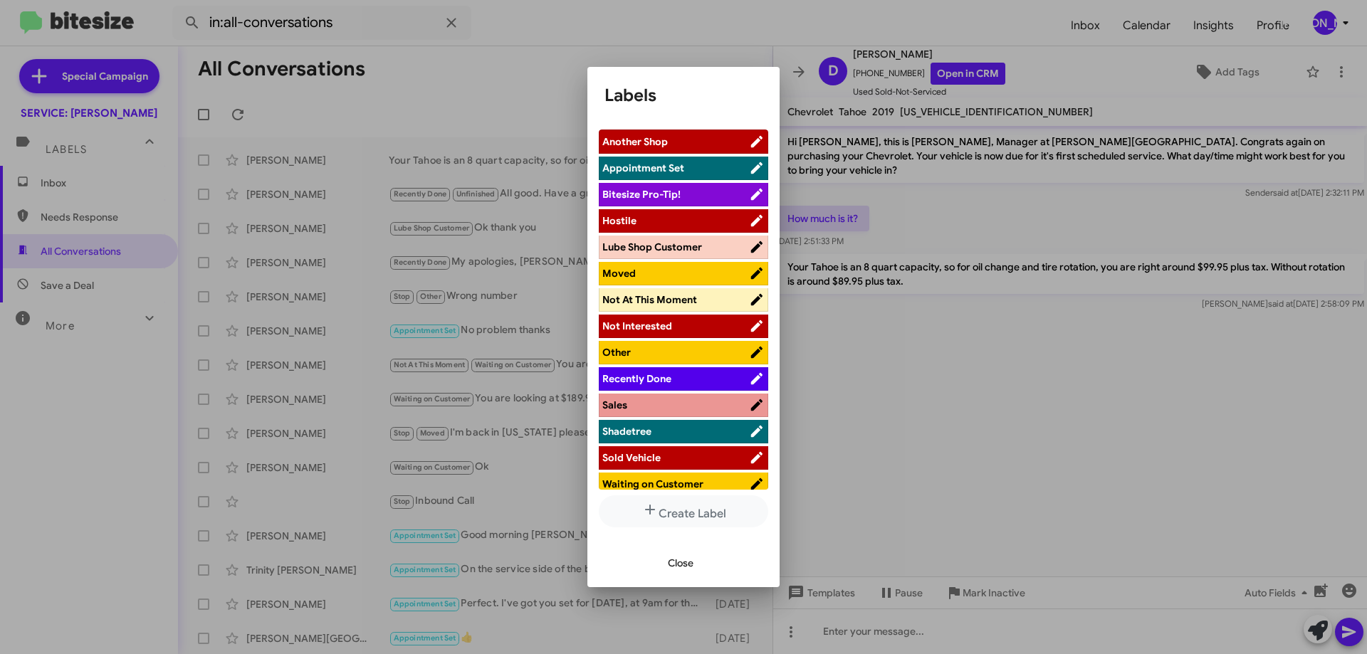
click at [644, 487] on span "Waiting on Customer" at bounding box center [652, 484] width 101 height 13
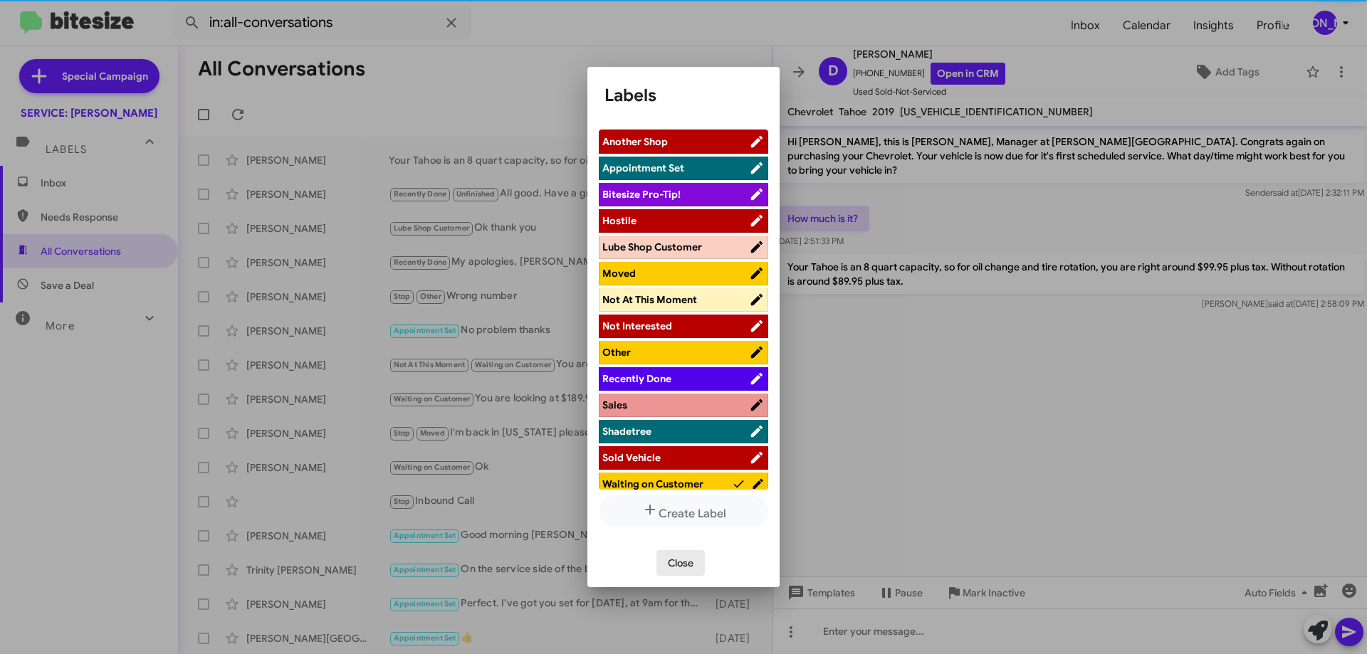
click at [674, 555] on span "Close" at bounding box center [681, 563] width 26 height 26
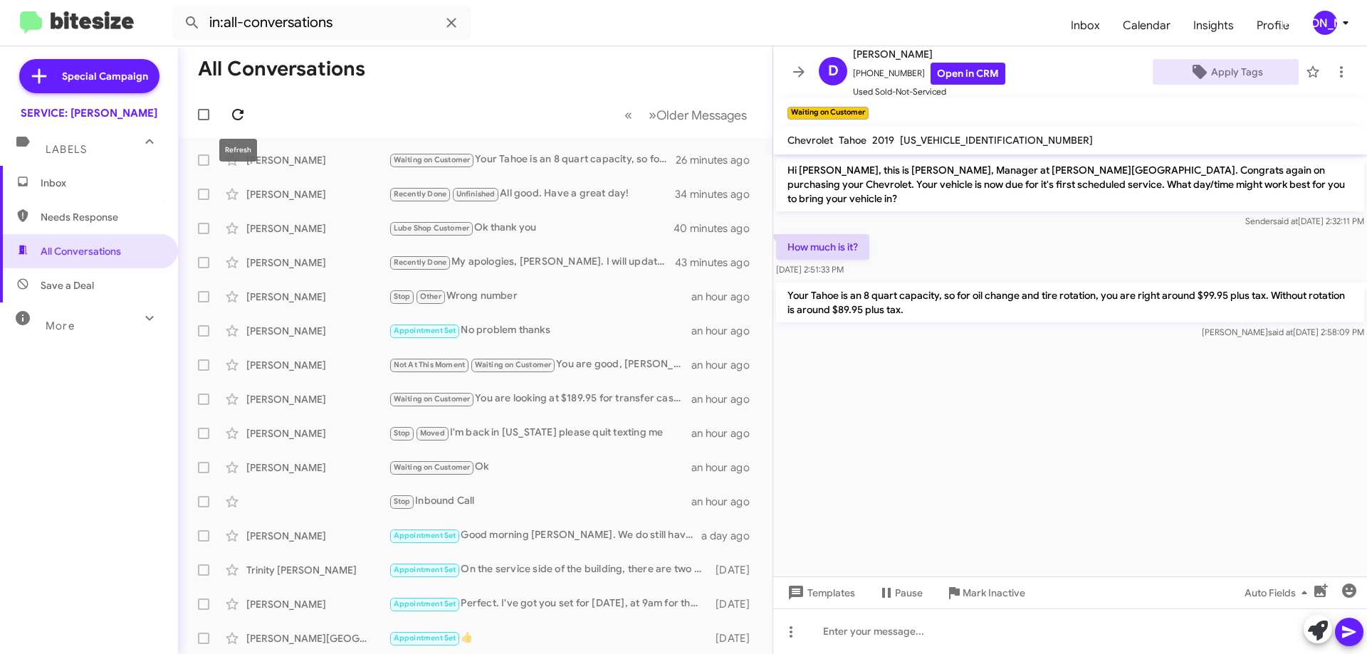
click at [236, 117] on icon at bounding box center [237, 114] width 17 height 17
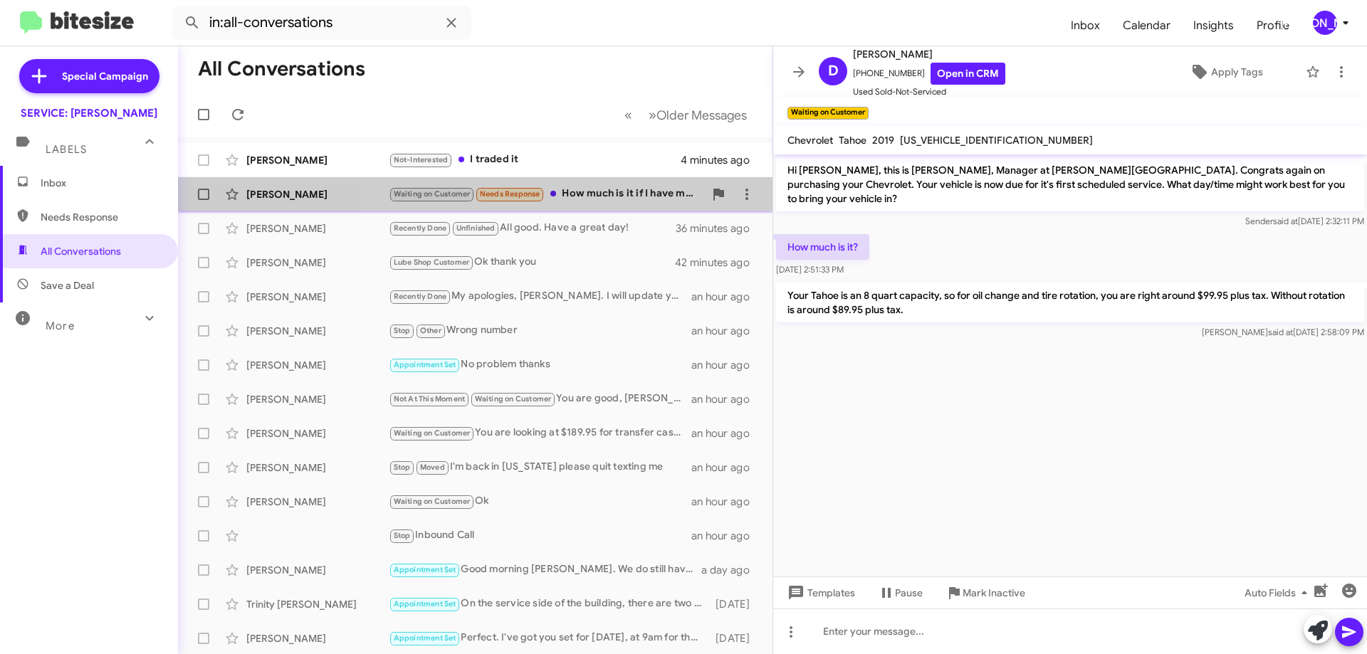
click at [602, 189] on div "Waiting on Customer Needs Response How much is it if I have my own oil and oil …" at bounding box center [546, 194] width 315 height 16
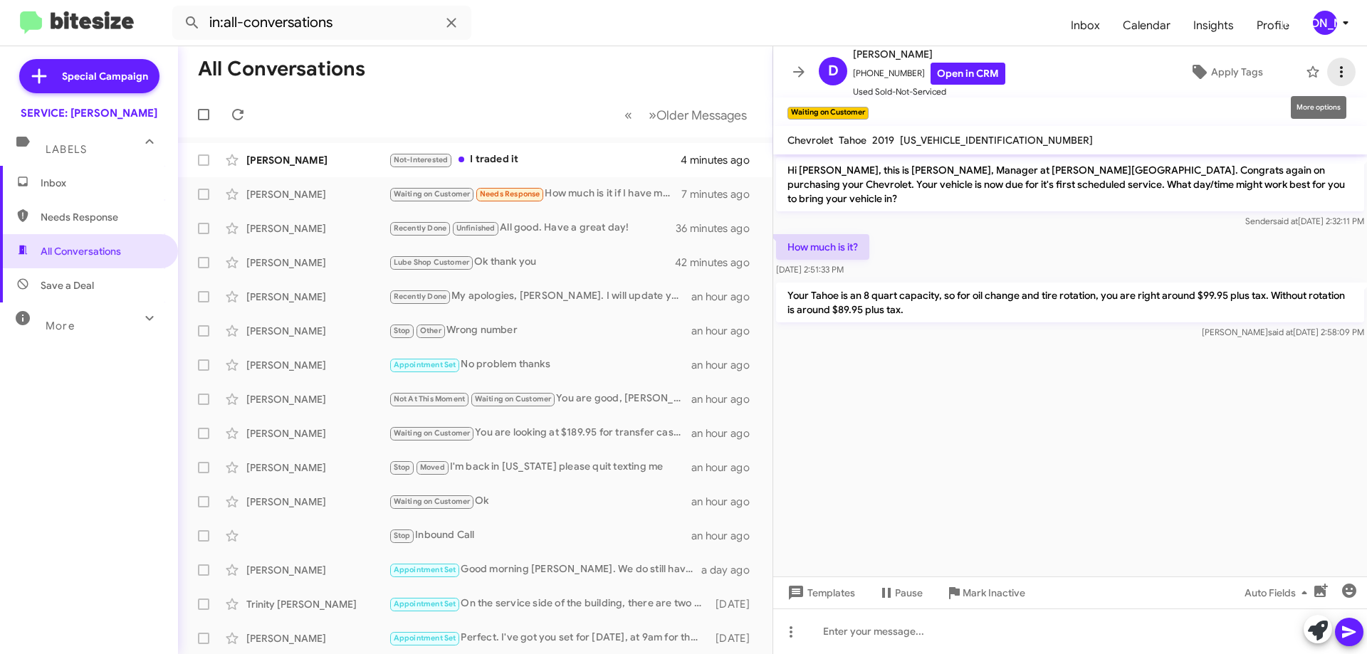
click at [1334, 73] on icon at bounding box center [1341, 71] width 17 height 17
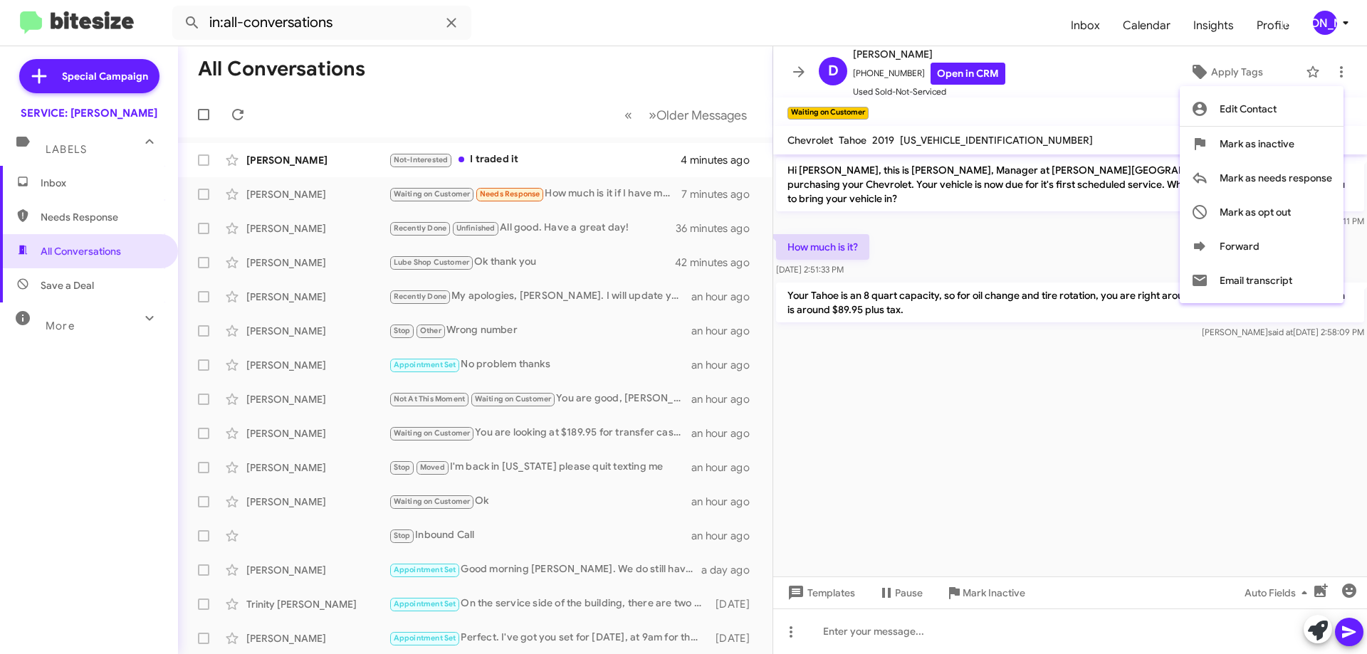
click at [567, 164] on div at bounding box center [683, 327] width 1367 height 654
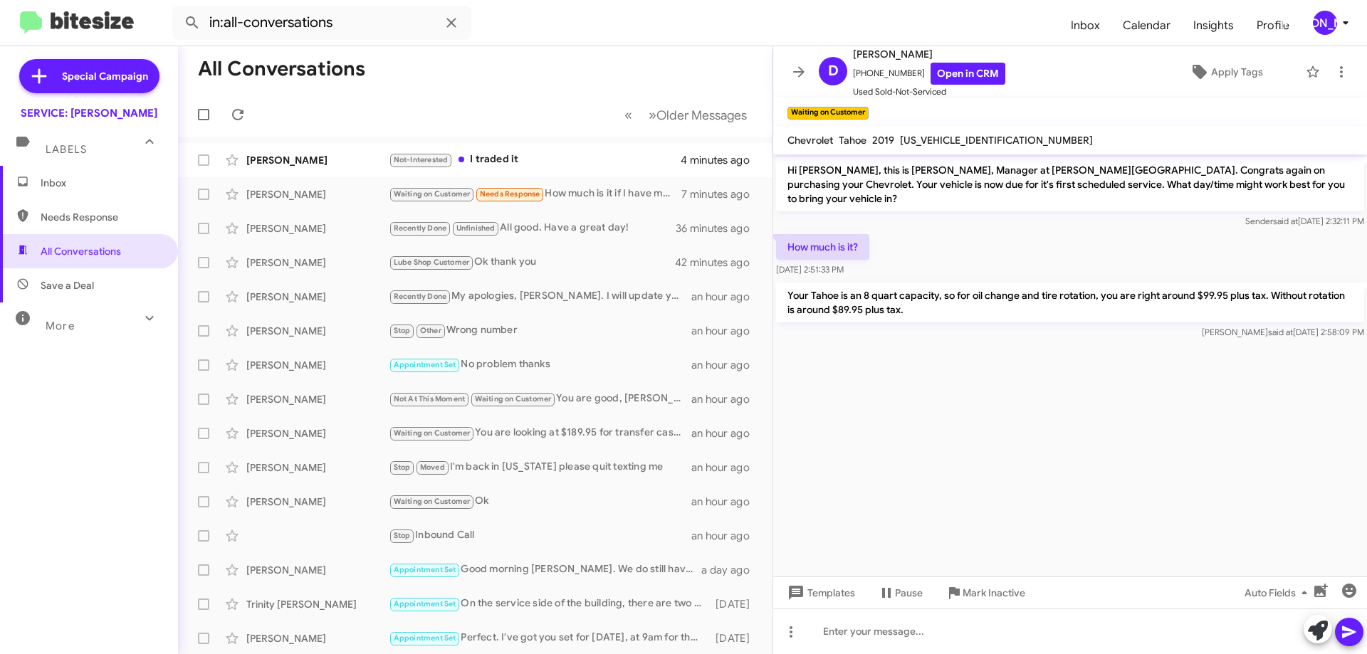
click at [567, 164] on div "Not-Interested I traded it" at bounding box center [535, 160] width 292 height 16
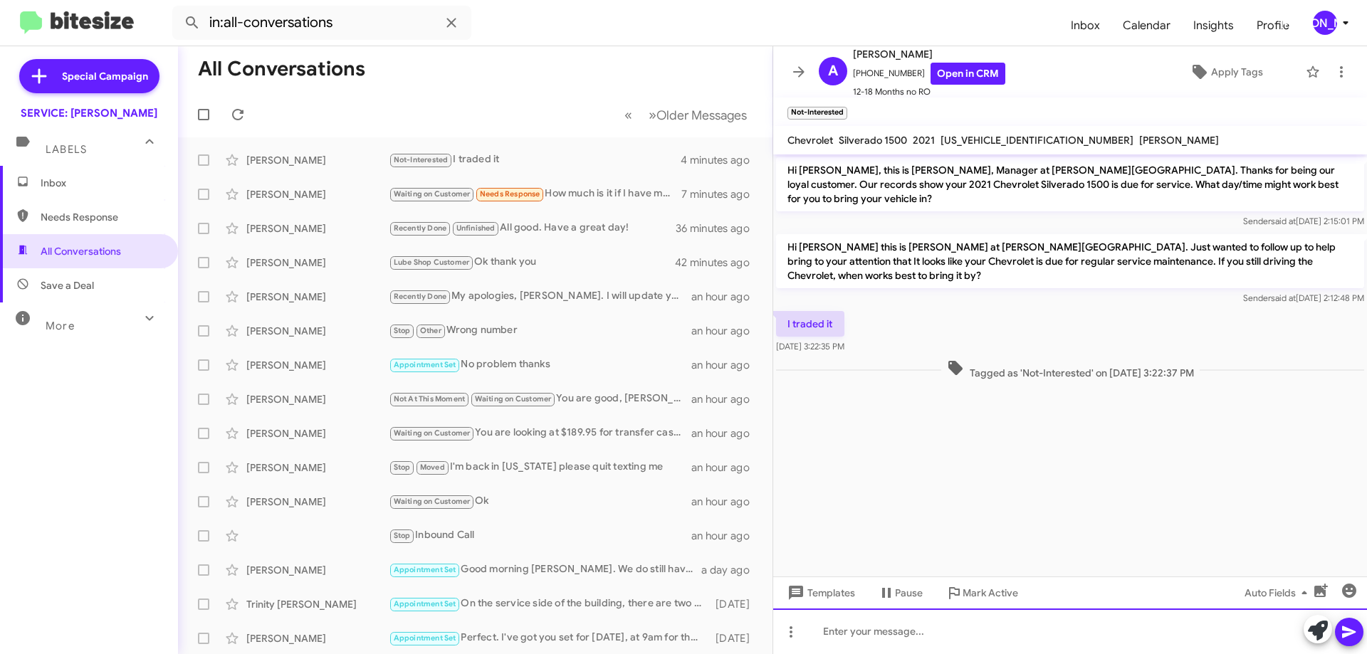
click at [1027, 644] on div at bounding box center [1070, 632] width 594 height 46
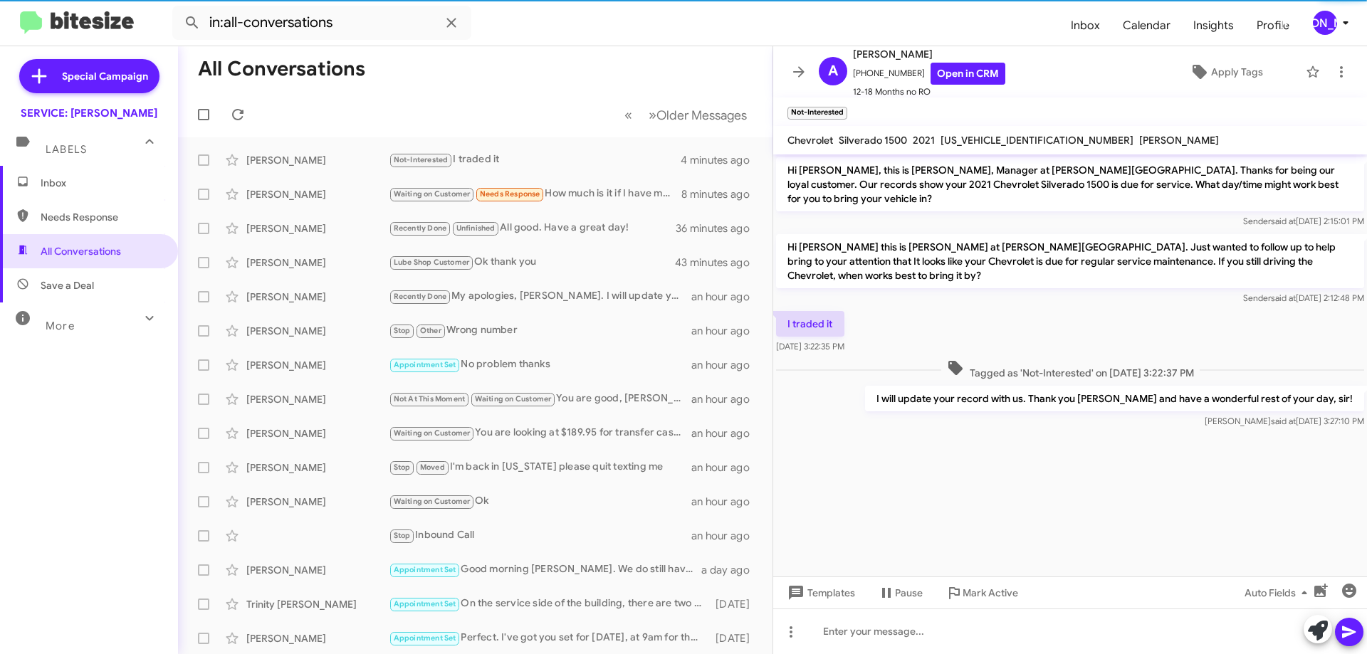
click at [984, 137] on span "[US_VEHICLE_IDENTIFICATION_NUMBER]" at bounding box center [1037, 140] width 193 height 13
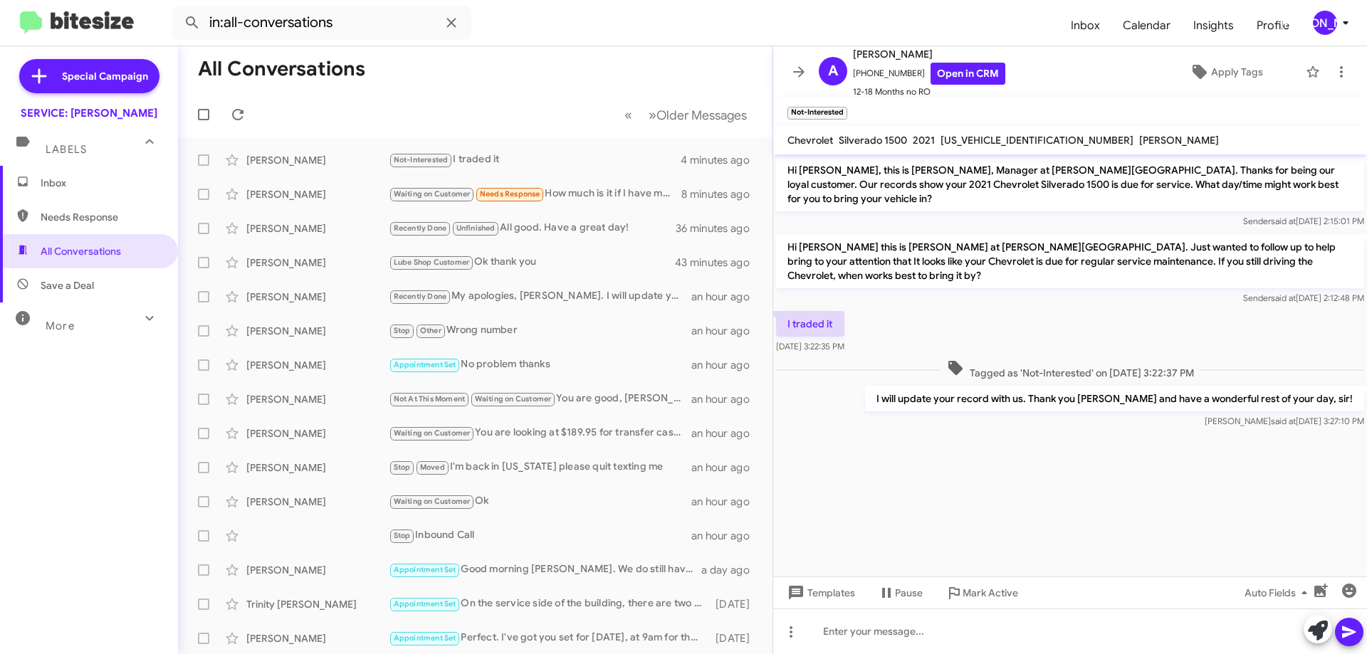
copy span "[US_VEHICLE_IDENTIFICATION_NUMBER]"
click at [1211, 75] on span "Apply Tags" at bounding box center [1237, 72] width 52 height 26
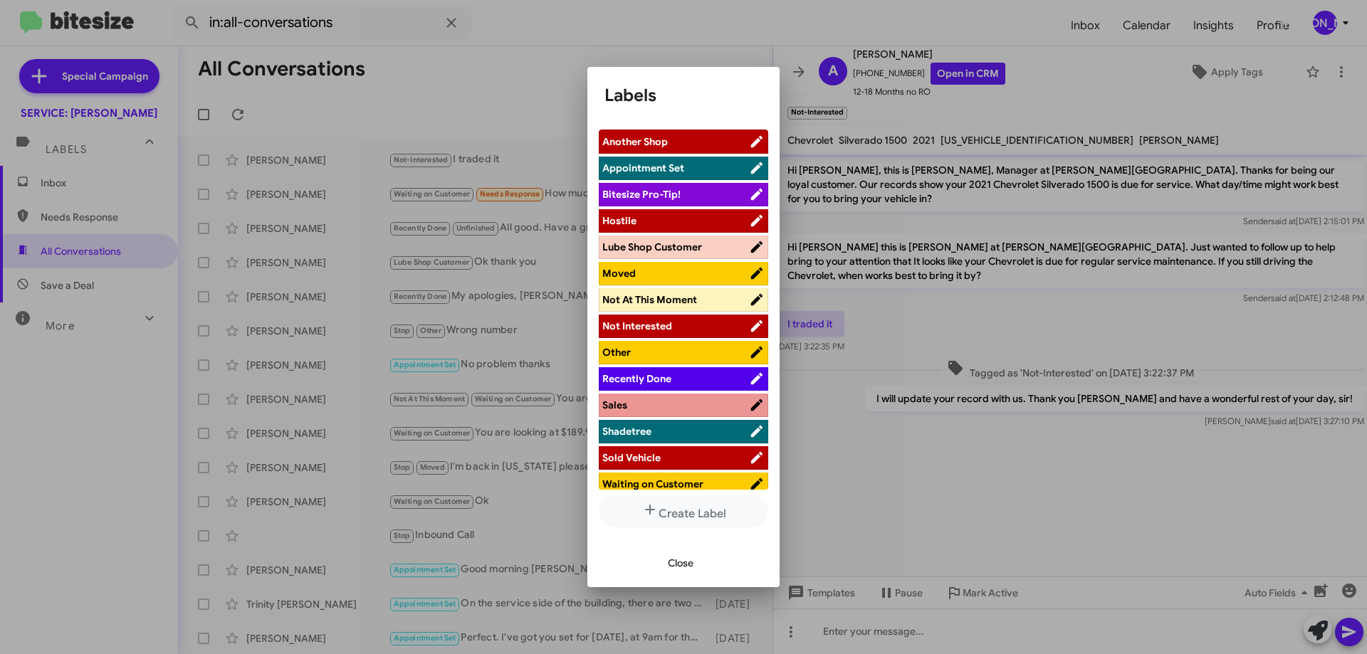
click at [657, 462] on span "Sold Vehicle" at bounding box center [631, 457] width 58 height 13
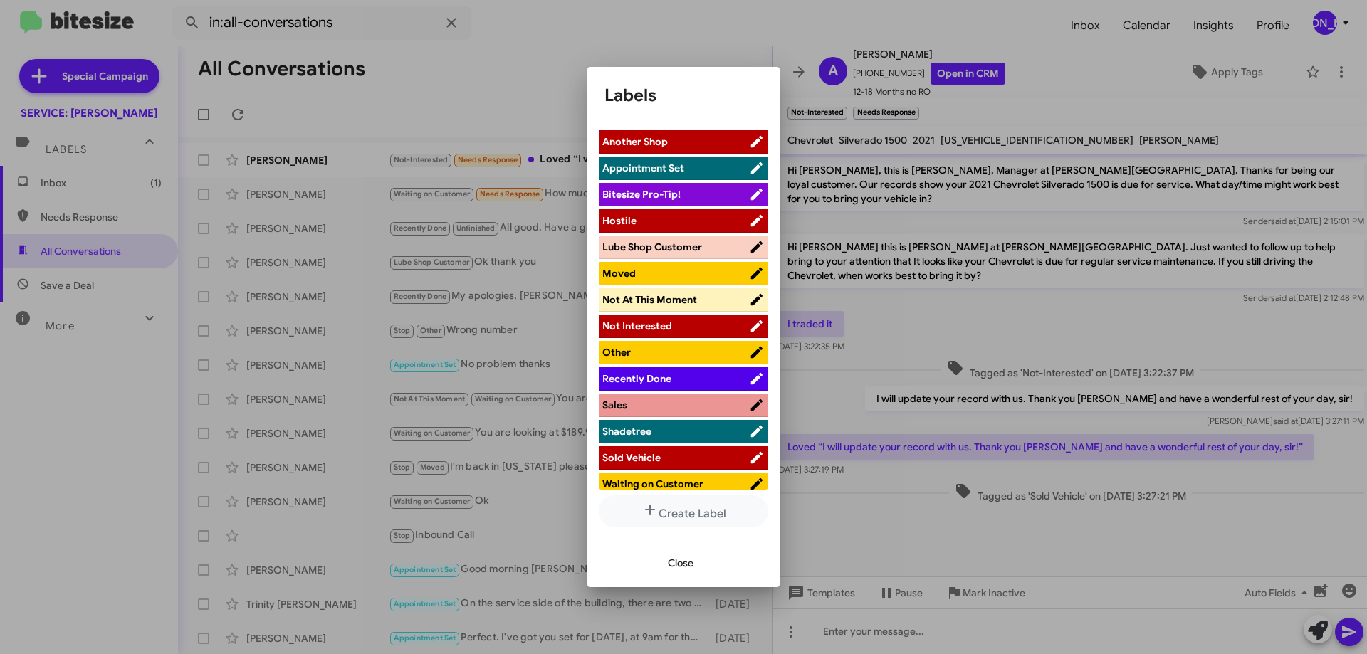
drag, startPoint x: 687, startPoint y: 562, endPoint x: 819, endPoint y: 497, distance: 146.8
click at [687, 562] on span "Close" at bounding box center [681, 563] width 26 height 26
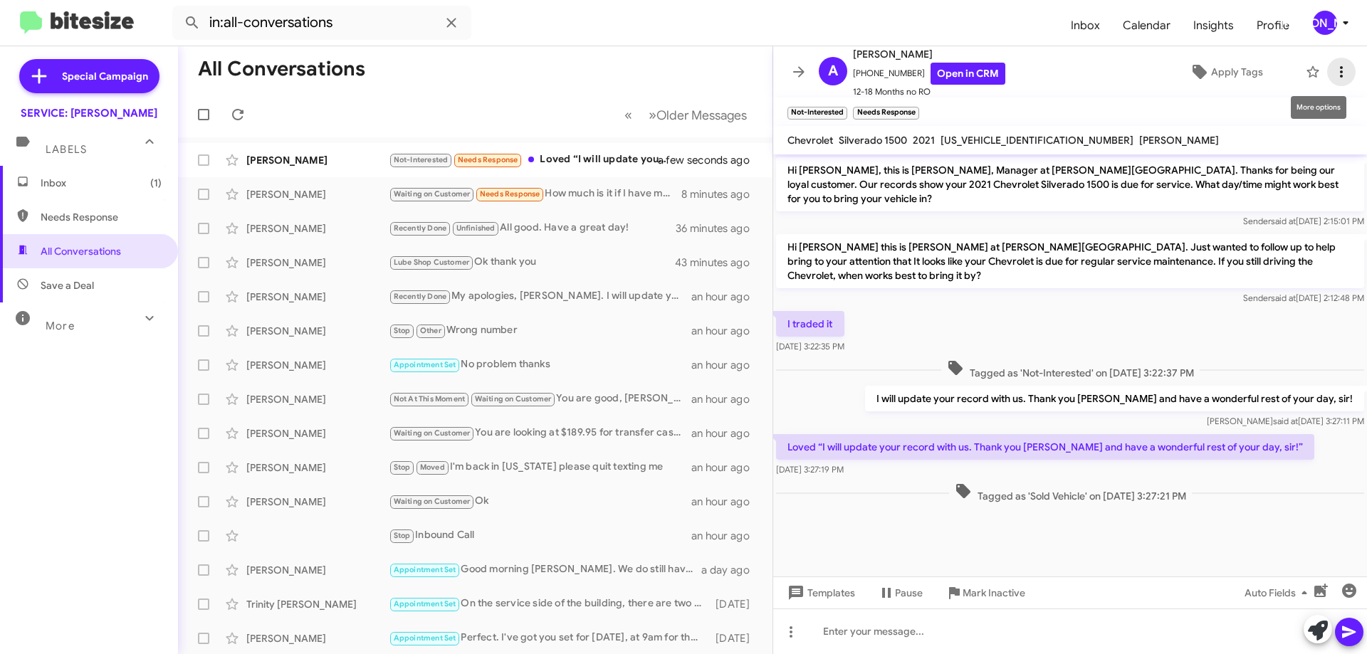
click at [1337, 71] on icon at bounding box center [1341, 71] width 17 height 17
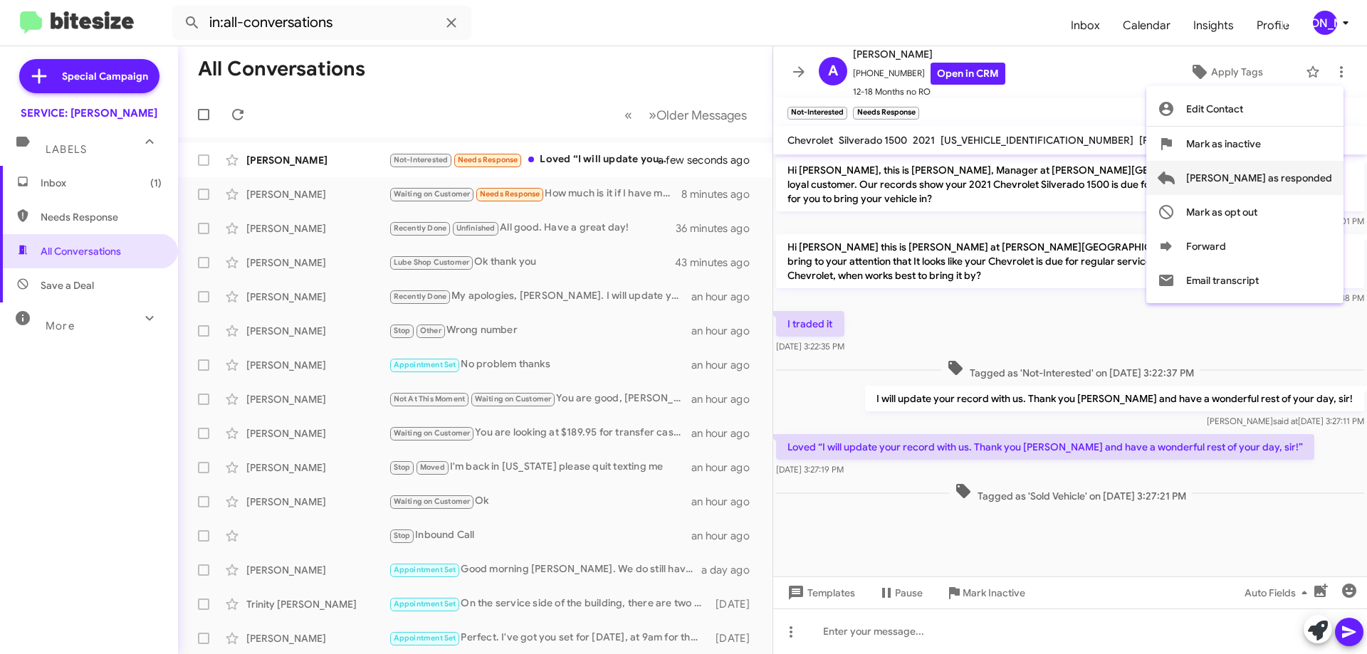
click at [1315, 182] on span "[PERSON_NAME] as responded" at bounding box center [1259, 178] width 146 height 34
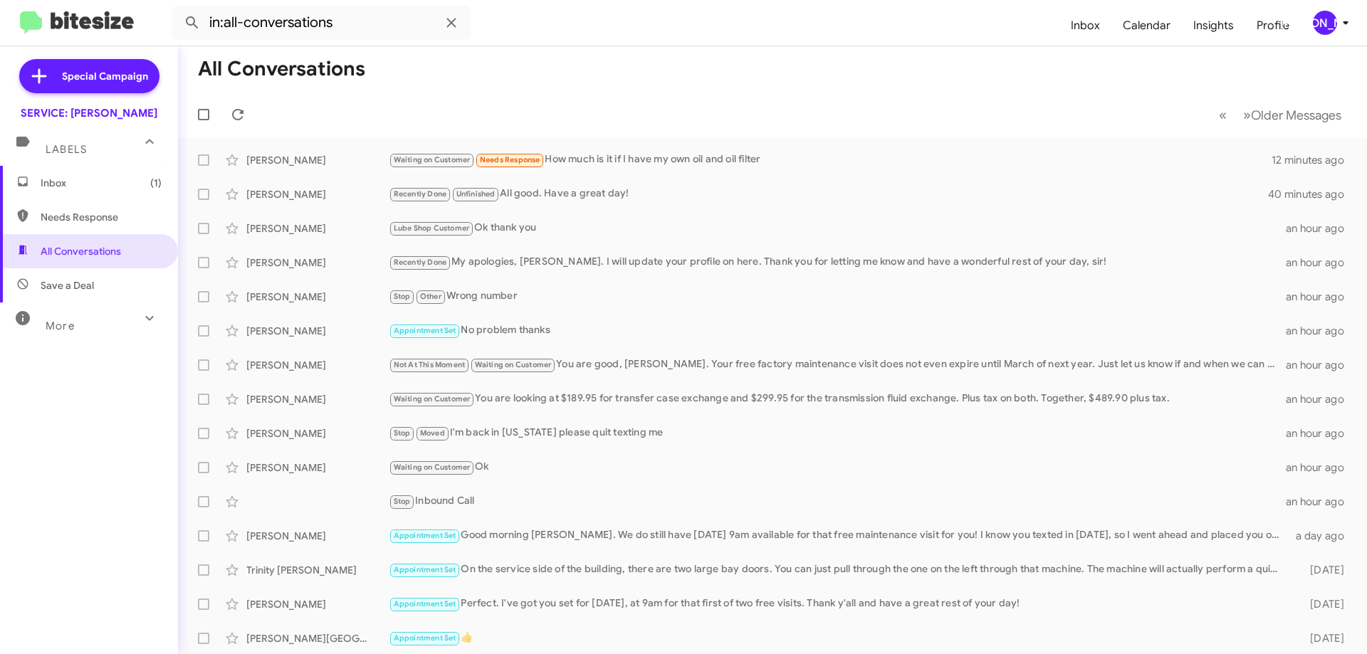
click at [132, 187] on span "Inbox (1)" at bounding box center [101, 183] width 121 height 14
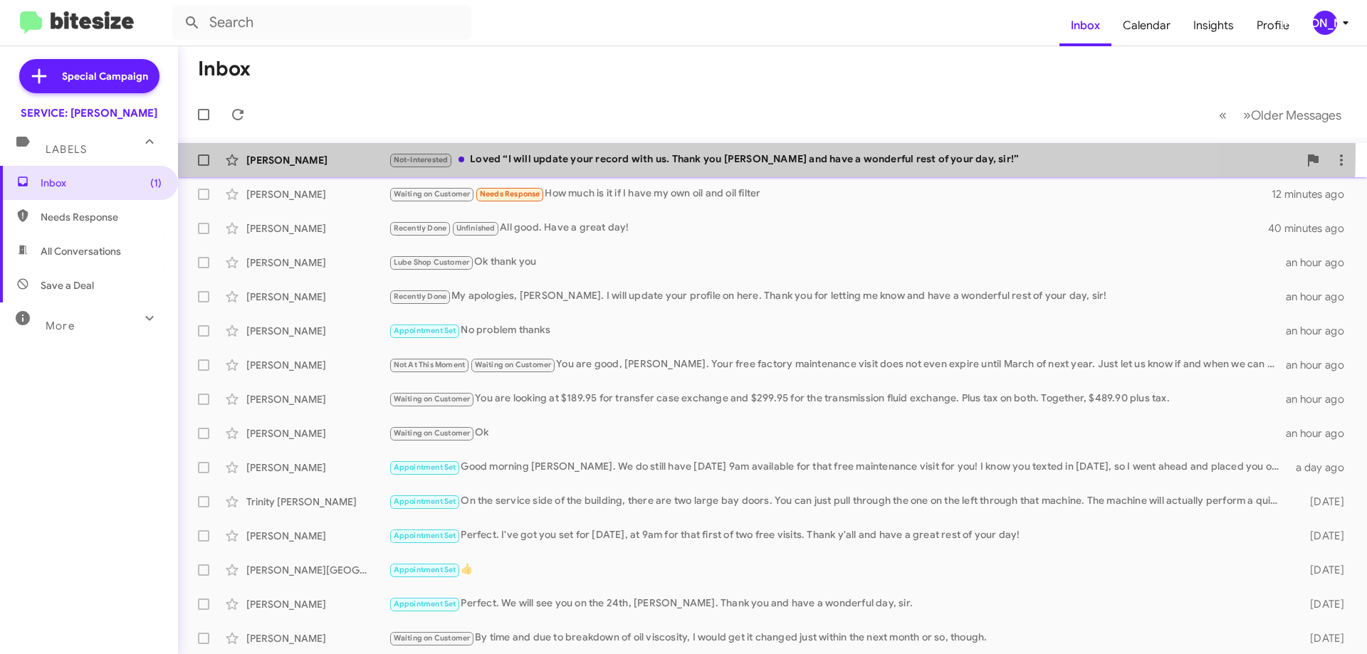
click at [654, 150] on div "[PERSON_NAME] Not-Interested Loved “I will update your record with us. Thank yo…" at bounding box center [772, 160] width 1166 height 28
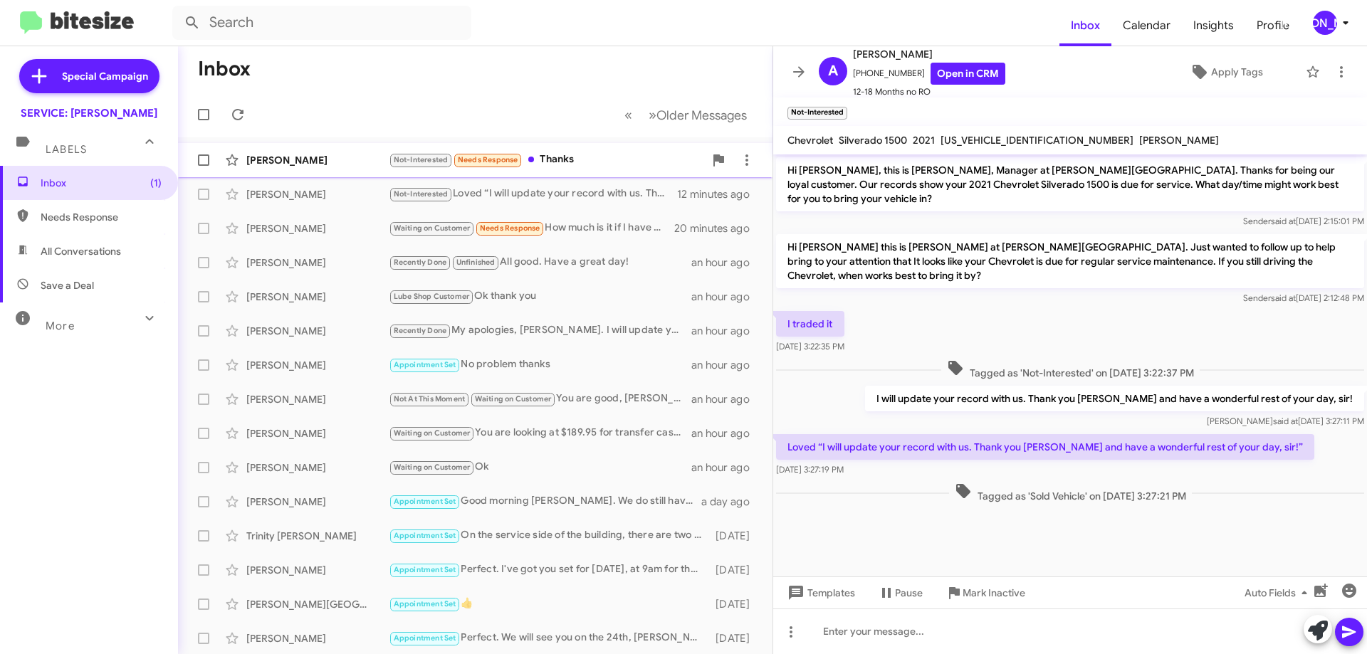
click at [576, 153] on div "Not-Interested Needs Response Thanks" at bounding box center [546, 160] width 315 height 16
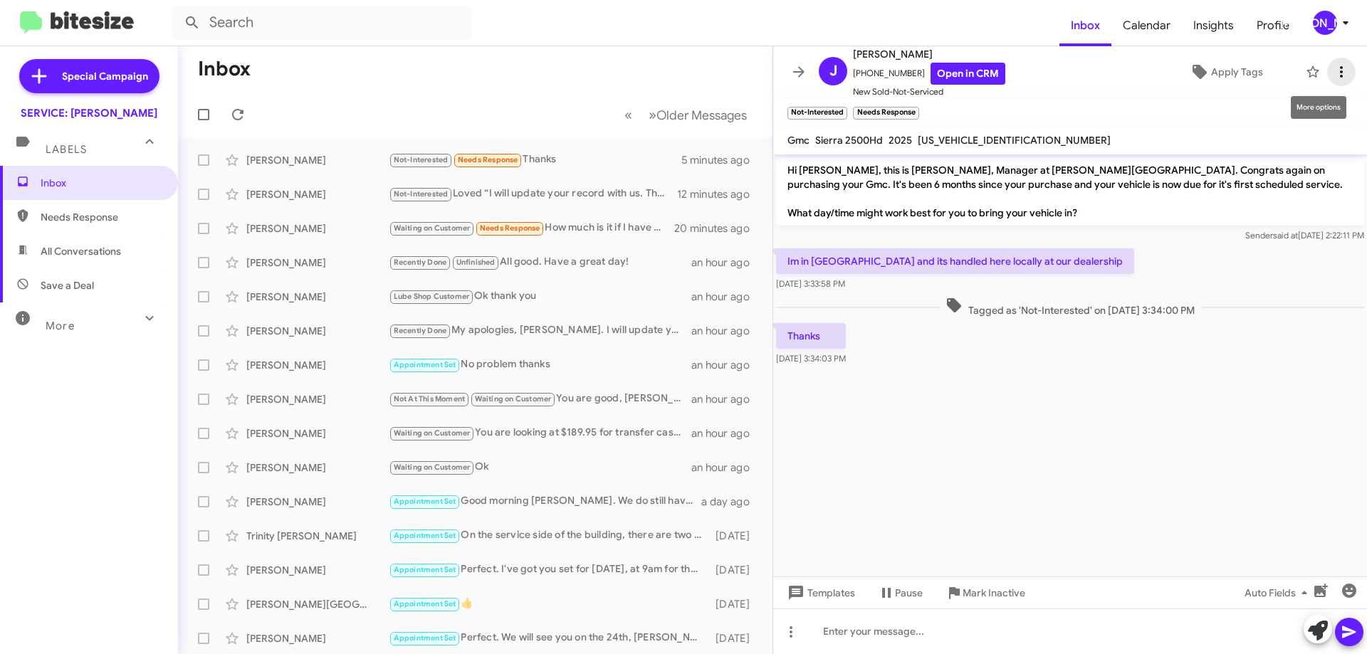
click at [1333, 64] on icon at bounding box center [1341, 71] width 17 height 17
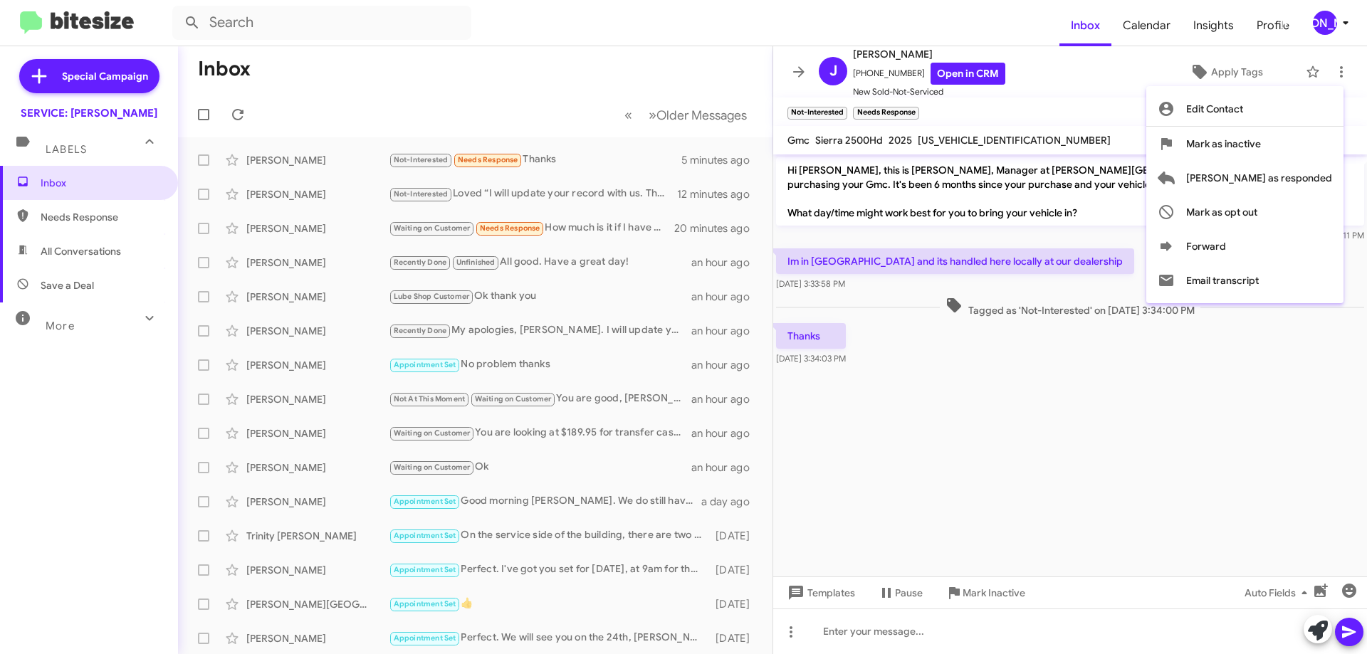
click at [981, 140] on div at bounding box center [683, 327] width 1367 height 654
click at [981, 140] on span "[US_VEHICLE_IDENTIFICATION_NUMBER]" at bounding box center [1014, 140] width 193 height 13
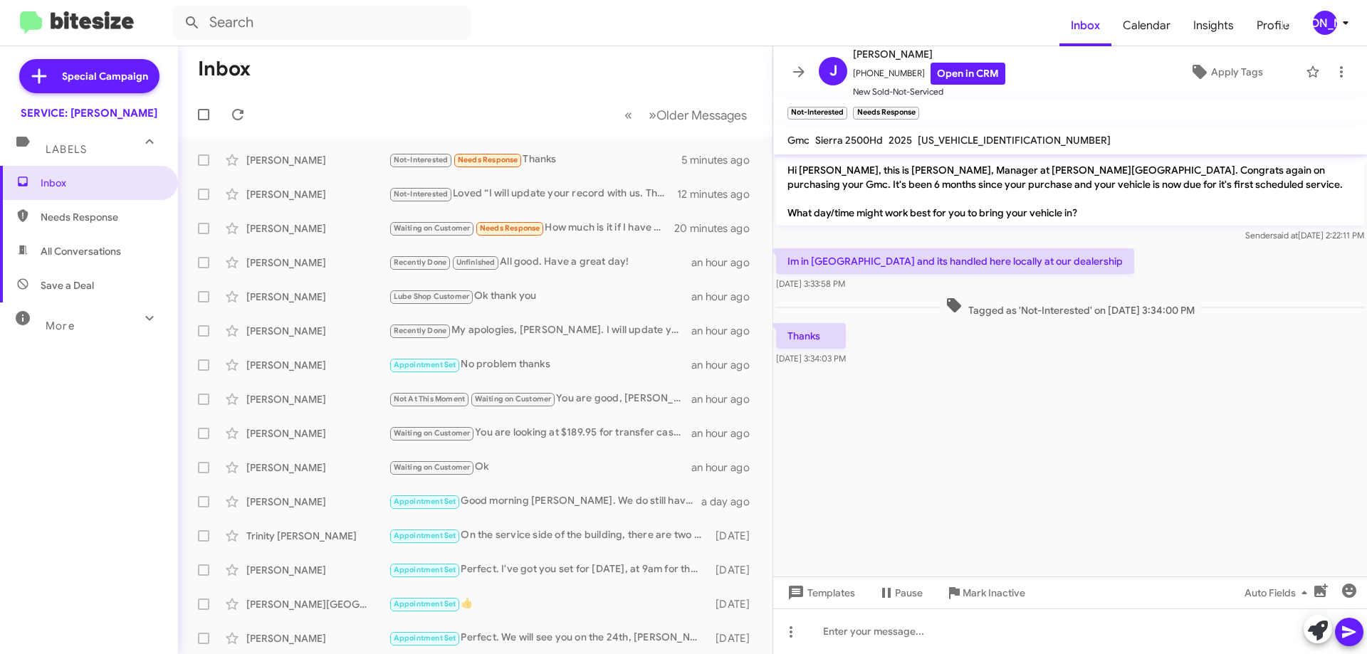
copy span "[US_VEHICLE_IDENTIFICATION_NUMBER]"
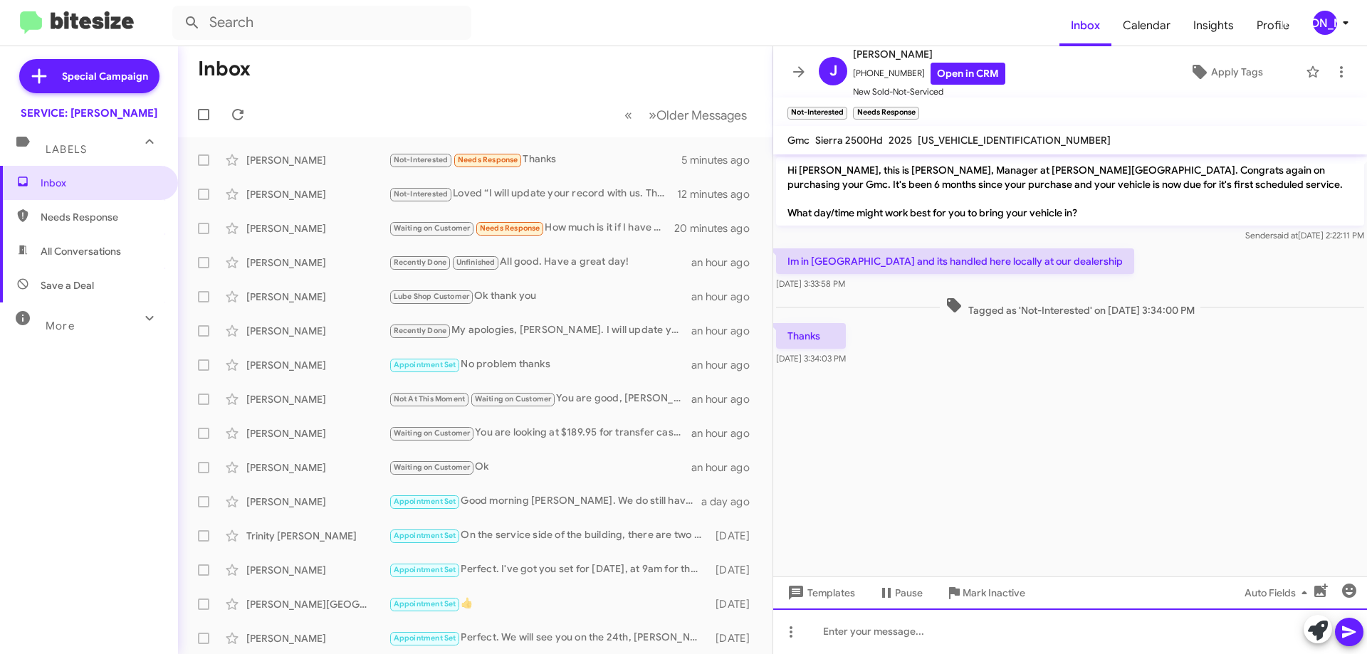
drag, startPoint x: 1052, startPoint y: 637, endPoint x: 1032, endPoint y: 627, distance: 21.3
click at [1044, 632] on div at bounding box center [1070, 632] width 594 height 46
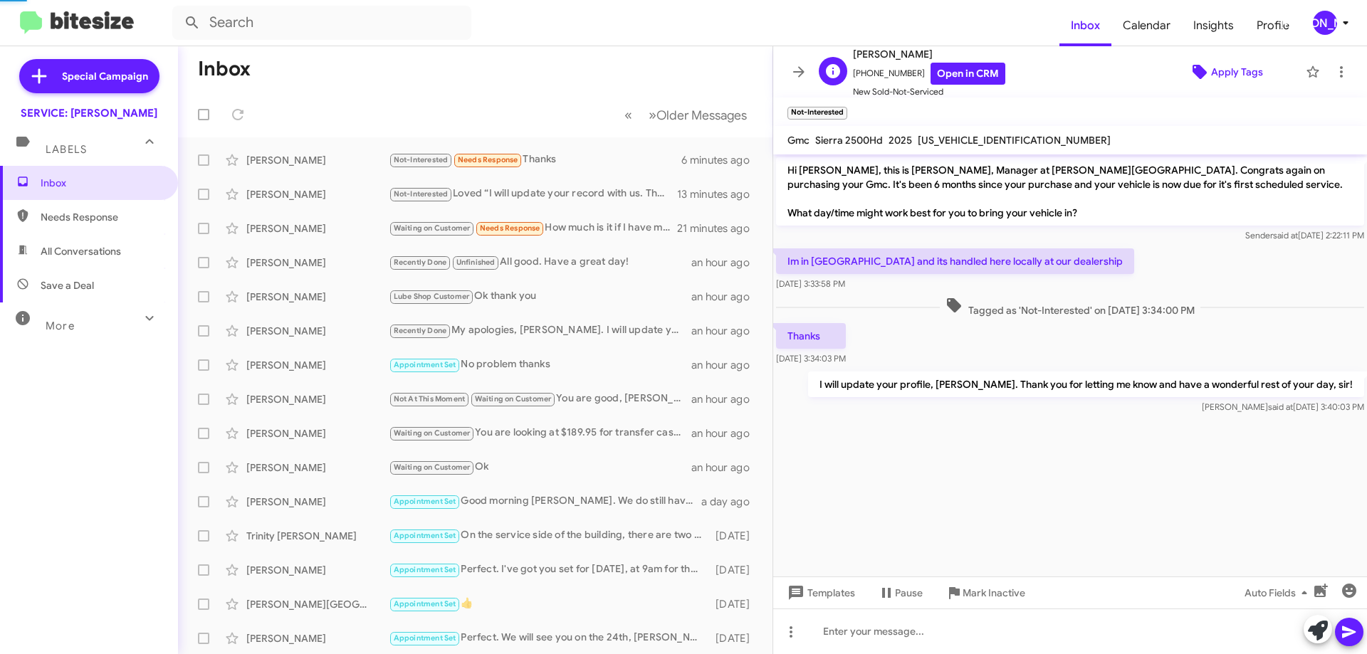
click at [1216, 67] on span "Apply Tags" at bounding box center [1237, 72] width 52 height 26
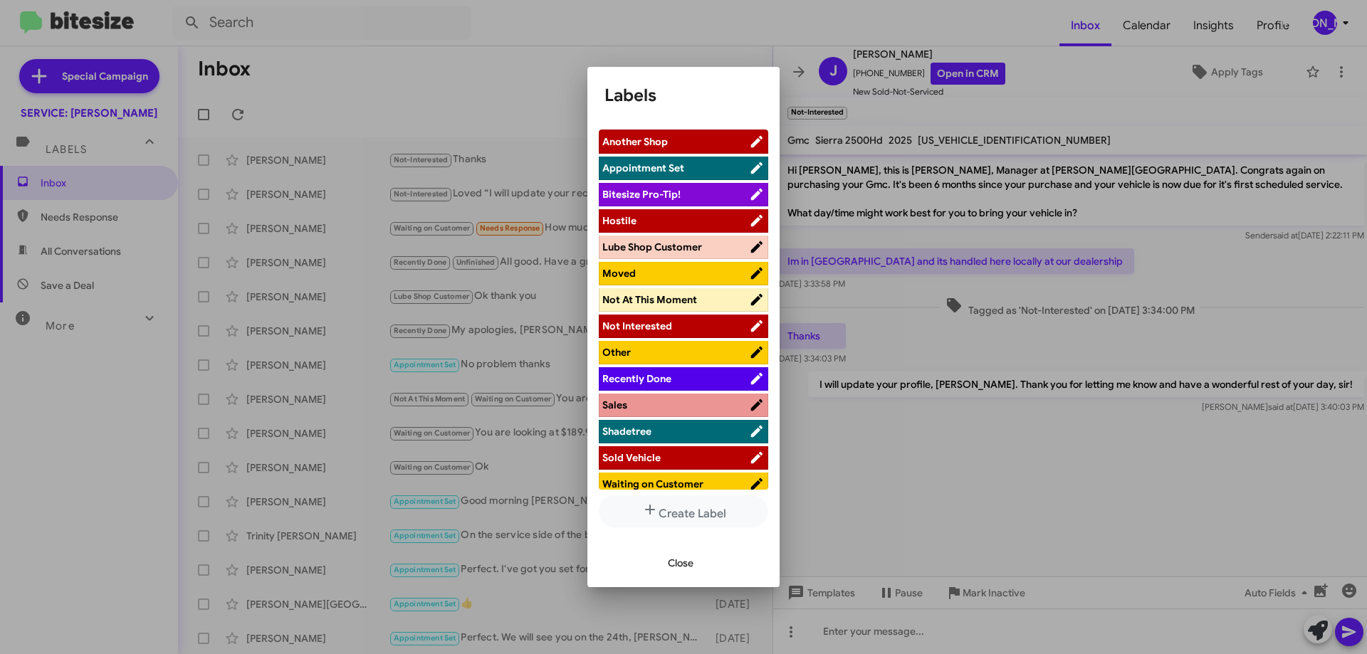
click at [635, 277] on span "Moved" at bounding box center [675, 273] width 147 height 14
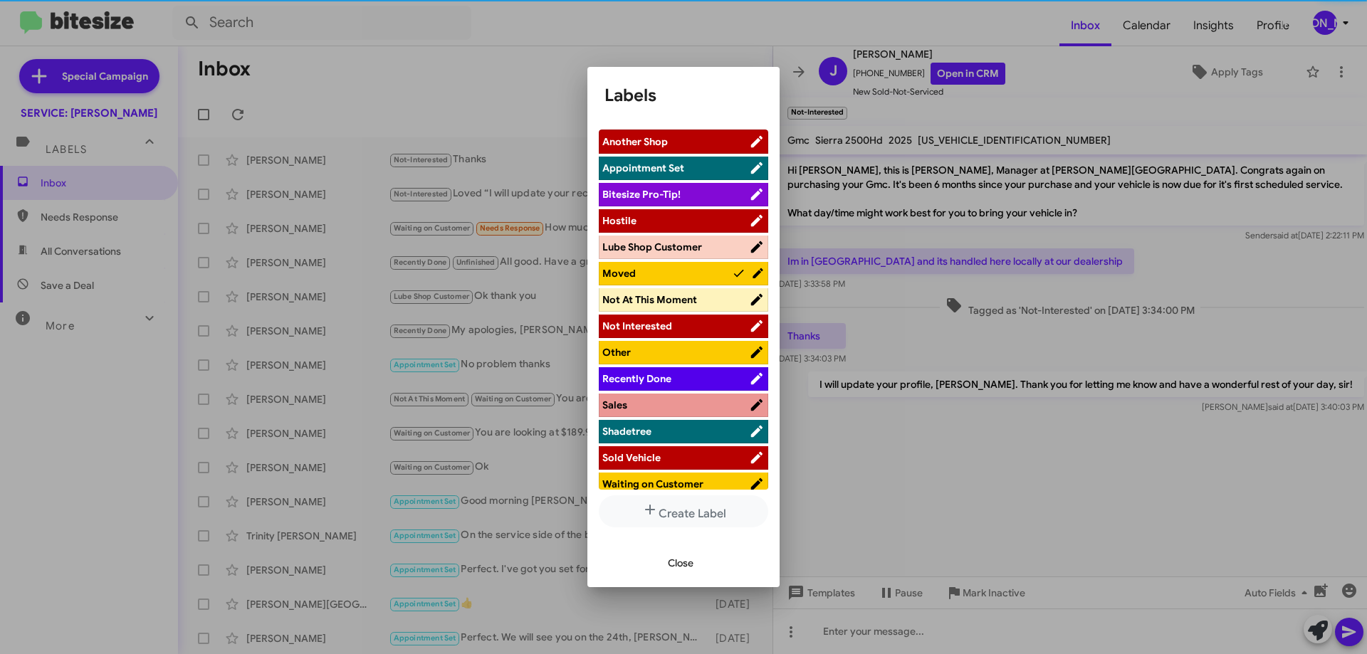
click at [671, 560] on span "Close" at bounding box center [681, 563] width 26 height 26
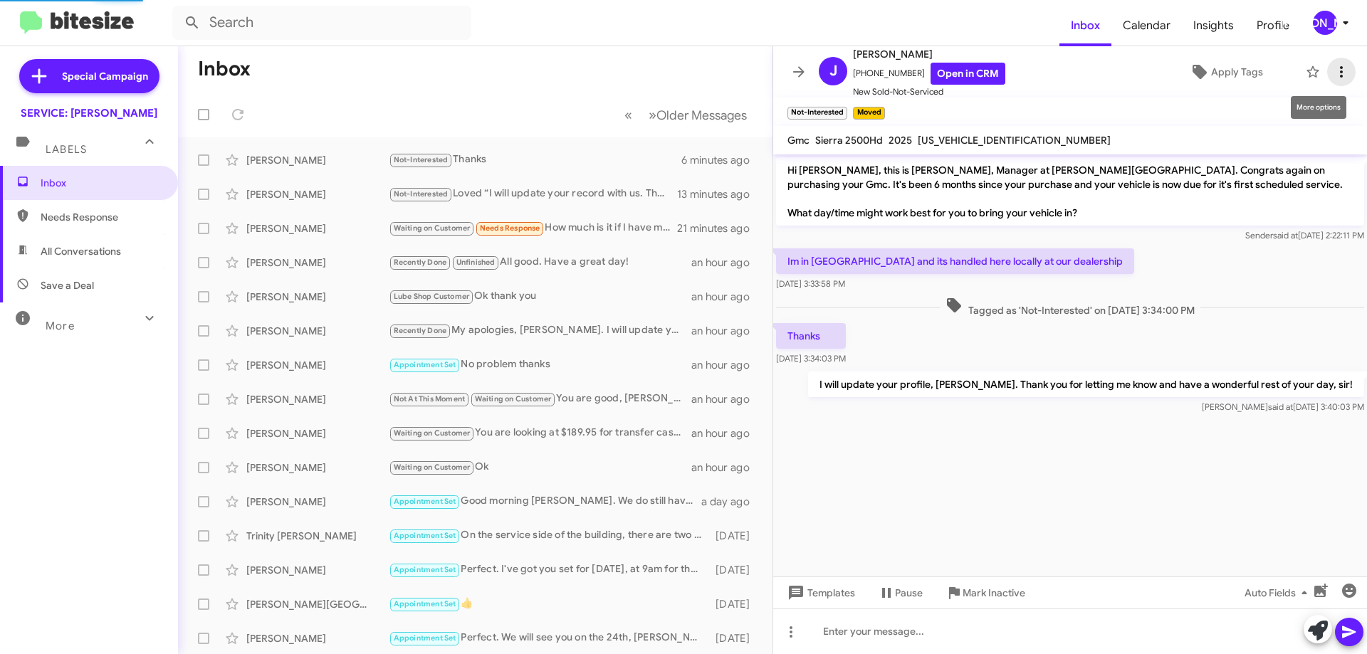
click at [1333, 77] on icon at bounding box center [1341, 71] width 17 height 17
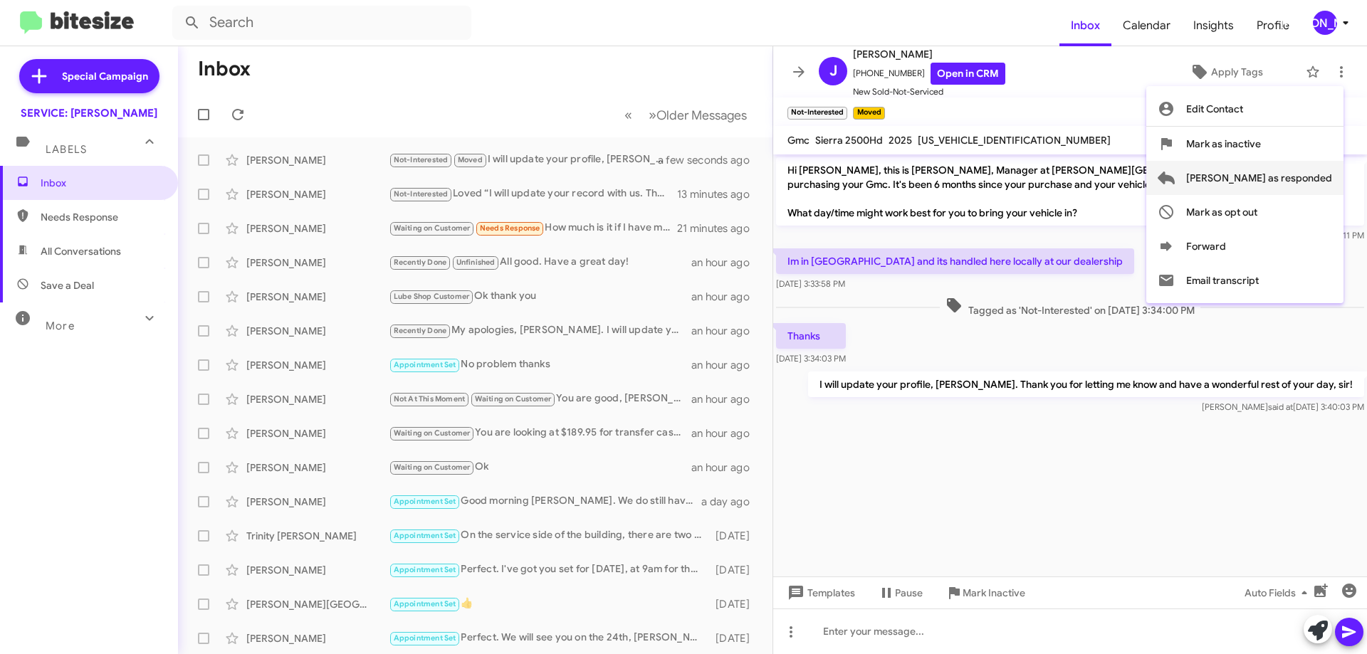
click at [1305, 178] on span "[PERSON_NAME] as responded" at bounding box center [1259, 178] width 146 height 34
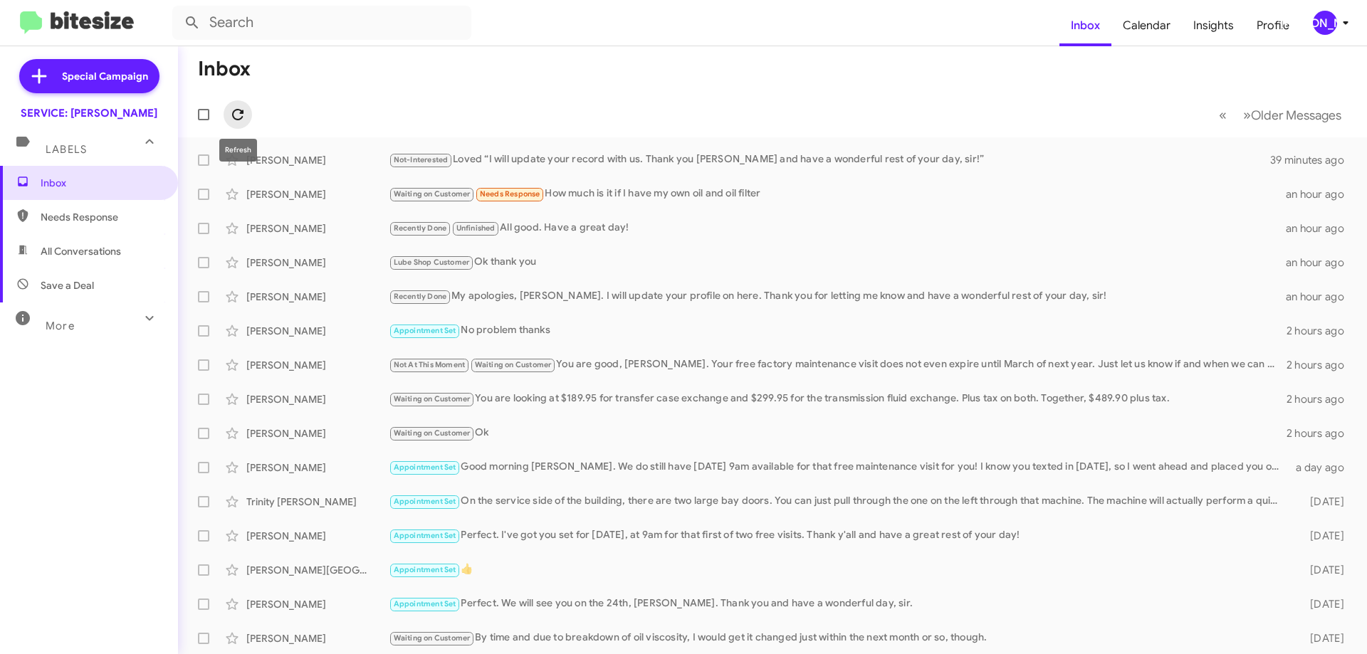
click at [246, 112] on icon at bounding box center [237, 114] width 17 height 17
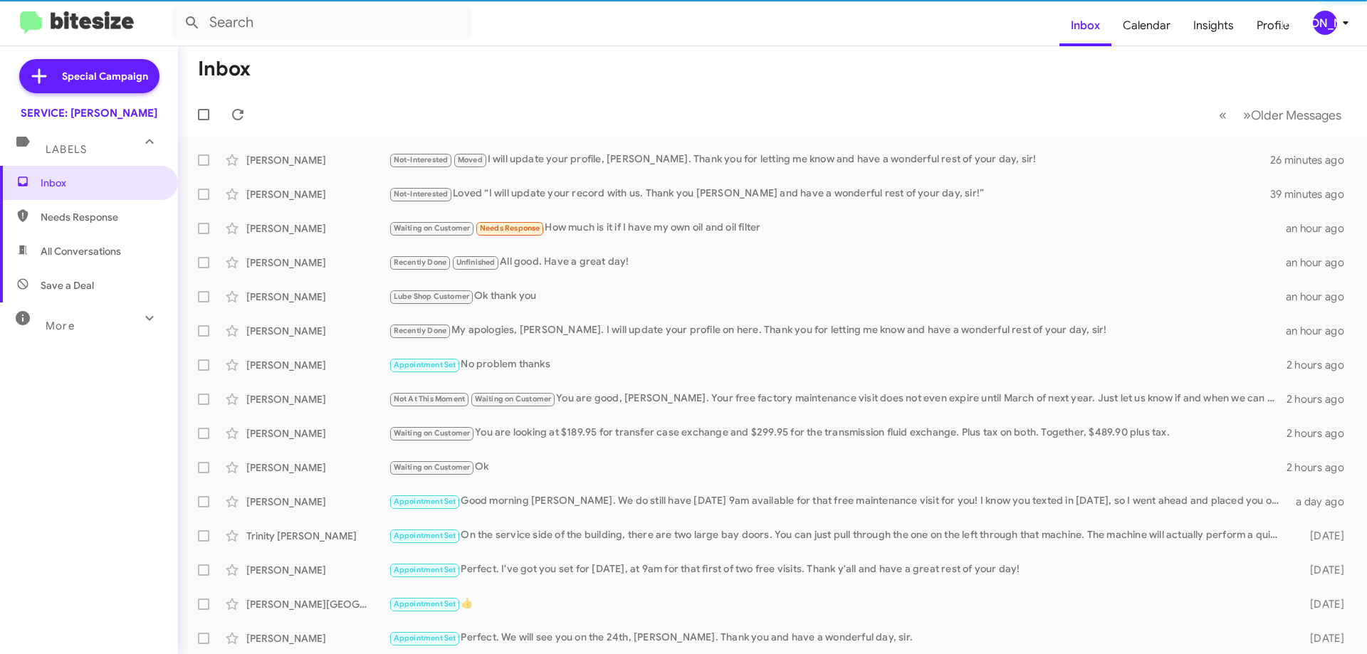
click at [125, 250] on span "All Conversations" at bounding box center [89, 251] width 178 height 34
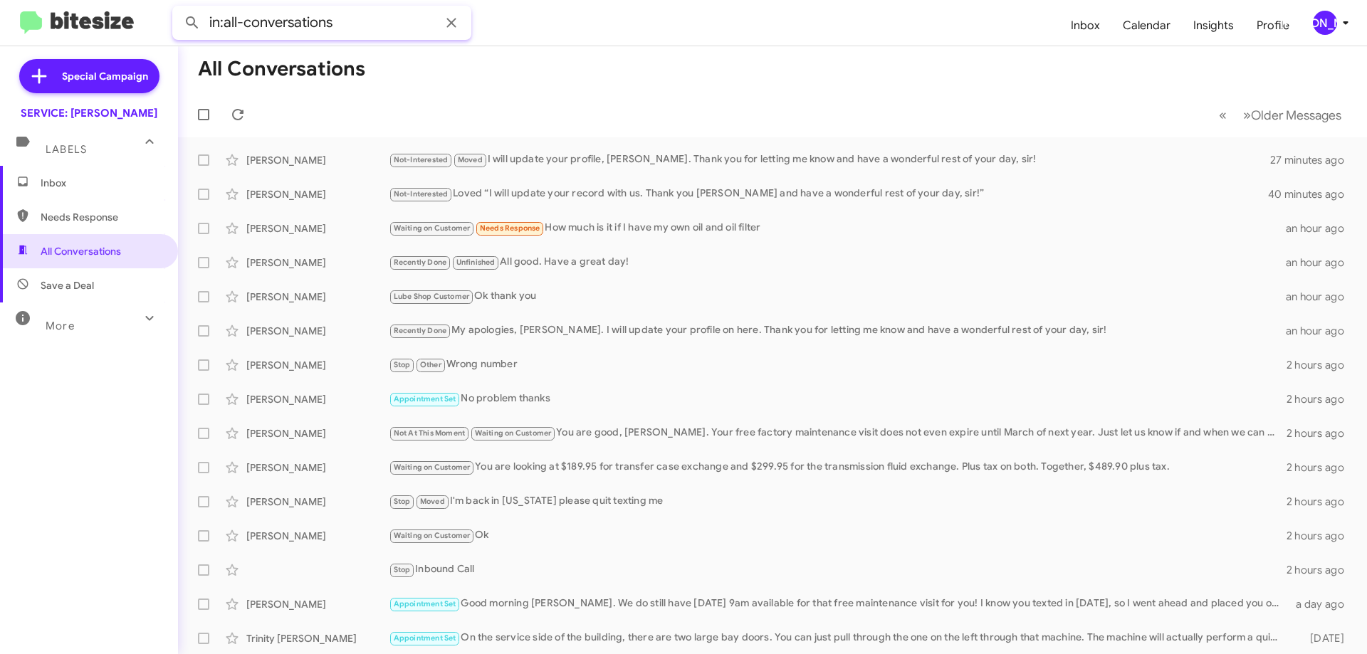
click at [383, 25] on input "in:all-conversations" at bounding box center [321, 23] width 299 height 34
type input "in:all-conversations [PERSON_NAME]"
click at [178, 9] on button at bounding box center [192, 23] width 28 height 28
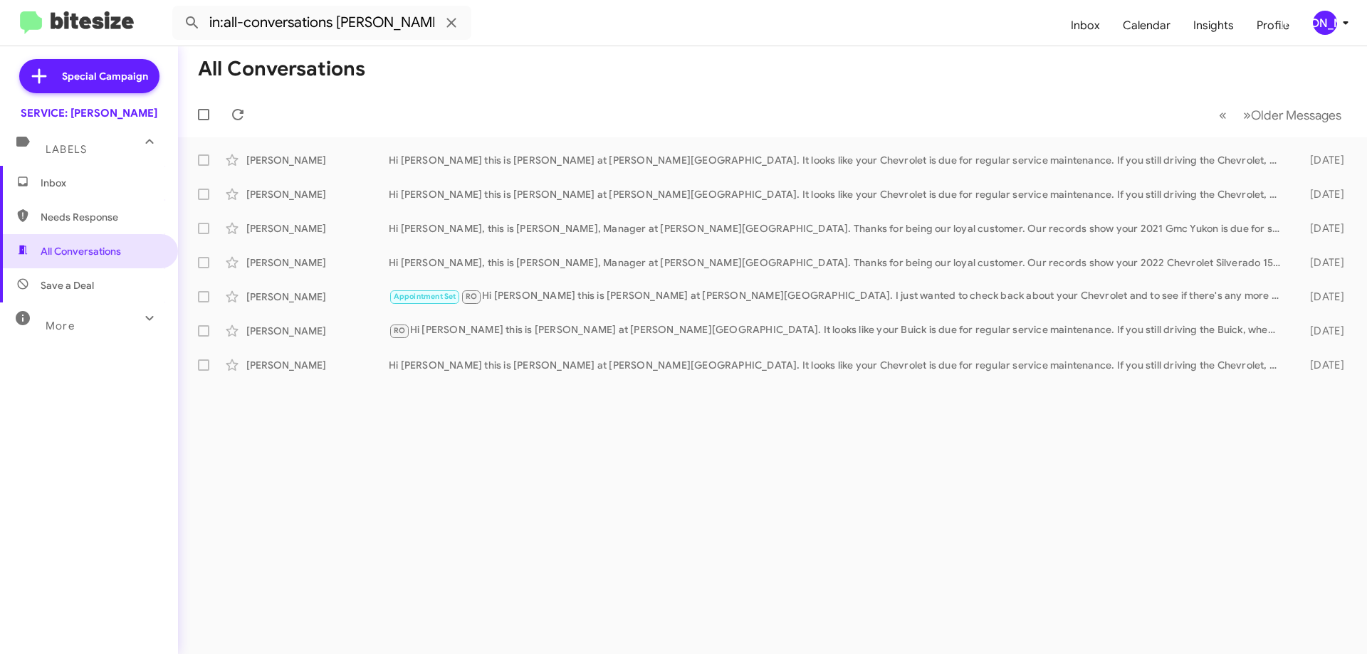
click at [88, 182] on span "Inbox" at bounding box center [101, 183] width 121 height 14
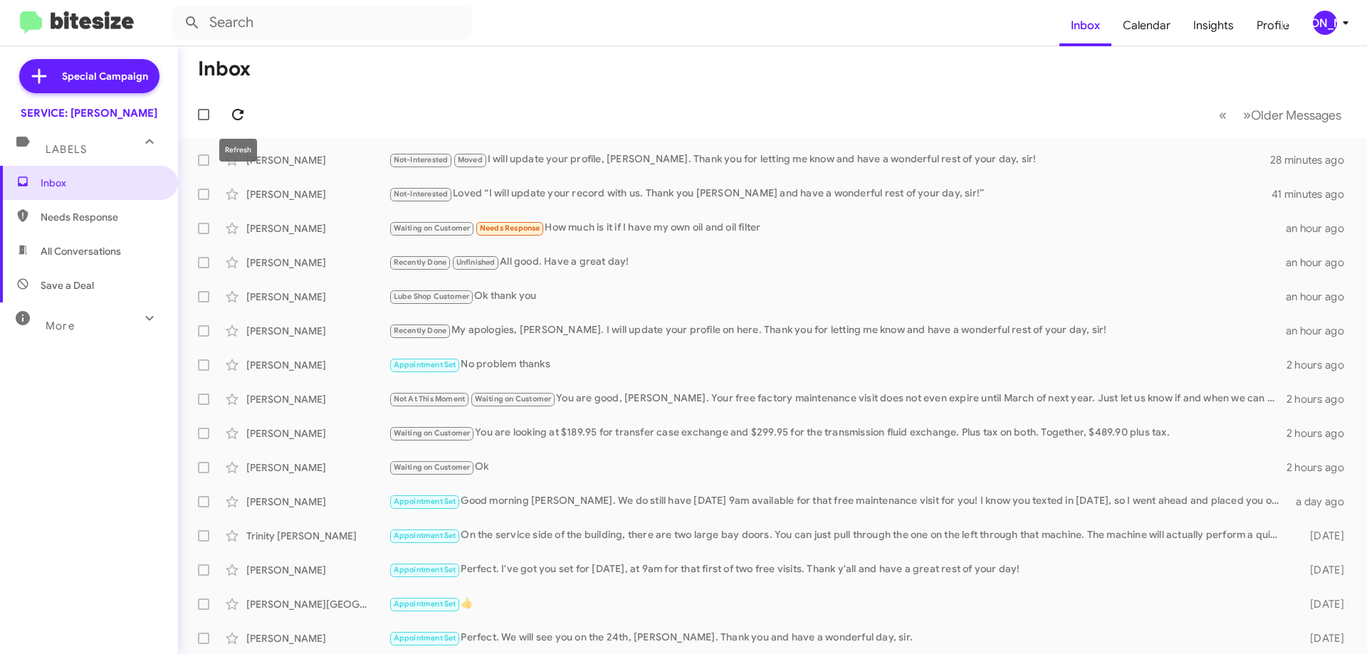
click at [236, 115] on icon at bounding box center [237, 114] width 17 height 17
click at [248, 105] on button at bounding box center [238, 114] width 28 height 28
